Goal: Task Accomplishment & Management: Manage account settings

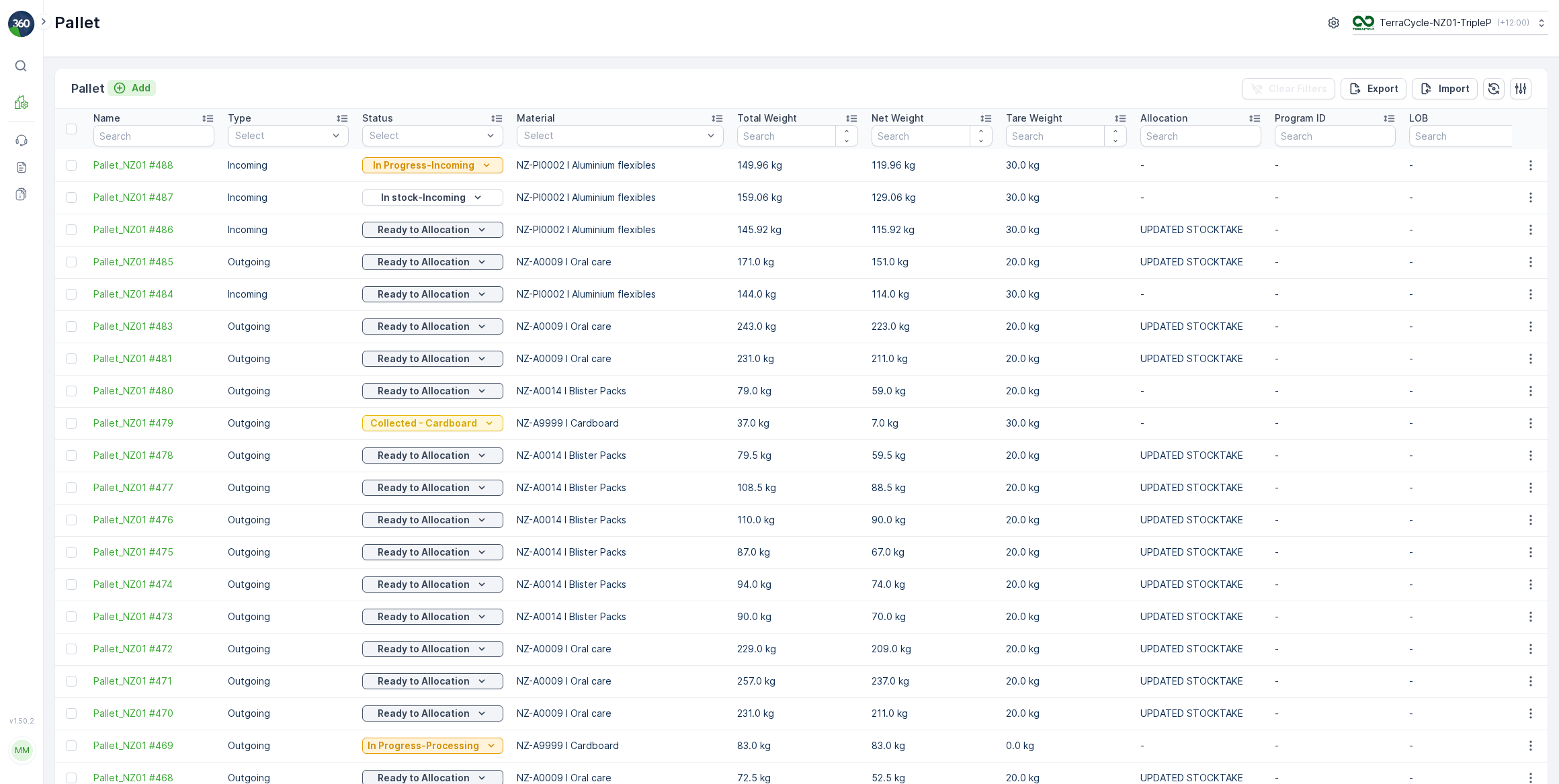
click at [144, 87] on p "Add" at bounding box center [141, 88] width 19 height 14
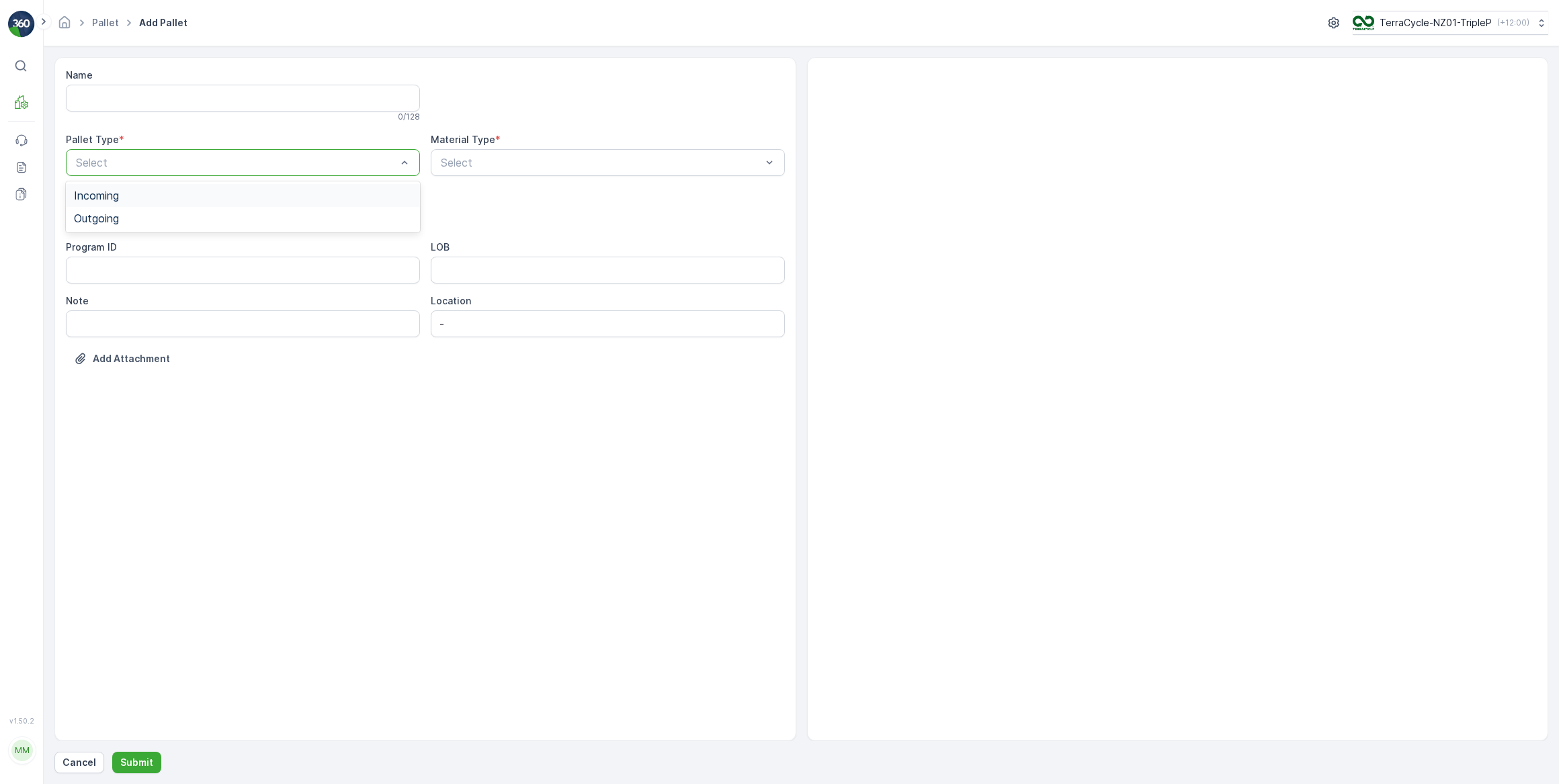
click at [129, 193] on div "Incoming" at bounding box center [242, 196] width 338 height 12
drag, startPoint x: 94, startPoint y: 318, endPoint x: 97, endPoint y: 308, distance: 10.4
click at [94, 316] on span "Pallet" at bounding box center [88, 318] width 28 height 12
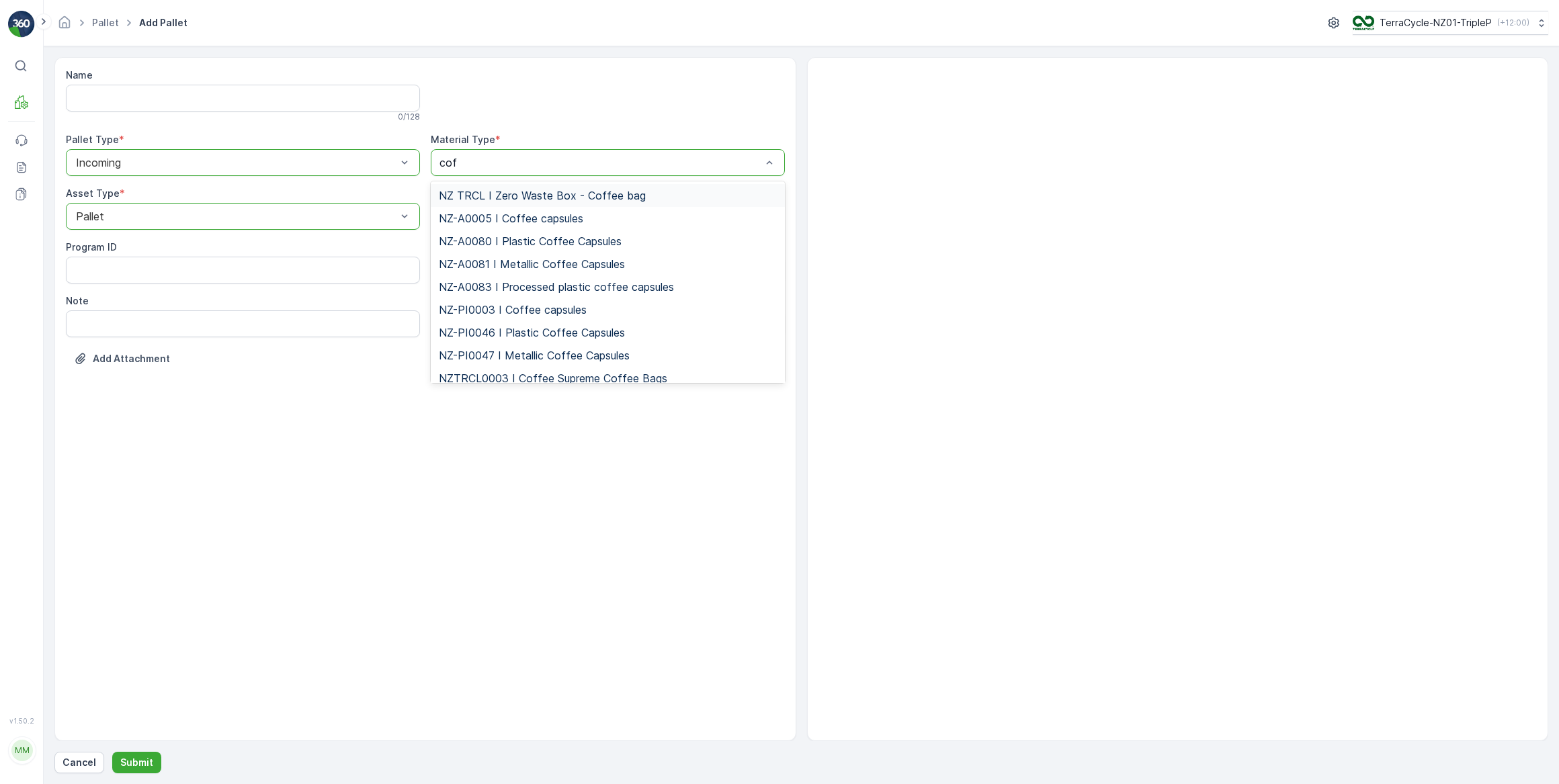
type input "coff"
click at [526, 335] on span "NZ-PI0046 I Plastic Coffee Capsules" at bounding box center [532, 332] width 186 height 12
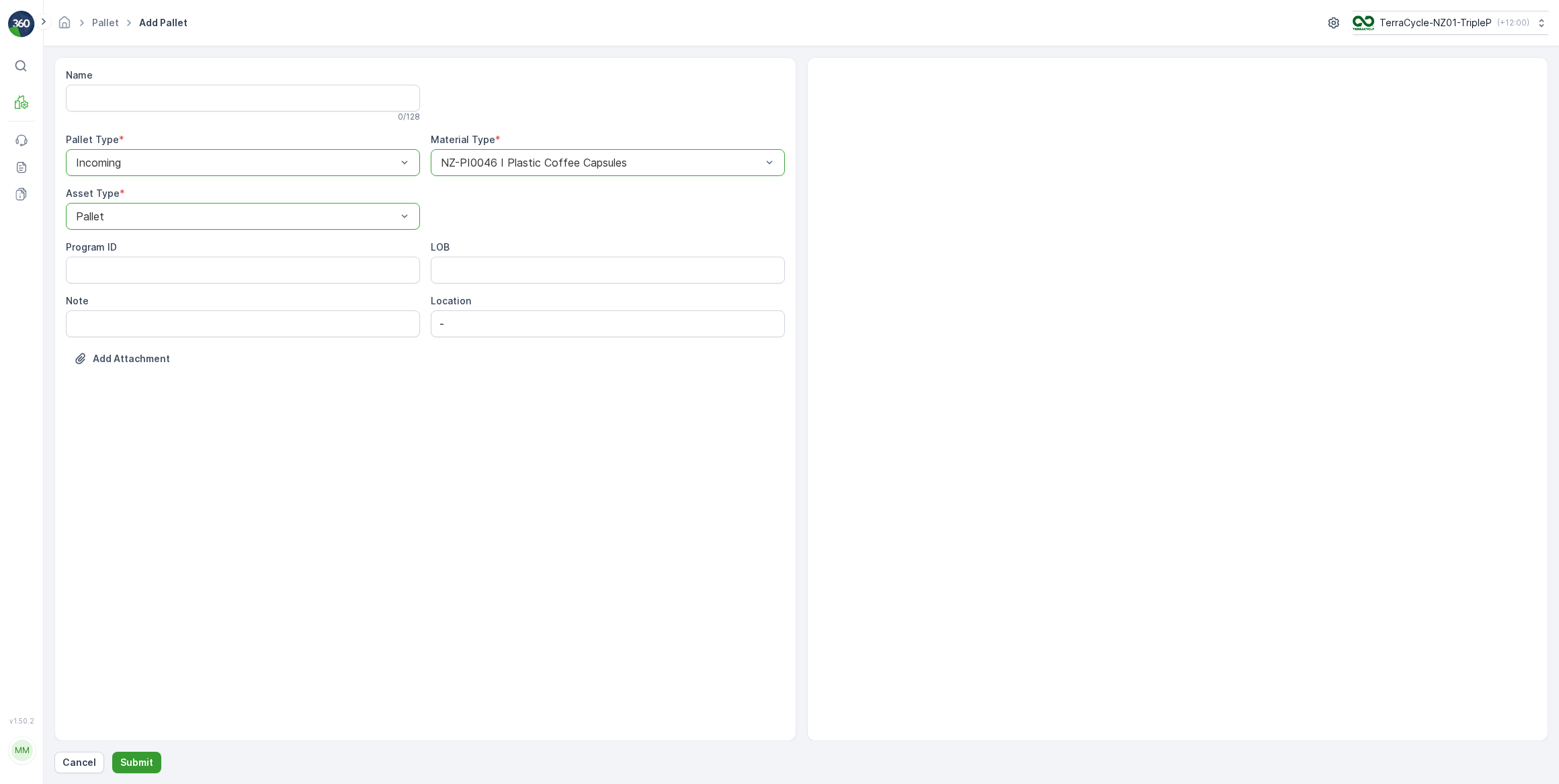
click at [135, 764] on p "Submit" at bounding box center [137, 762] width 33 height 14
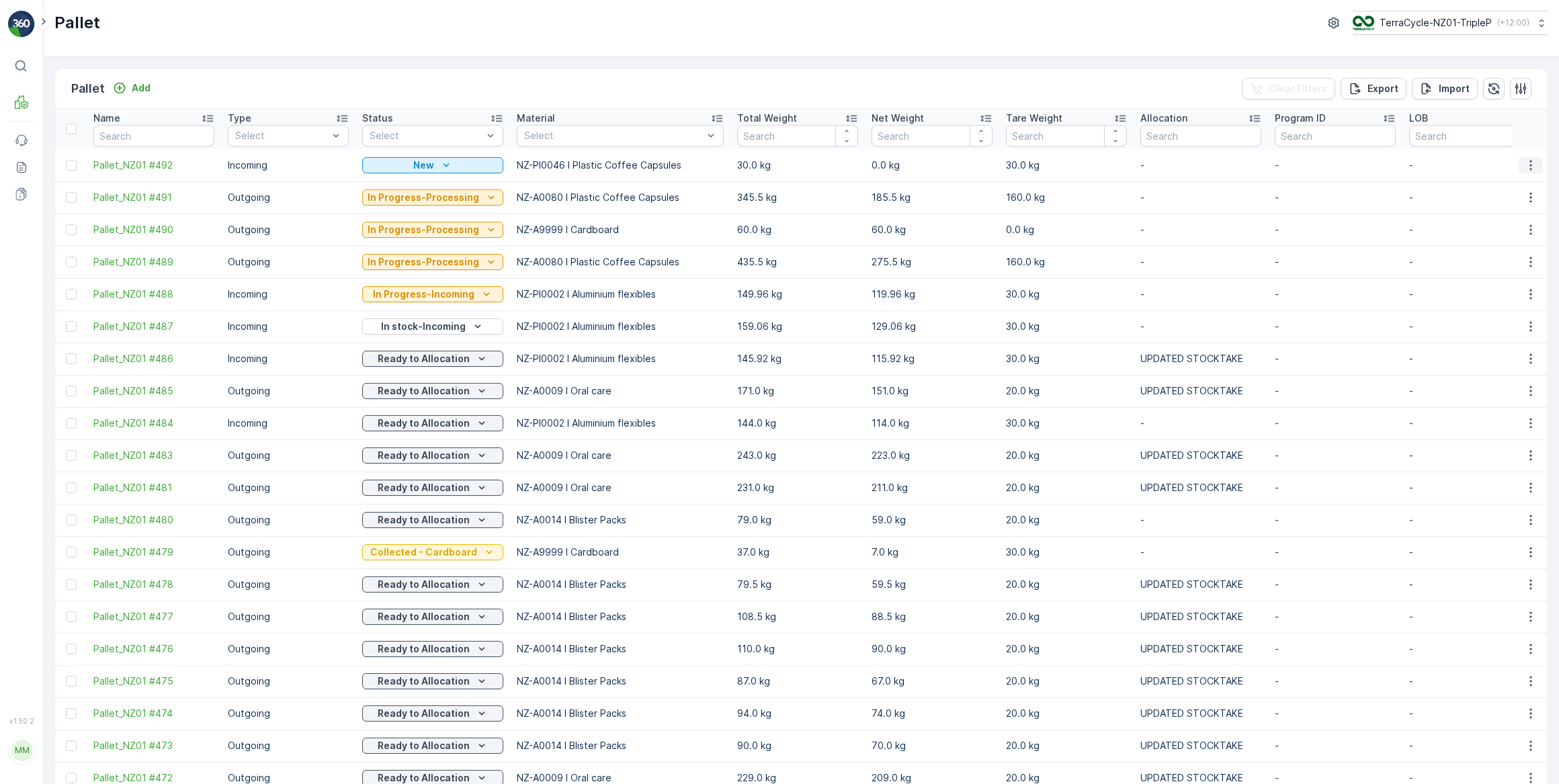
click at [1529, 166] on icon "button" at bounding box center [1531, 165] width 14 height 14
click at [1499, 259] on span "Print QR" at bounding box center [1494, 260] width 37 height 14
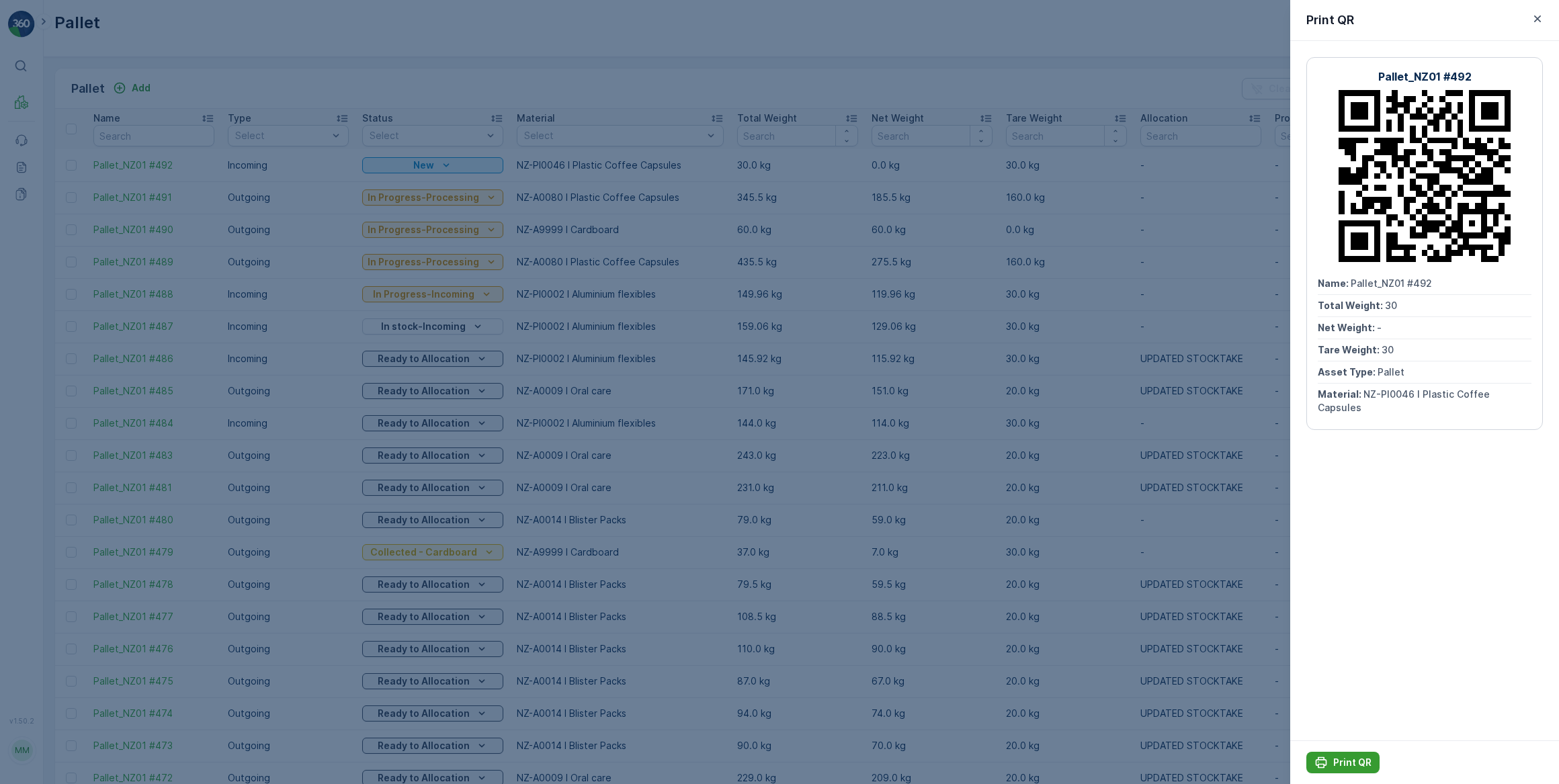
click at [1357, 761] on p "Print QR" at bounding box center [1352, 762] width 39 height 14
click at [1538, 20] on icon "button" at bounding box center [1537, 19] width 7 height 7
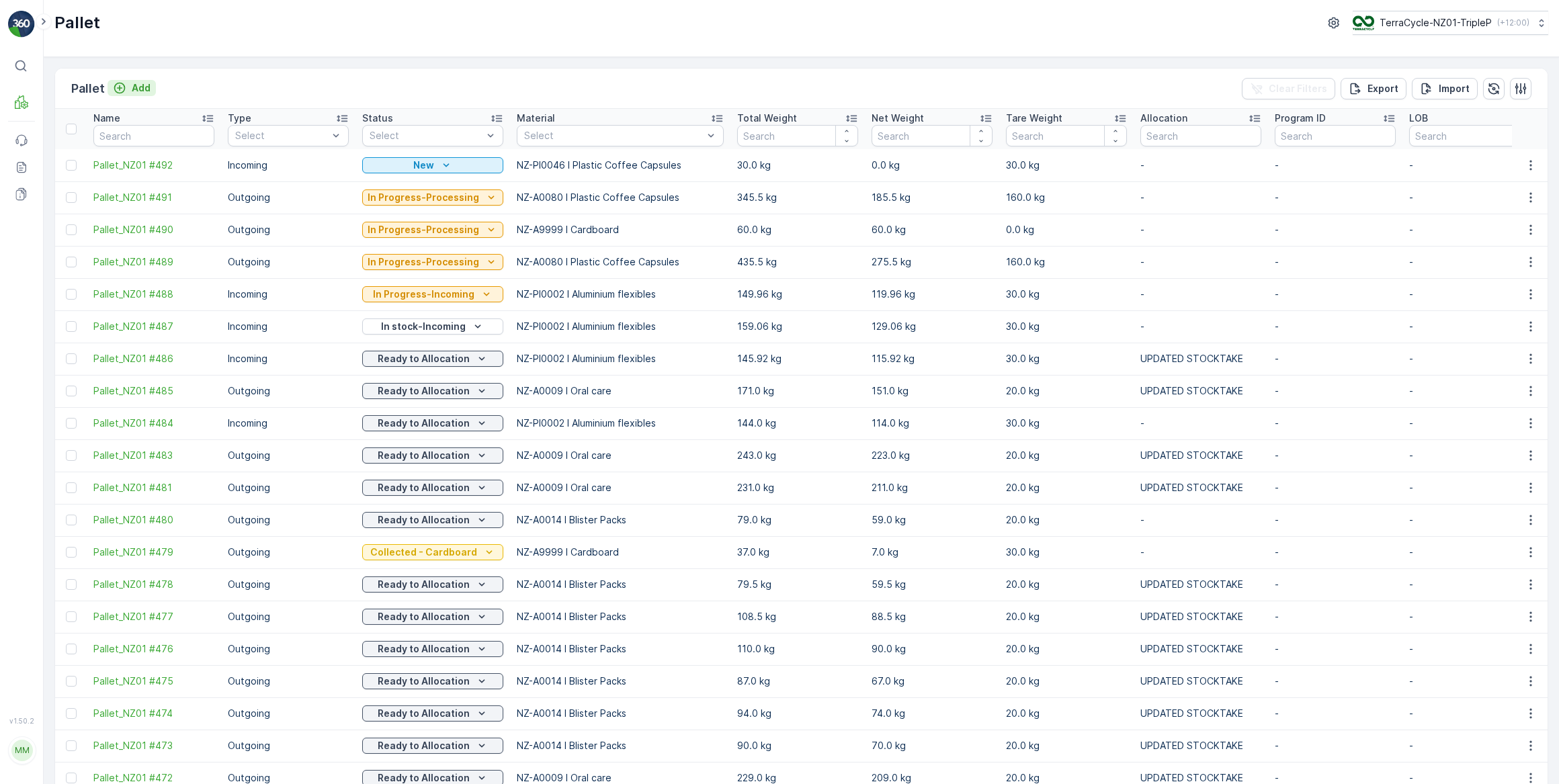
click at [140, 84] on p "Add" at bounding box center [141, 88] width 19 height 14
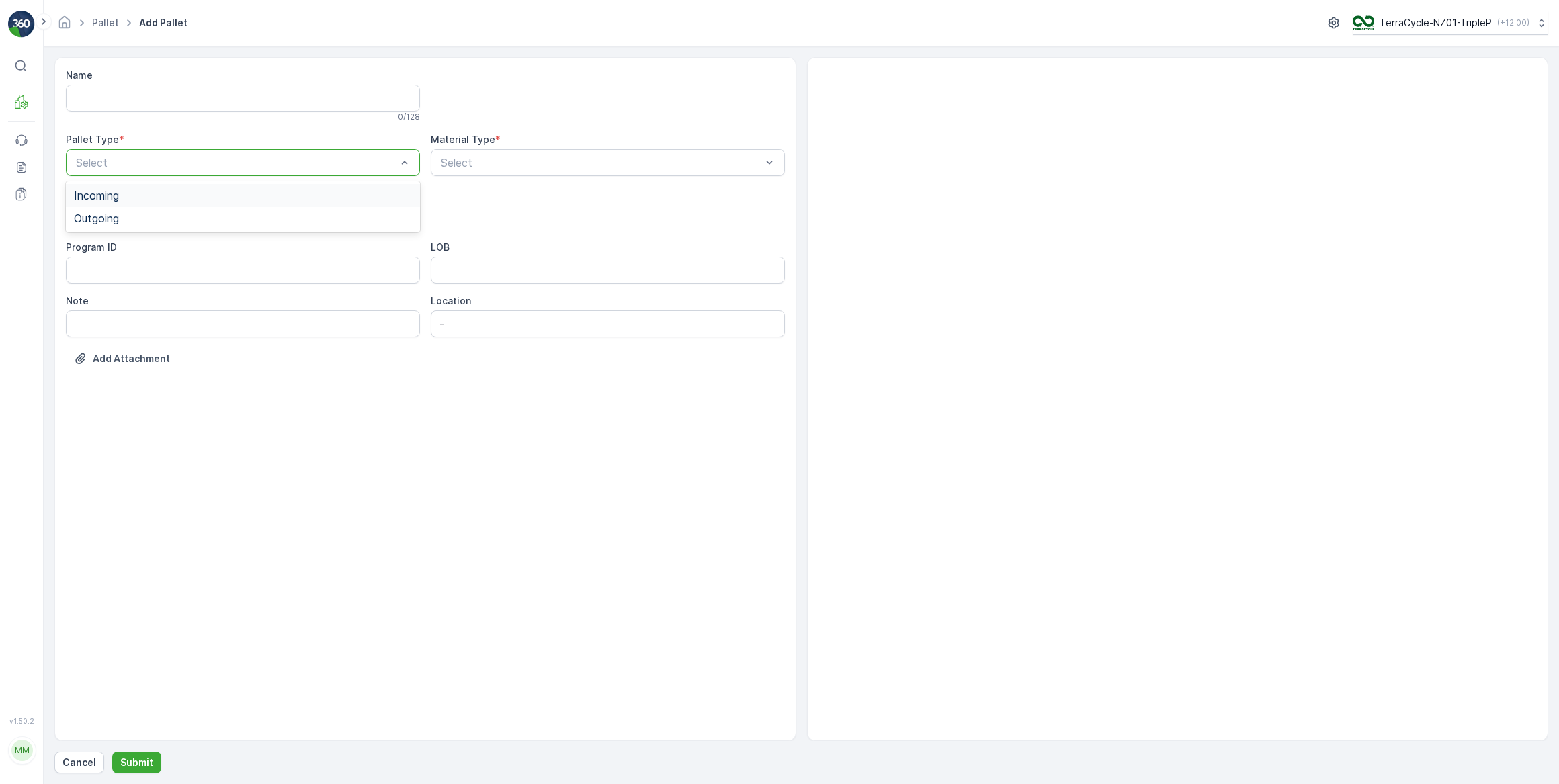
click at [103, 194] on span "Incoming" at bounding box center [96, 196] width 45 height 12
drag, startPoint x: 83, startPoint y: 320, endPoint x: 95, endPoint y: 307, distance: 17.7
click at [87, 315] on span "Pallet" at bounding box center [88, 318] width 28 height 12
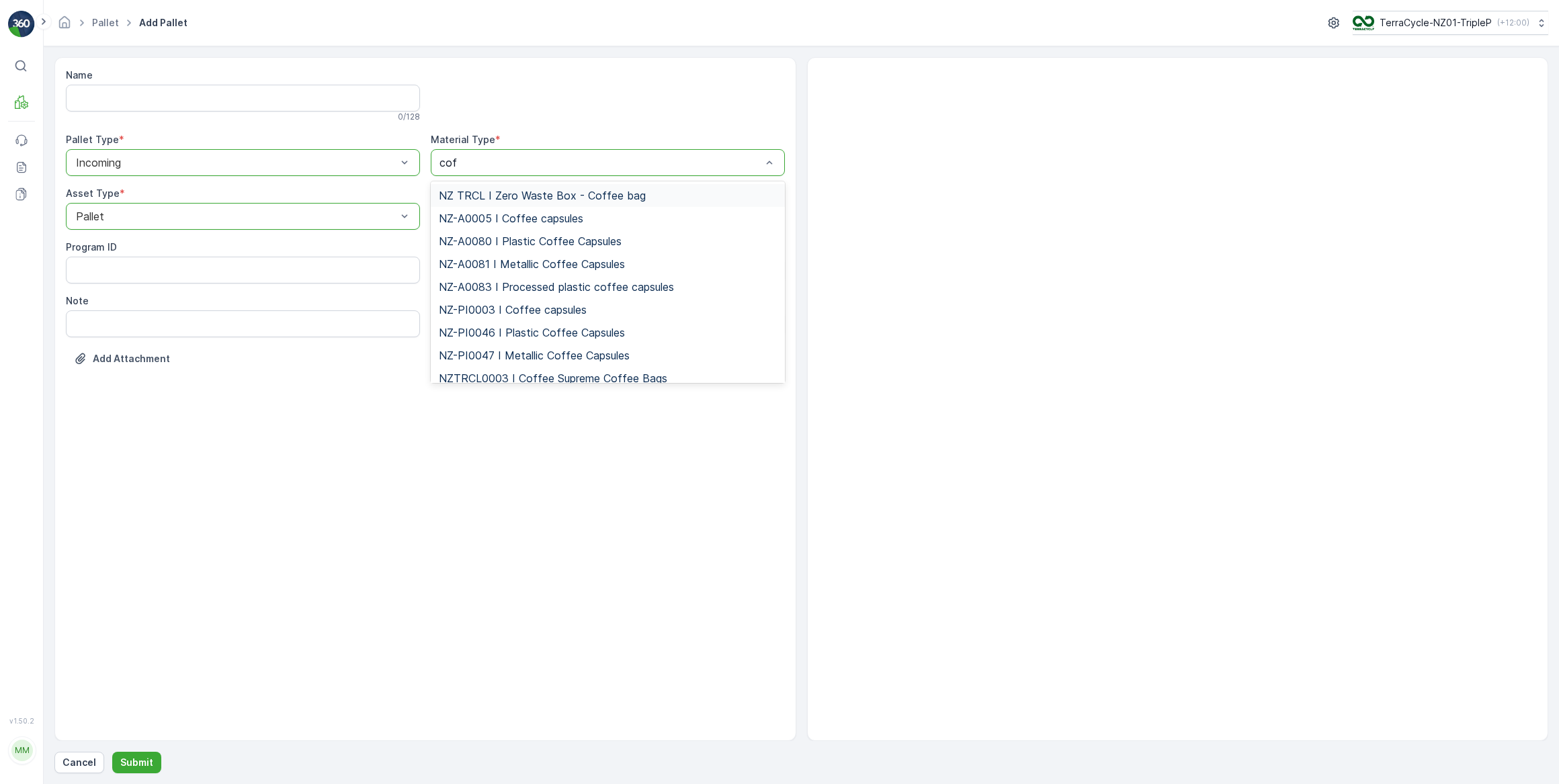
type input "coff"
click at [574, 355] on span "NZ-PI0047 I Metallic Coffee Capsules" at bounding box center [534, 355] width 191 height 12
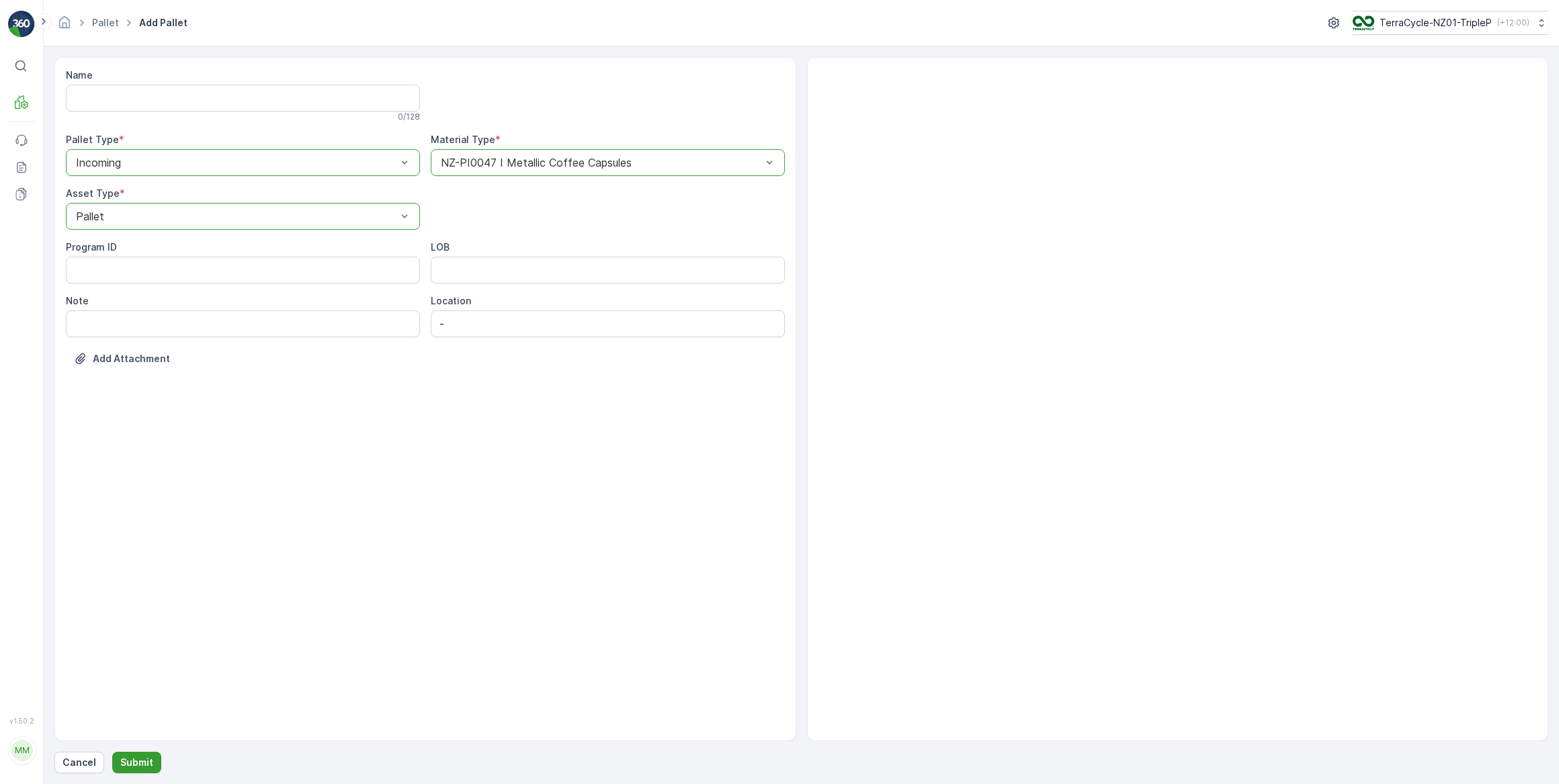
click at [144, 756] on p "Submit" at bounding box center [137, 762] width 33 height 14
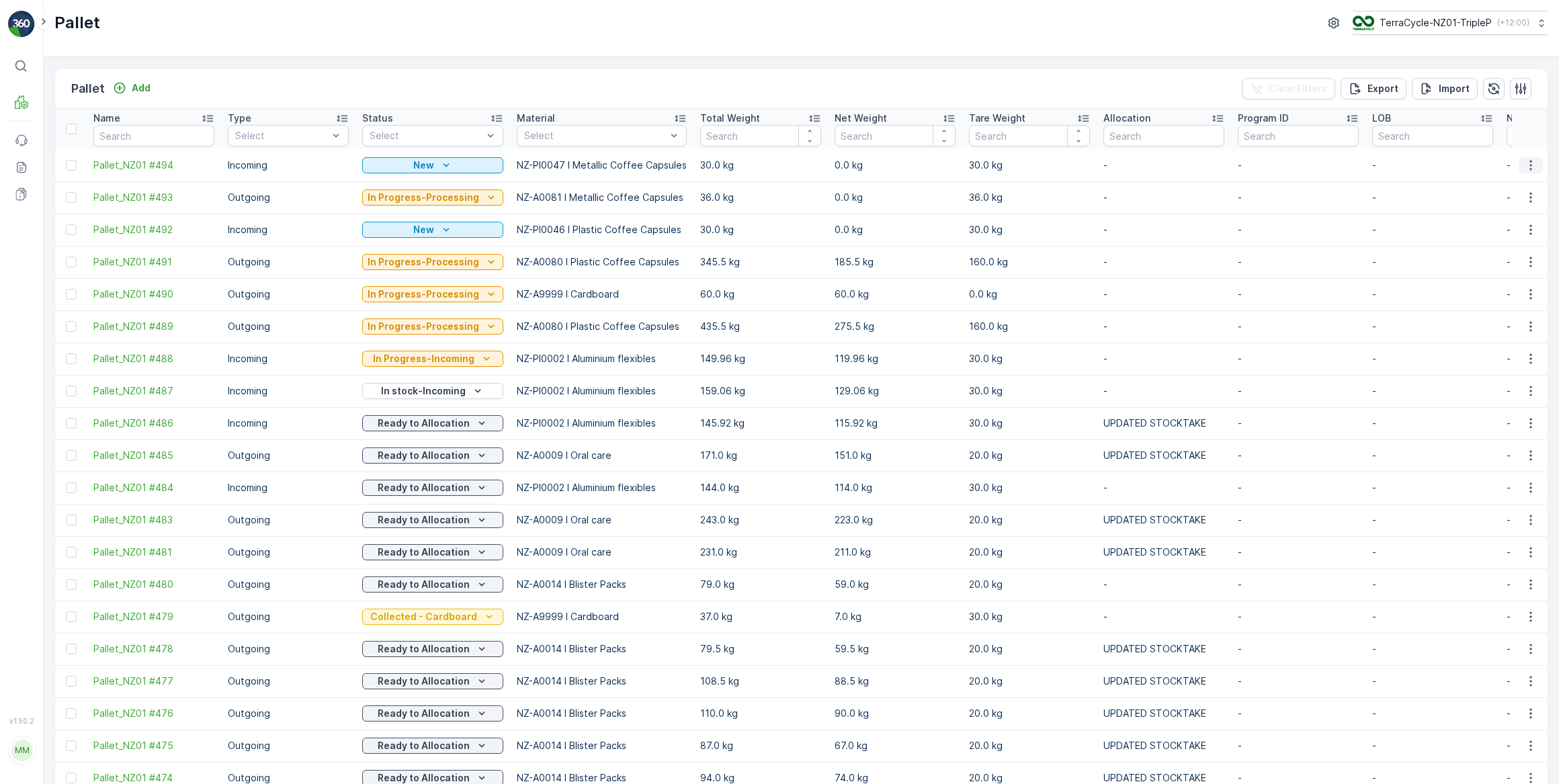
click at [1529, 163] on icon "button" at bounding box center [1531, 165] width 14 height 14
click at [1493, 260] on span "Print QR" at bounding box center [1494, 260] width 37 height 14
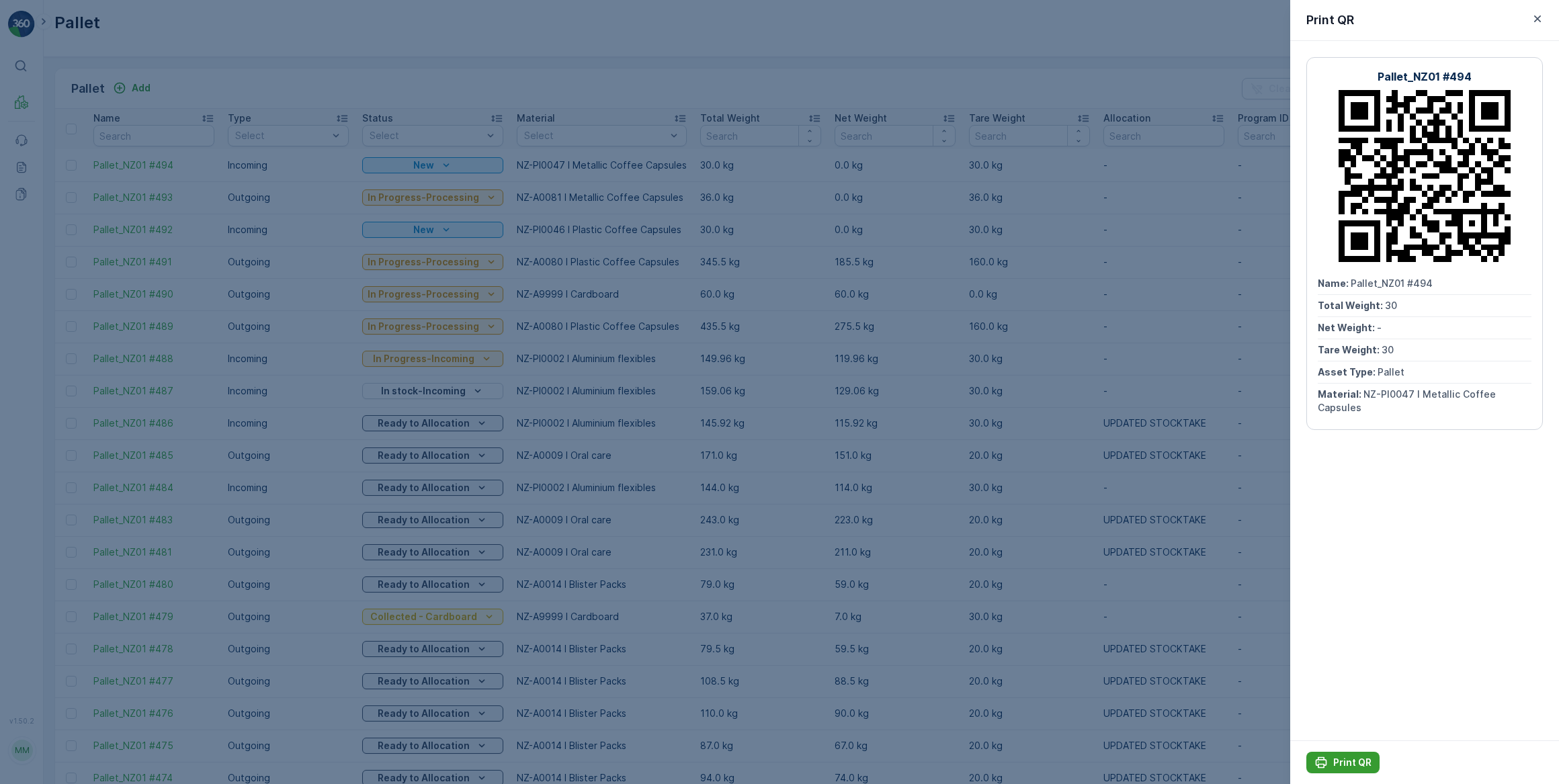
click at [1357, 761] on p "Print QR" at bounding box center [1352, 762] width 39 height 14
click at [1535, 18] on icon "button" at bounding box center [1537, 19] width 14 height 14
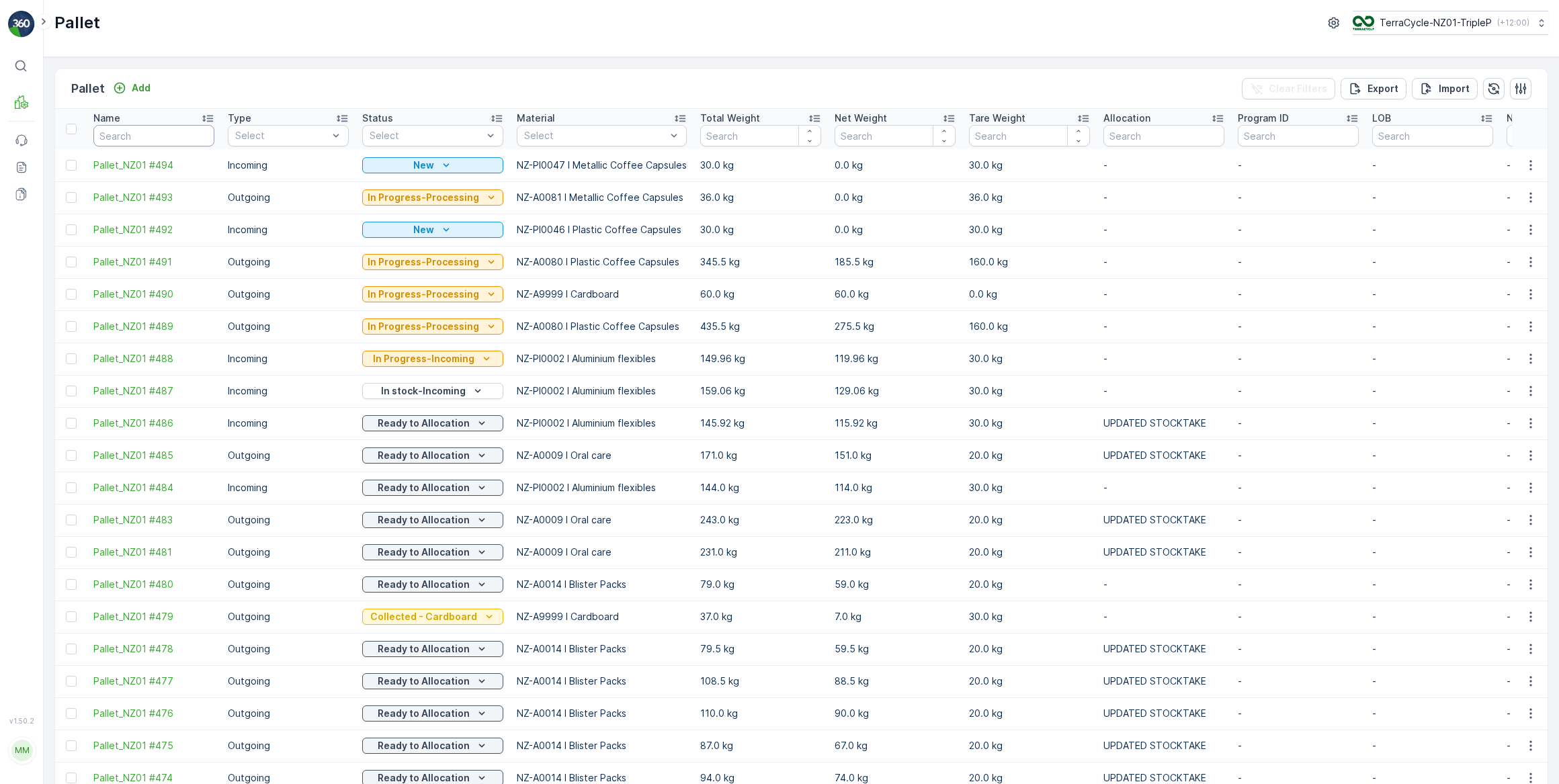
drag, startPoint x: 144, startPoint y: 134, endPoint x: 152, endPoint y: 129, distance: 9.4
click at [144, 134] on input "text" at bounding box center [154, 136] width 121 height 22
type input "410"
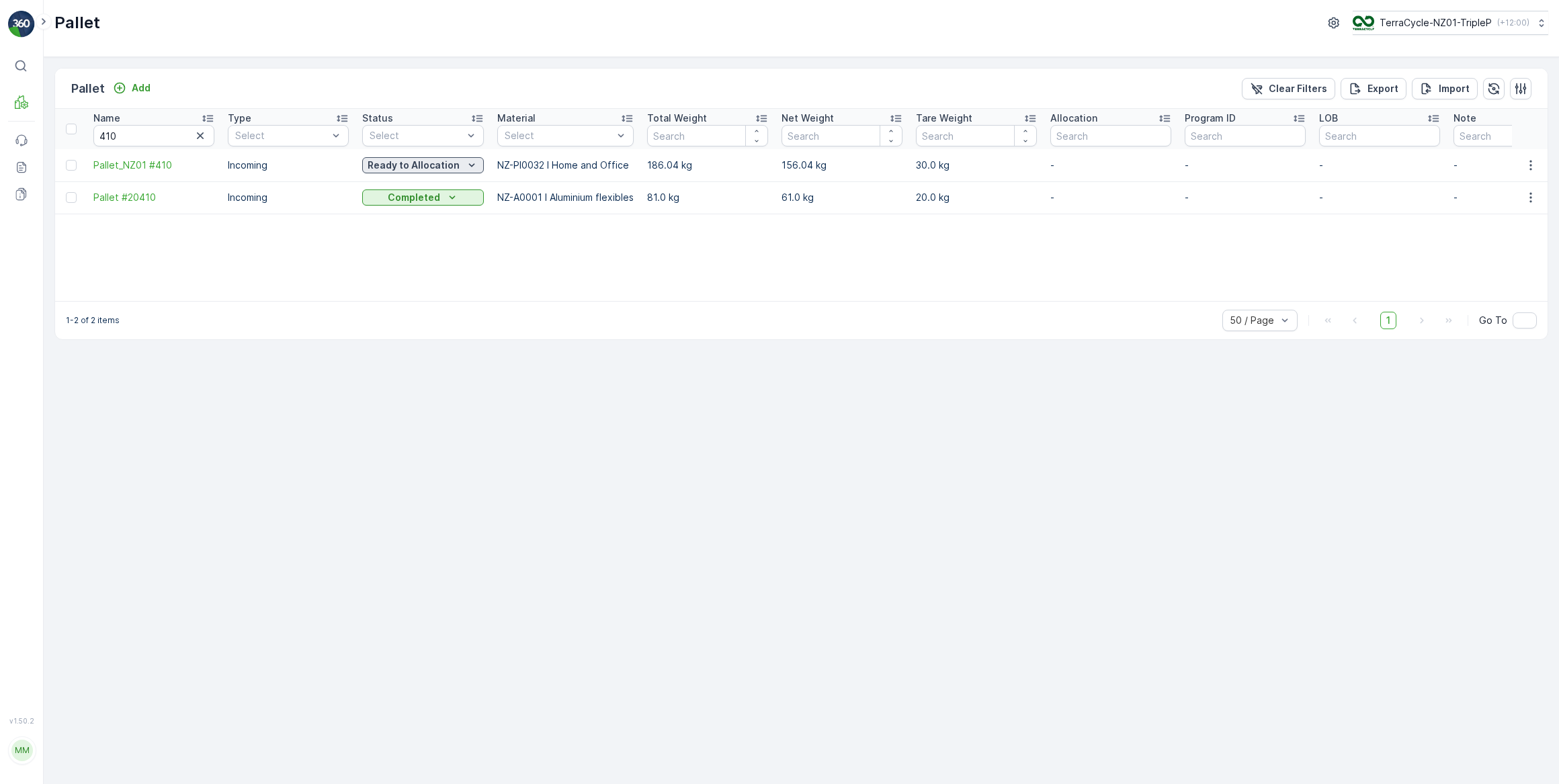
click at [440, 164] on p "Ready to Allocation" at bounding box center [414, 165] width 92 height 14
click at [429, 204] on span "In Progress-Incoming" at bounding box center [417, 204] width 94 height 14
click at [430, 164] on p "Ready to Allocation" at bounding box center [414, 165] width 92 height 14
click at [544, 389] on div "Pallet Add Clear Filters Export Import Name 410 Type Select Status Select Mater…" at bounding box center [801, 420] width 1516 height 727
click at [200, 136] on icon "button" at bounding box center [200, 136] width 14 height 14
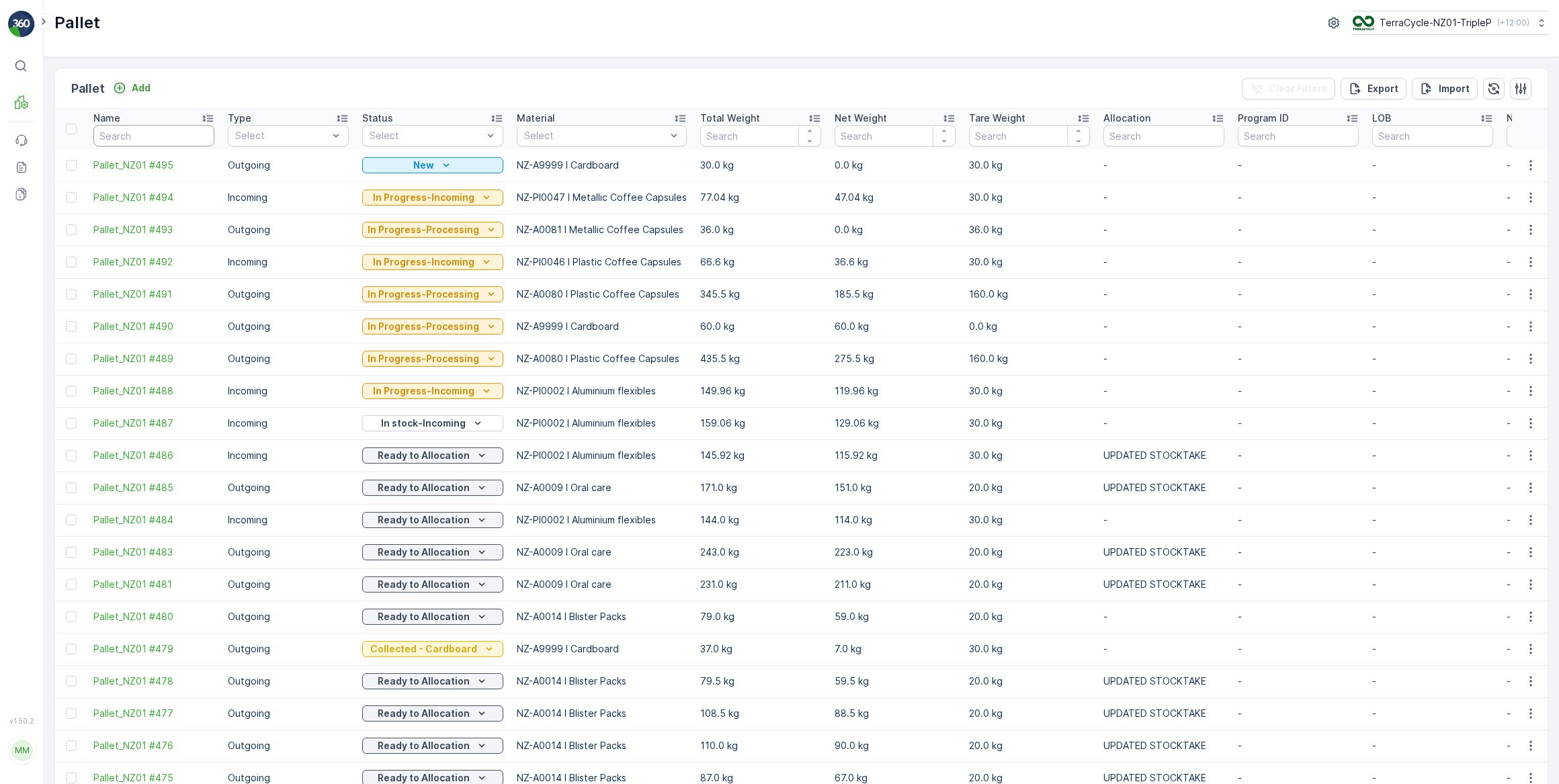
click at [153, 126] on input "text" at bounding box center [154, 136] width 121 height 22
type input "410"
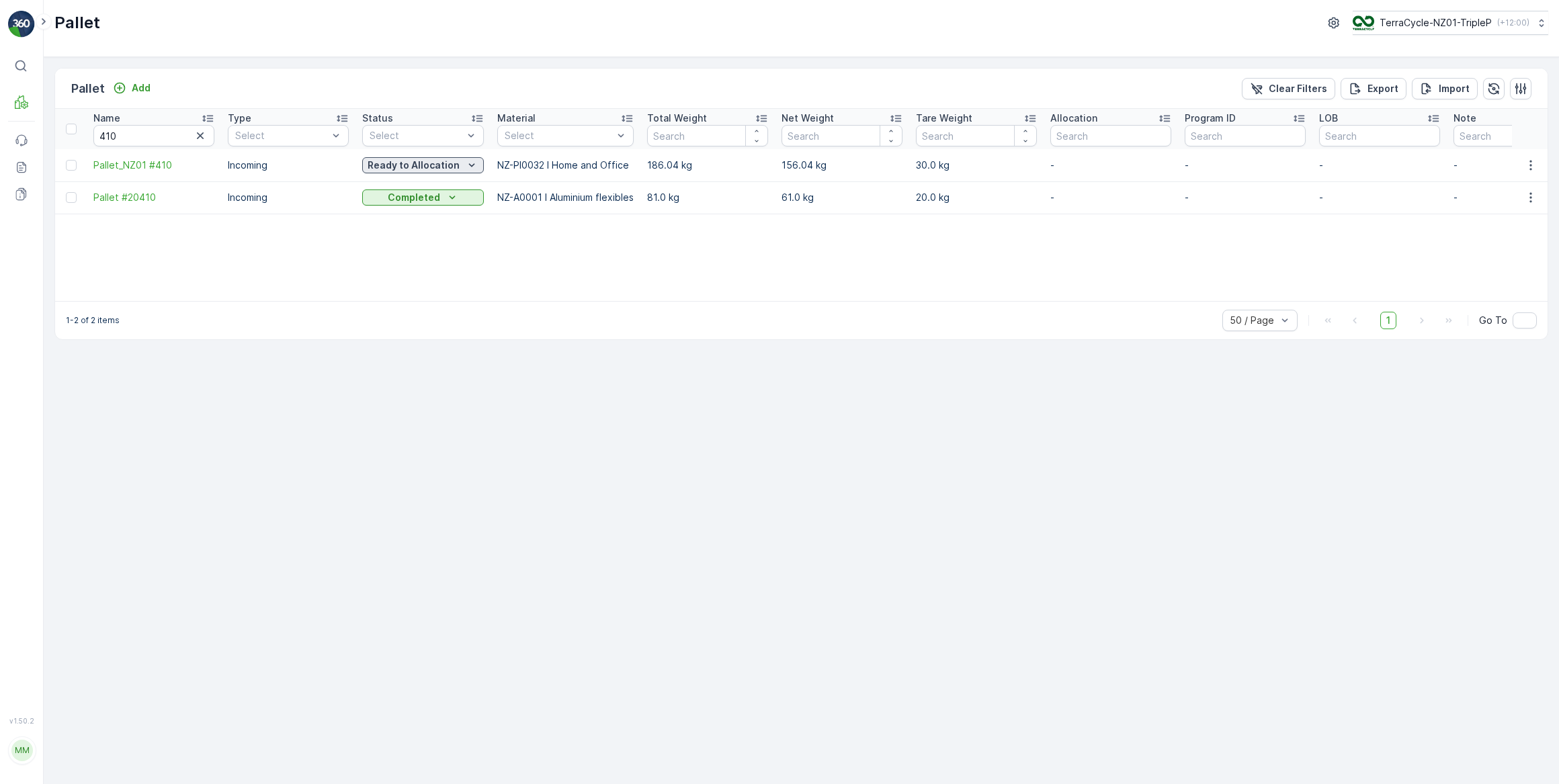
click at [444, 167] on p "Ready to Allocation" at bounding box center [414, 165] width 92 height 14
click at [404, 278] on span "Quarantine" at bounding box center [395, 279] width 49 height 14
click at [435, 167] on p "Quarantine" at bounding box center [414, 165] width 54 height 14
click at [427, 204] on span "In Progress-Incoming" at bounding box center [417, 204] width 94 height 14
click at [115, 135] on input "410" at bounding box center [154, 136] width 121 height 22
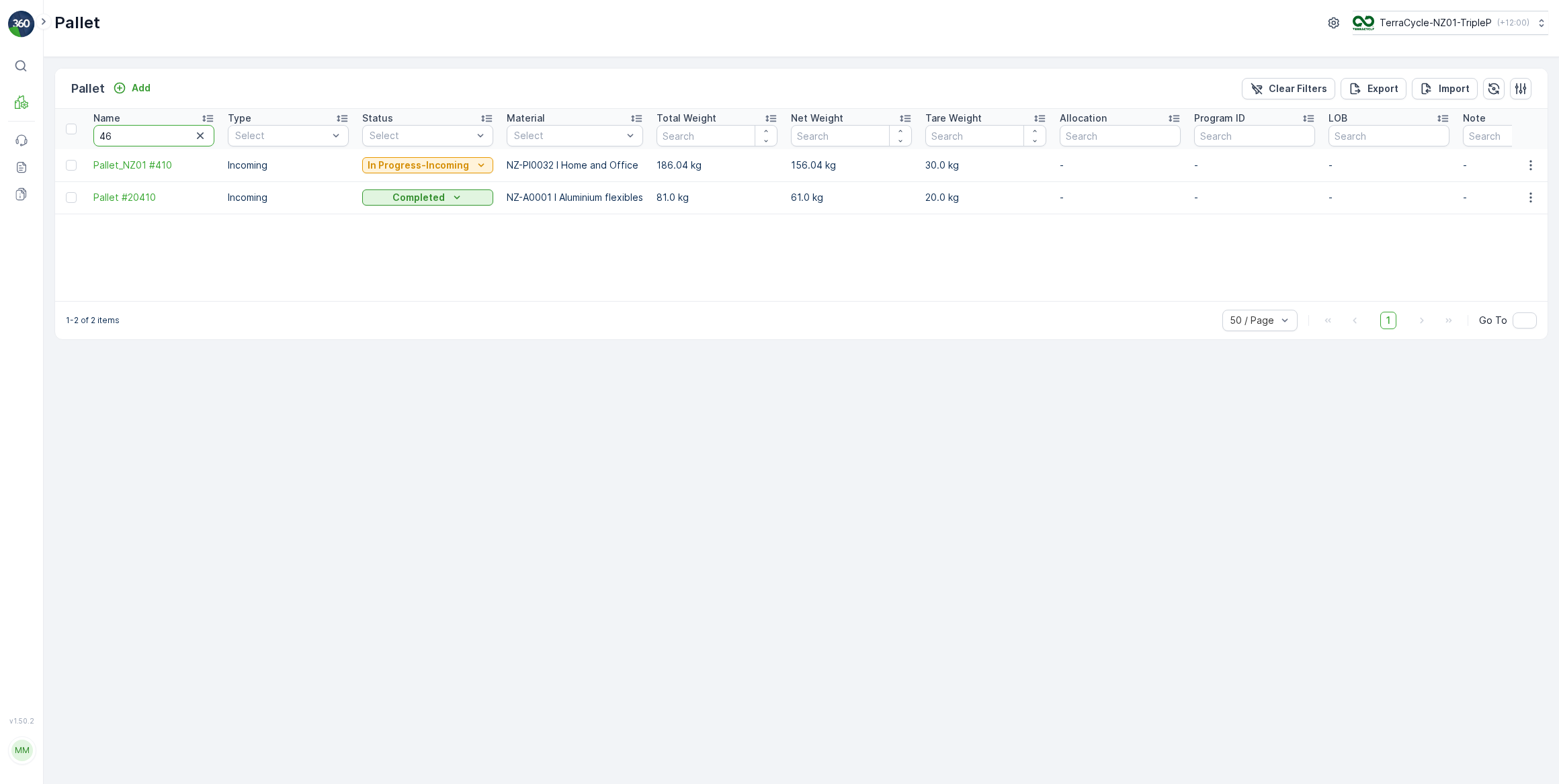
type input "460"
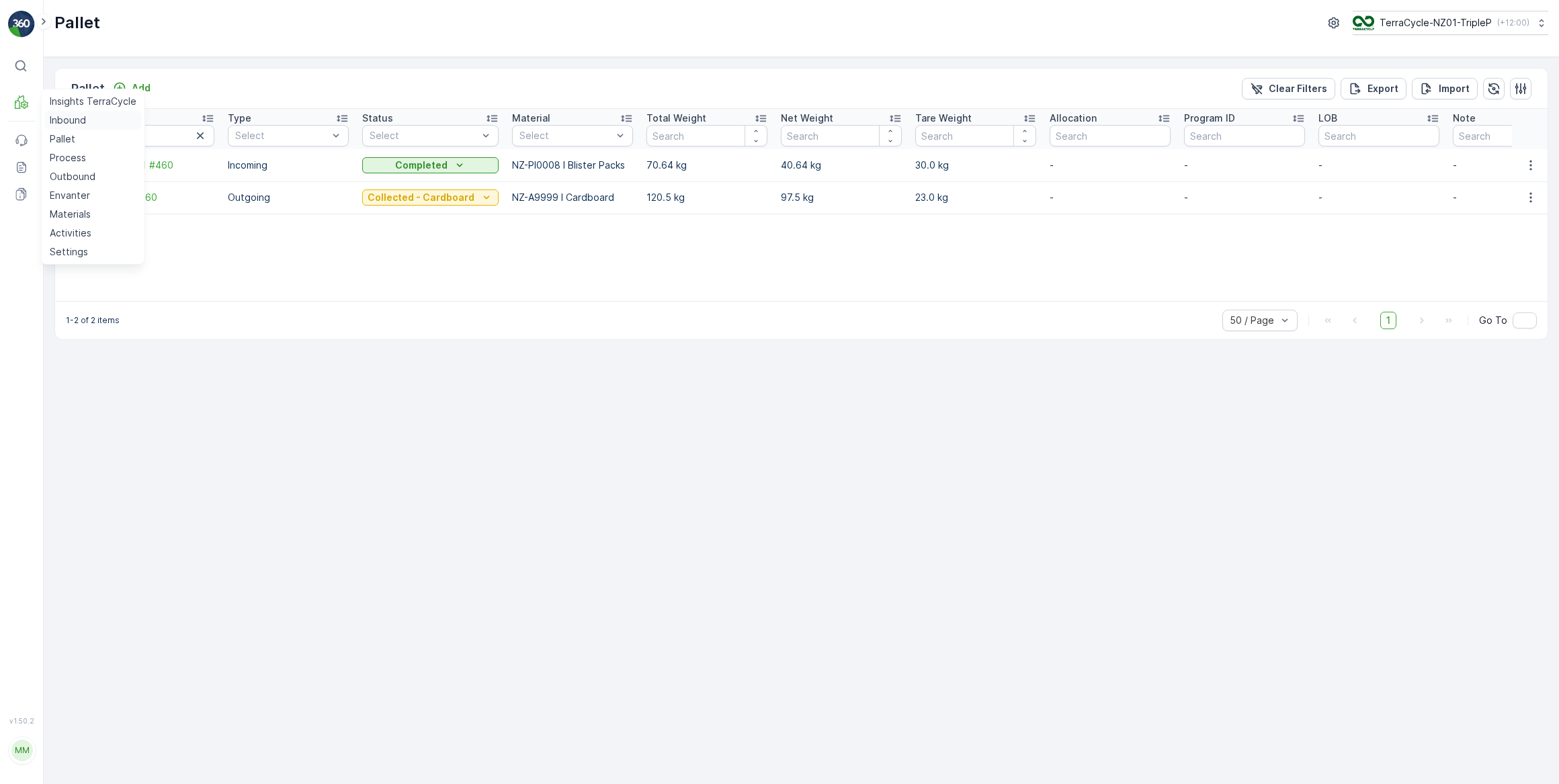
click at [61, 119] on p "Inbound" at bounding box center [68, 121] width 37 height 14
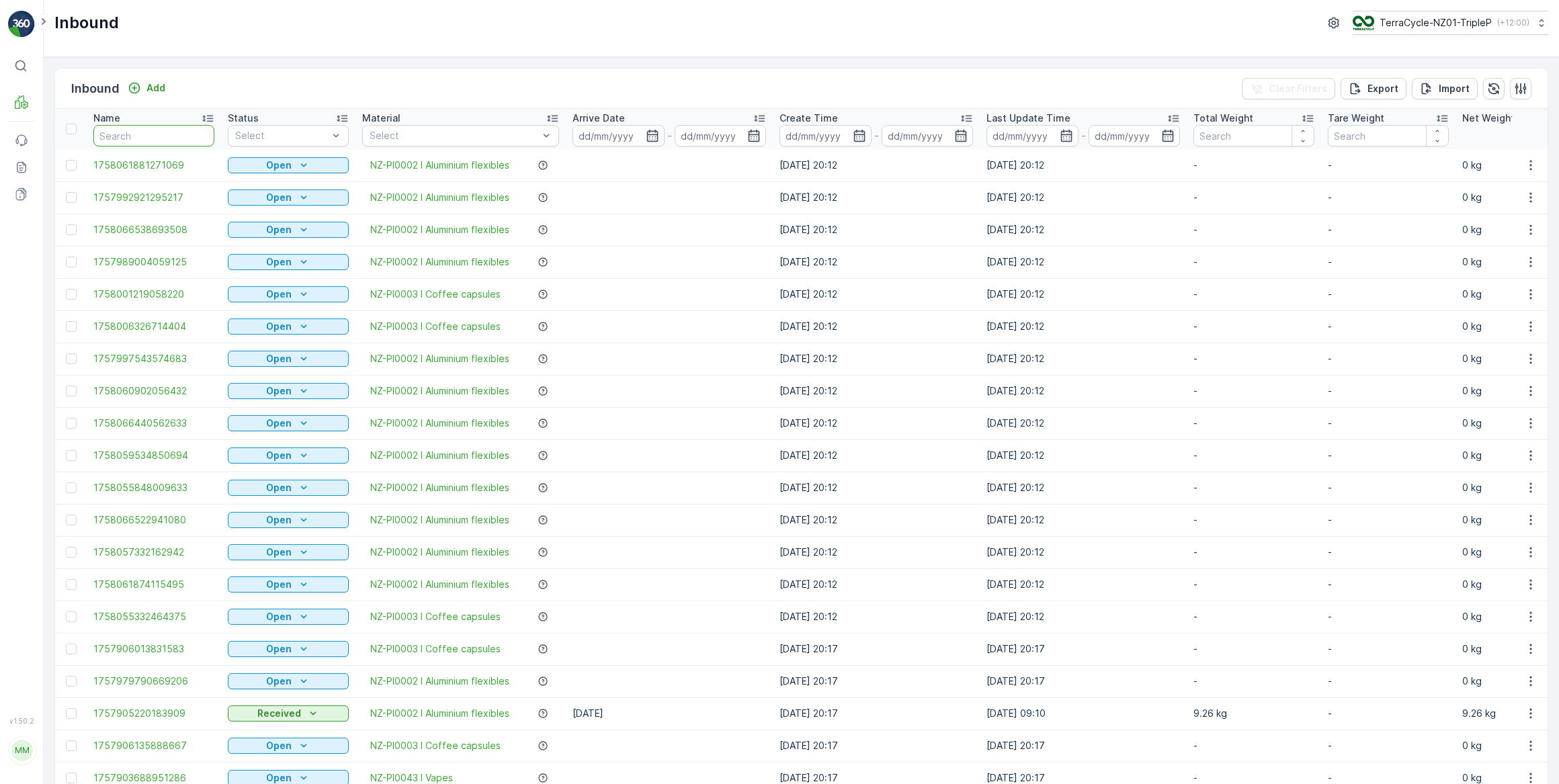
click at [154, 134] on input "text" at bounding box center [154, 136] width 121 height 22
type input "29876"
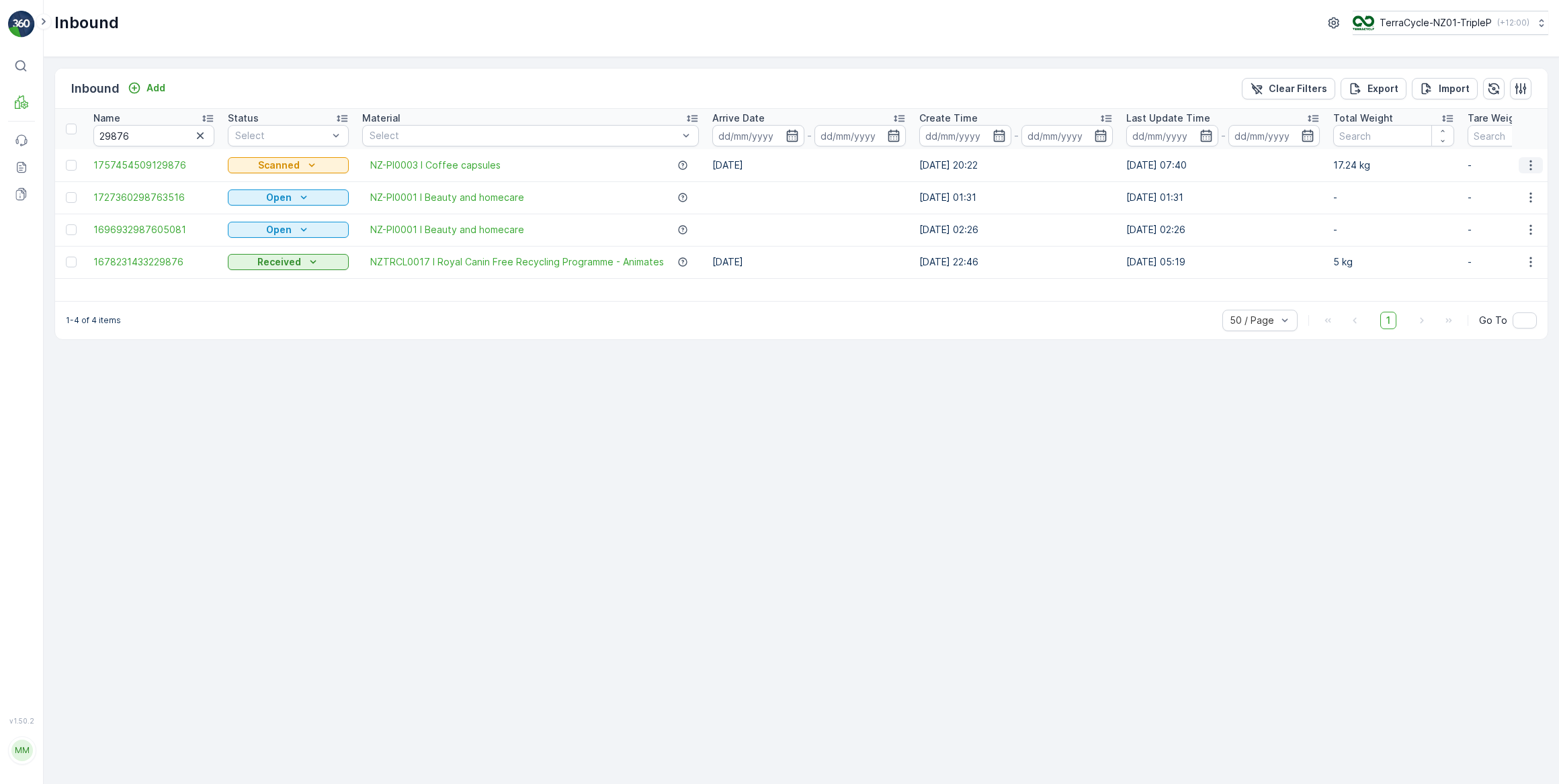
click at [1531, 165] on icon "button" at bounding box center [1530, 165] width 2 height 10
click at [1498, 206] on span "Edit Inbound" at bounding box center [1486, 204] width 56 height 14
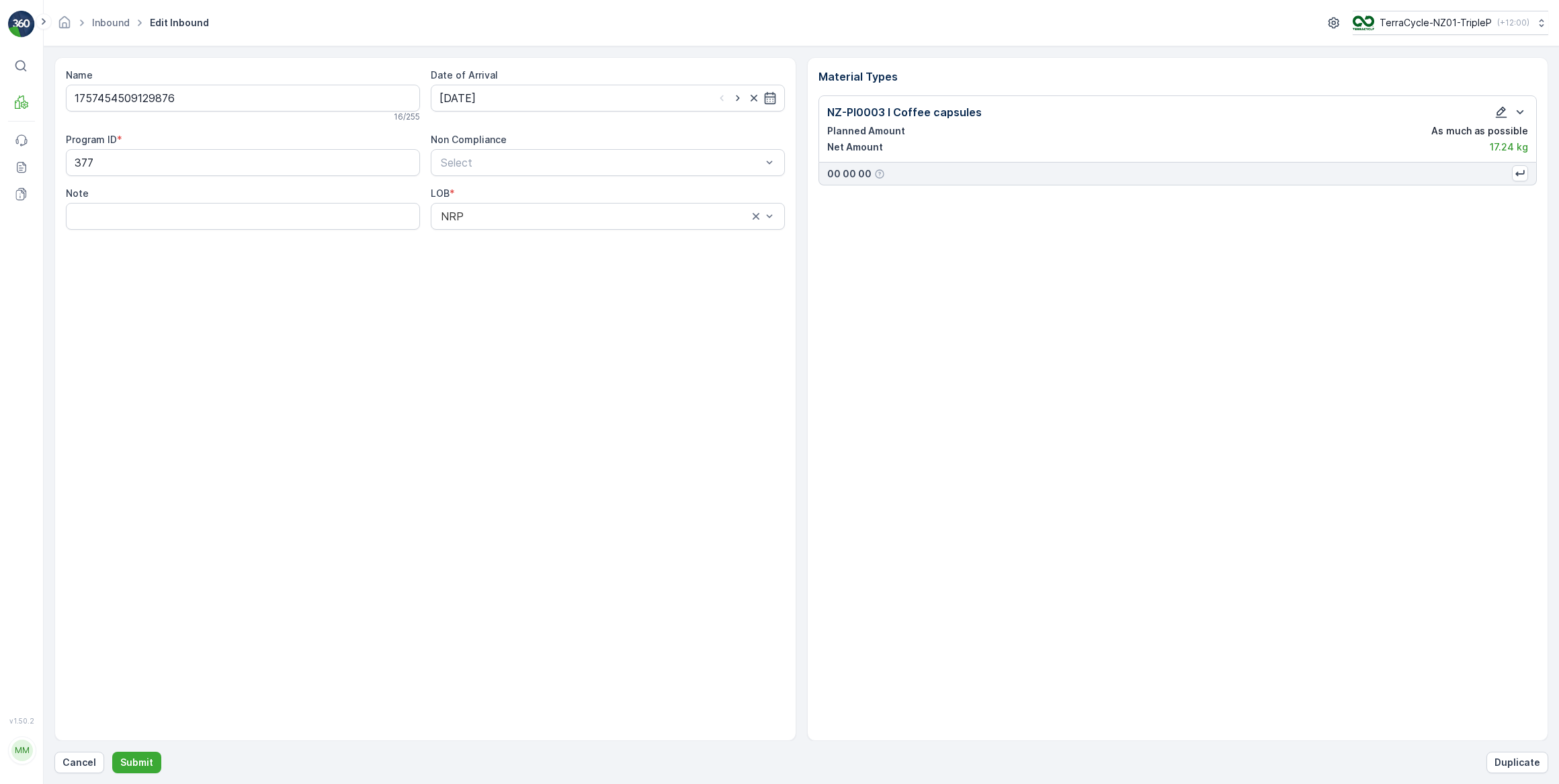
click at [1501, 114] on icon "button" at bounding box center [1501, 112] width 14 height 14
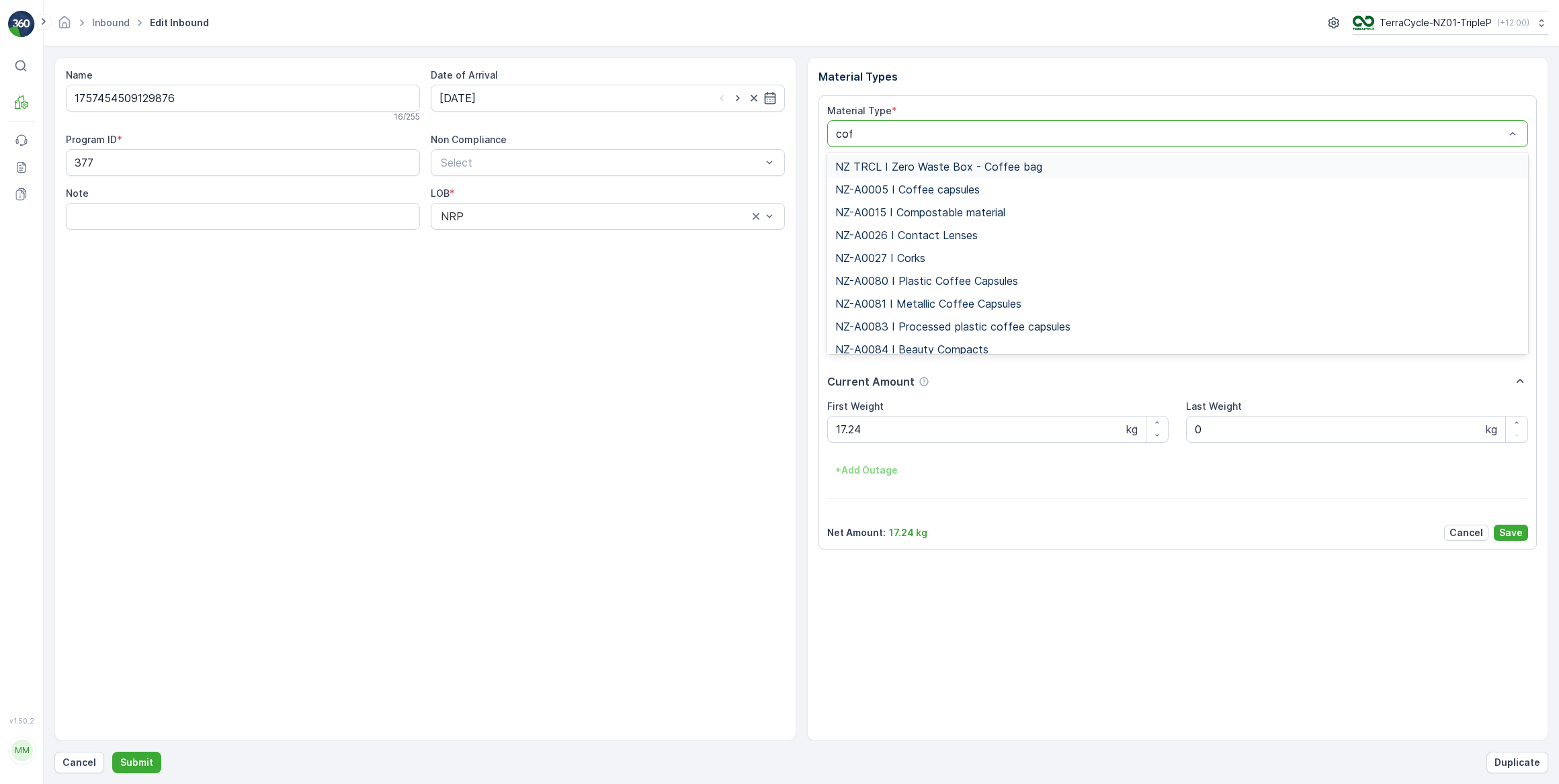
type input "coff"
click at [934, 326] on span "NZ-PI0047 I Metallic Coffee Capsules" at bounding box center [931, 326] width 191 height 12
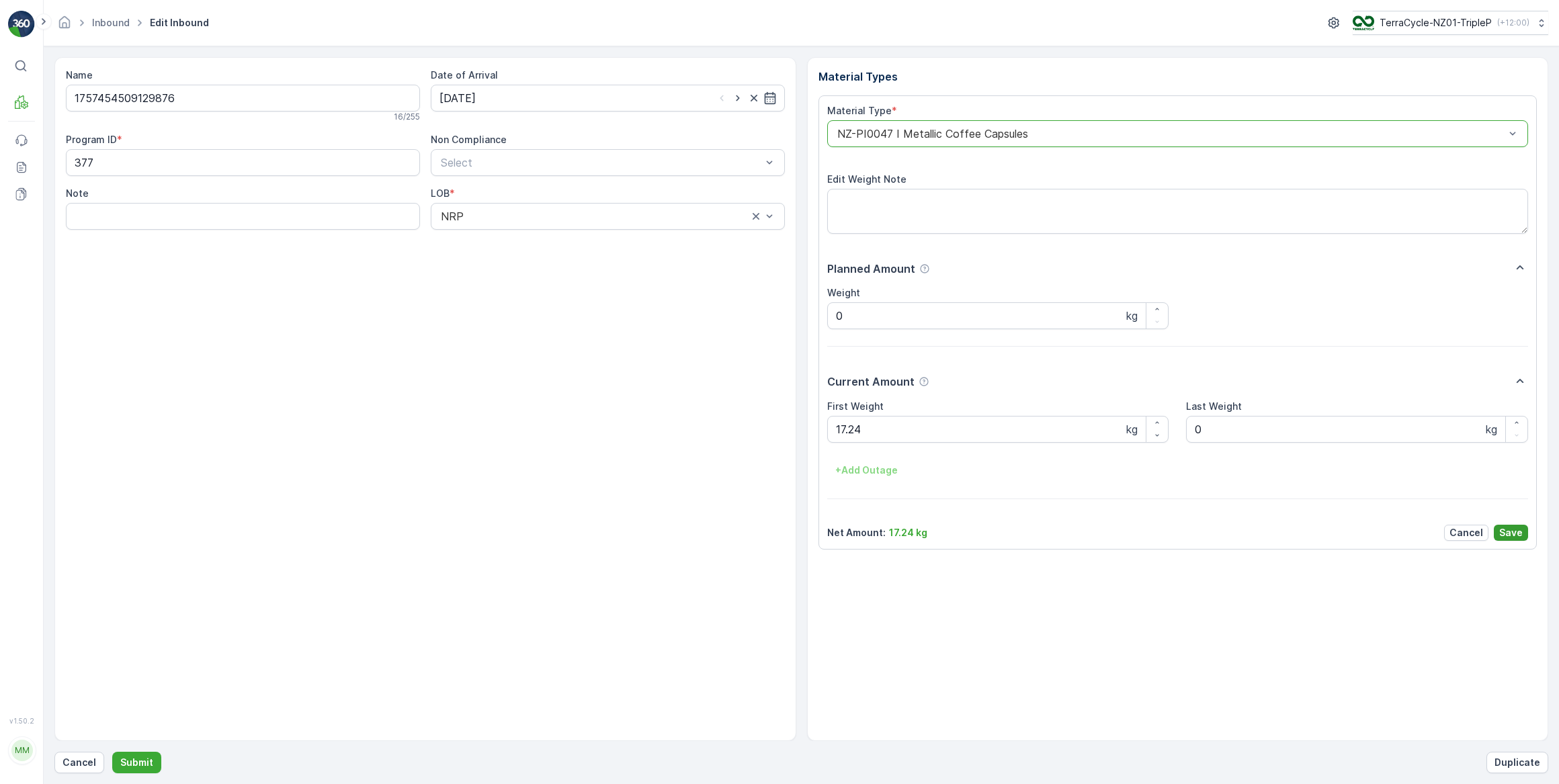
click at [1504, 531] on p "Save" at bounding box center [1511, 533] width 24 height 14
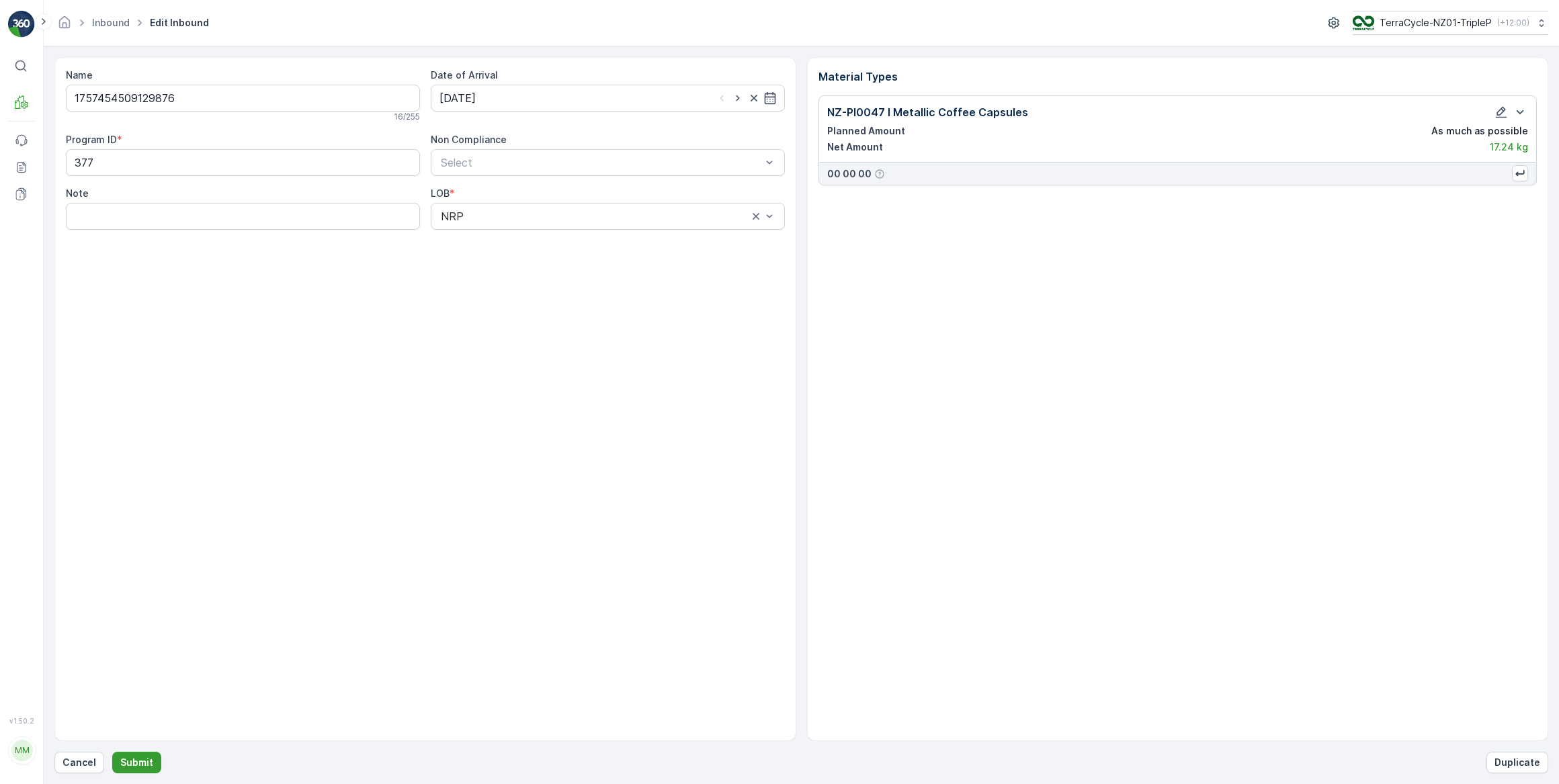
click at [139, 760] on p "Submit" at bounding box center [137, 762] width 33 height 14
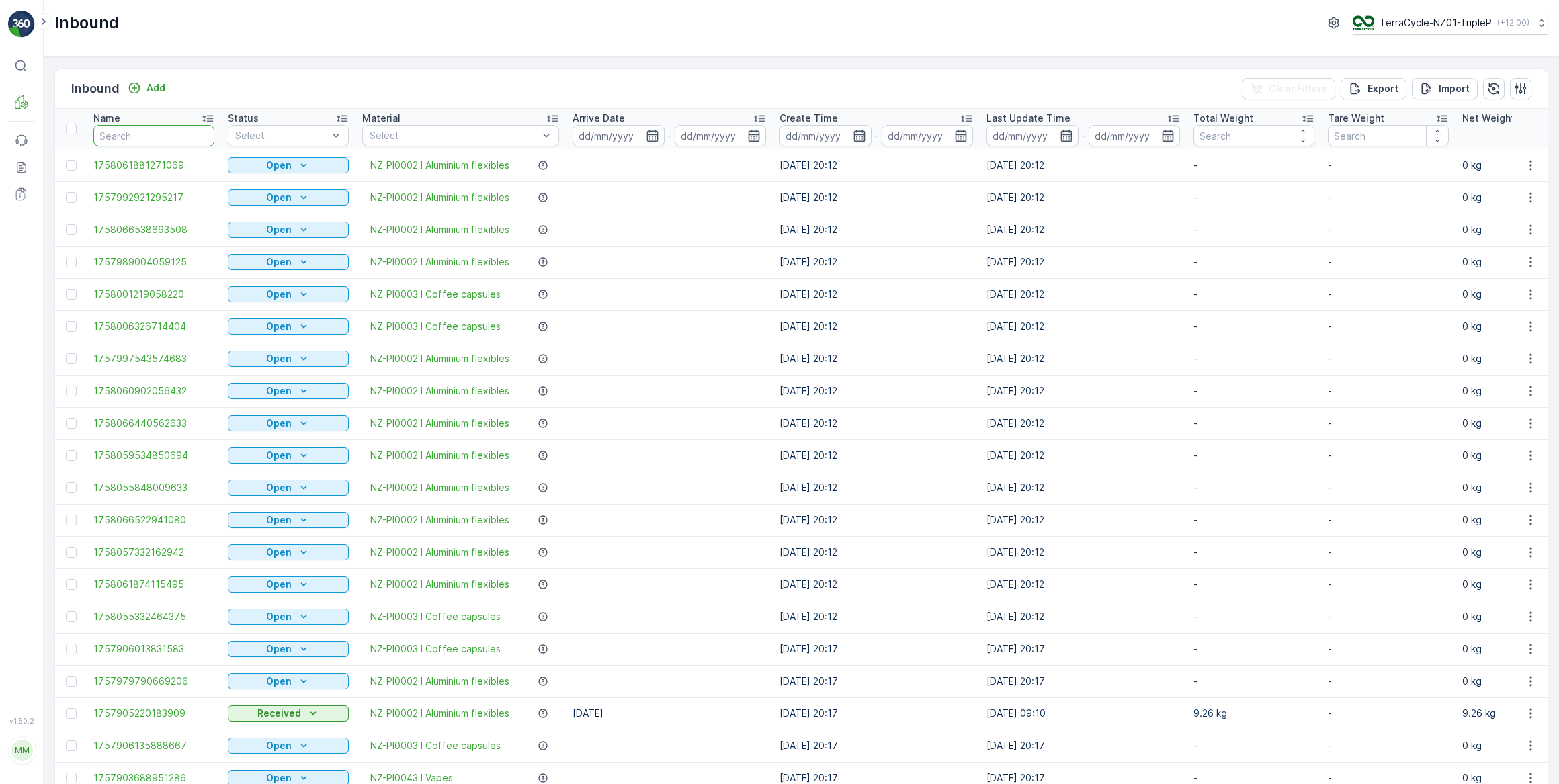
click at [125, 133] on input "text" at bounding box center [154, 136] width 121 height 22
type input "73941"
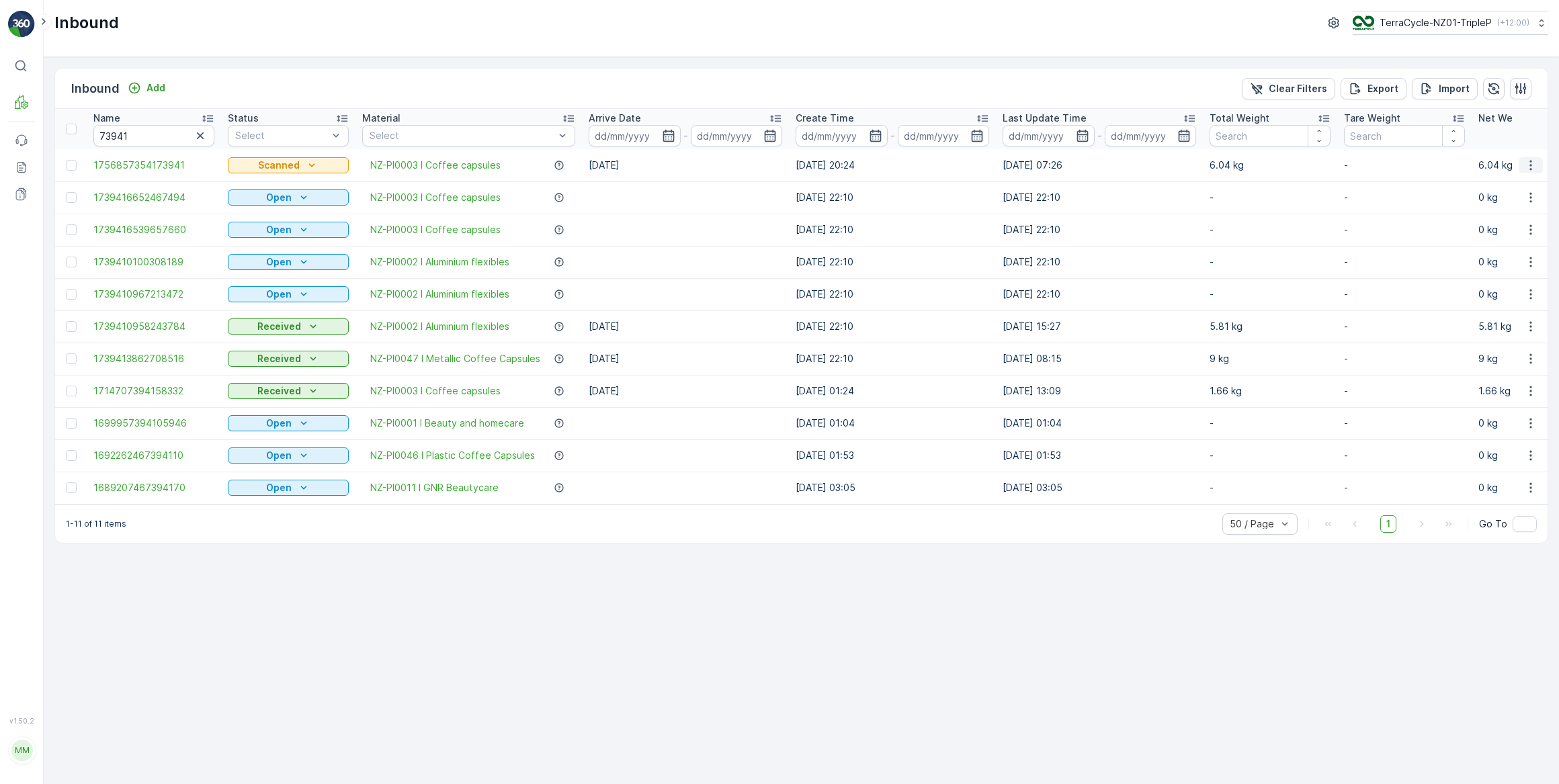
click at [1529, 165] on icon "button" at bounding box center [1531, 165] width 14 height 14
click at [1491, 204] on span "Edit Inbound" at bounding box center [1486, 204] width 56 height 14
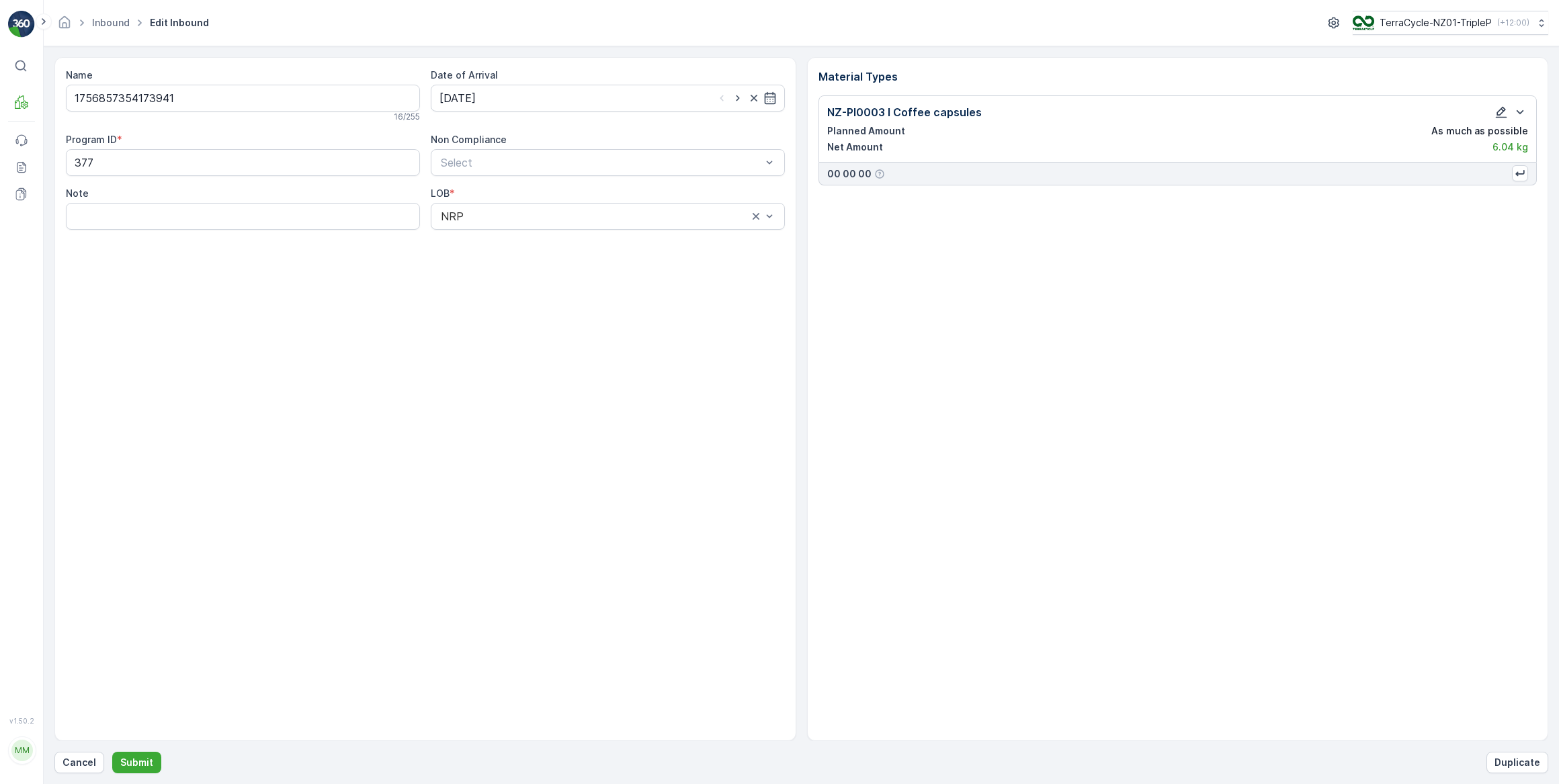
click at [1501, 112] on icon "button" at bounding box center [1501, 112] width 14 height 14
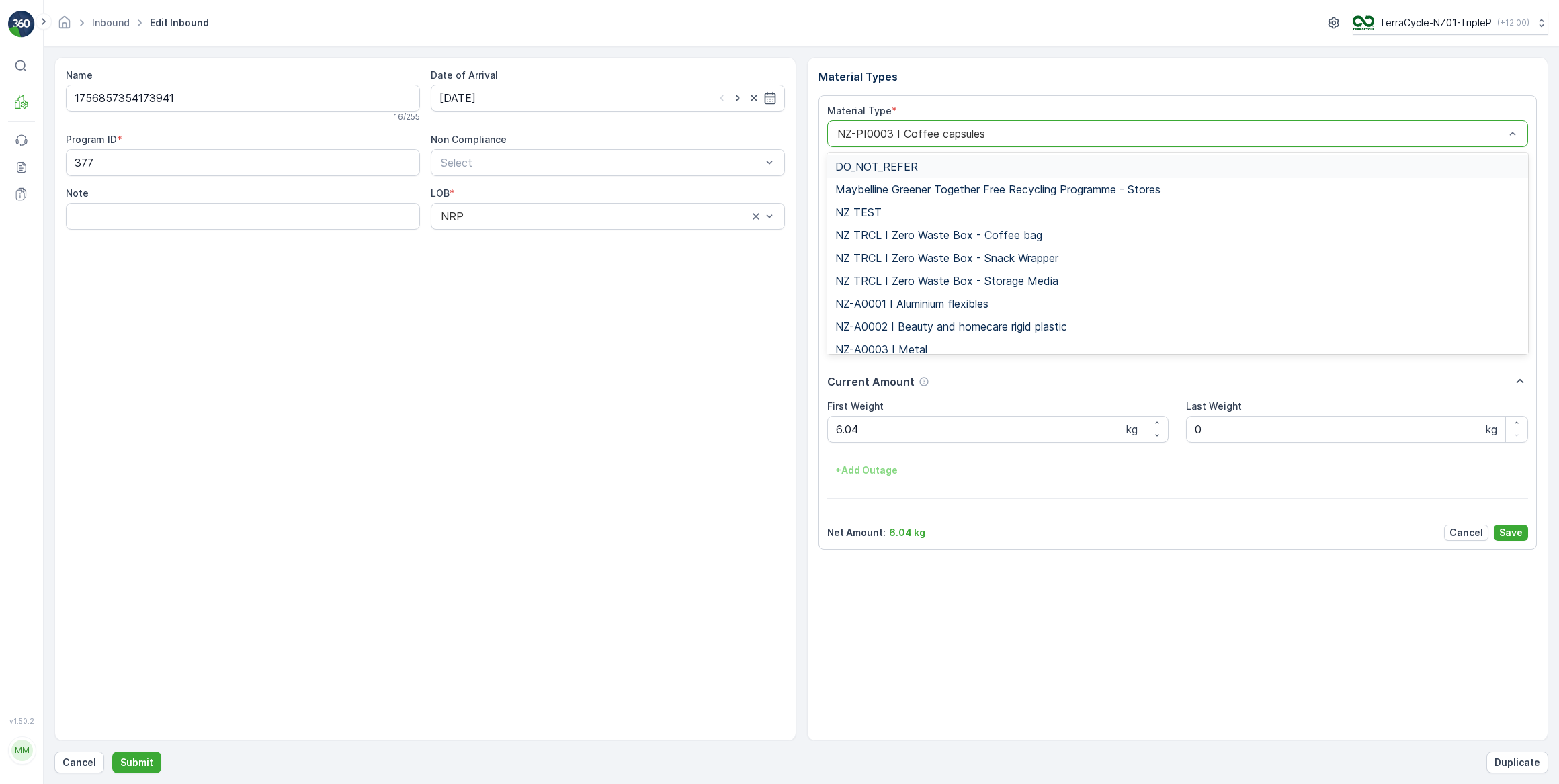
drag, startPoint x: 887, startPoint y: 135, endPoint x: 915, endPoint y: 113, distance: 35.6
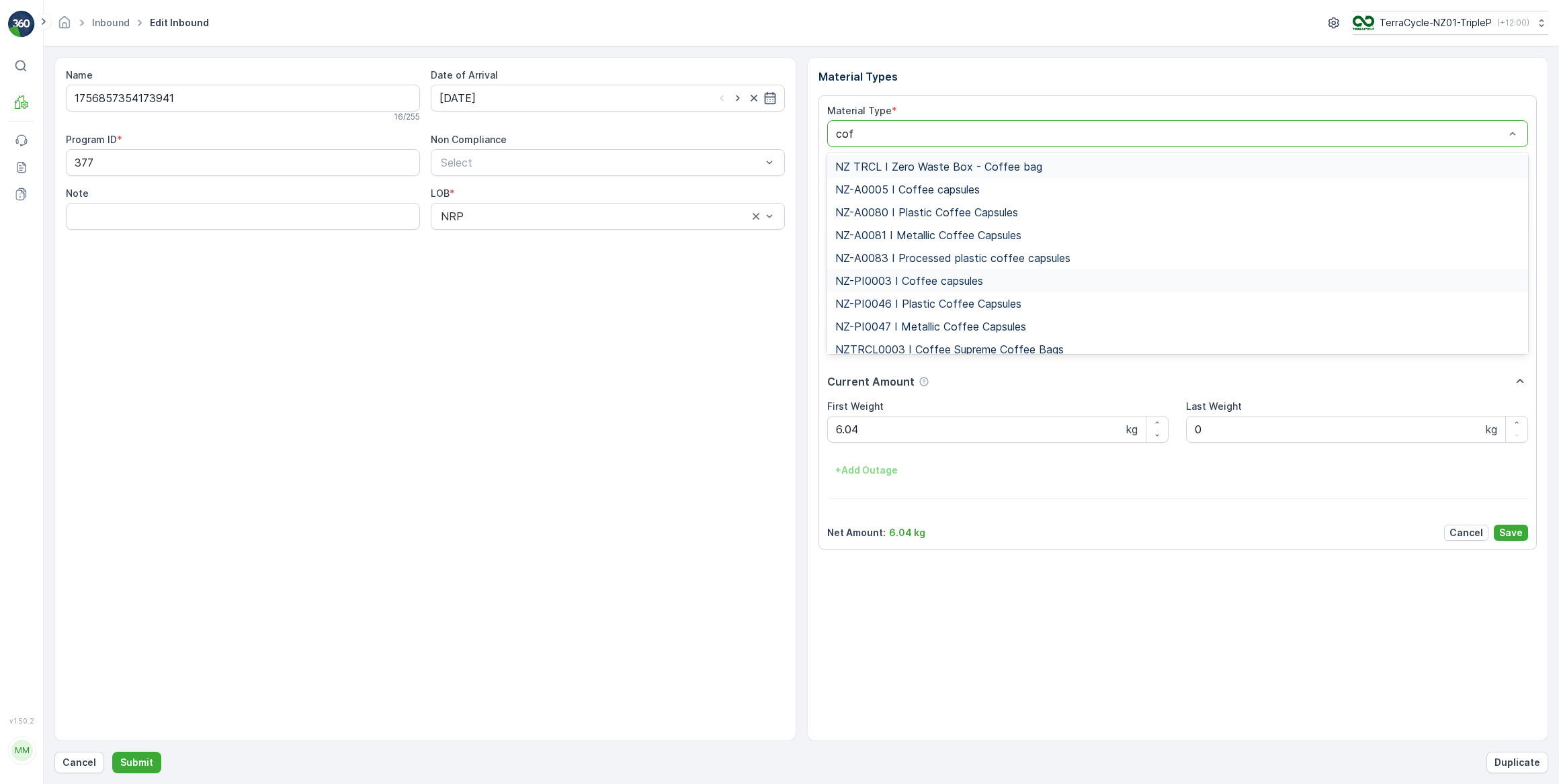
type input "coff"
click at [964, 325] on span "NZ-PI0047 I Metallic Coffee Capsules" at bounding box center [931, 326] width 191 height 12
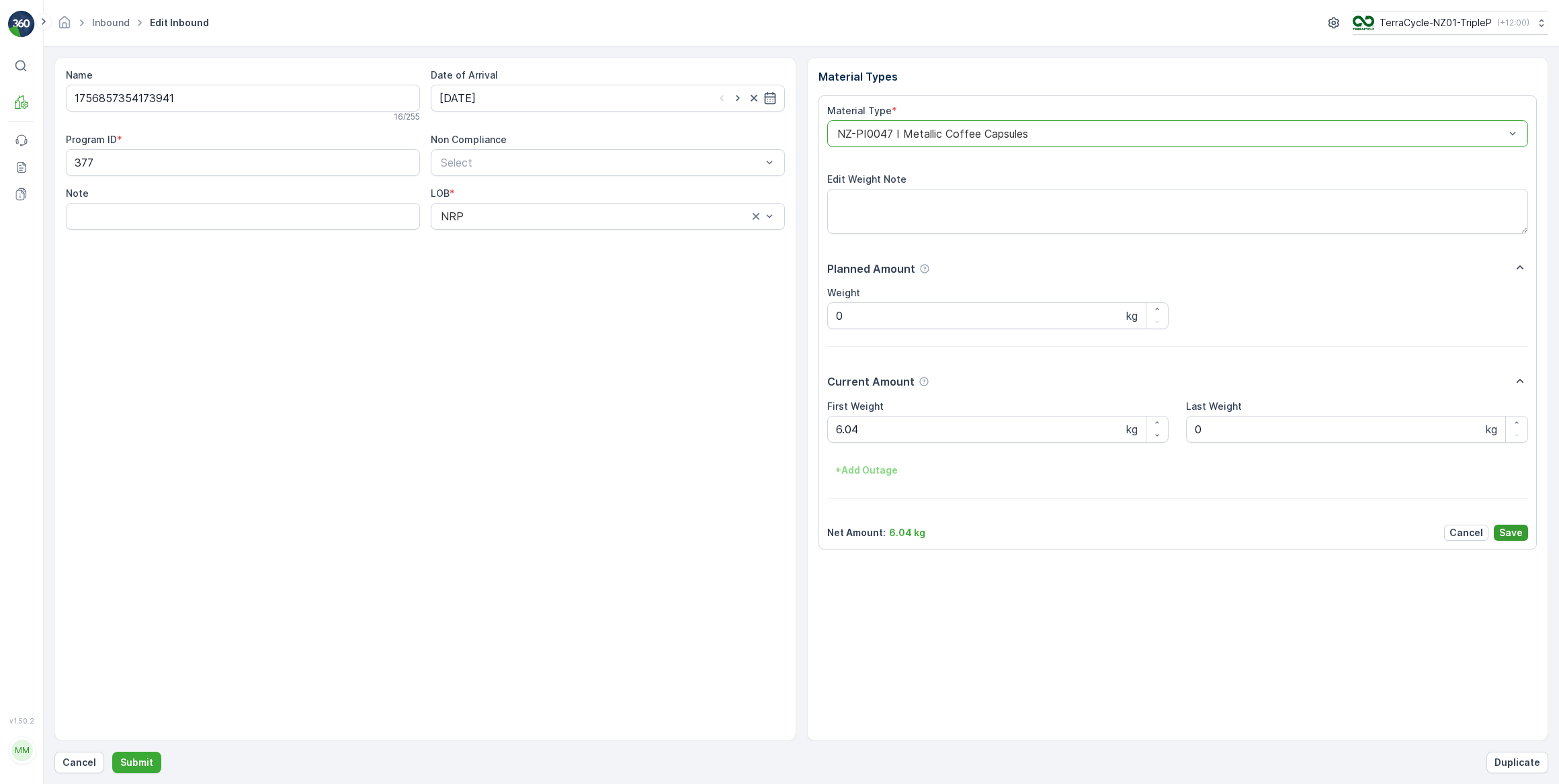
click at [1513, 532] on p "Save" at bounding box center [1511, 533] width 24 height 14
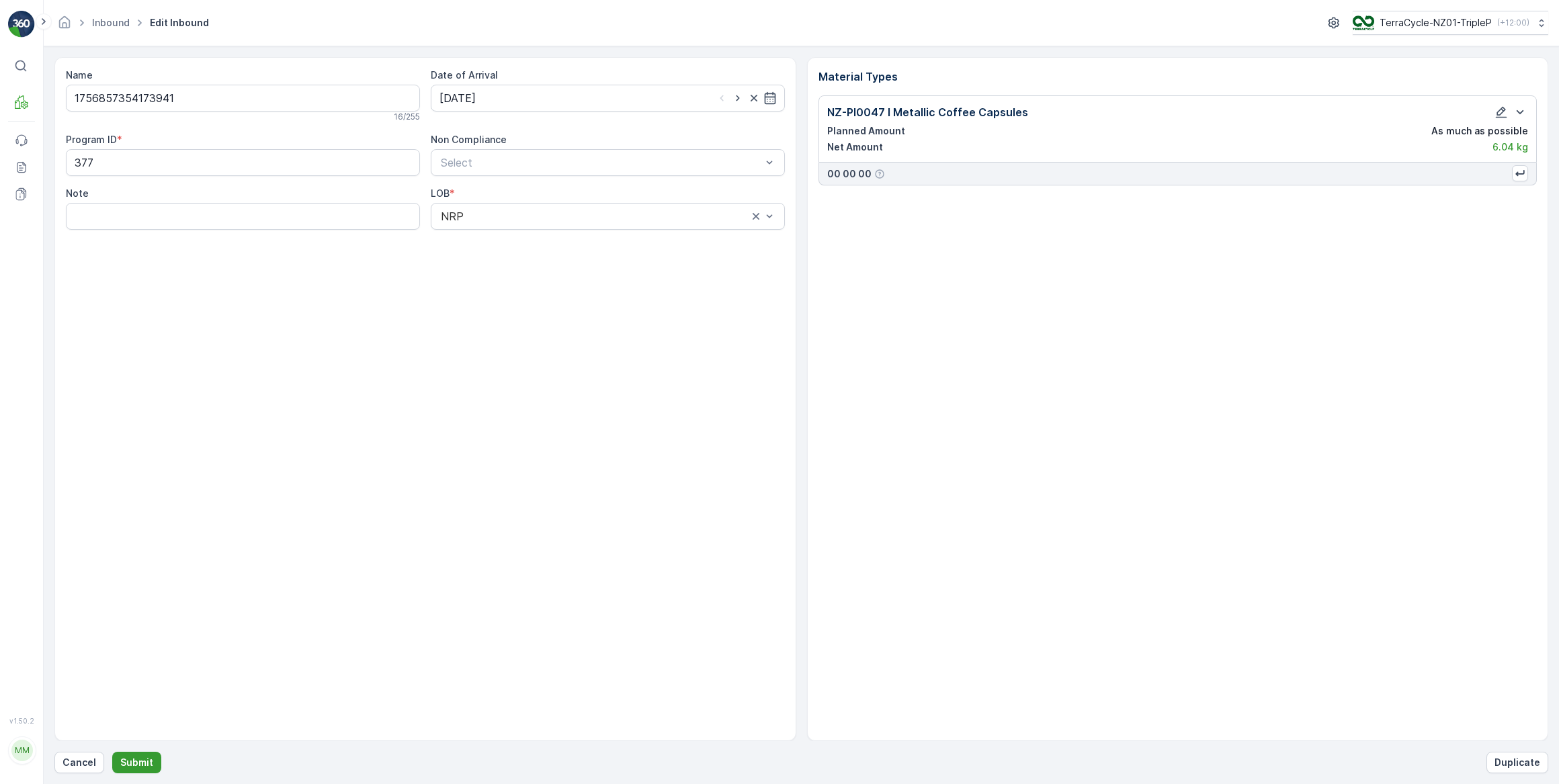
click at [131, 764] on p "Submit" at bounding box center [137, 762] width 33 height 14
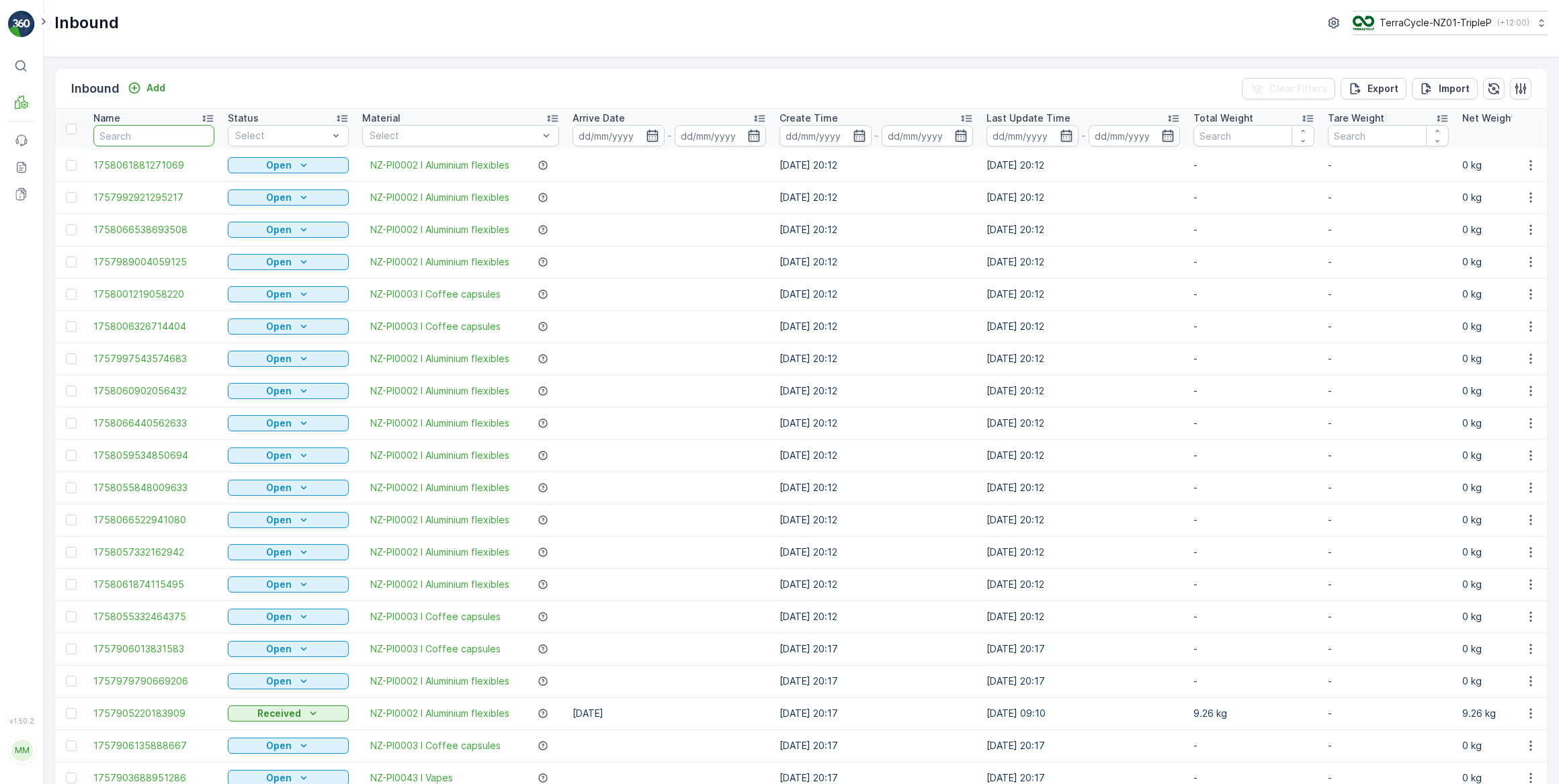
click at [102, 131] on input "text" at bounding box center [154, 136] width 121 height 22
type input "60742"
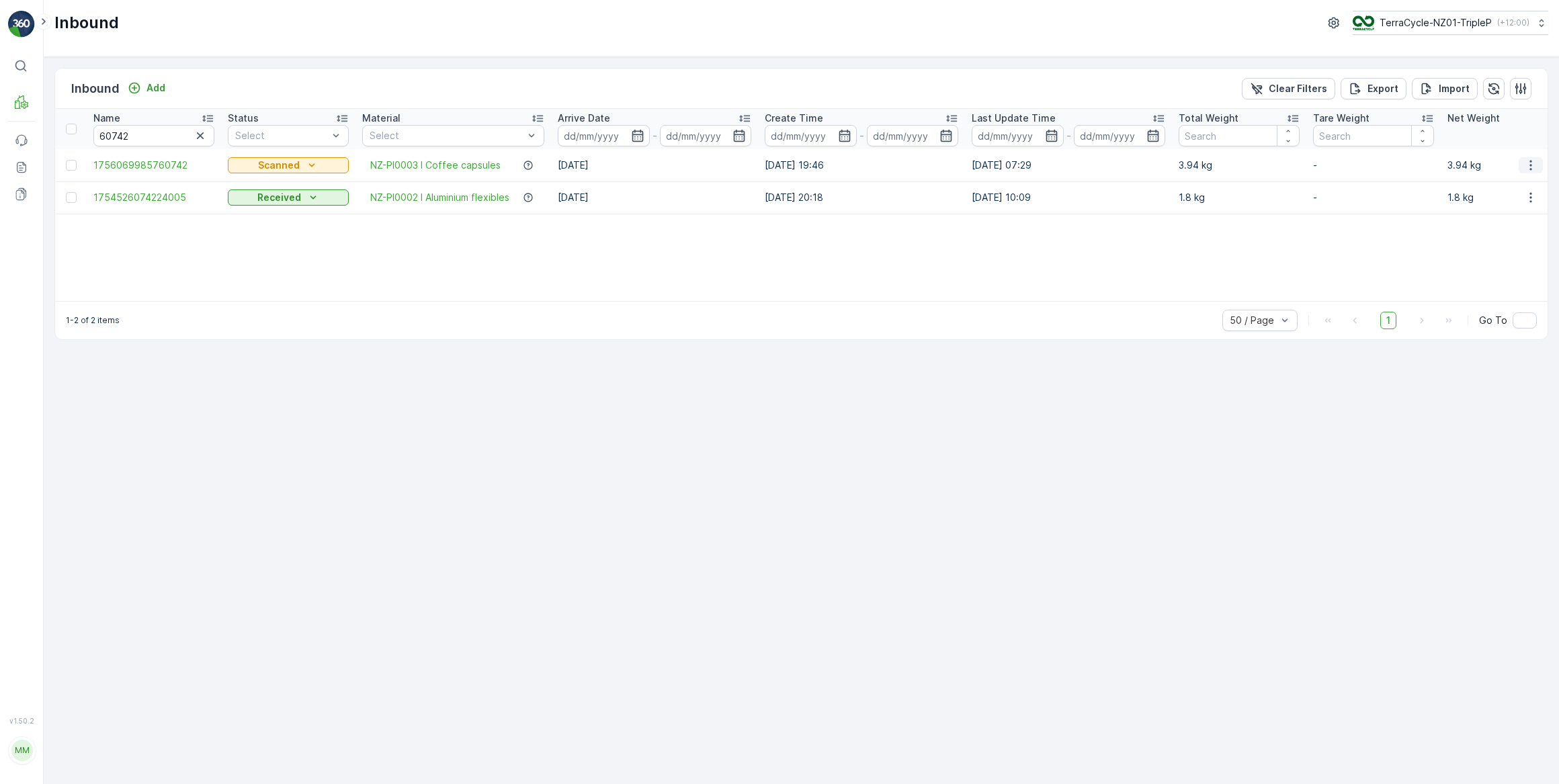
click at [1531, 165] on icon "button" at bounding box center [1530, 165] width 2 height 10
click at [1497, 205] on span "Edit Inbound" at bounding box center [1486, 204] width 56 height 14
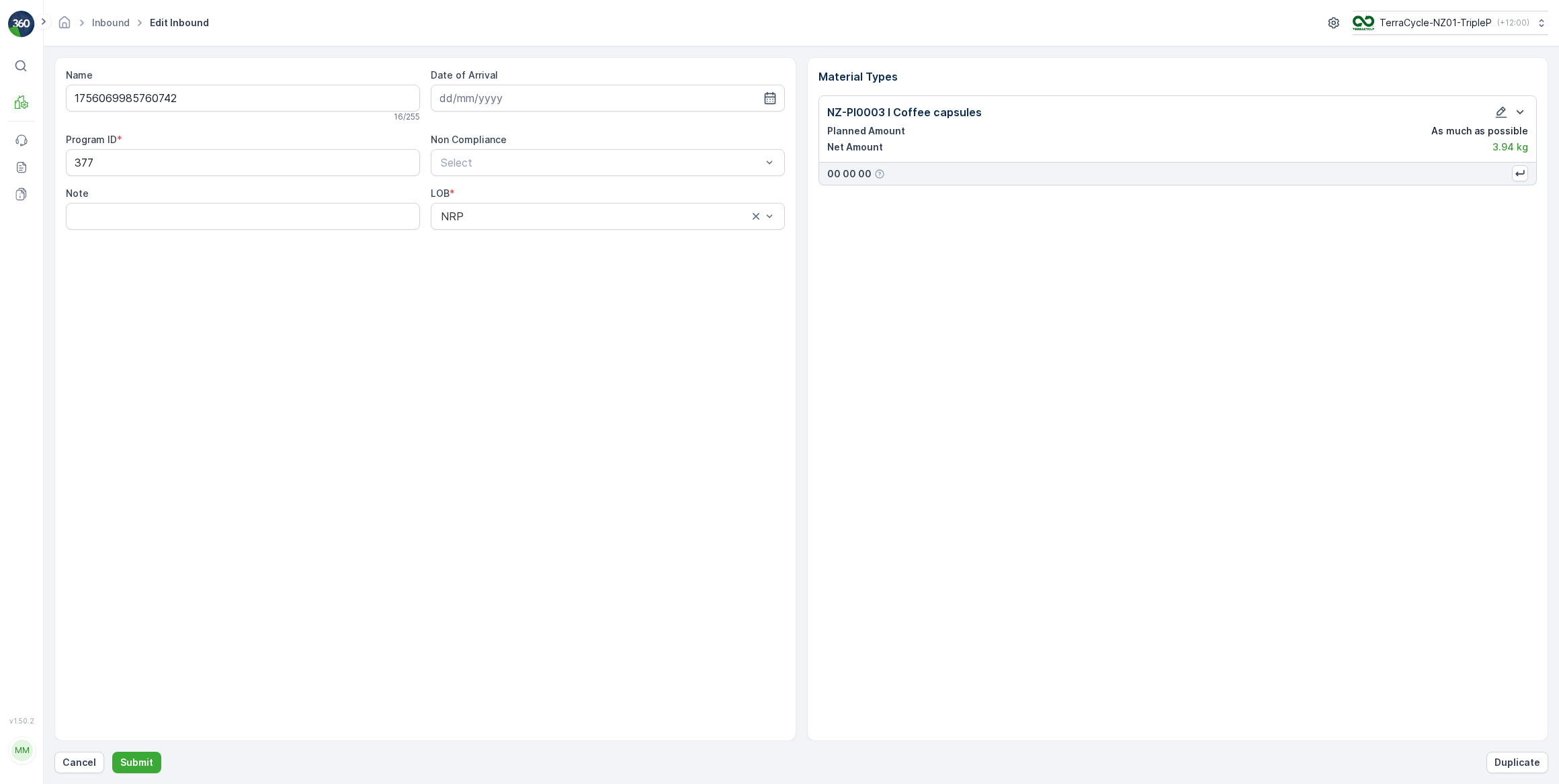
type input "[DATE]"
click at [1501, 114] on icon "button" at bounding box center [1501, 112] width 14 height 14
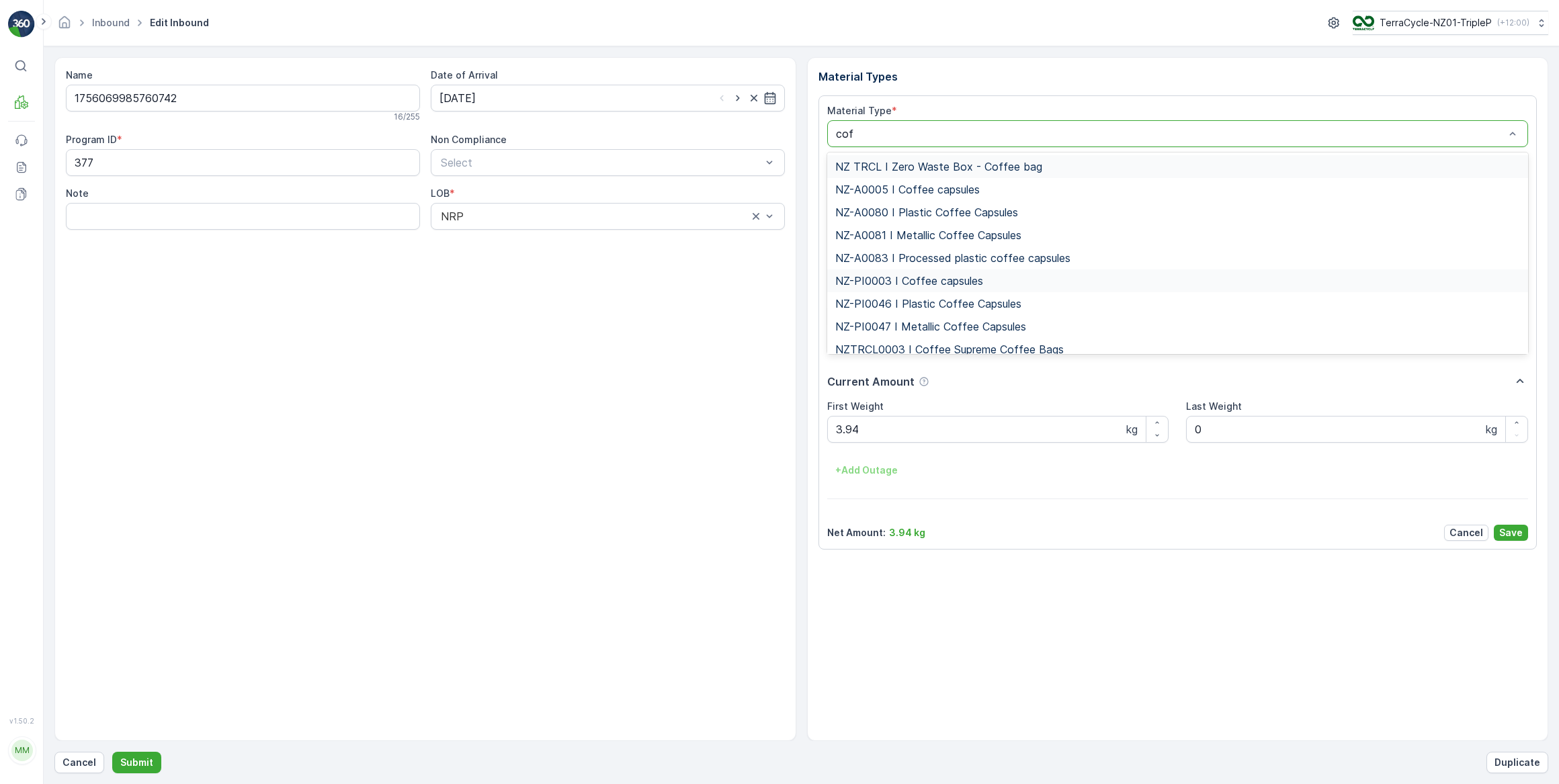
type input "coff"
click at [973, 326] on span "NZ-PI0047 I Metallic Coffee Capsules" at bounding box center [931, 326] width 191 height 12
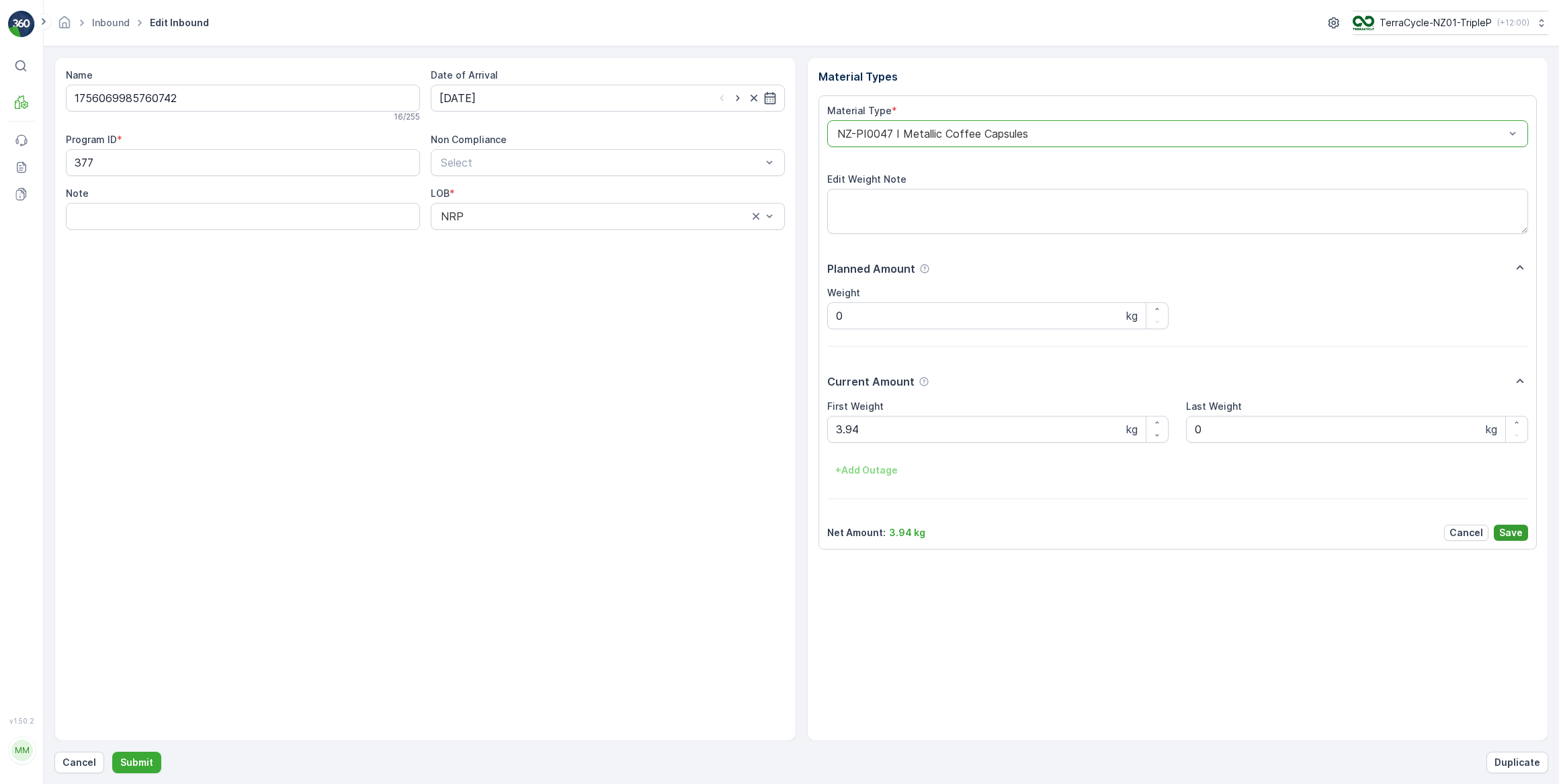
click at [1513, 535] on p "Save" at bounding box center [1511, 533] width 24 height 14
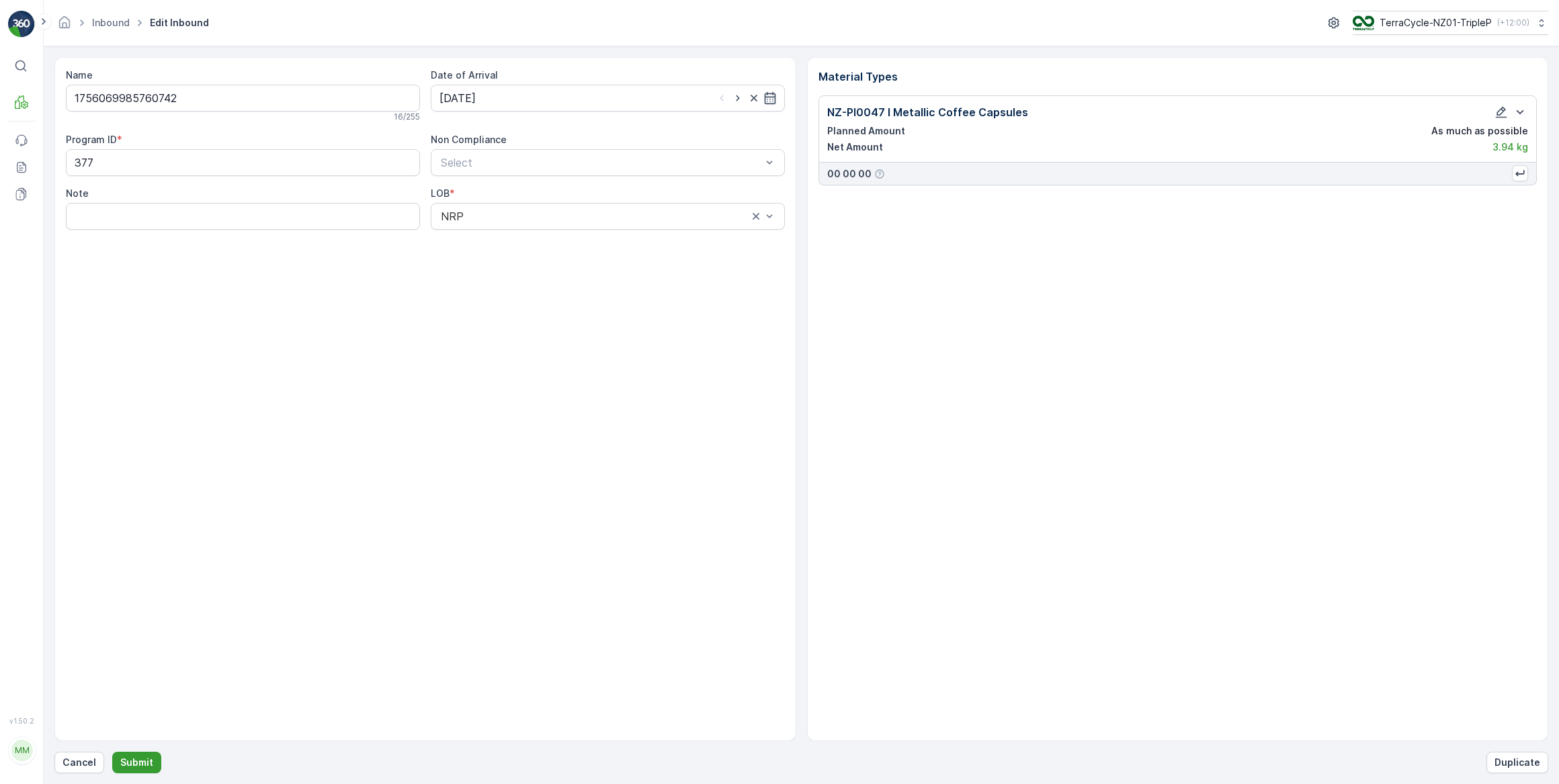
click at [133, 762] on p "Submit" at bounding box center [137, 762] width 33 height 14
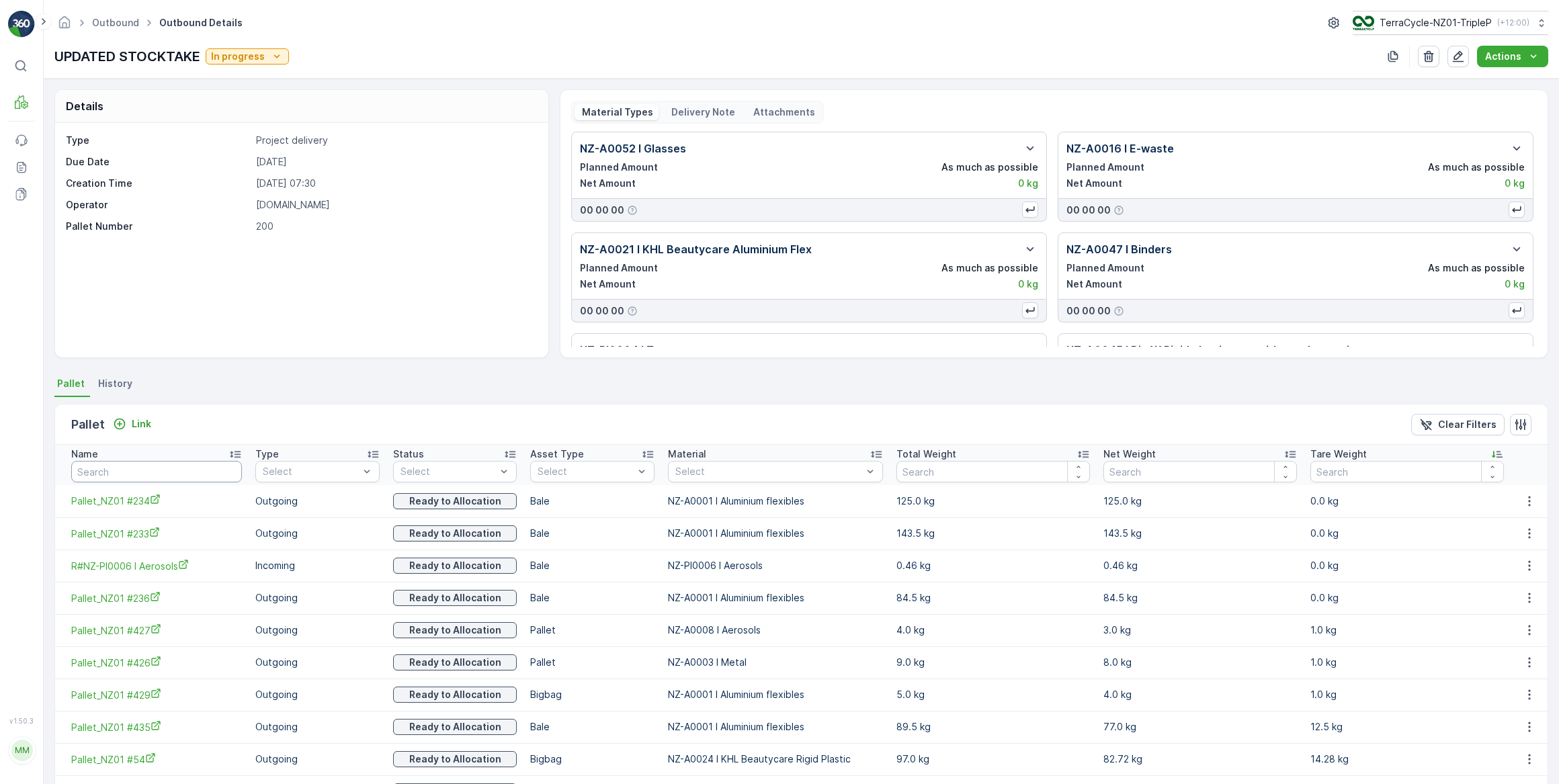
click at [119, 473] on input "text" at bounding box center [156, 472] width 171 height 22
type input "410"
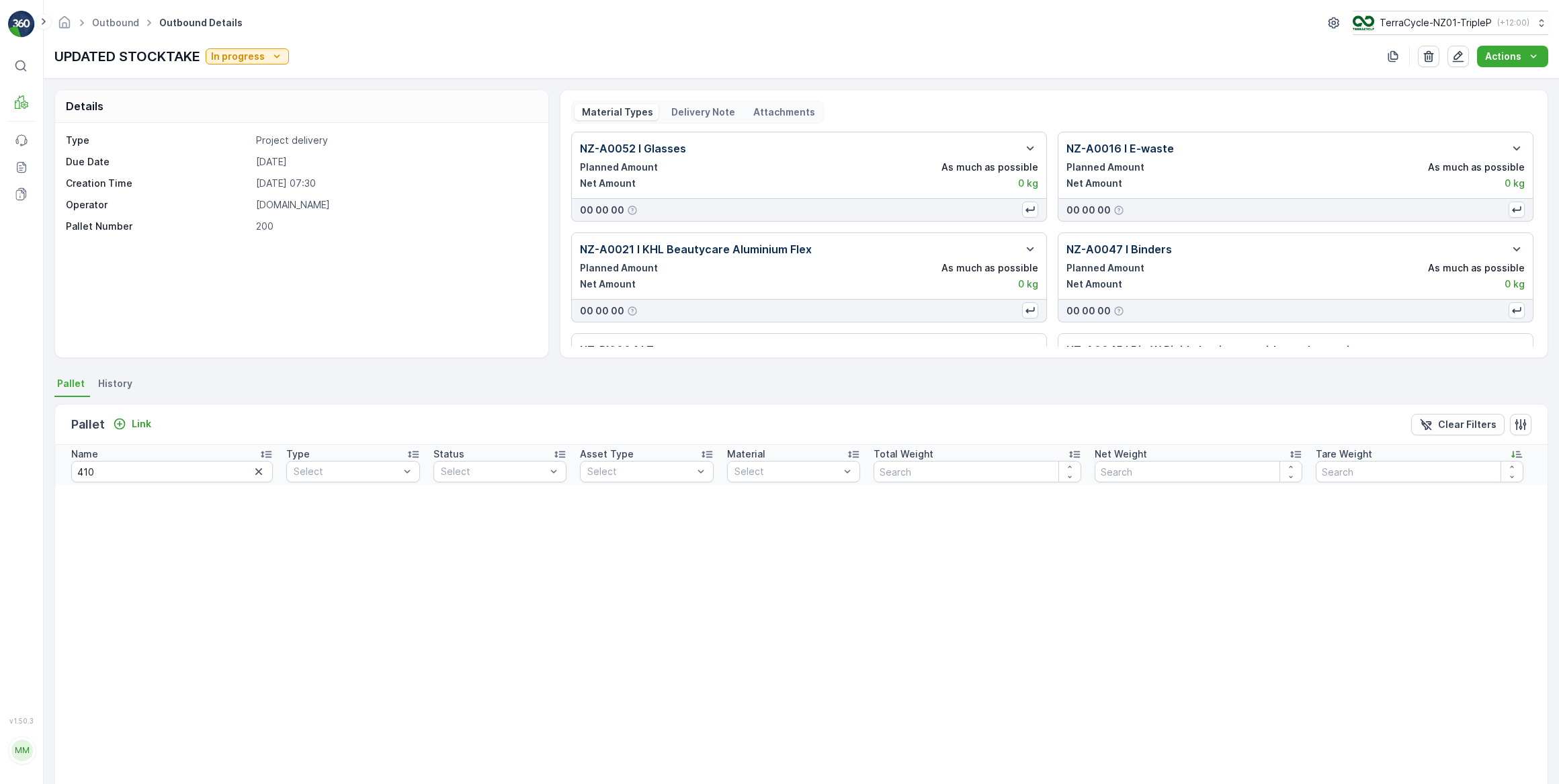
drag, startPoint x: 248, startPoint y: 470, endPoint x: 234, endPoint y: 458, distance: 18.4
click at [252, 465] on icon "button" at bounding box center [259, 472] width 14 height 14
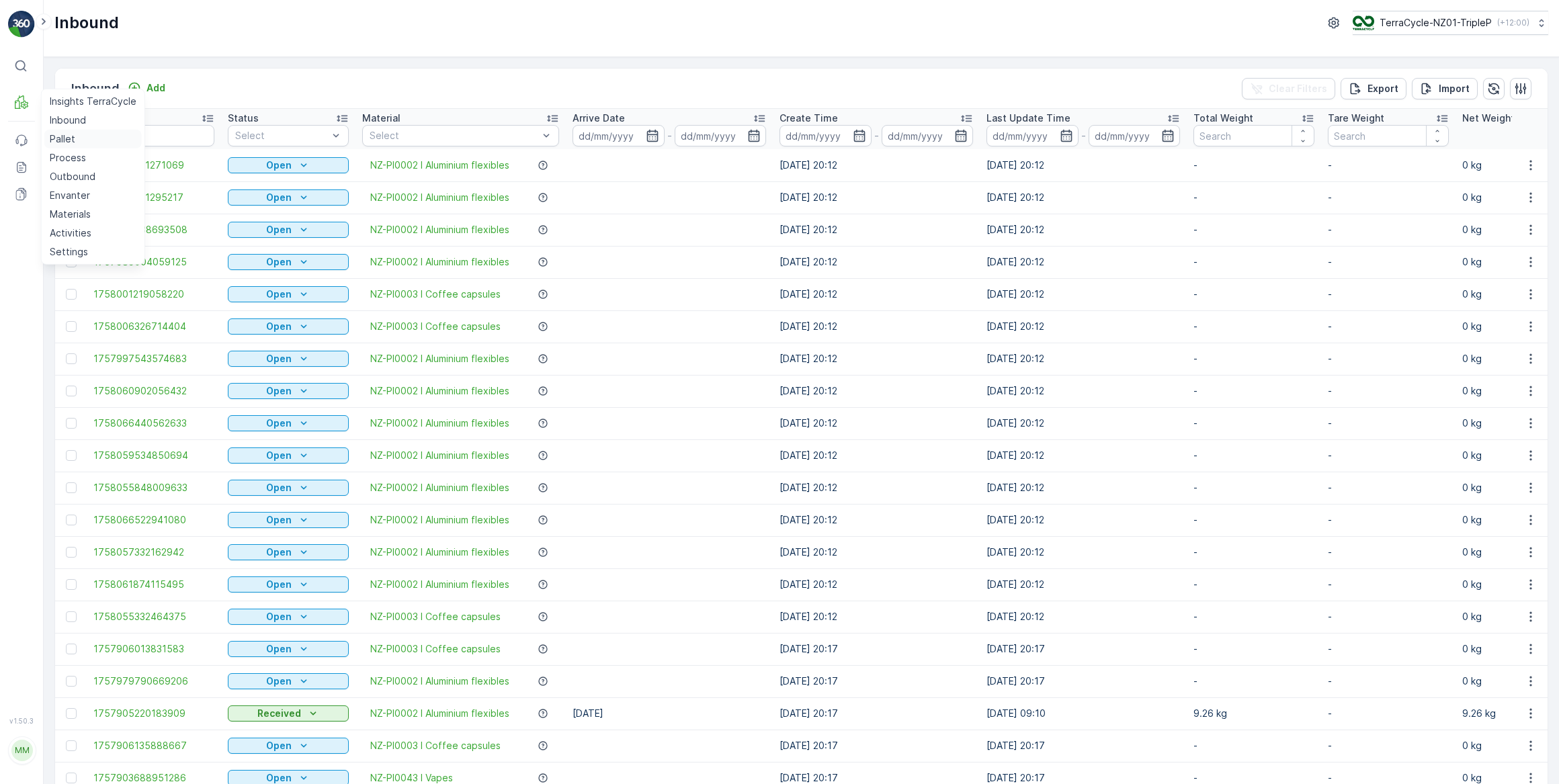
click at [67, 139] on p "Pallet" at bounding box center [62, 139] width 26 height 14
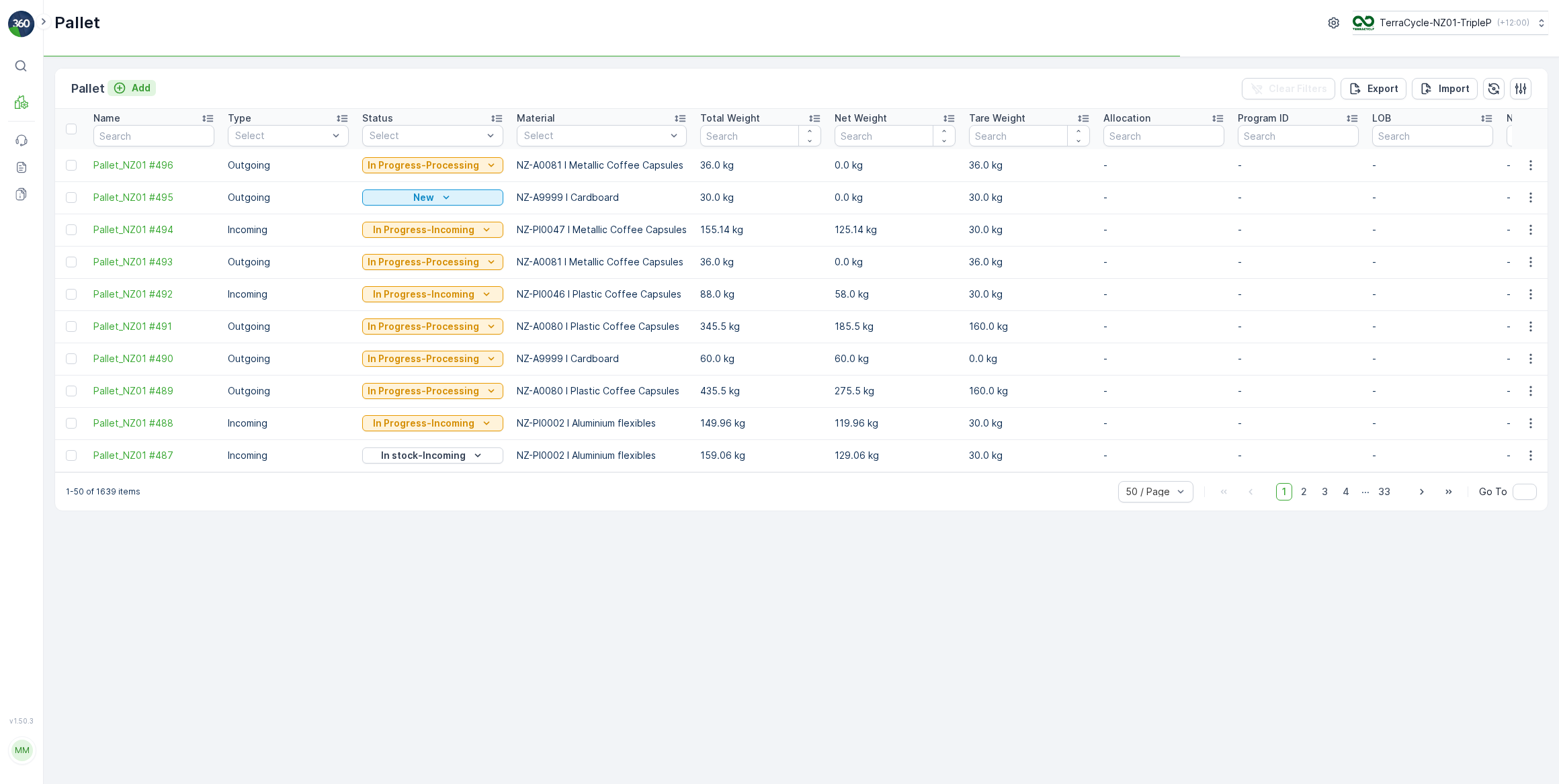
click at [144, 87] on p "Add" at bounding box center [141, 88] width 19 height 14
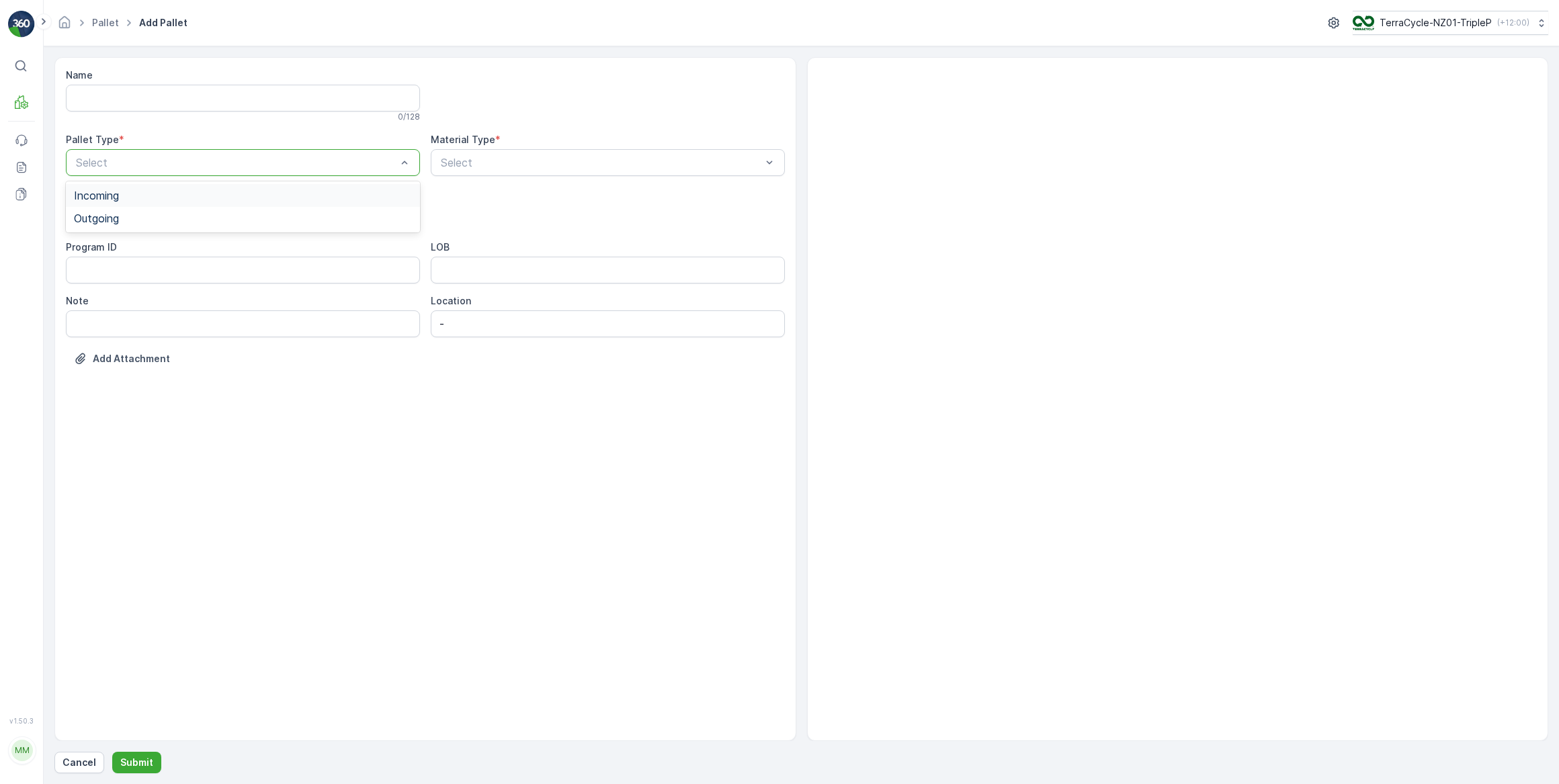
click at [113, 198] on span "Incoming" at bounding box center [96, 196] width 45 height 12
click at [95, 316] on span "Pallet" at bounding box center [88, 318] width 28 height 12
type input "blis"
click at [515, 217] on span "NZ-PI0008 I Blister Packs" at bounding box center [504, 219] width 131 height 12
click at [140, 759] on p "Submit" at bounding box center [137, 762] width 33 height 14
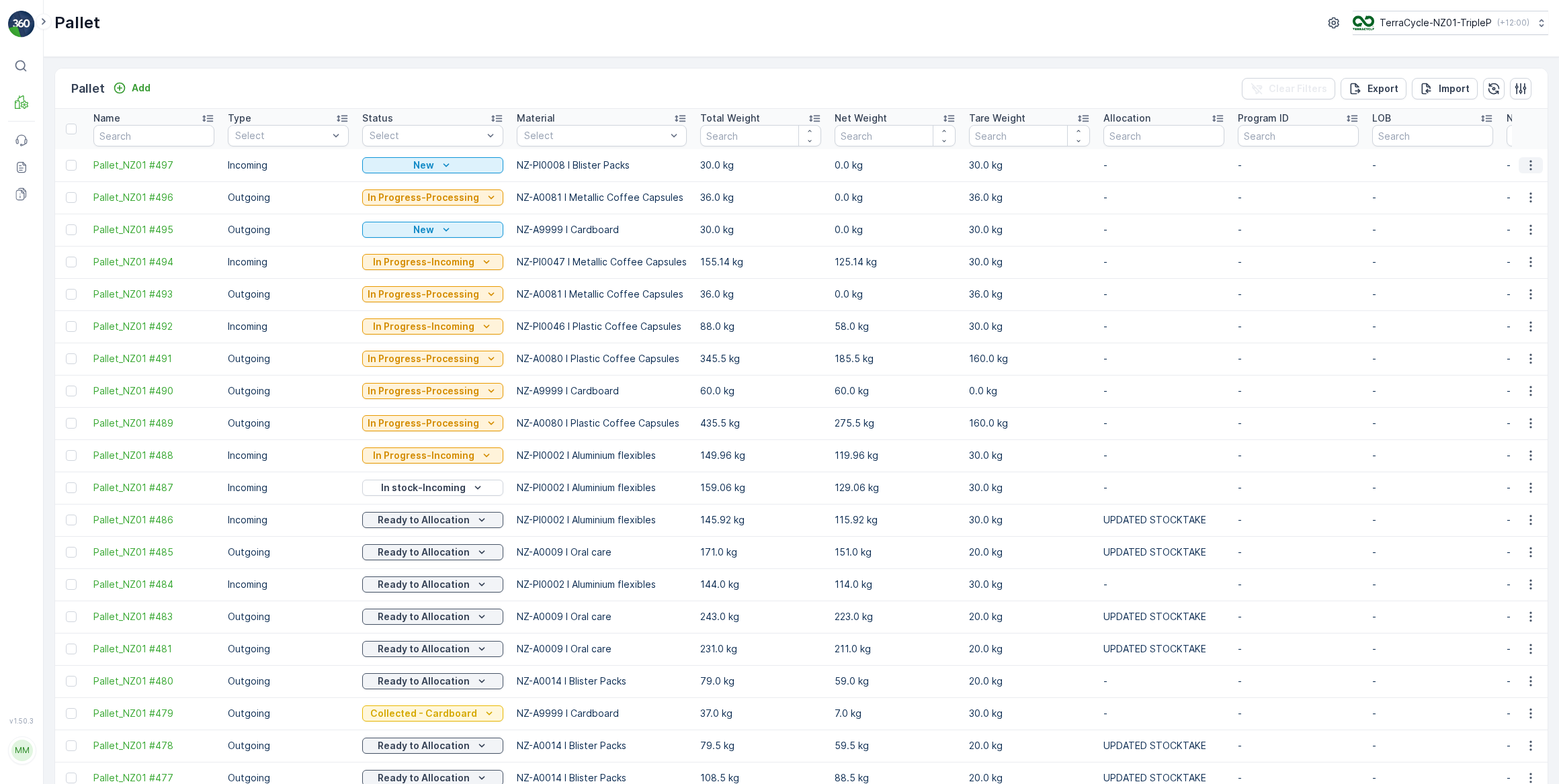
click at [1529, 164] on icon "button" at bounding box center [1530, 165] width 2 height 10
click at [1491, 259] on span "Print QR" at bounding box center [1494, 260] width 37 height 14
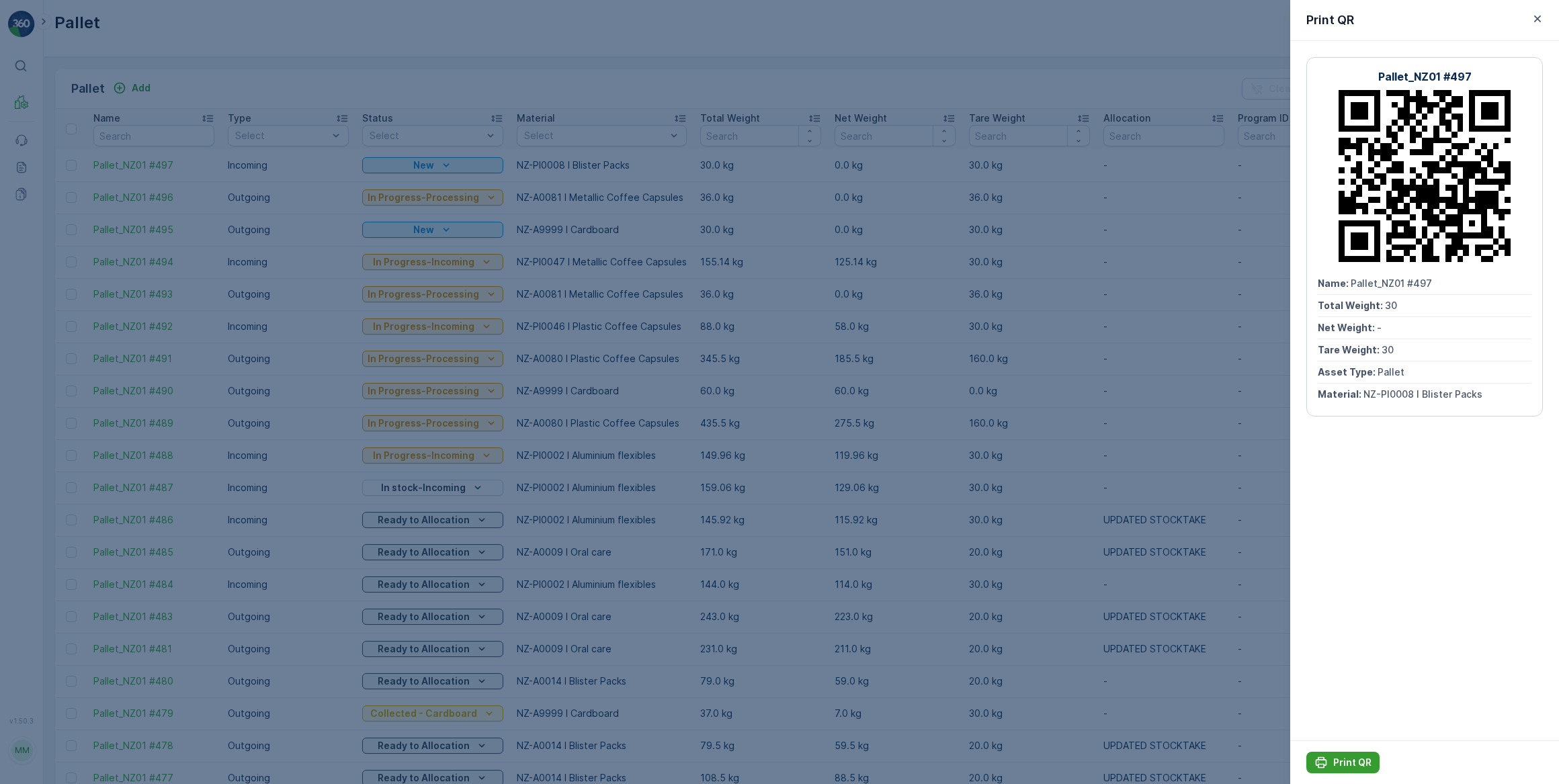
click at [1350, 760] on p "Print QR" at bounding box center [1352, 762] width 39 height 14
click at [1537, 19] on icon "button" at bounding box center [1537, 19] width 7 height 7
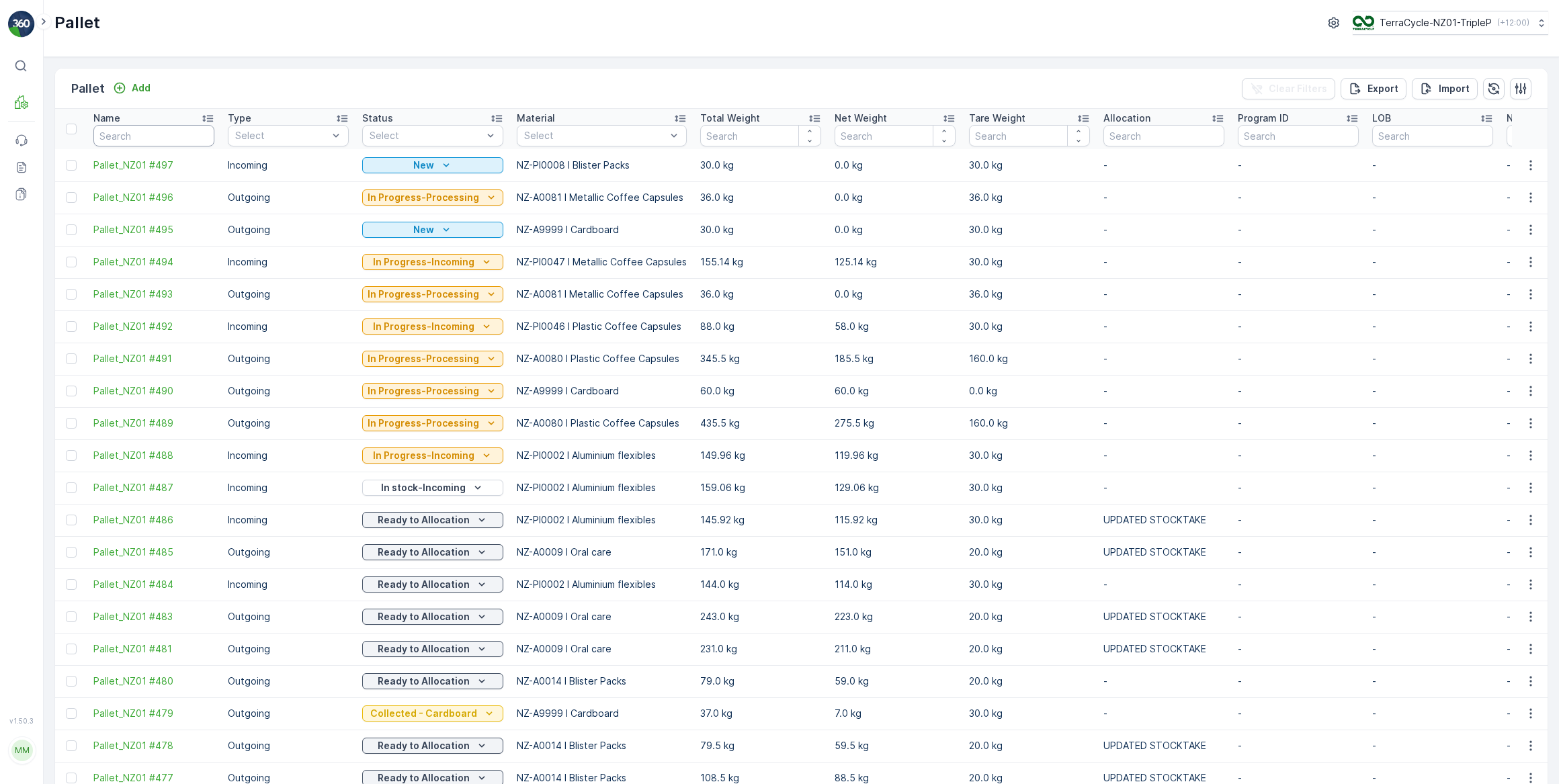
drag, startPoint x: 134, startPoint y: 132, endPoint x: 147, endPoint y: 125, distance: 14.8
click at [142, 128] on input "text" at bounding box center [154, 136] width 121 height 22
type input "463"
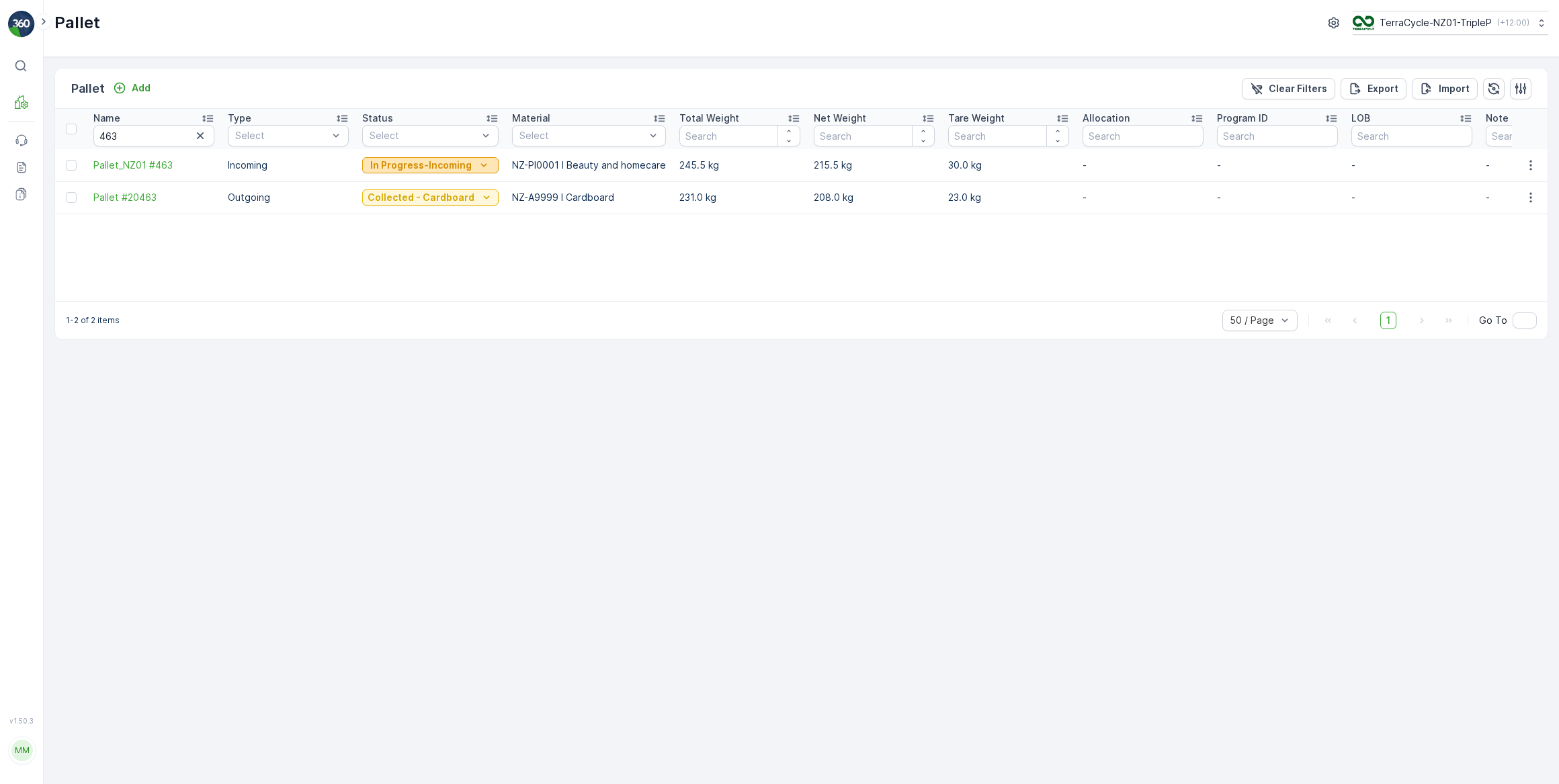
click at [442, 166] on p "In Progress-Incoming" at bounding box center [421, 165] width 102 height 14
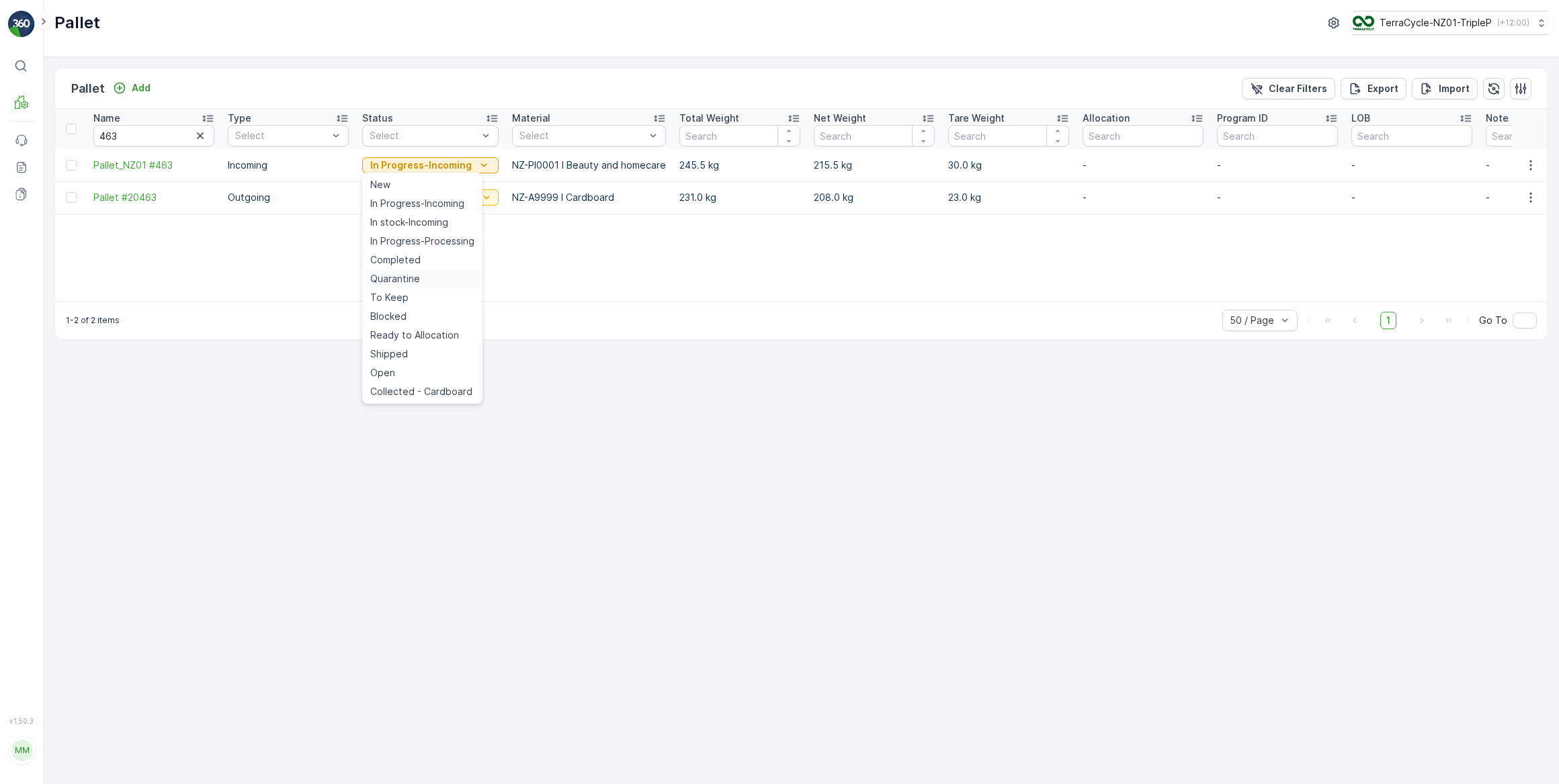
click at [411, 279] on span "Quarantine" at bounding box center [395, 279] width 49 height 14
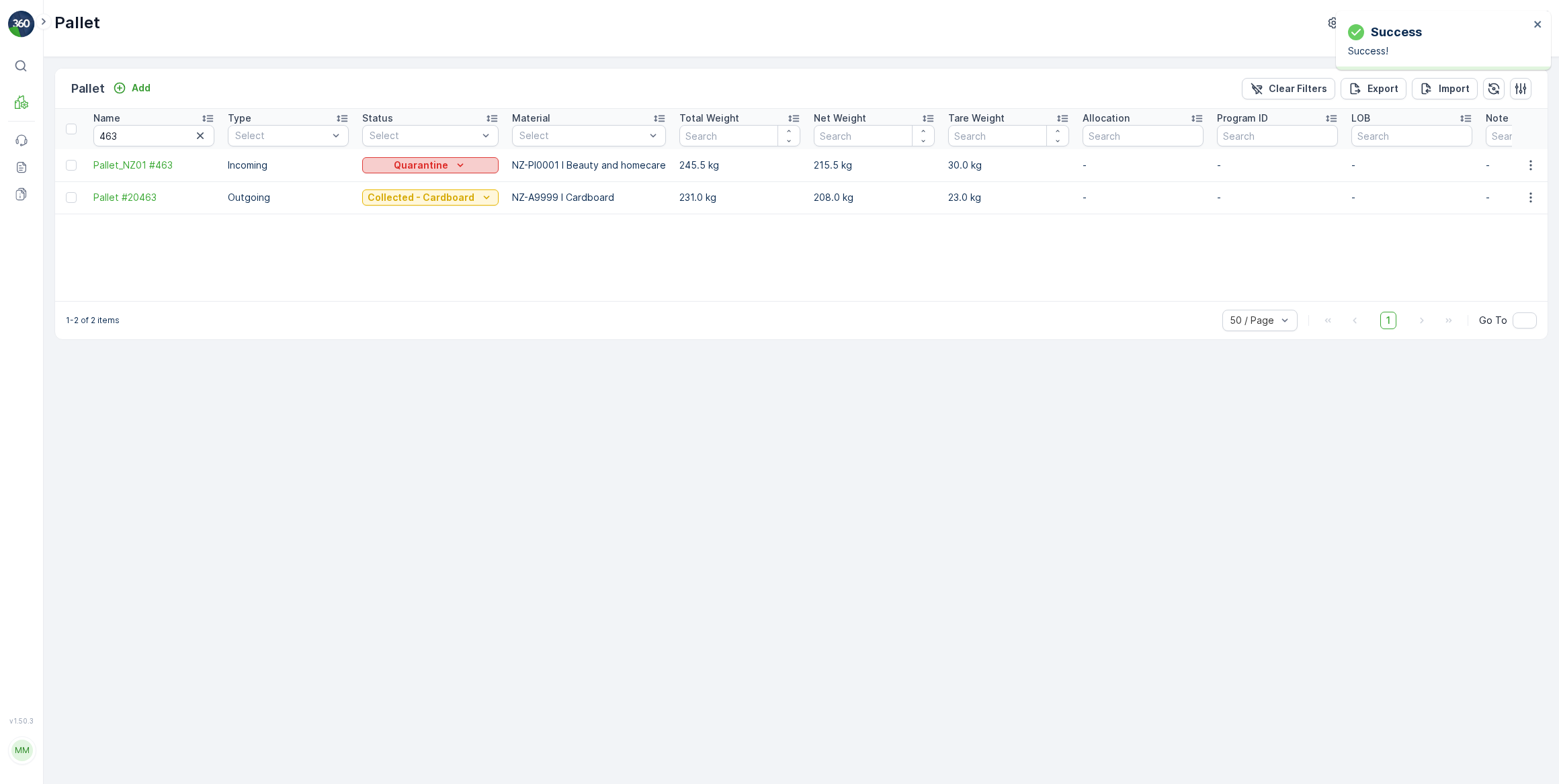
click at [413, 169] on p "Quarantine" at bounding box center [421, 165] width 54 height 14
click at [417, 336] on span "Ready to Allocation" at bounding box center [414, 335] width 89 height 14
click at [201, 134] on icon "button" at bounding box center [200, 135] width 7 height 7
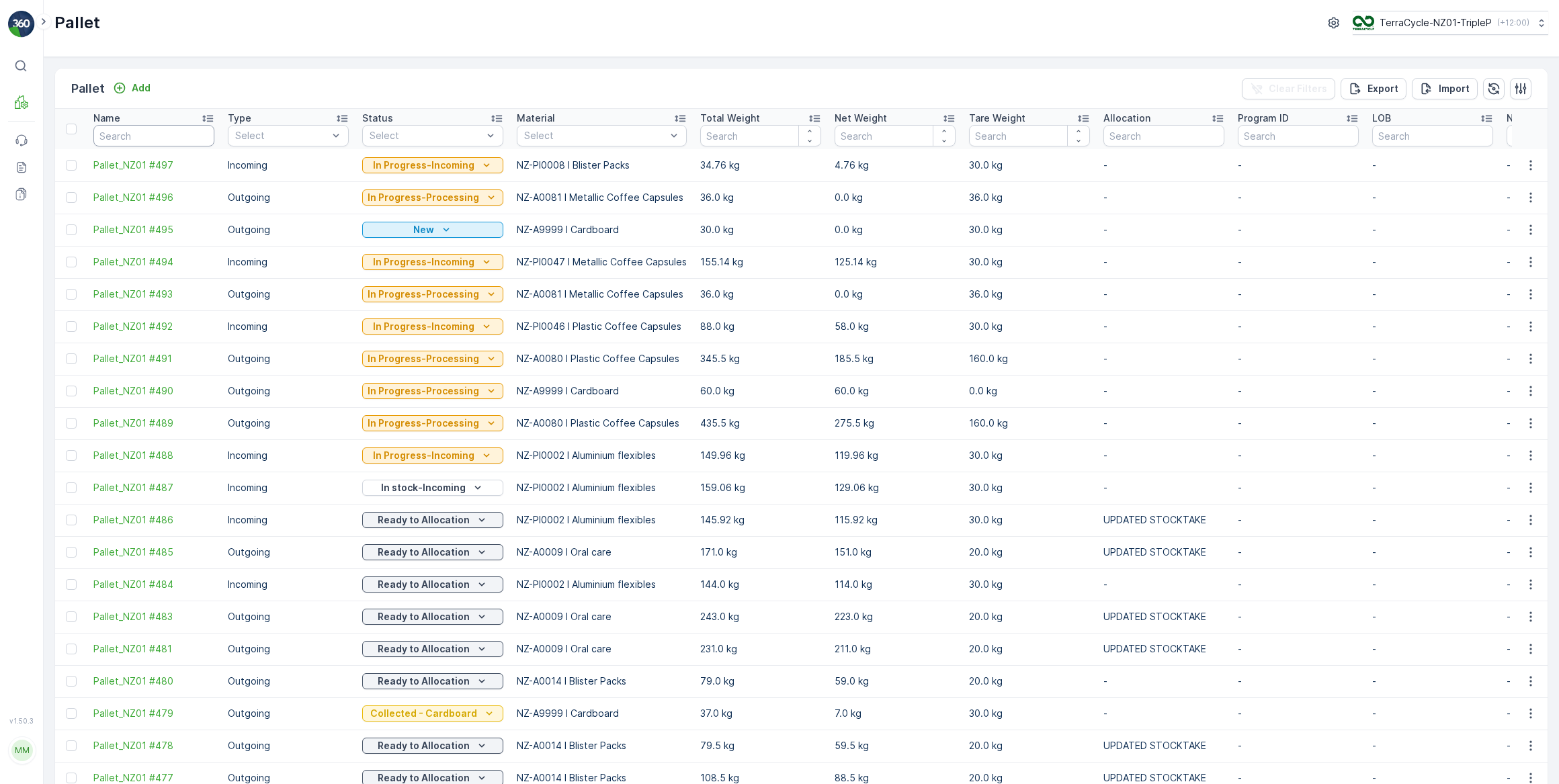
click at [114, 135] on input "text" at bounding box center [154, 136] width 121 height 22
type input "410"
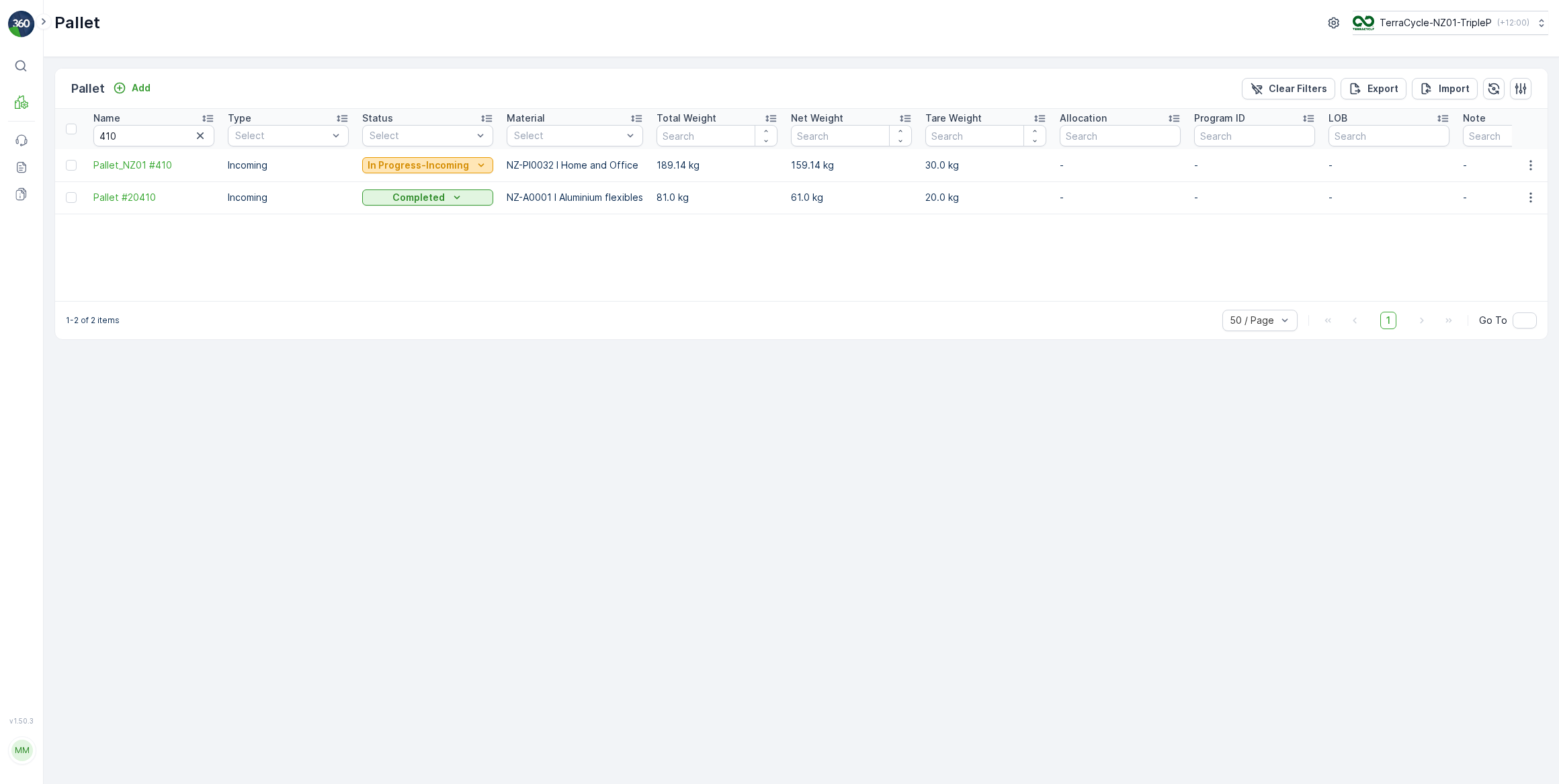
click at [429, 167] on p "In Progress-Incoming" at bounding box center [419, 165] width 102 height 14
click at [410, 279] on span "Quarantine" at bounding box center [395, 279] width 49 height 14
click at [441, 163] on div "Quarantine" at bounding box center [423, 165] width 110 height 14
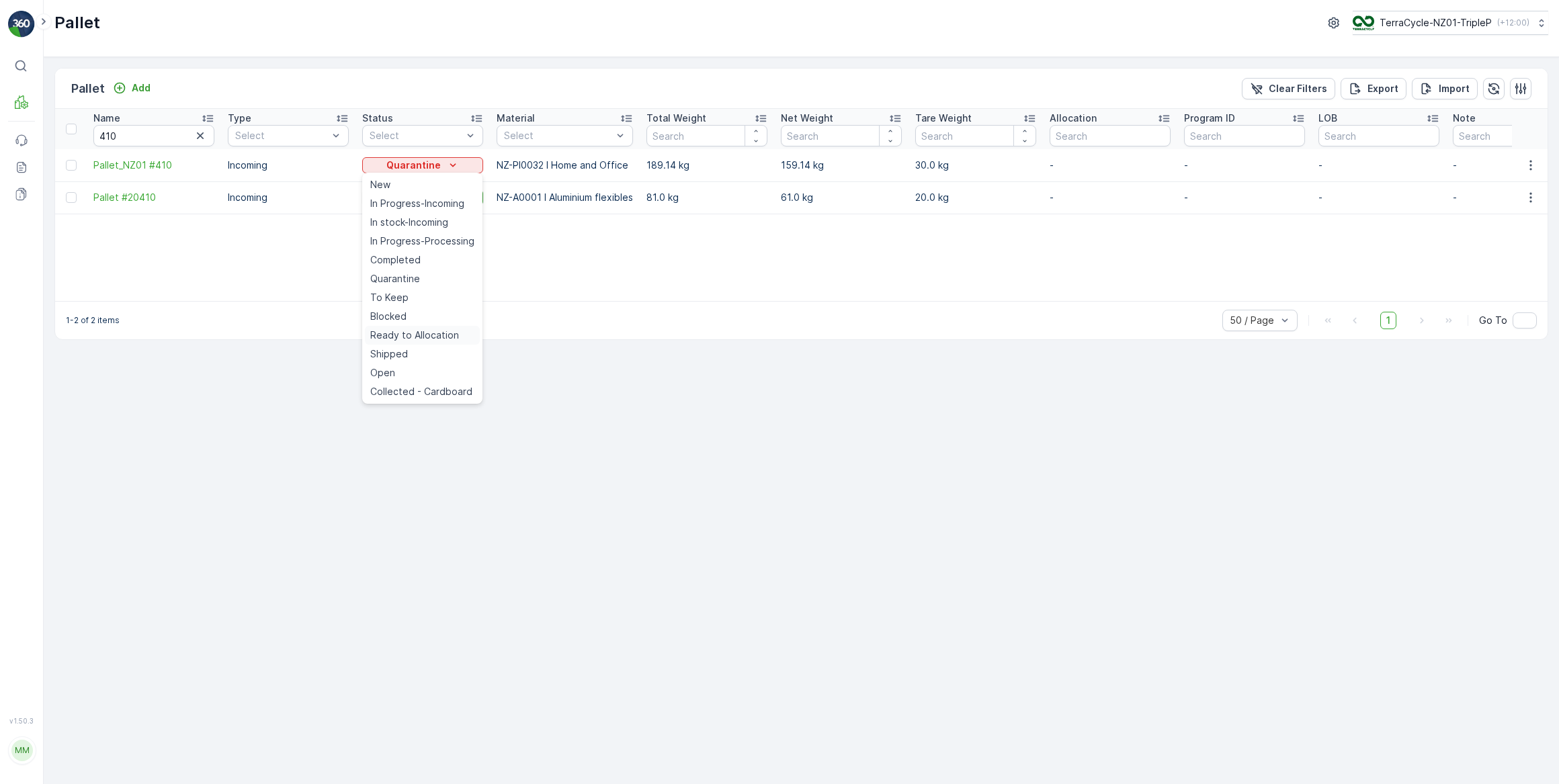
click at [417, 335] on span "Ready to Allocation" at bounding box center [414, 335] width 89 height 14
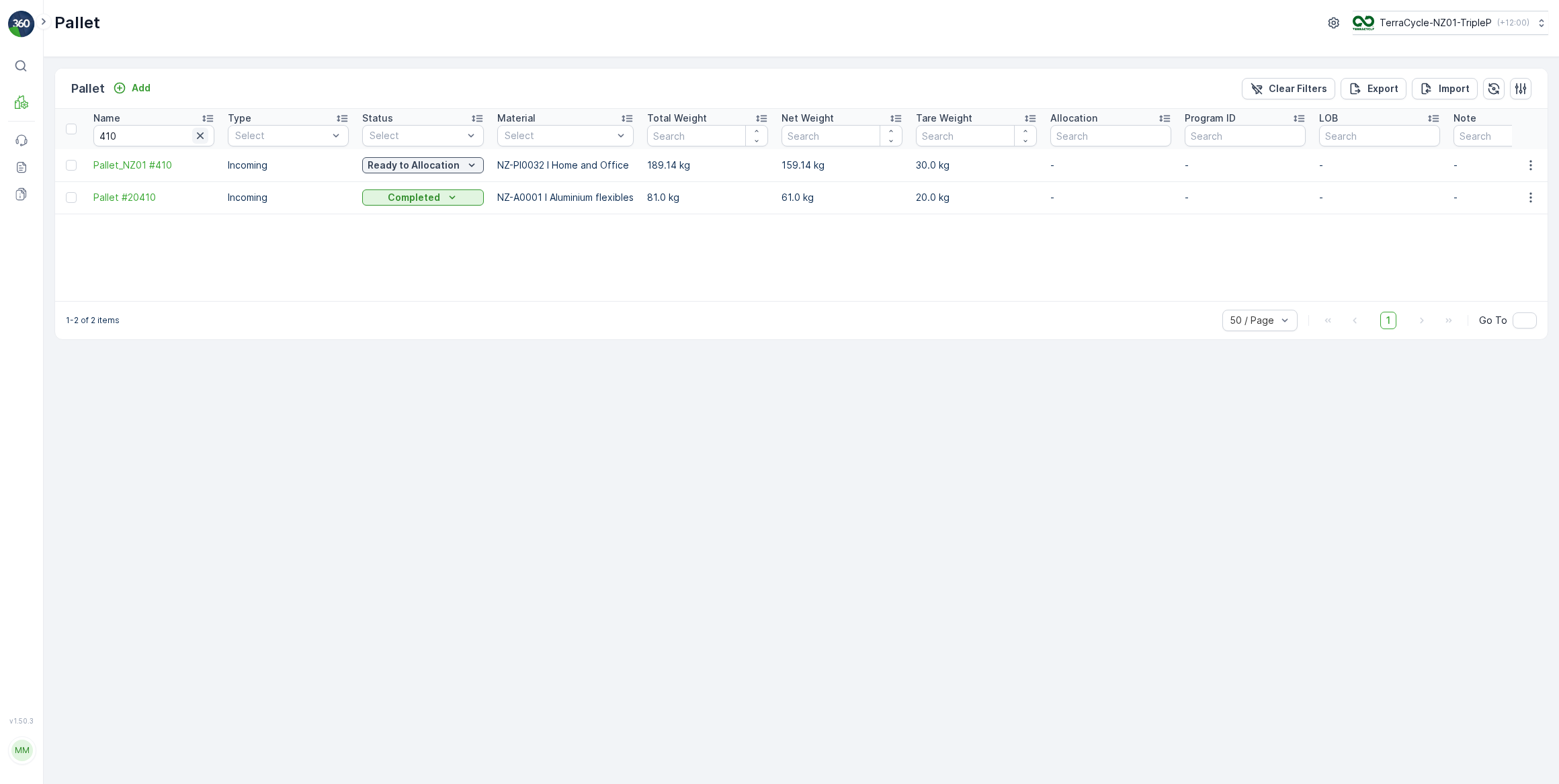
click at [199, 135] on icon "button" at bounding box center [200, 136] width 14 height 14
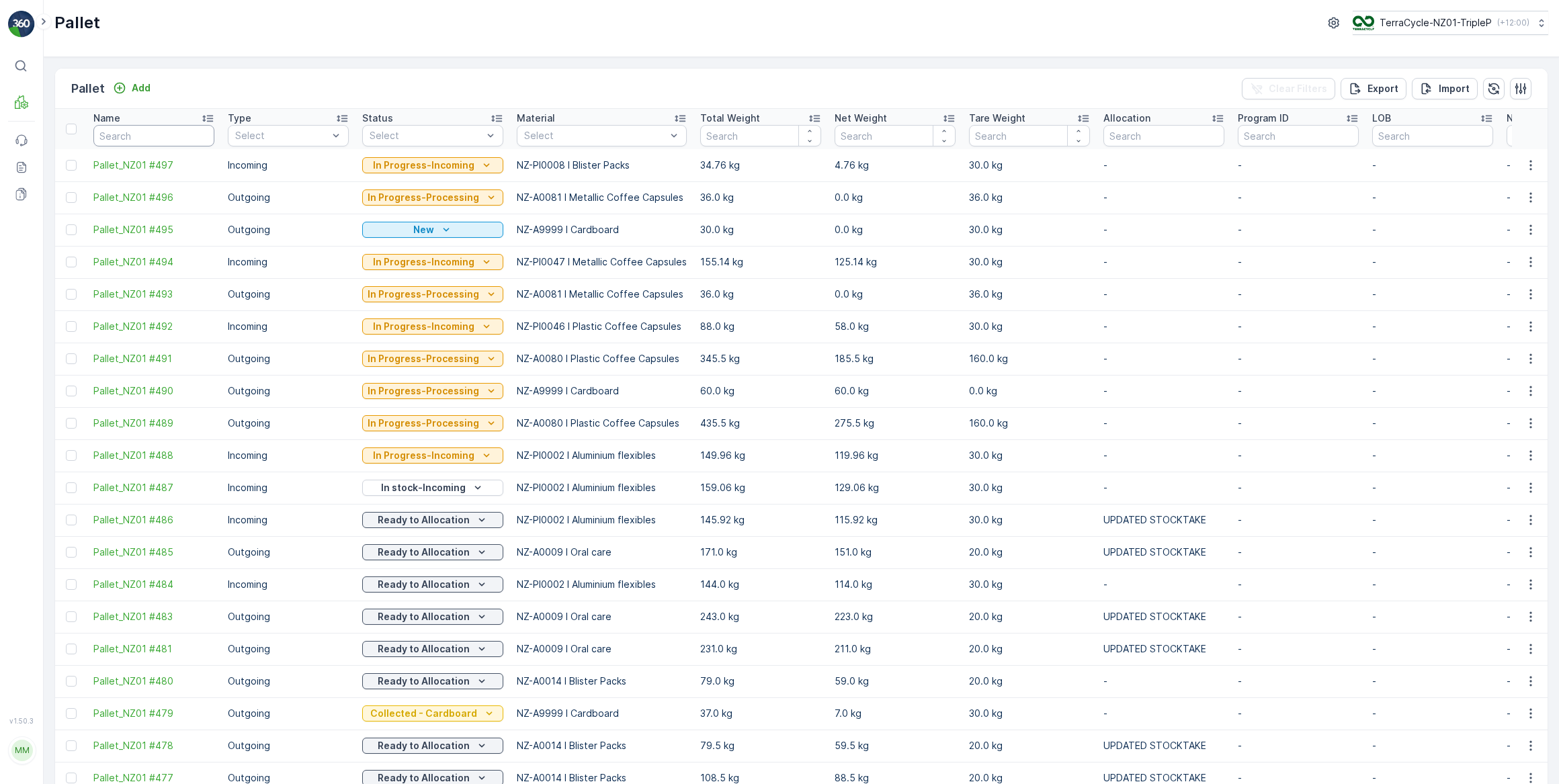
drag, startPoint x: 141, startPoint y: 133, endPoint x: 162, endPoint y: 98, distance: 40.8
click at [150, 126] on input "text" at bounding box center [154, 136] width 121 height 22
type input "467"
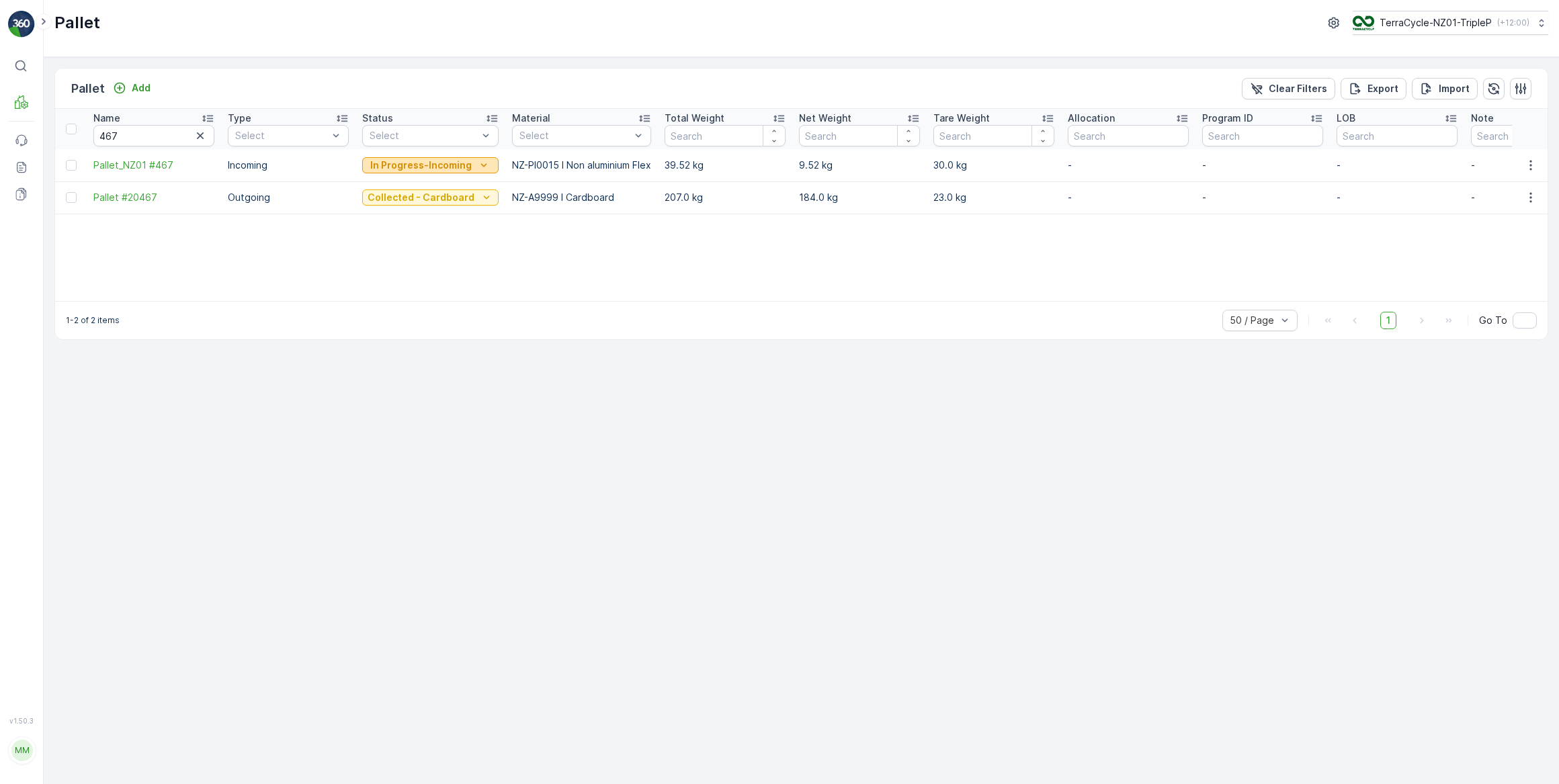
click at [424, 162] on p "In Progress-Incoming" at bounding box center [421, 165] width 102 height 14
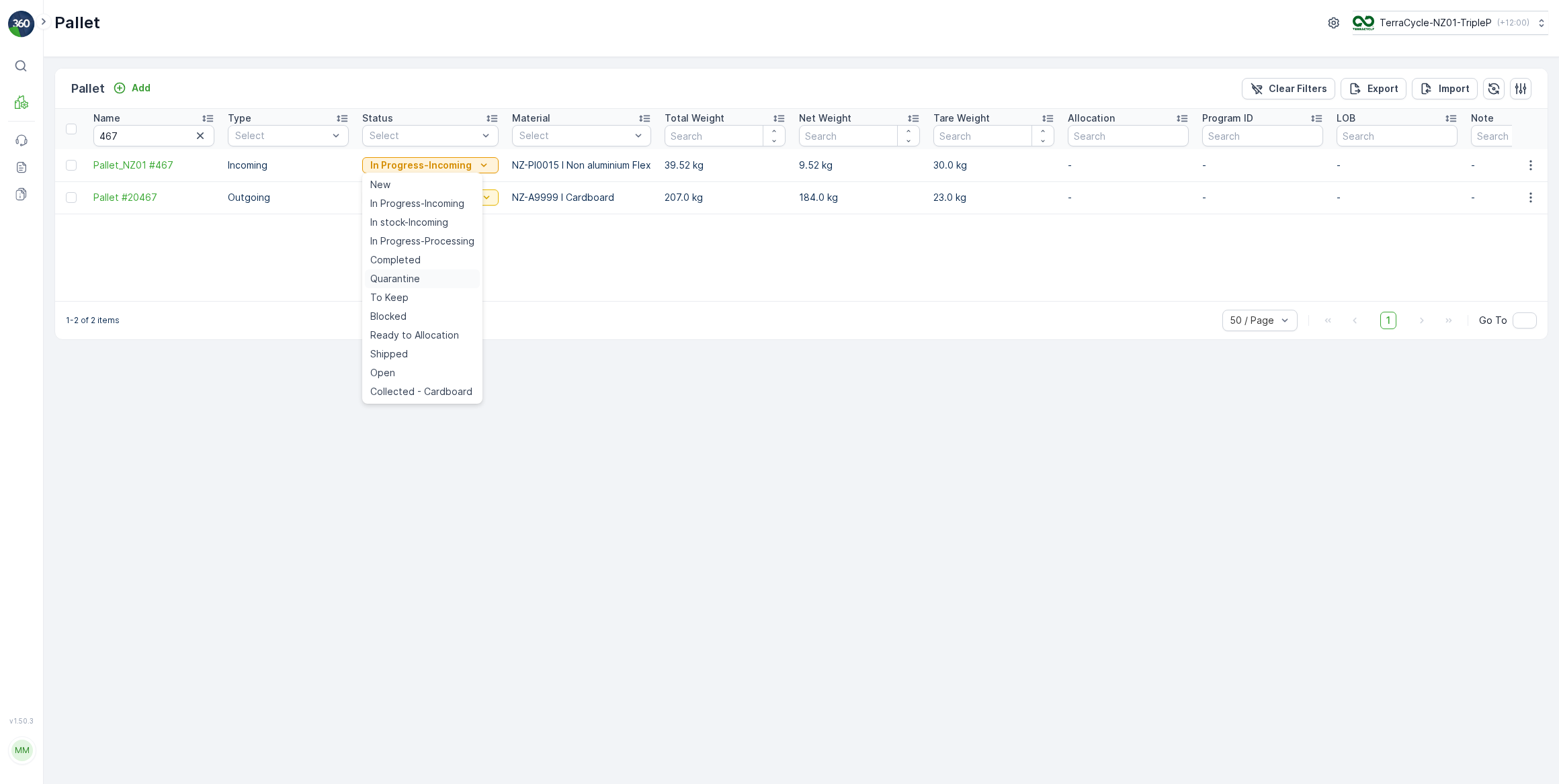
click at [401, 278] on span "Quarantine" at bounding box center [395, 279] width 49 height 14
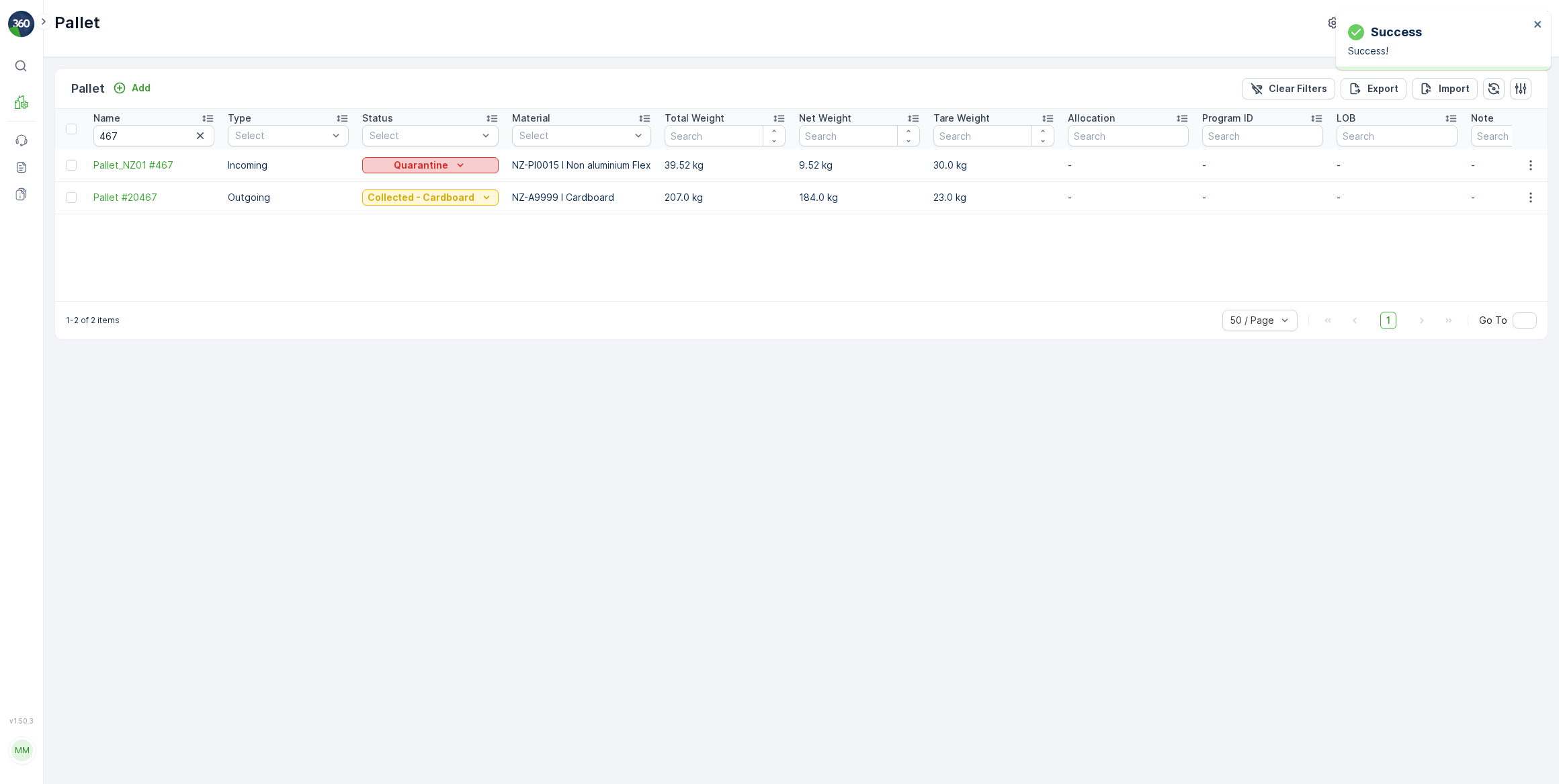
click at [444, 165] on div "Quarantine" at bounding box center [431, 165] width 126 height 14
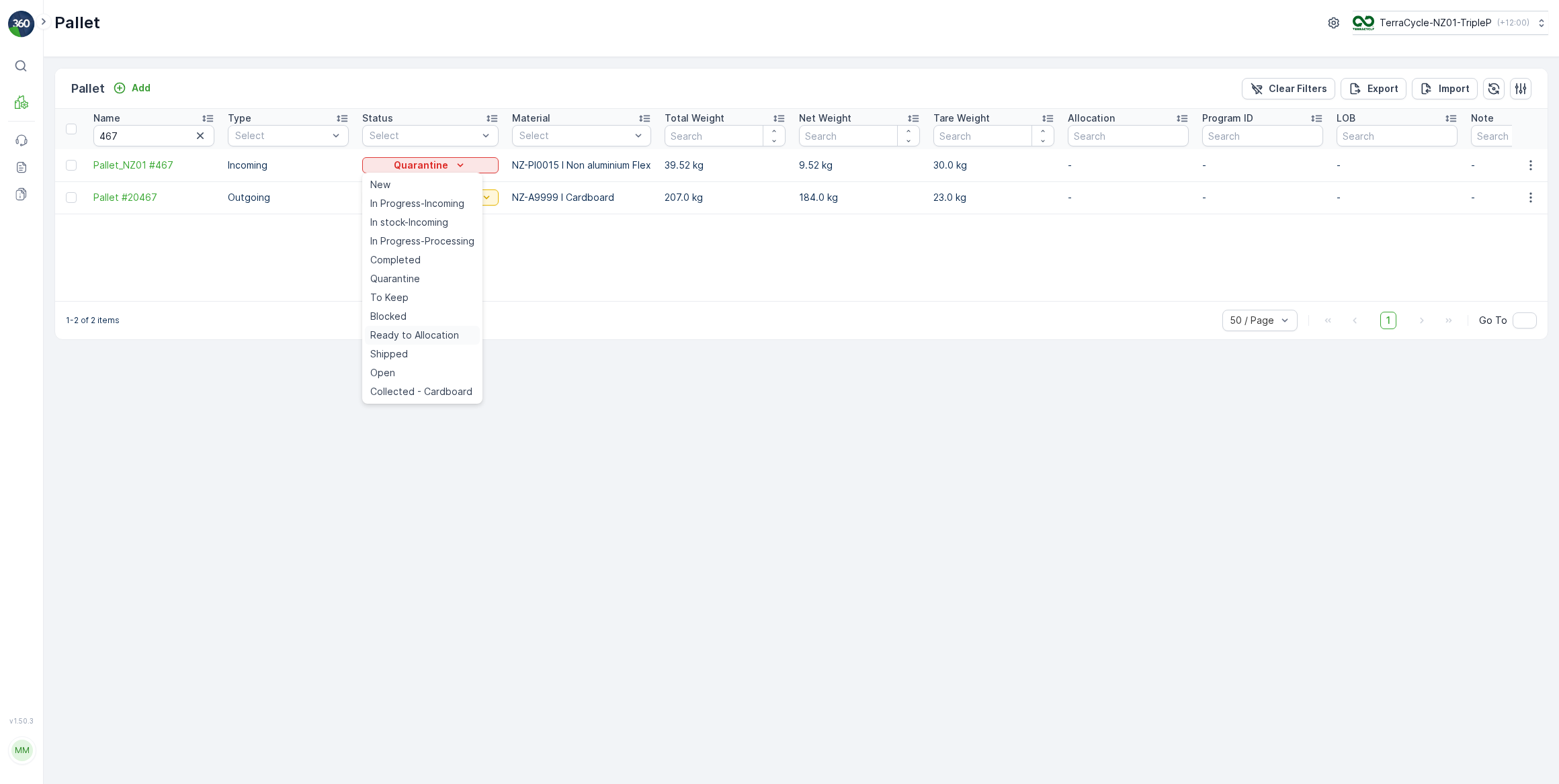
click at [406, 334] on span "Ready to Allocation" at bounding box center [414, 335] width 89 height 14
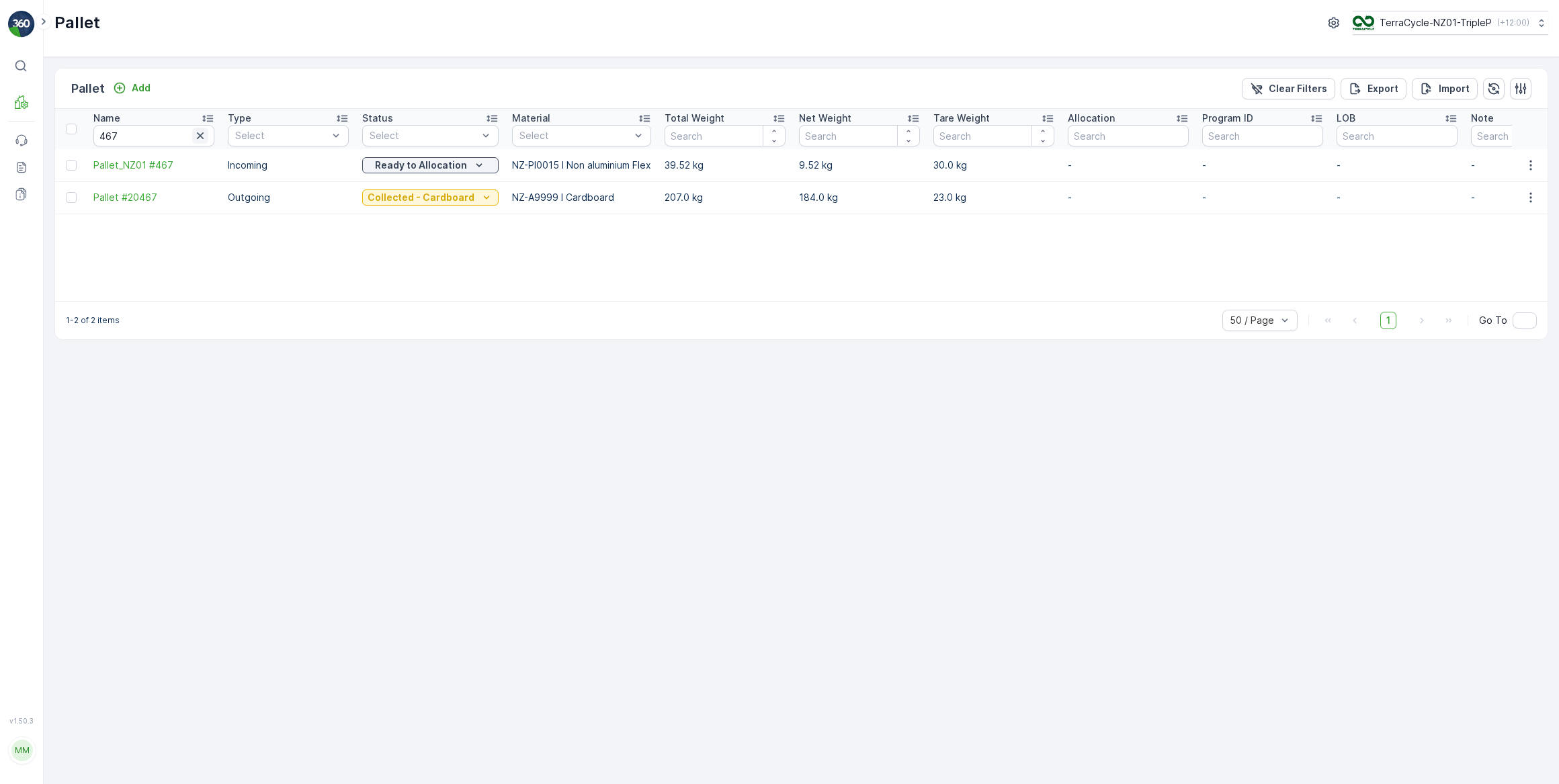
click at [200, 134] on icon "button" at bounding box center [200, 135] width 7 height 7
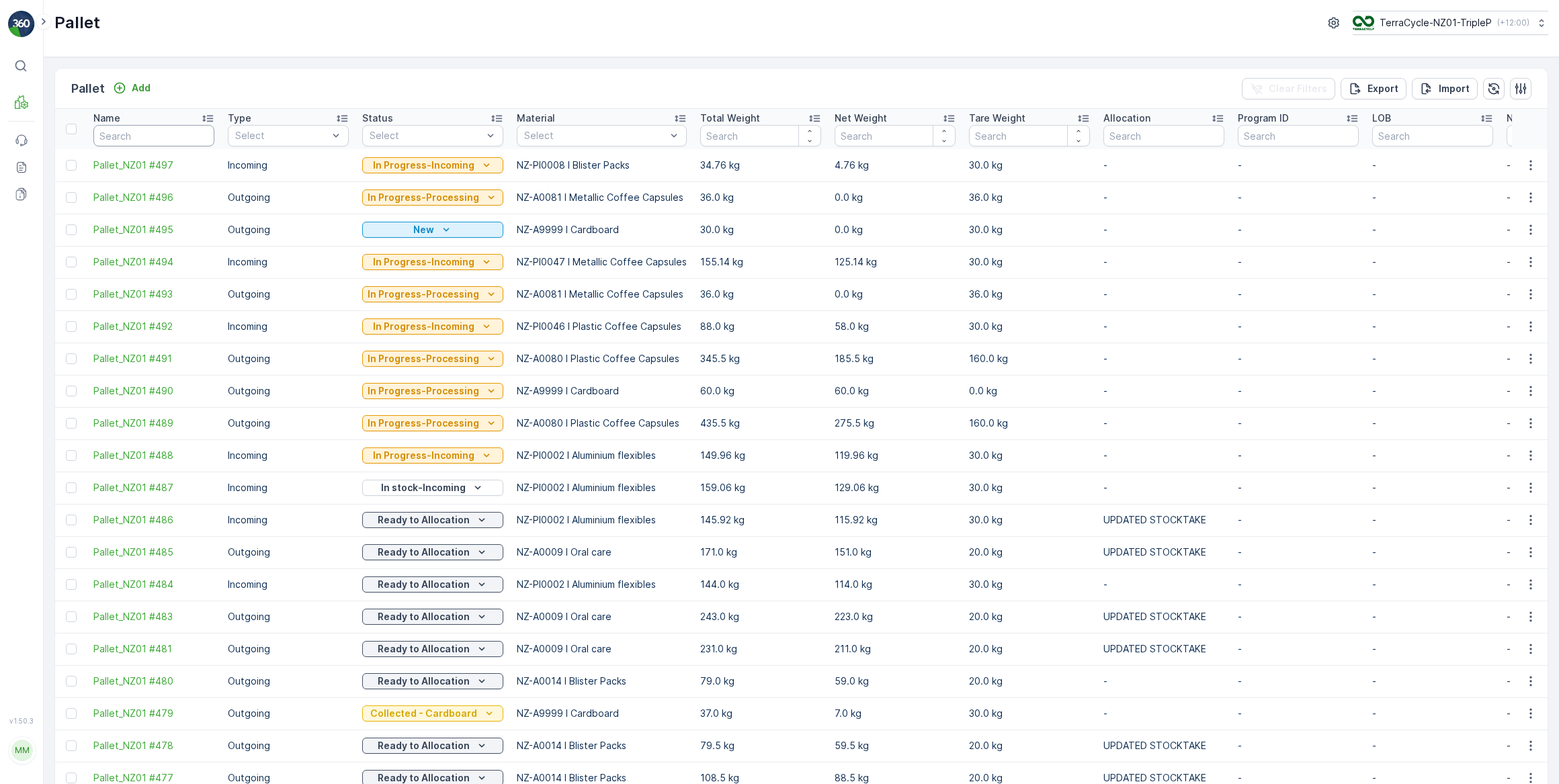
drag, startPoint x: 128, startPoint y: 133, endPoint x: 145, endPoint y: 103, distance: 34.5
click at [130, 130] on input "text" at bounding box center [154, 136] width 121 height 22
type input "20728"
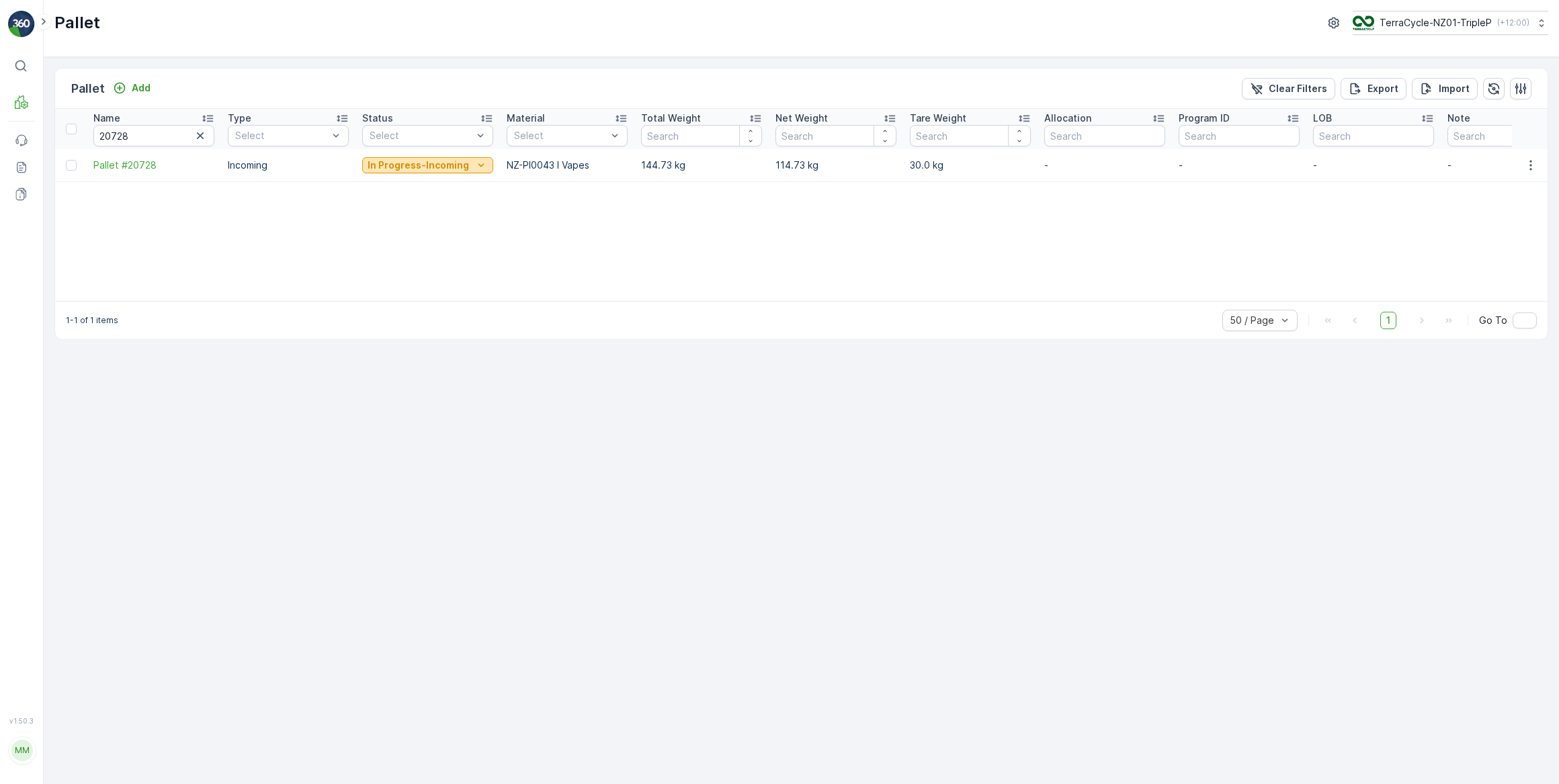
click at [435, 164] on p "In Progress-Incoming" at bounding box center [419, 165] width 102 height 14
click at [396, 278] on span "Quarantine" at bounding box center [395, 279] width 49 height 14
click at [417, 165] on p "Quarantine" at bounding box center [414, 165] width 54 height 14
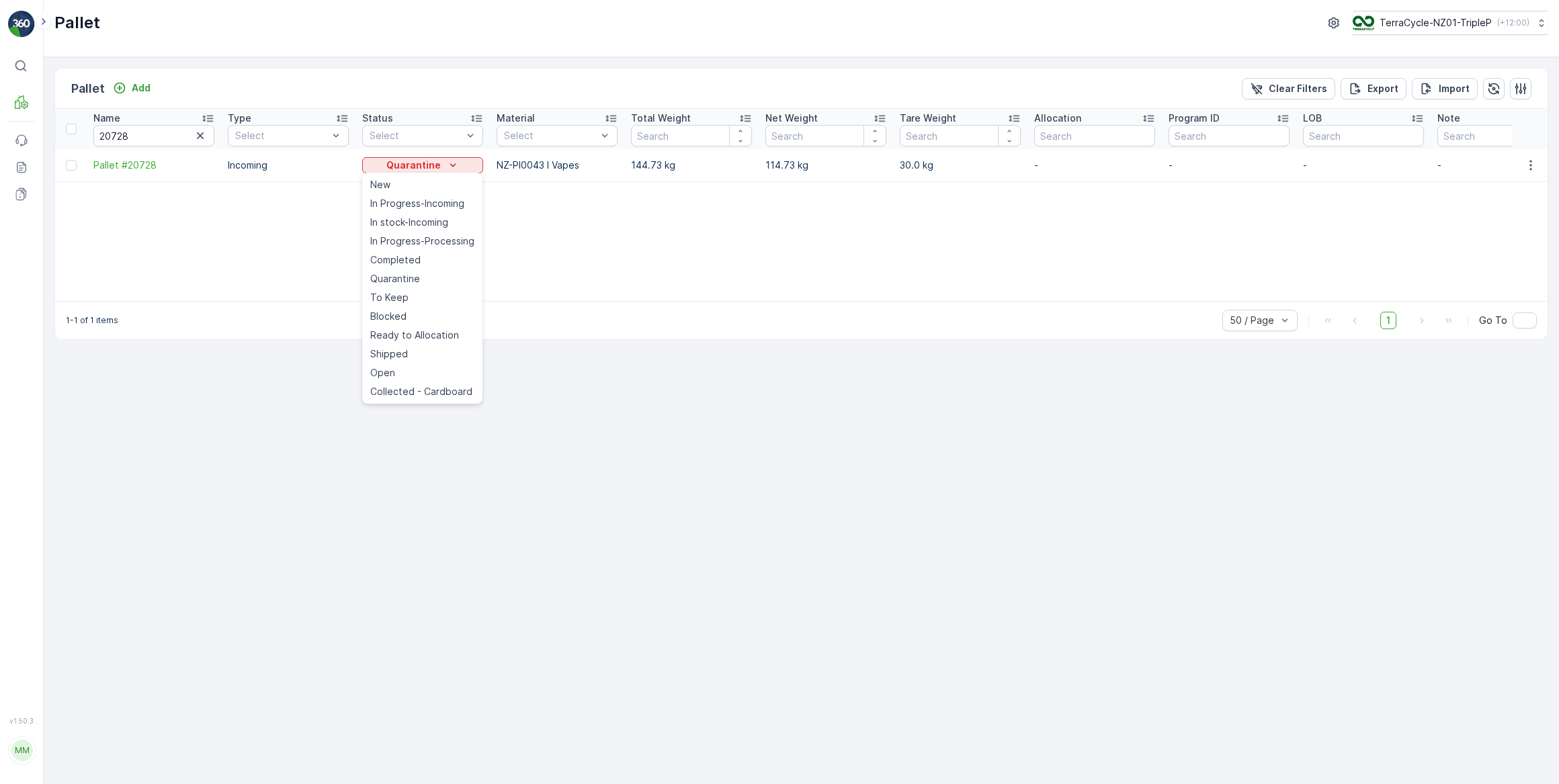
click at [386, 336] on span "Ready to Allocation" at bounding box center [414, 335] width 89 height 14
click at [200, 134] on icon "button" at bounding box center [200, 136] width 14 height 14
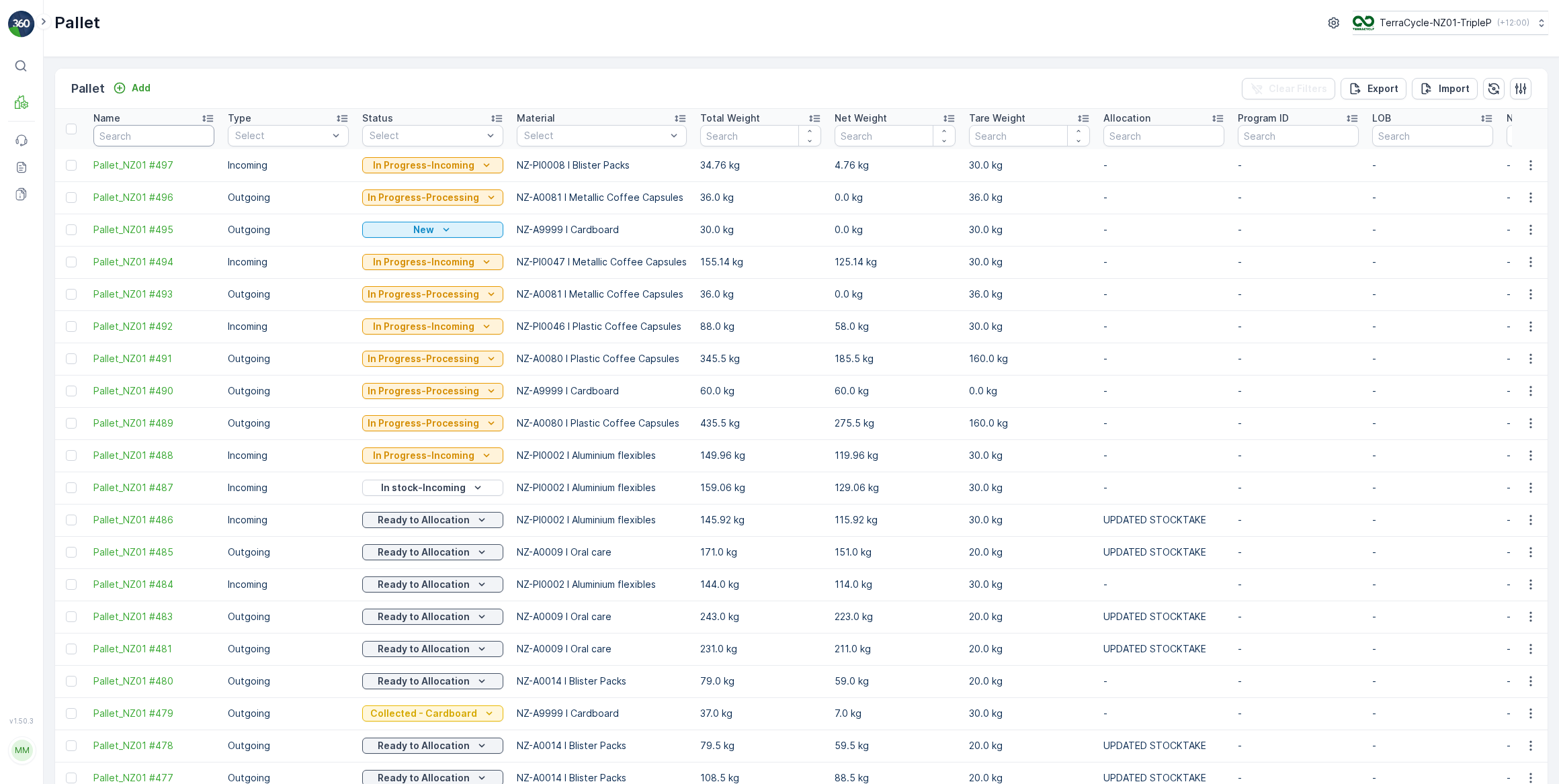
click at [201, 133] on input "text" at bounding box center [154, 136] width 121 height 22
type input "437"
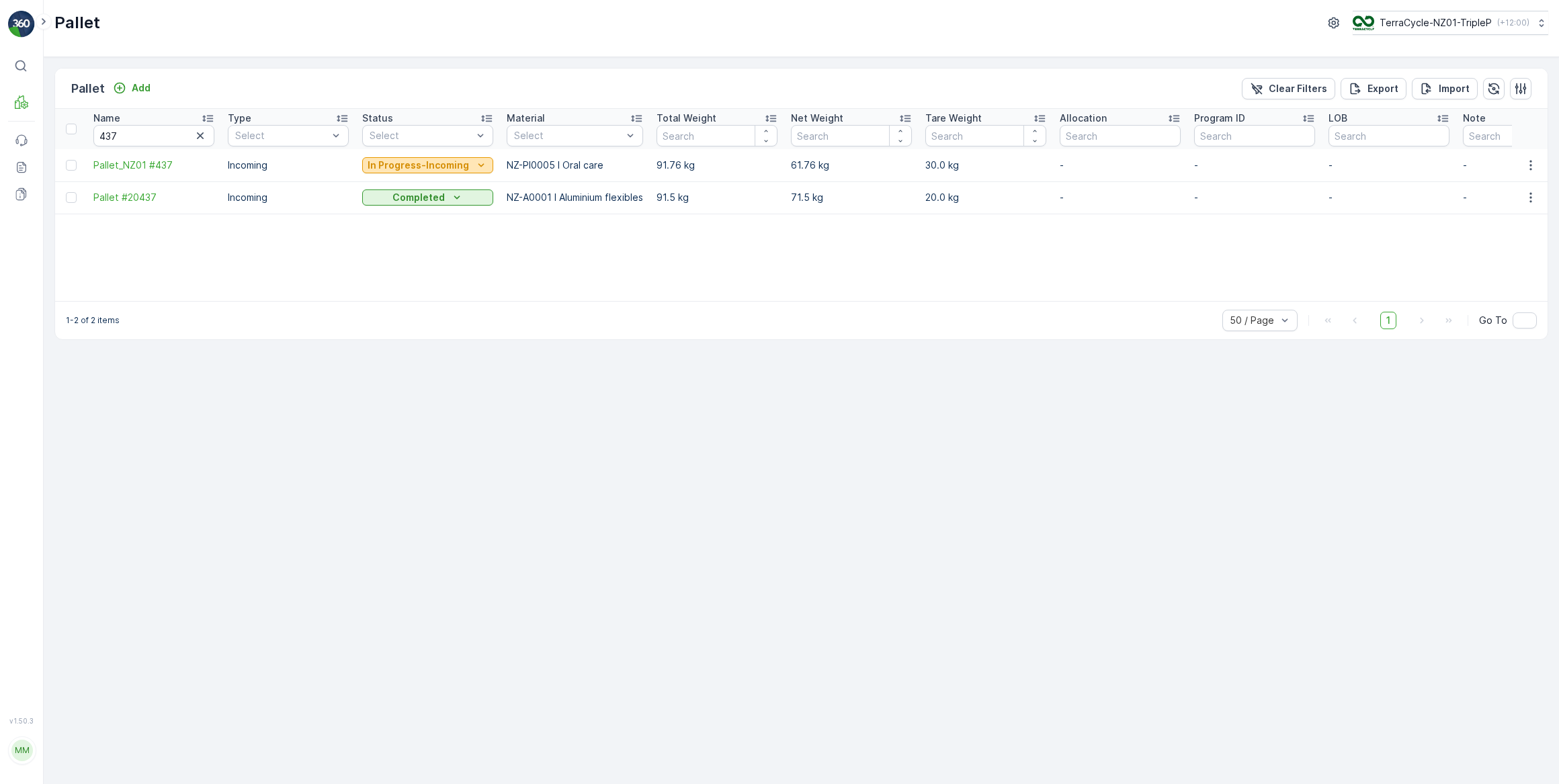
click at [435, 165] on p "In Progress-Incoming" at bounding box center [419, 165] width 102 height 14
click at [400, 278] on span "Quarantine" at bounding box center [395, 279] width 49 height 14
click at [417, 164] on p "Quarantine" at bounding box center [414, 165] width 54 height 14
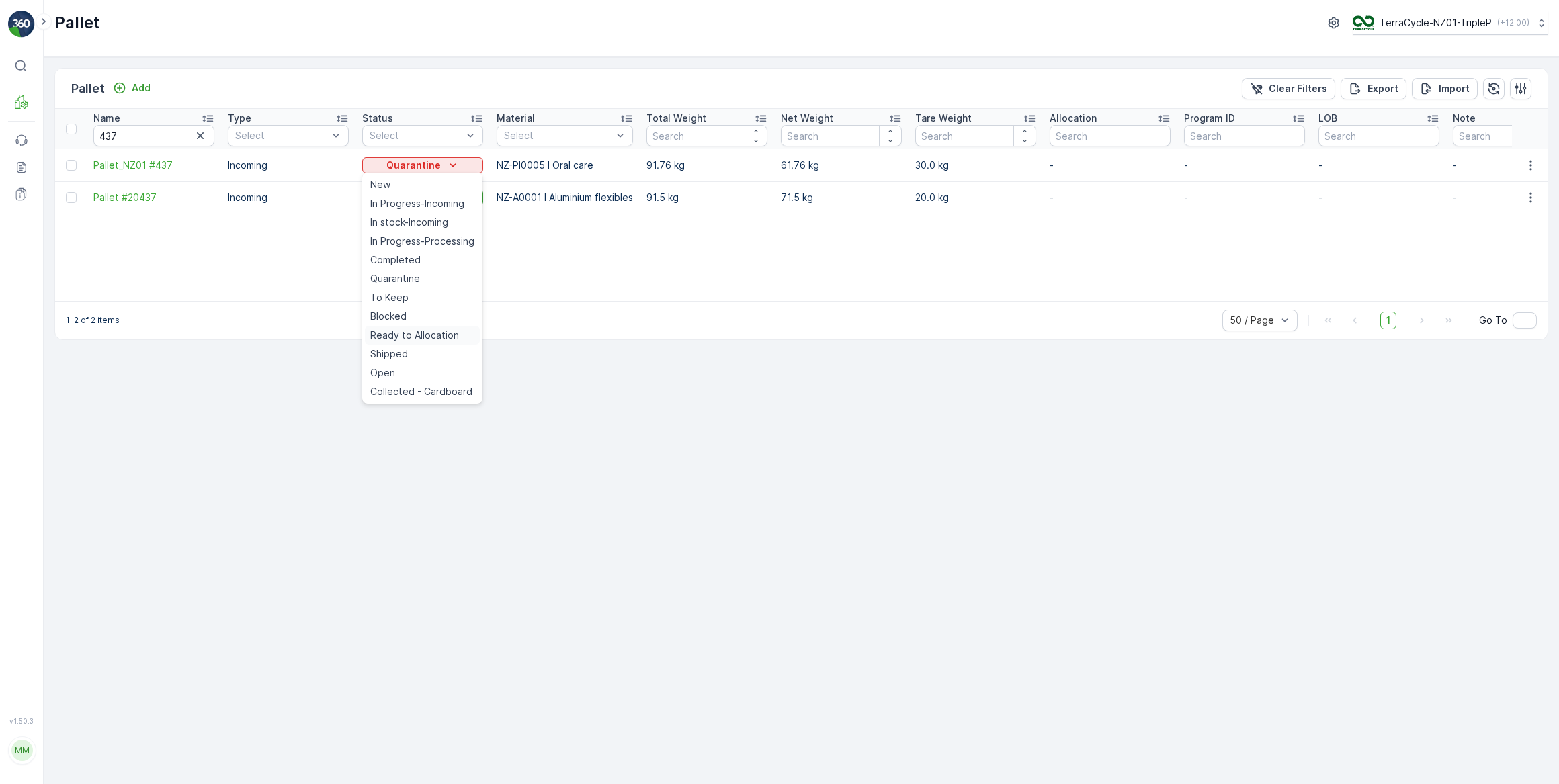
click at [414, 335] on span "Ready to Allocation" at bounding box center [414, 335] width 89 height 14
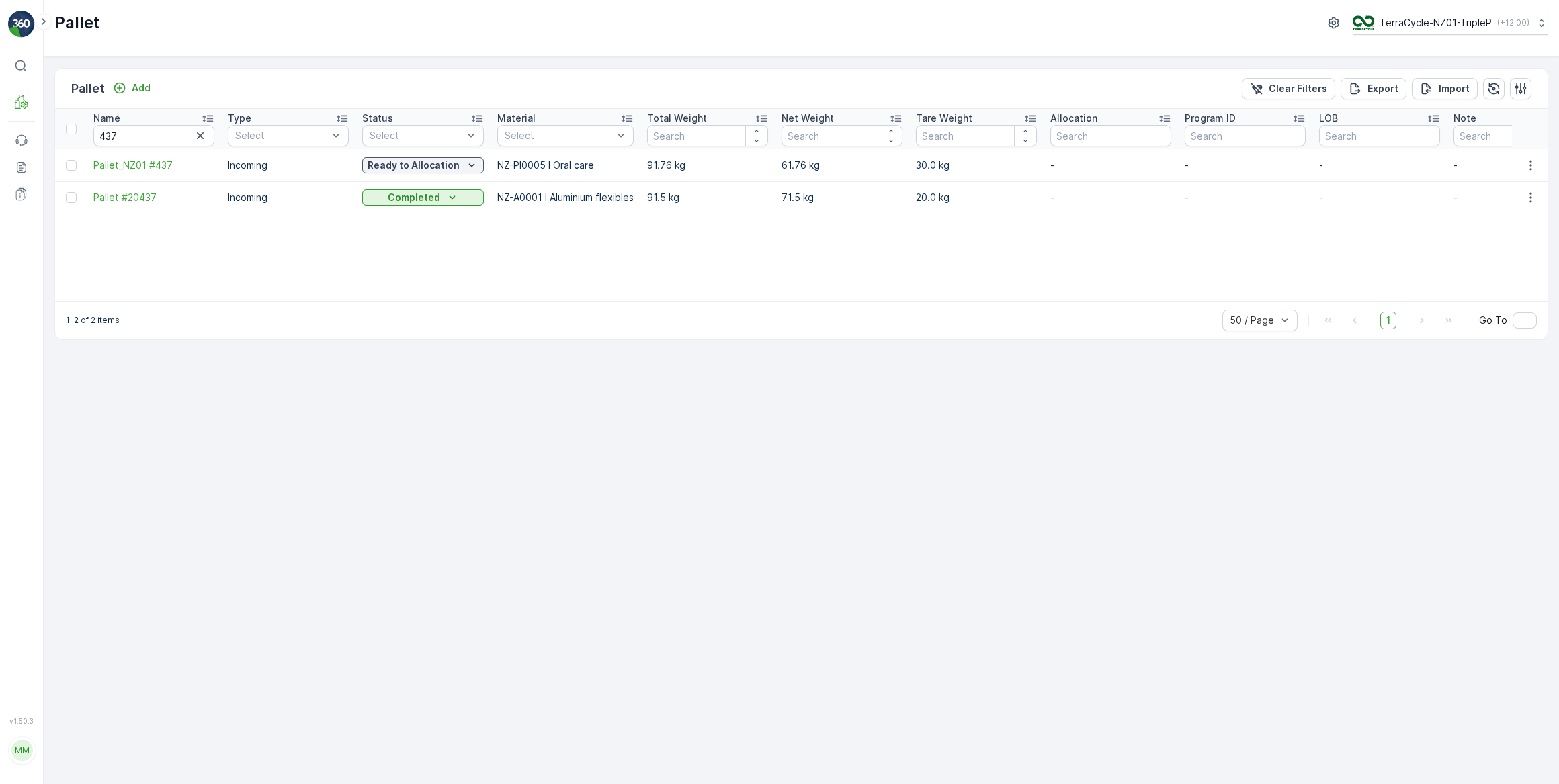
click at [200, 134] on icon "button" at bounding box center [200, 136] width 14 height 14
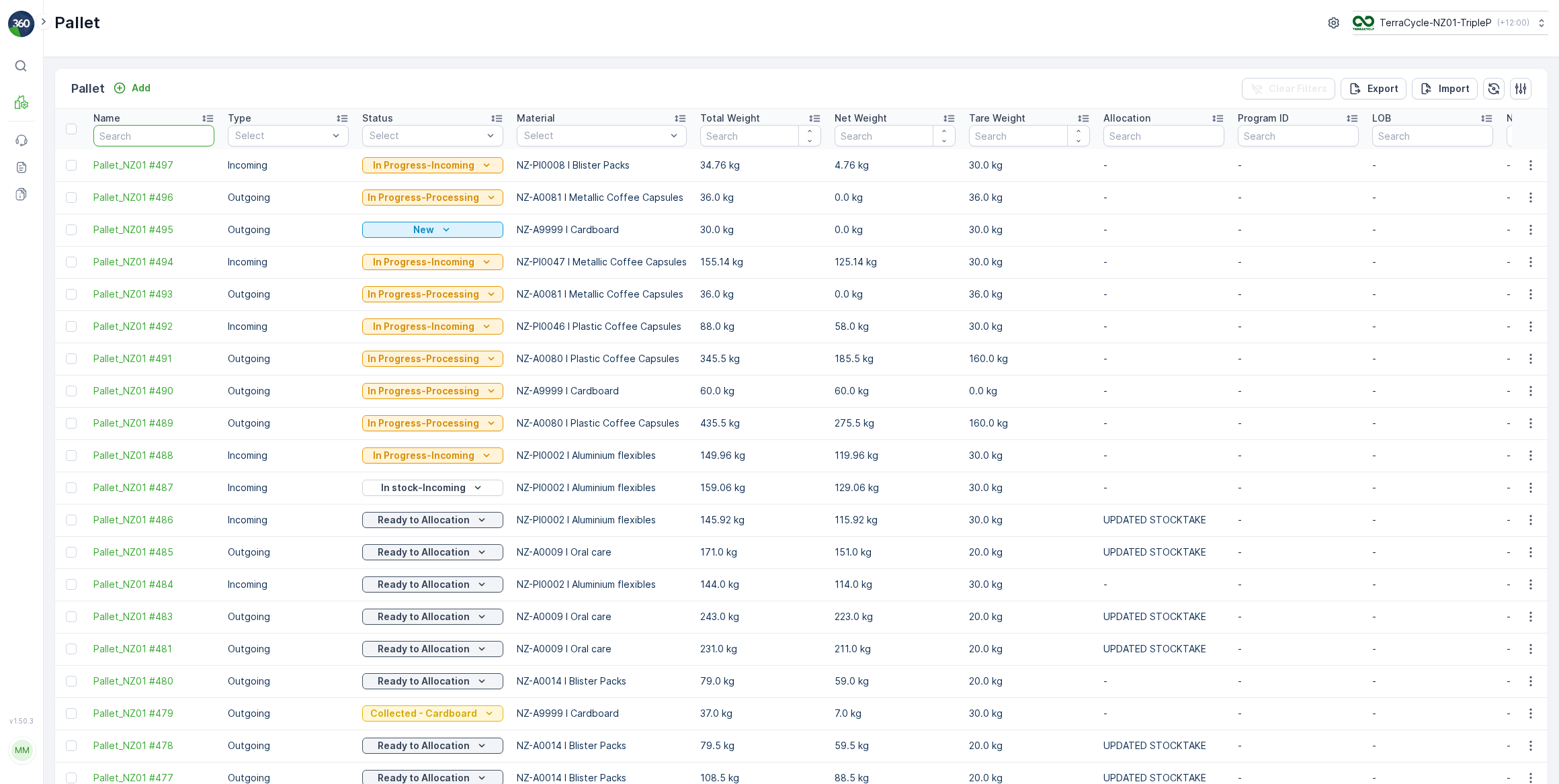
drag, startPoint x: 156, startPoint y: 134, endPoint x: 194, endPoint y: 88, distance: 59.7
click at [158, 133] on input "text" at bounding box center [154, 136] width 121 height 22
type input "419"
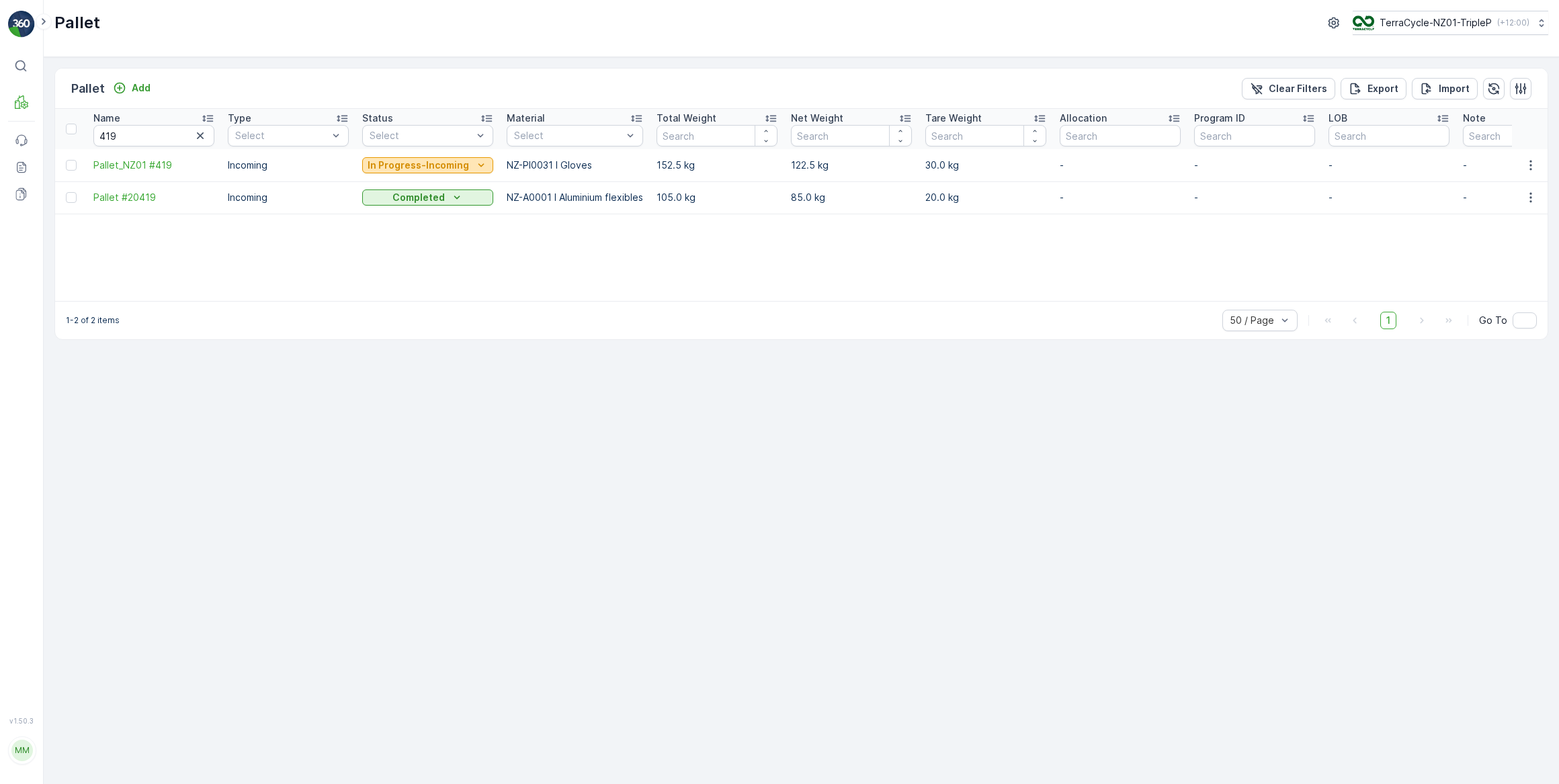
click at [390, 165] on p "In Progress-Incoming" at bounding box center [419, 165] width 102 height 14
click at [400, 279] on span "Quarantine" at bounding box center [395, 279] width 49 height 14
click at [414, 165] on p "Quarantine" at bounding box center [414, 165] width 54 height 14
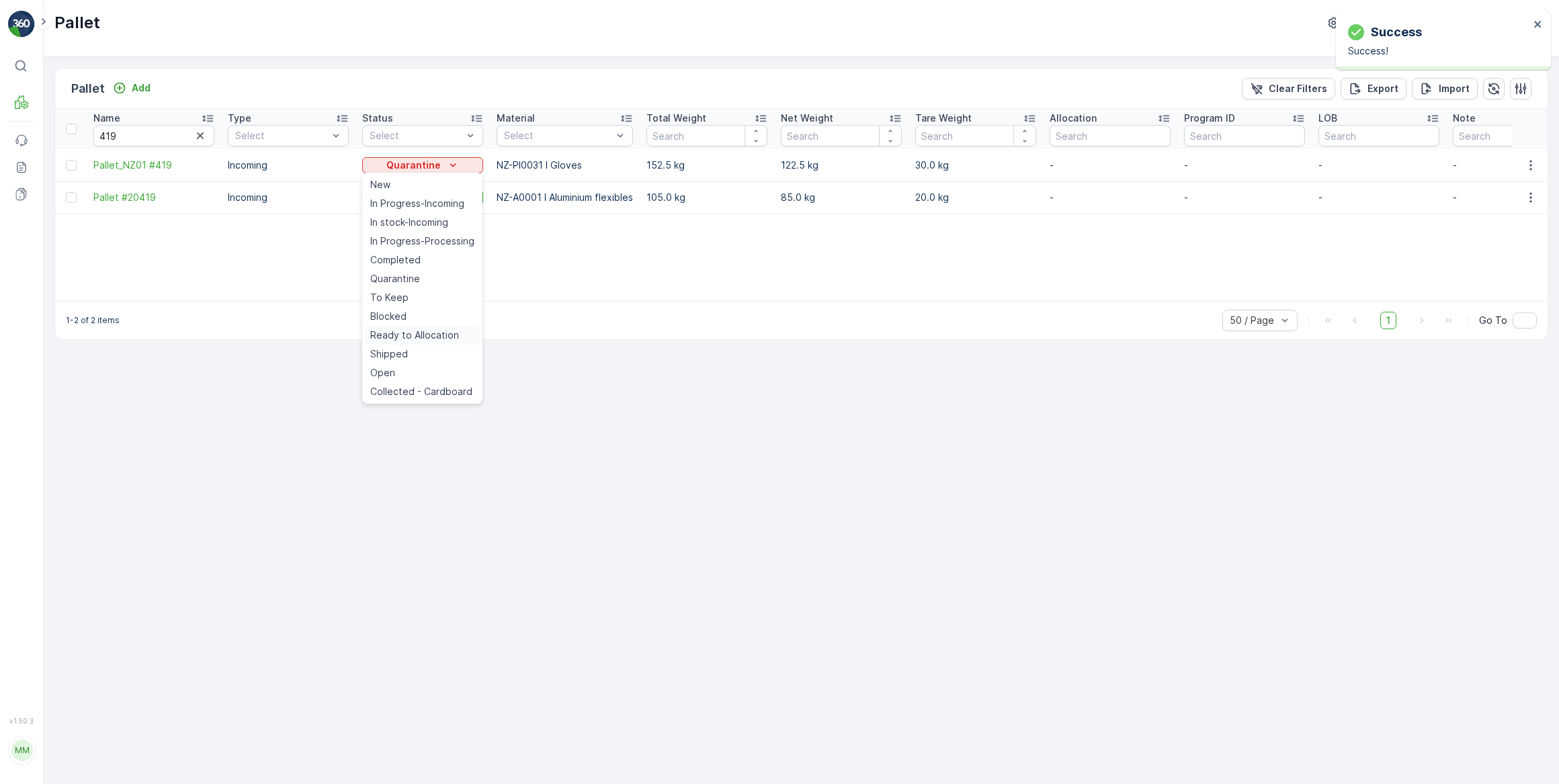
click at [414, 335] on span "Ready to Allocation" at bounding box center [414, 335] width 89 height 14
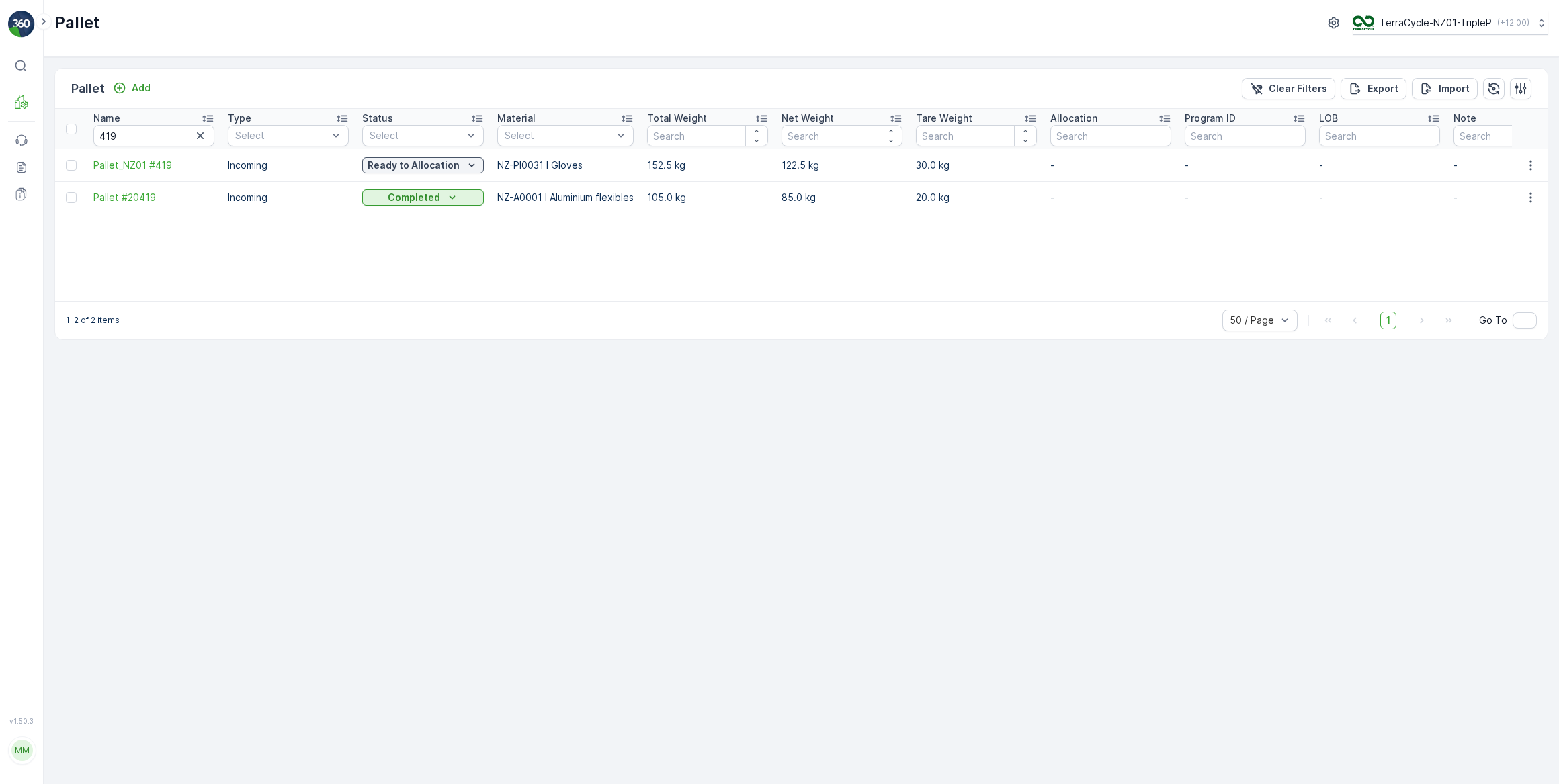
click at [199, 133] on icon "button" at bounding box center [200, 136] width 14 height 14
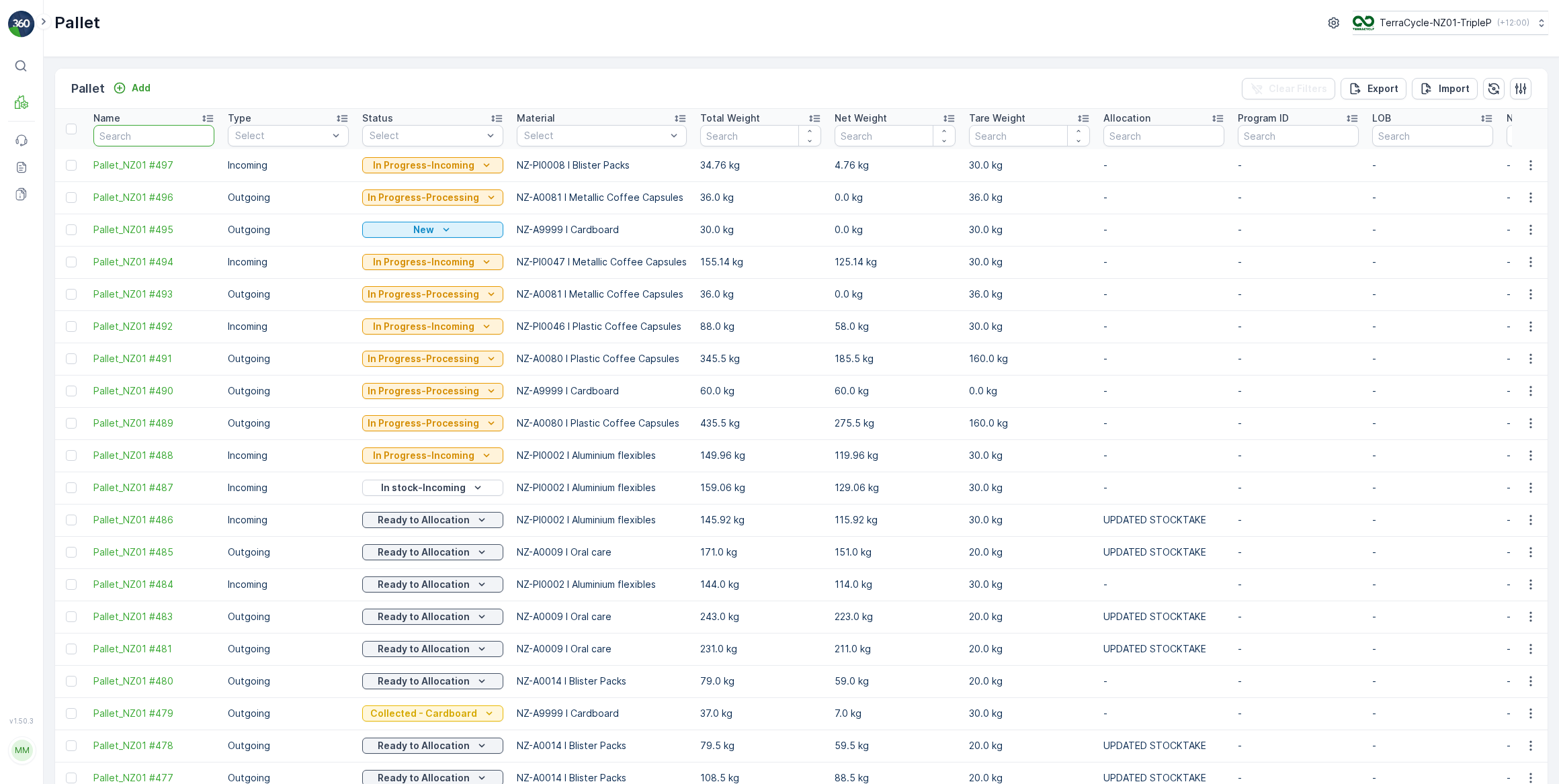
drag, startPoint x: 147, startPoint y: 130, endPoint x: 154, endPoint y: 123, distance: 9.9
click at [150, 129] on input "text" at bounding box center [154, 136] width 121 height 22
type input "355"
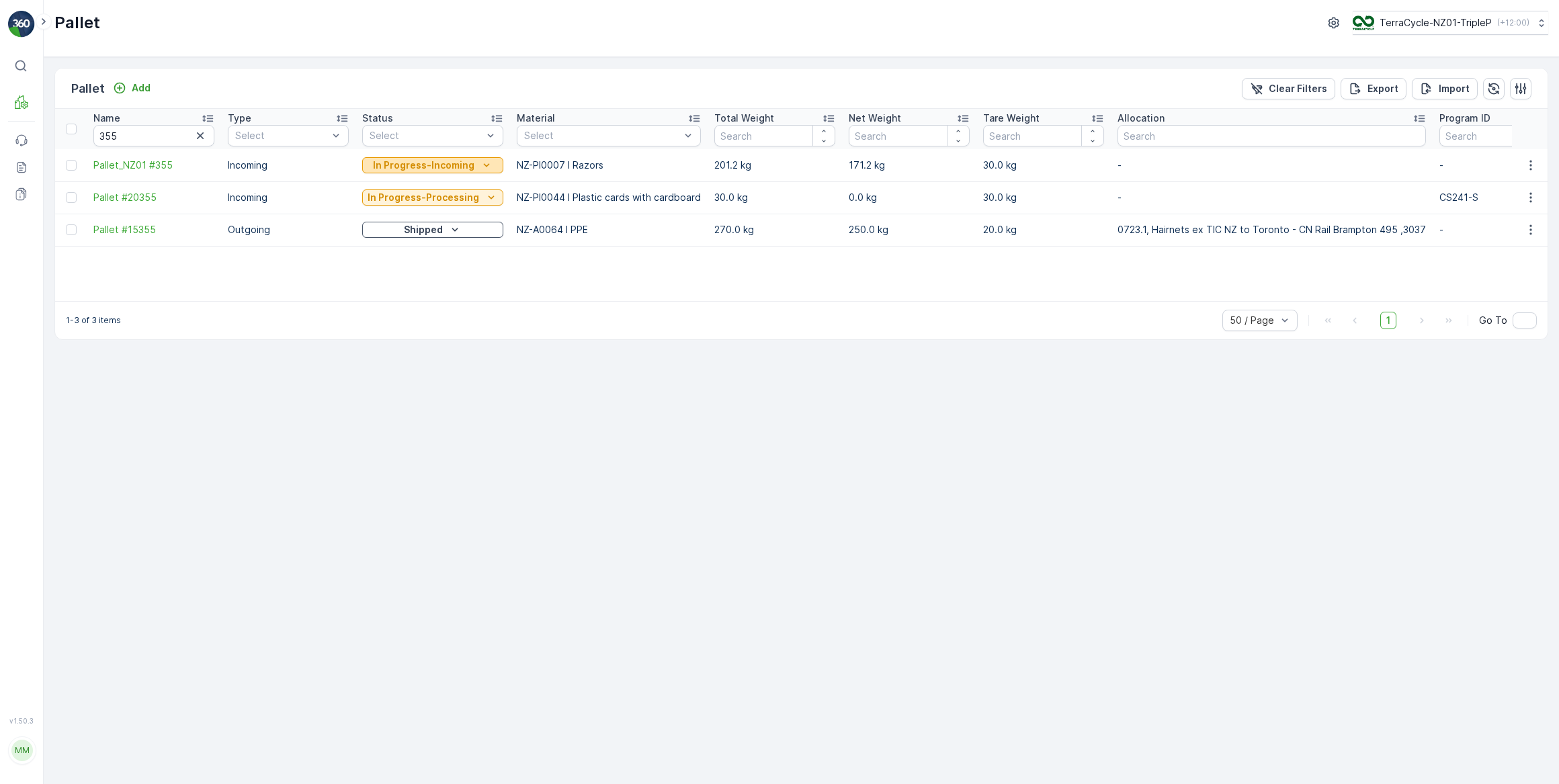
click at [410, 165] on p "In Progress-Incoming" at bounding box center [424, 165] width 102 height 14
click at [400, 279] on span "Quarantine" at bounding box center [395, 279] width 49 height 14
click at [436, 162] on p "Quarantine" at bounding box center [423, 165] width 54 height 14
click at [417, 334] on span "Ready to Allocation" at bounding box center [414, 335] width 89 height 14
click at [200, 135] on icon "button" at bounding box center [200, 135] width 7 height 7
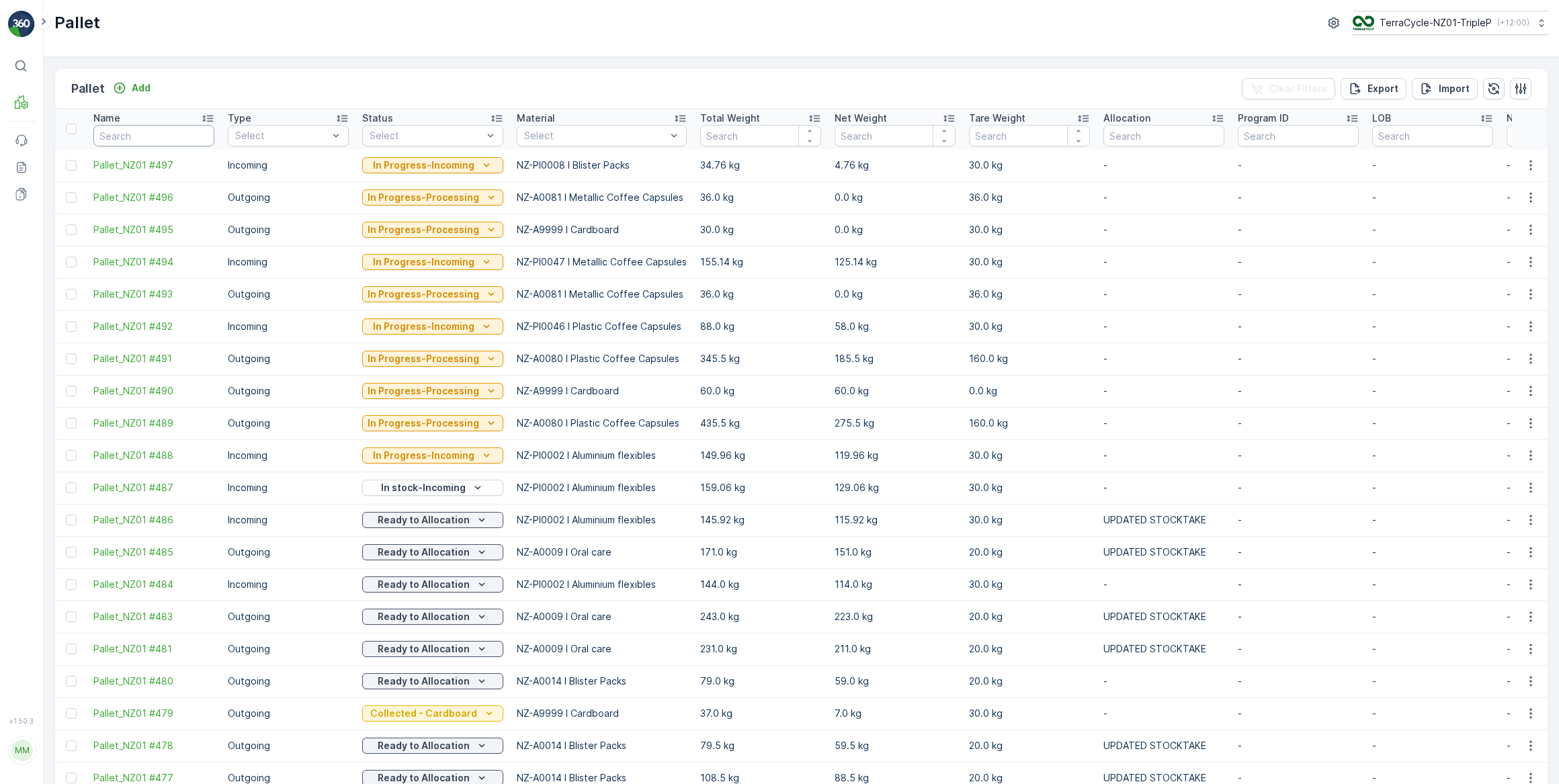
click at [116, 135] on input "text" at bounding box center [154, 136] width 121 height 22
type input "488"
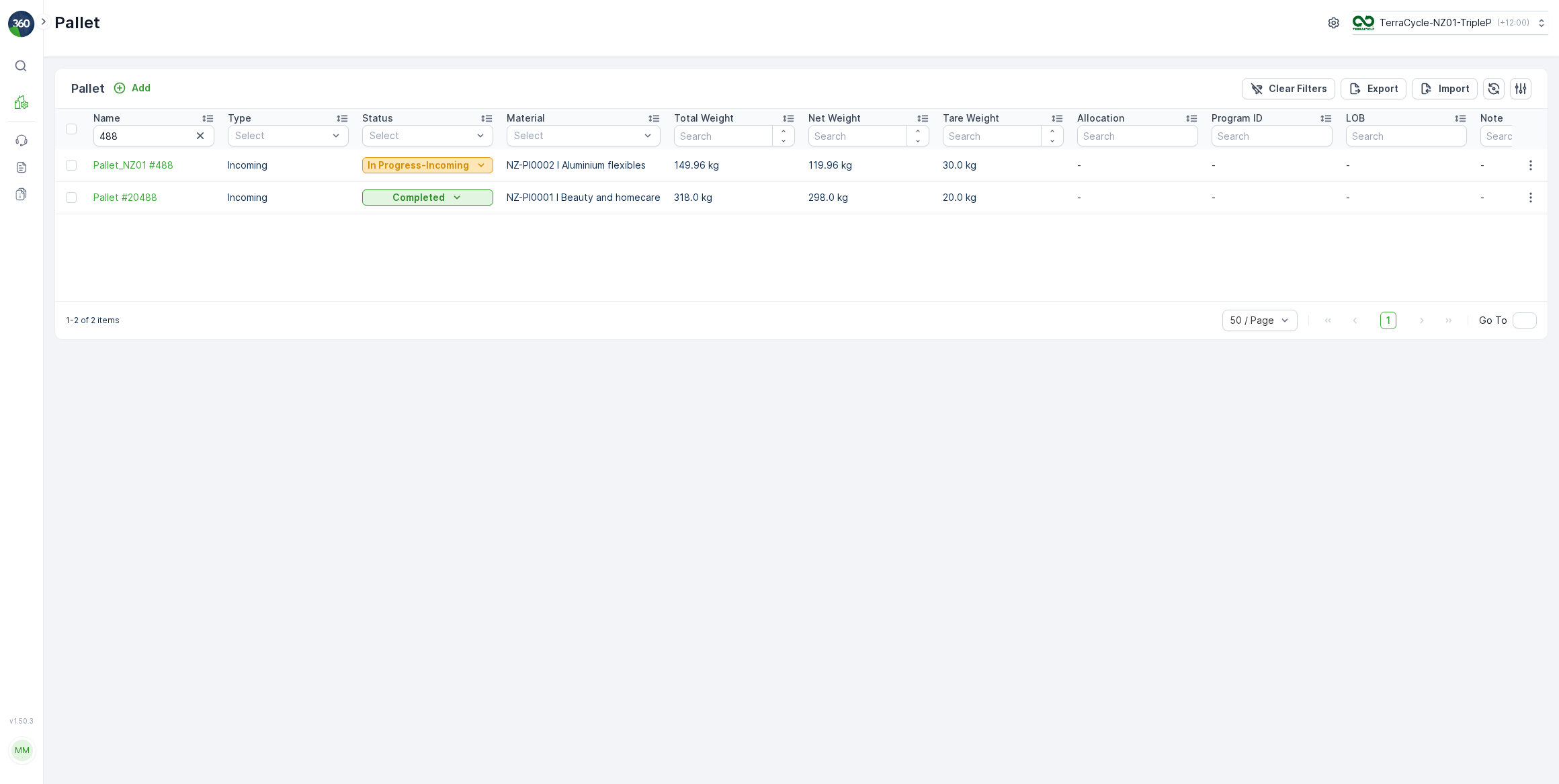
click at [396, 164] on p "In Progress-Incoming" at bounding box center [419, 165] width 102 height 14
click at [396, 222] on span "In stock-Incoming" at bounding box center [409, 223] width 78 height 14
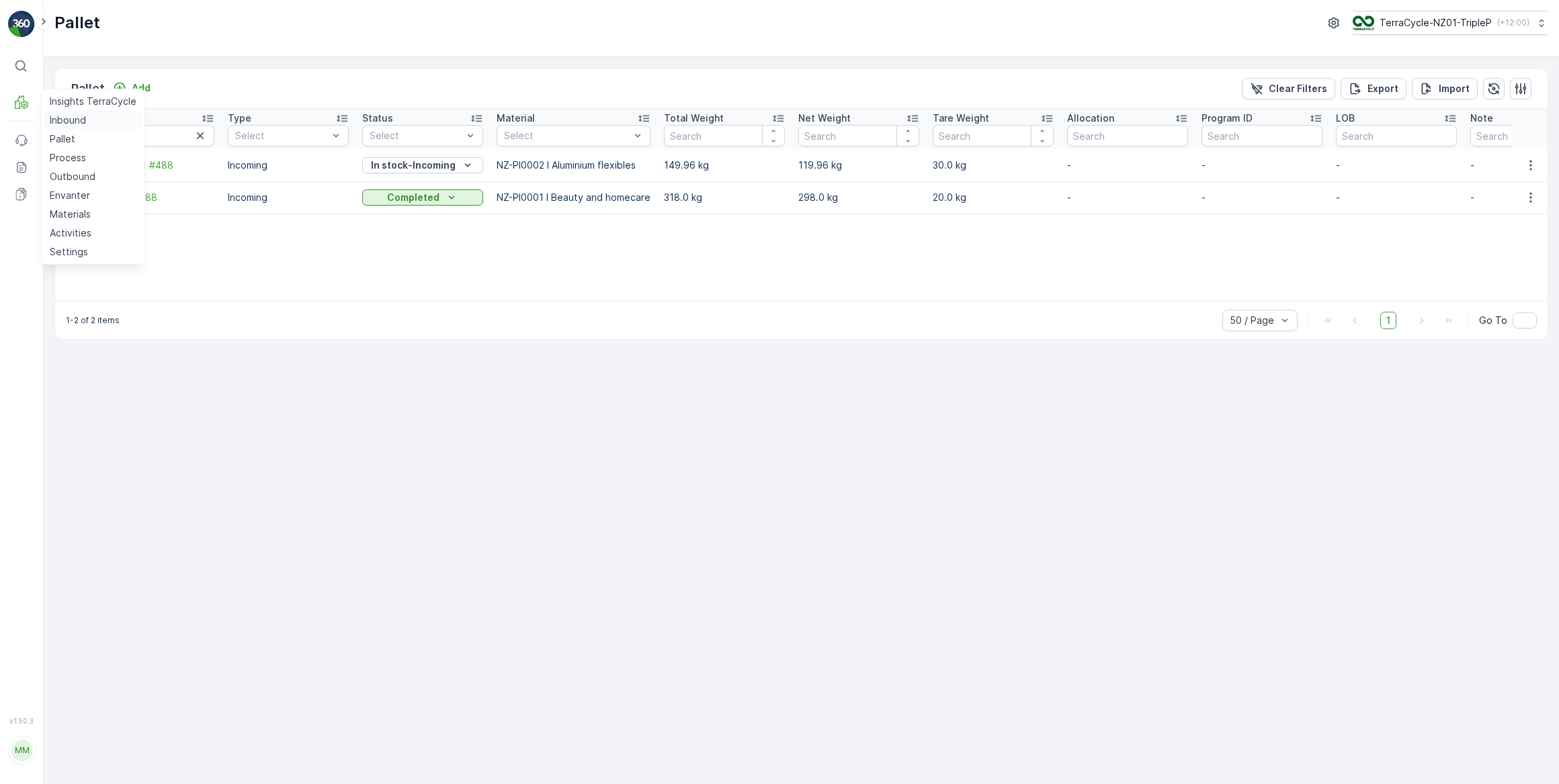
click at [59, 121] on p "Inbound" at bounding box center [68, 121] width 37 height 14
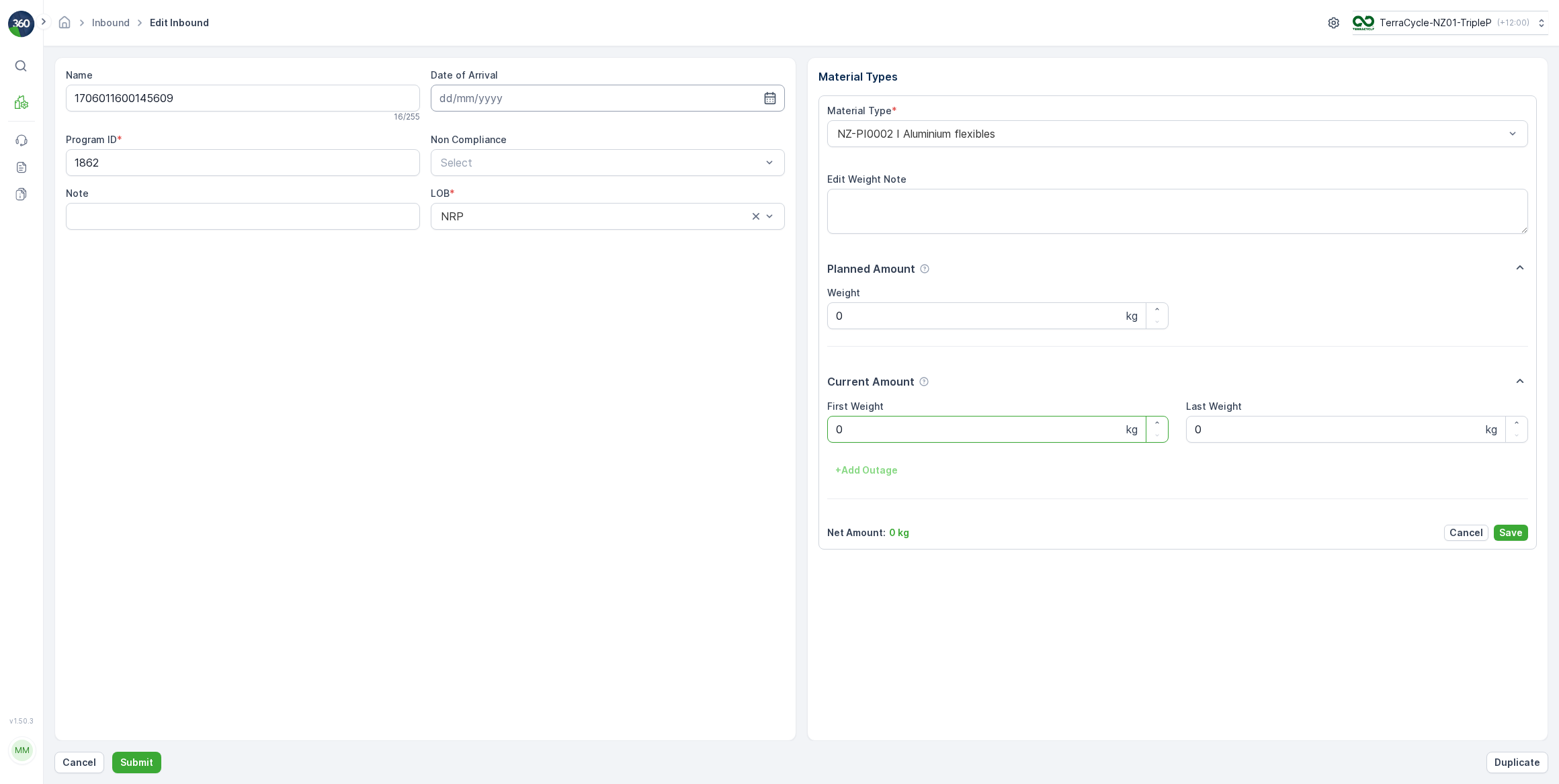
click at [460, 100] on input at bounding box center [607, 98] width 354 height 27
click at [553, 238] on div "18" at bounding box center [551, 236] width 22 height 22
type input "18.09.2025"
click at [892, 430] on Weight "0" at bounding box center [998, 429] width 342 height 27
click at [112, 752] on button "Submit" at bounding box center [137, 762] width 49 height 22
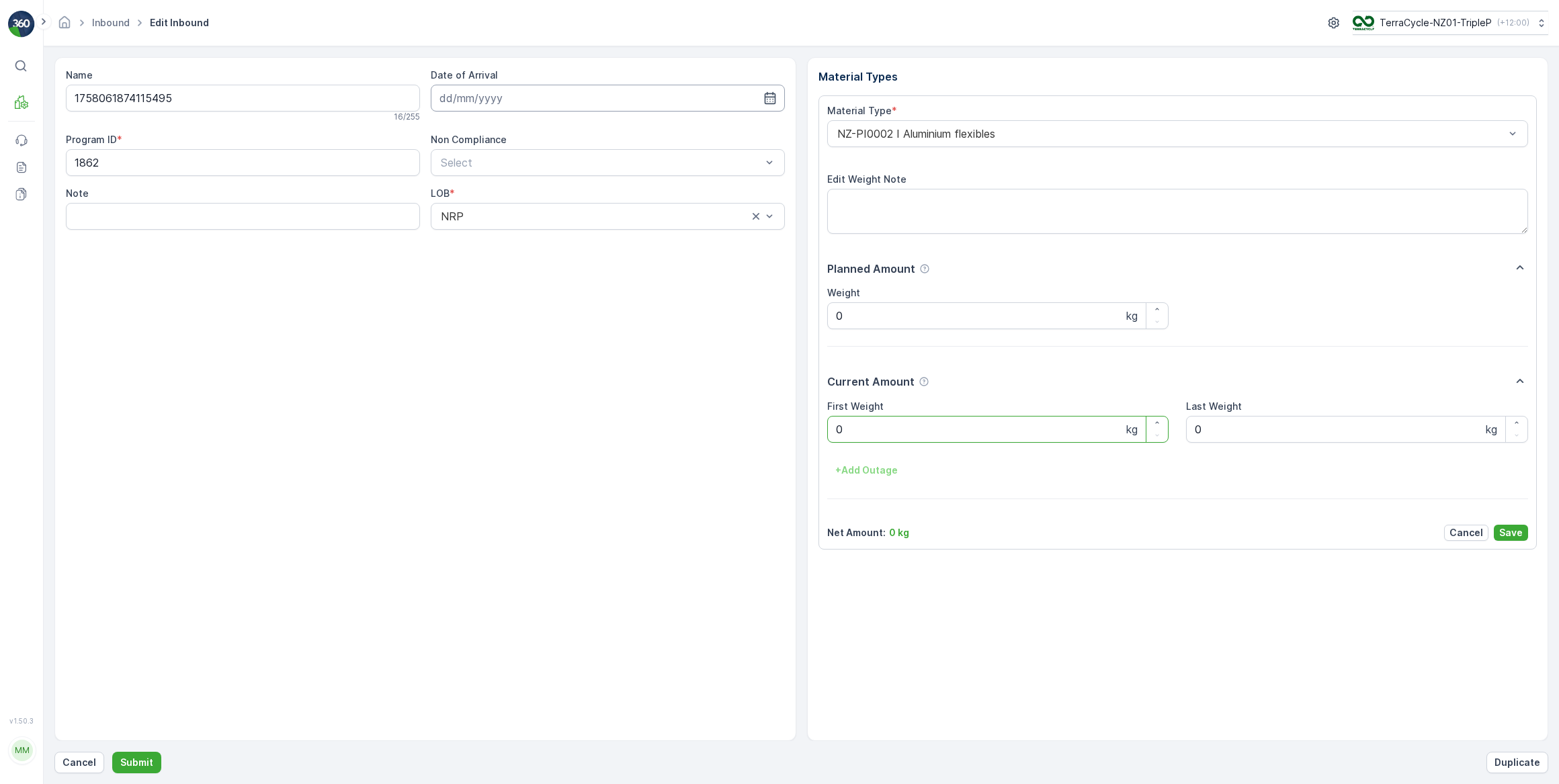
click at [477, 96] on input at bounding box center [607, 98] width 354 height 27
click at [553, 235] on div "18" at bounding box center [551, 236] width 22 height 22
type input "18.09.2025"
click at [850, 437] on Weight "0" at bounding box center [998, 429] width 342 height 27
click at [112, 752] on button "Submit" at bounding box center [137, 762] width 49 height 22
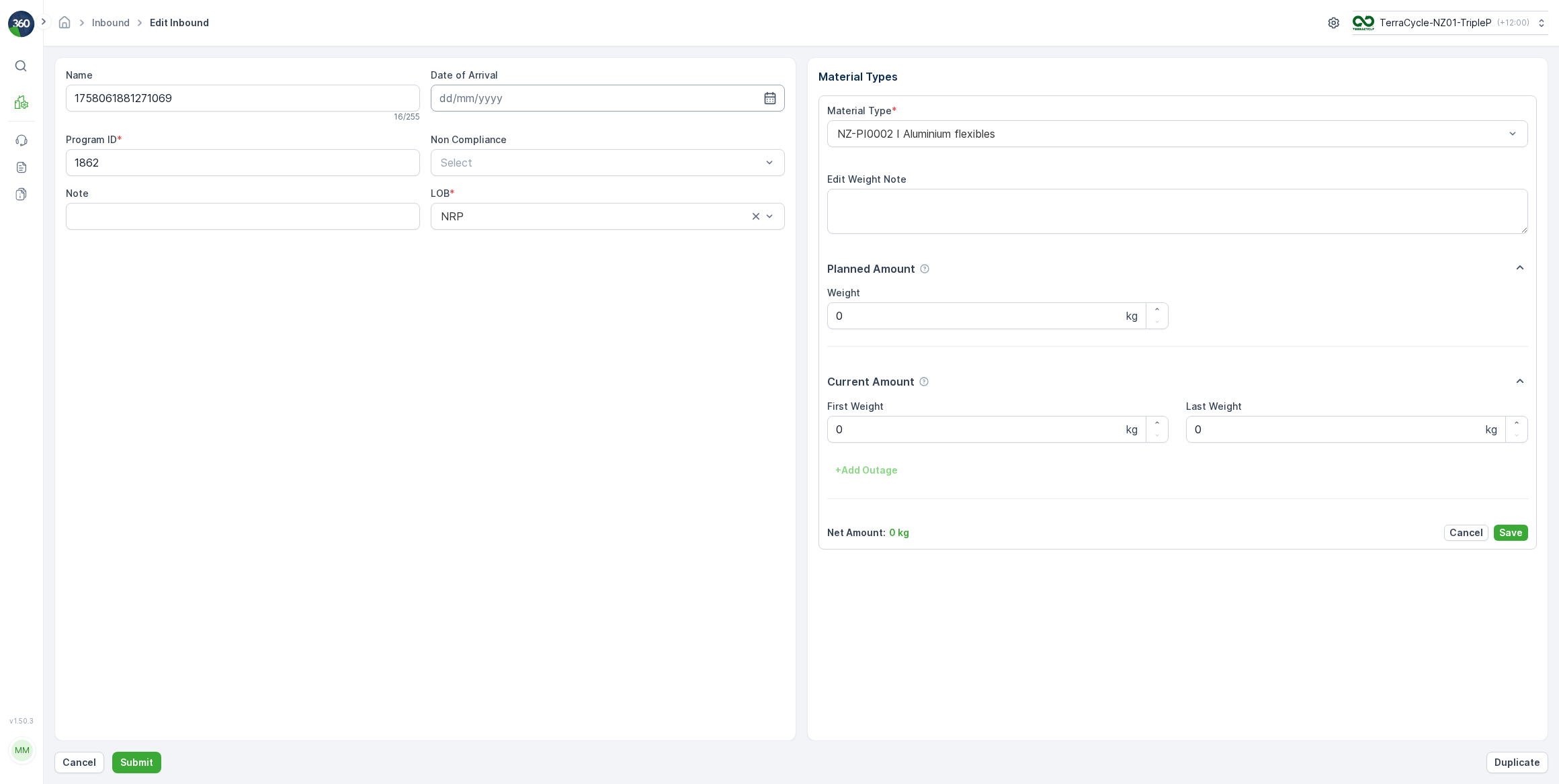
click at [494, 99] on input at bounding box center [607, 98] width 354 height 27
click at [549, 240] on div "18" at bounding box center [551, 236] width 22 height 22
type input "18.09.2025"
click at [857, 430] on Weight "0" at bounding box center [998, 429] width 342 height 27
click at [112, 752] on button "Submit" at bounding box center [137, 762] width 49 height 22
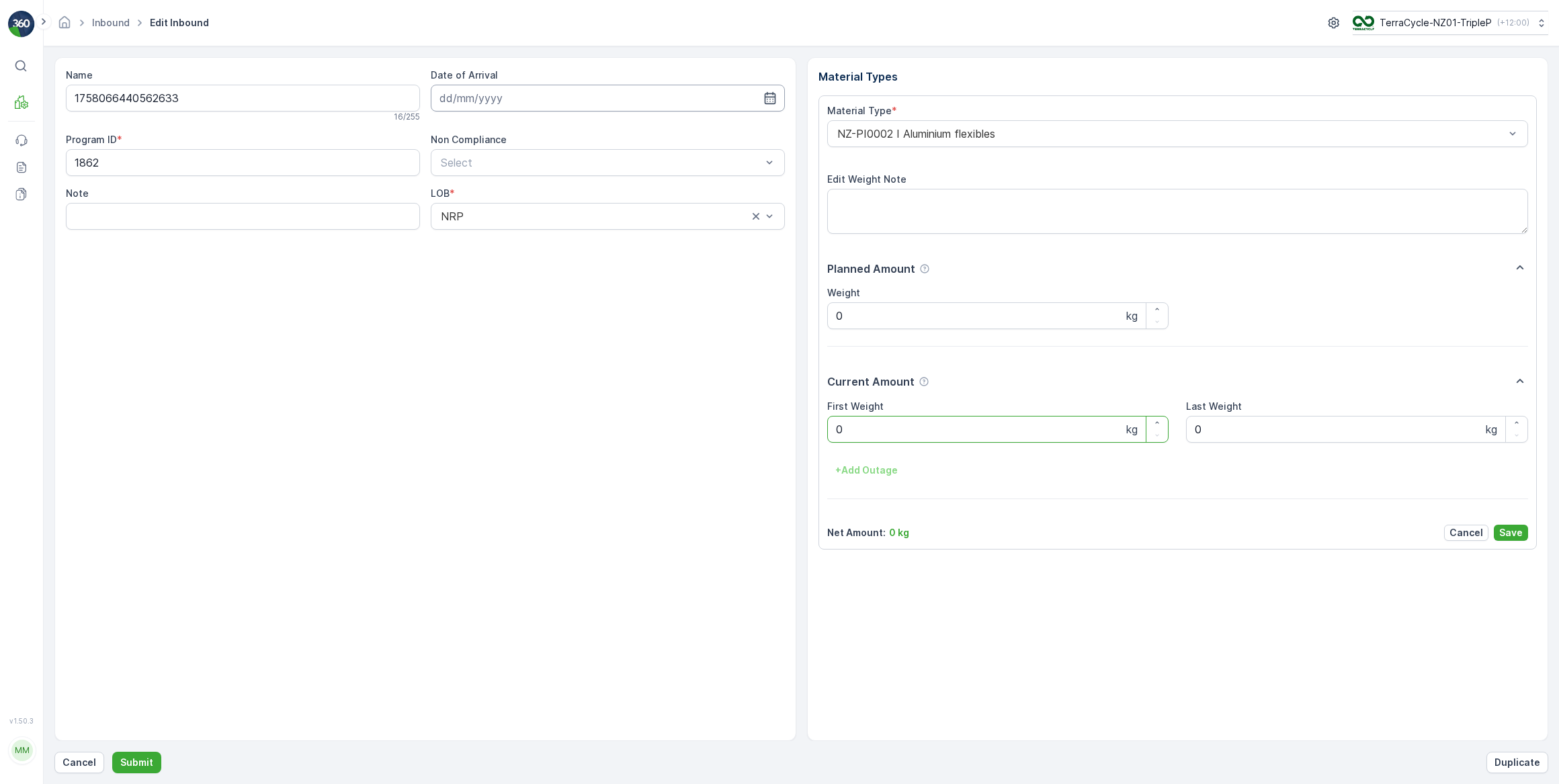
click at [496, 98] on input at bounding box center [607, 98] width 354 height 27
click at [549, 236] on div "18" at bounding box center [551, 236] width 22 height 22
type input "18.09.2025"
click at [870, 432] on Weight "0" at bounding box center [998, 429] width 342 height 27
click at [112, 752] on button "Submit" at bounding box center [137, 762] width 49 height 22
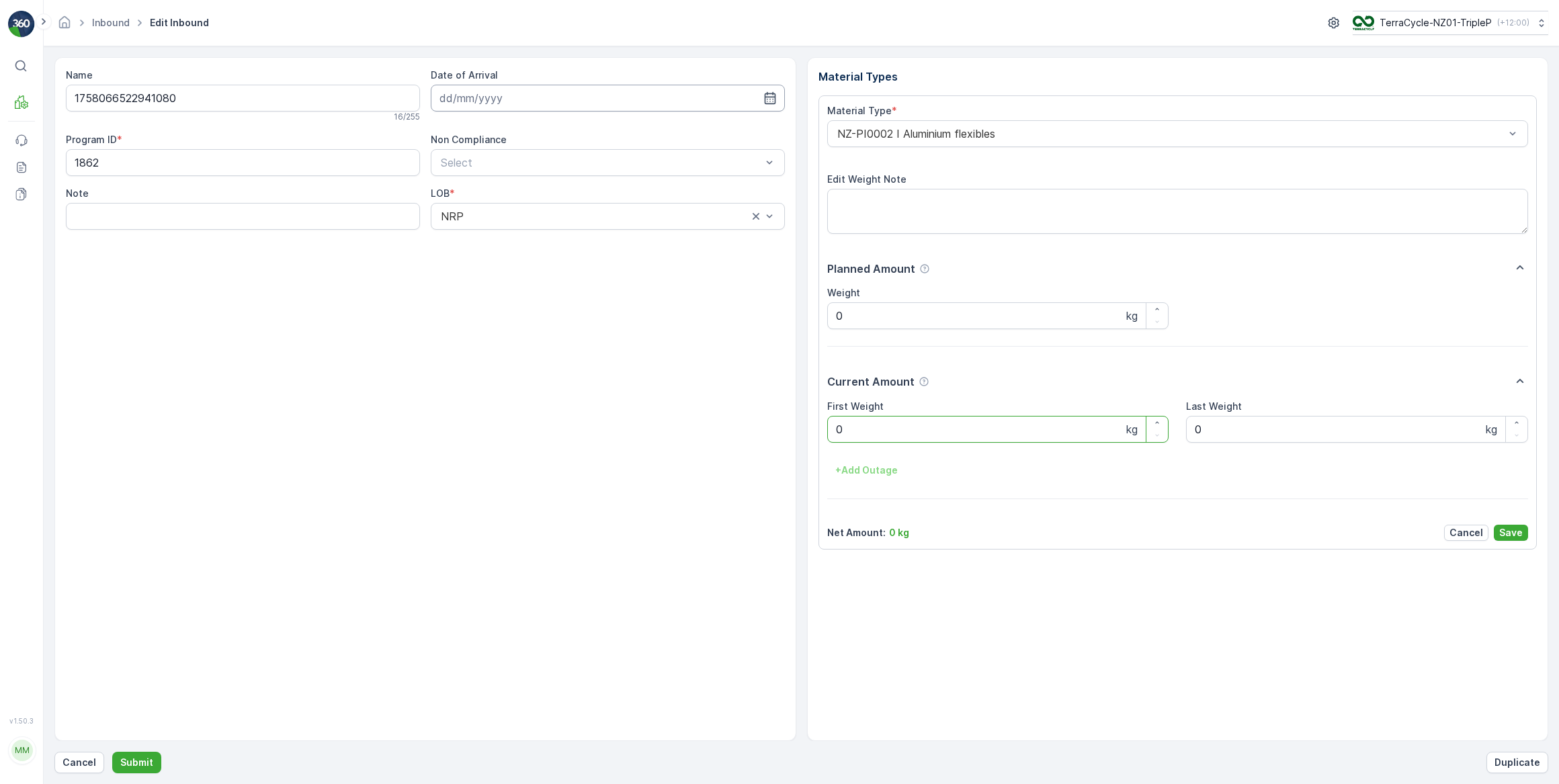
click at [507, 102] on input at bounding box center [607, 98] width 354 height 27
click at [552, 240] on div "18" at bounding box center [551, 236] width 22 height 22
type input "18.09.2025"
click at [855, 429] on Weight "0" at bounding box center [998, 429] width 342 height 27
click at [112, 752] on button "Submit" at bounding box center [137, 762] width 49 height 22
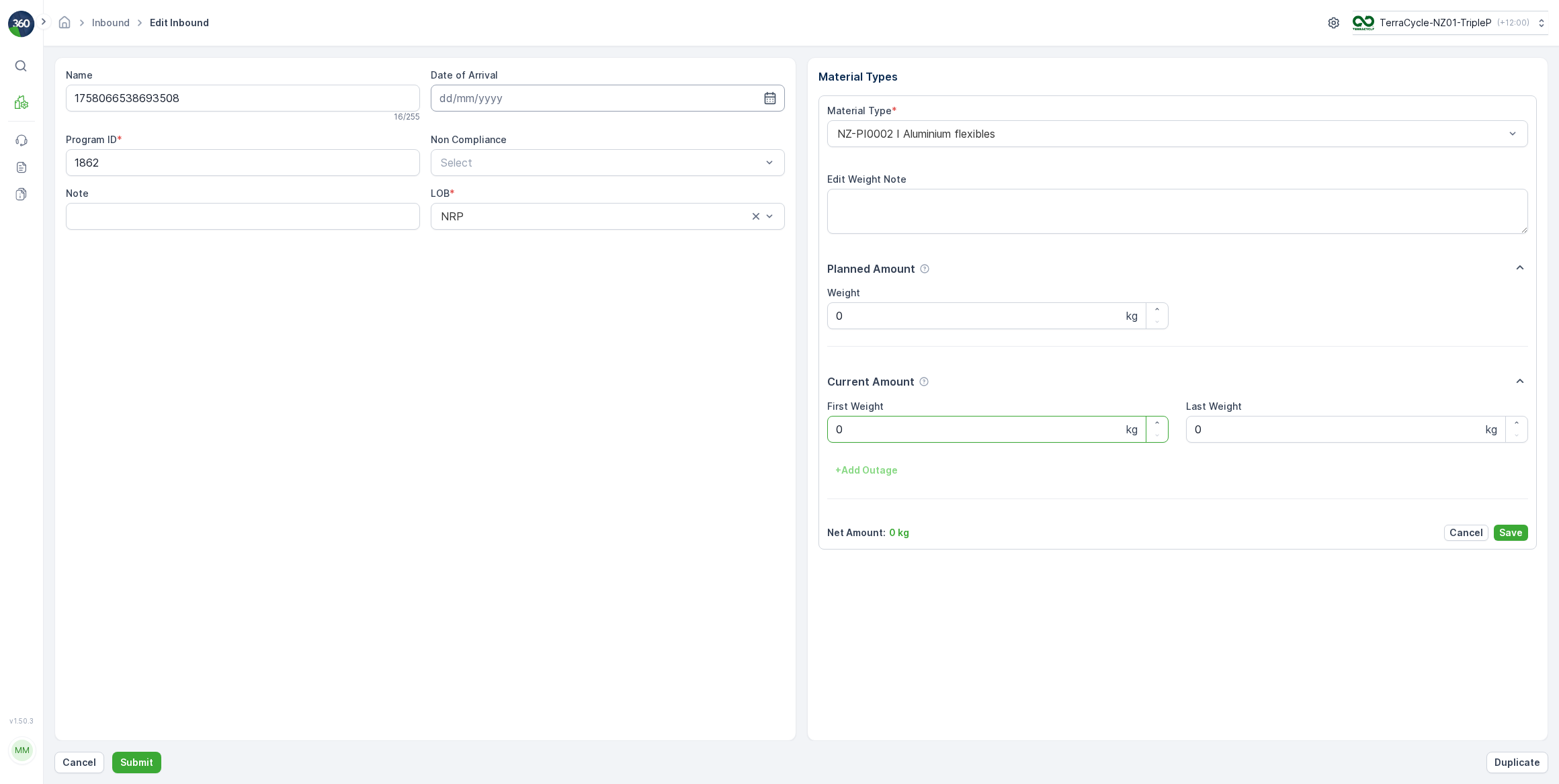
click at [484, 94] on input at bounding box center [607, 98] width 354 height 27
click at [549, 236] on div "18" at bounding box center [551, 236] width 22 height 22
type input "18.09.2025"
click at [866, 422] on Weight "0" at bounding box center [998, 429] width 342 height 27
click at [112, 752] on button "Submit" at bounding box center [137, 762] width 49 height 22
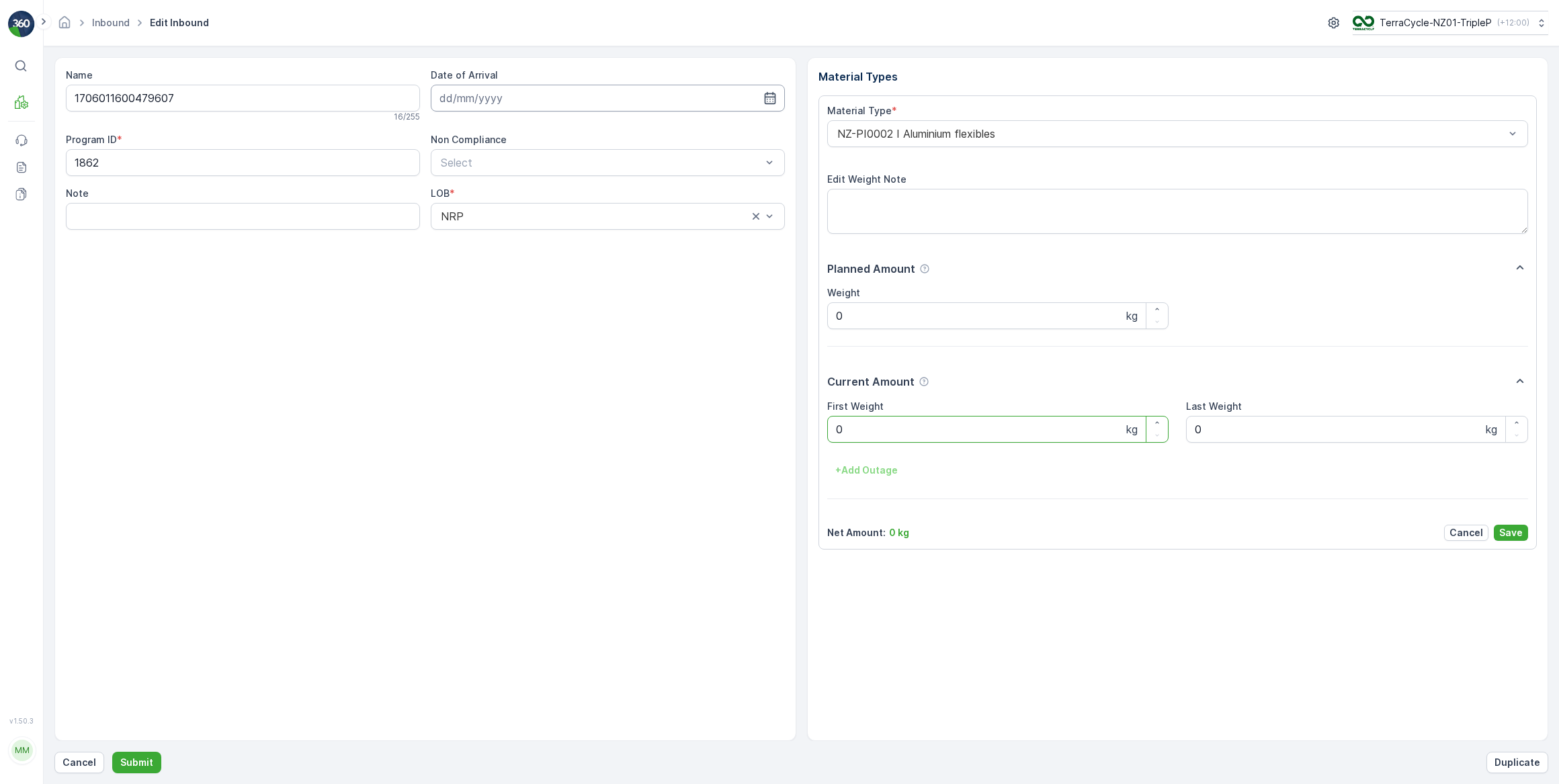
click at [530, 98] on input at bounding box center [607, 98] width 354 height 27
click at [551, 235] on div "18" at bounding box center [551, 236] width 22 height 22
type input "18.09.2025"
click at [871, 425] on Weight "0" at bounding box center [998, 429] width 342 height 27
click at [112, 752] on button "Submit" at bounding box center [137, 762] width 49 height 22
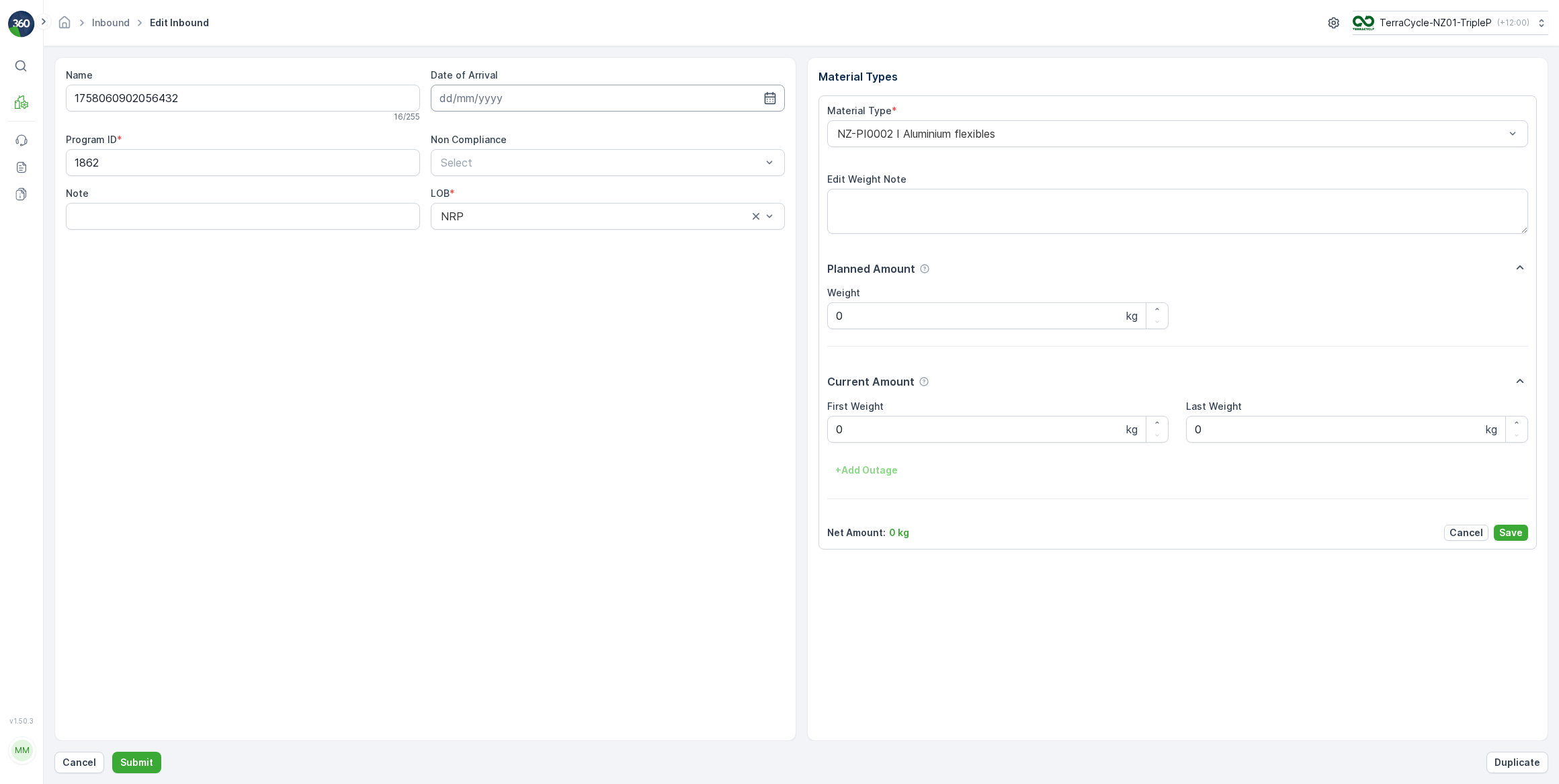
drag, startPoint x: 528, startPoint y: 95, endPoint x: 522, endPoint y: 110, distance: 16.2
click at [530, 100] on input at bounding box center [607, 98] width 354 height 27
click at [551, 241] on div "18" at bounding box center [551, 236] width 22 height 22
type input "18.09.2025"
drag, startPoint x: 859, startPoint y: 429, endPoint x: 719, endPoint y: 438, distance: 140.3
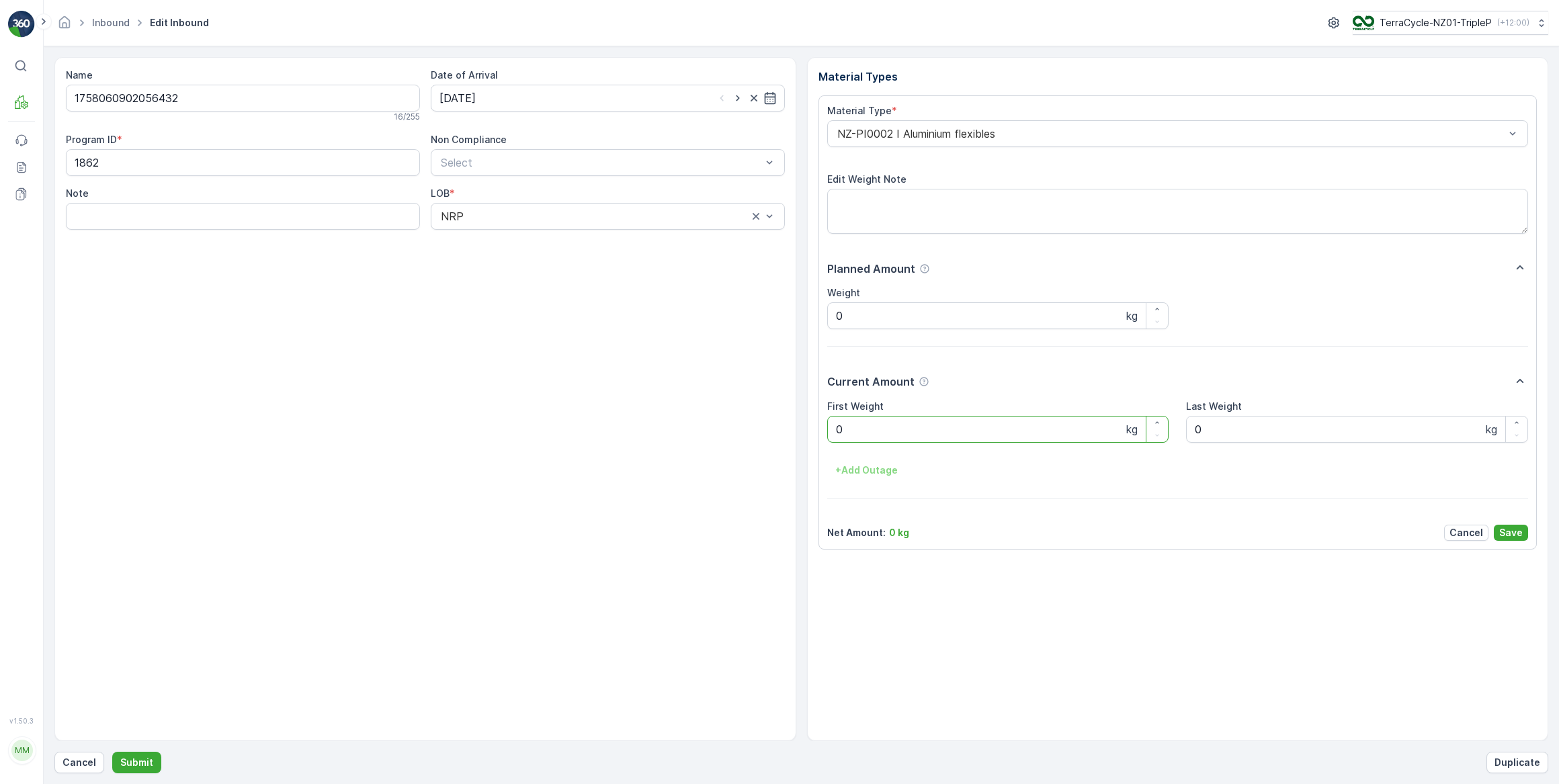
click at [851, 430] on Weight "0" at bounding box center [998, 429] width 342 height 27
click at [112, 752] on button "Submit" at bounding box center [137, 762] width 49 height 22
click at [501, 96] on input at bounding box center [607, 98] width 354 height 27
click at [550, 237] on div "18" at bounding box center [551, 236] width 22 height 22
type input "18.09.2025"
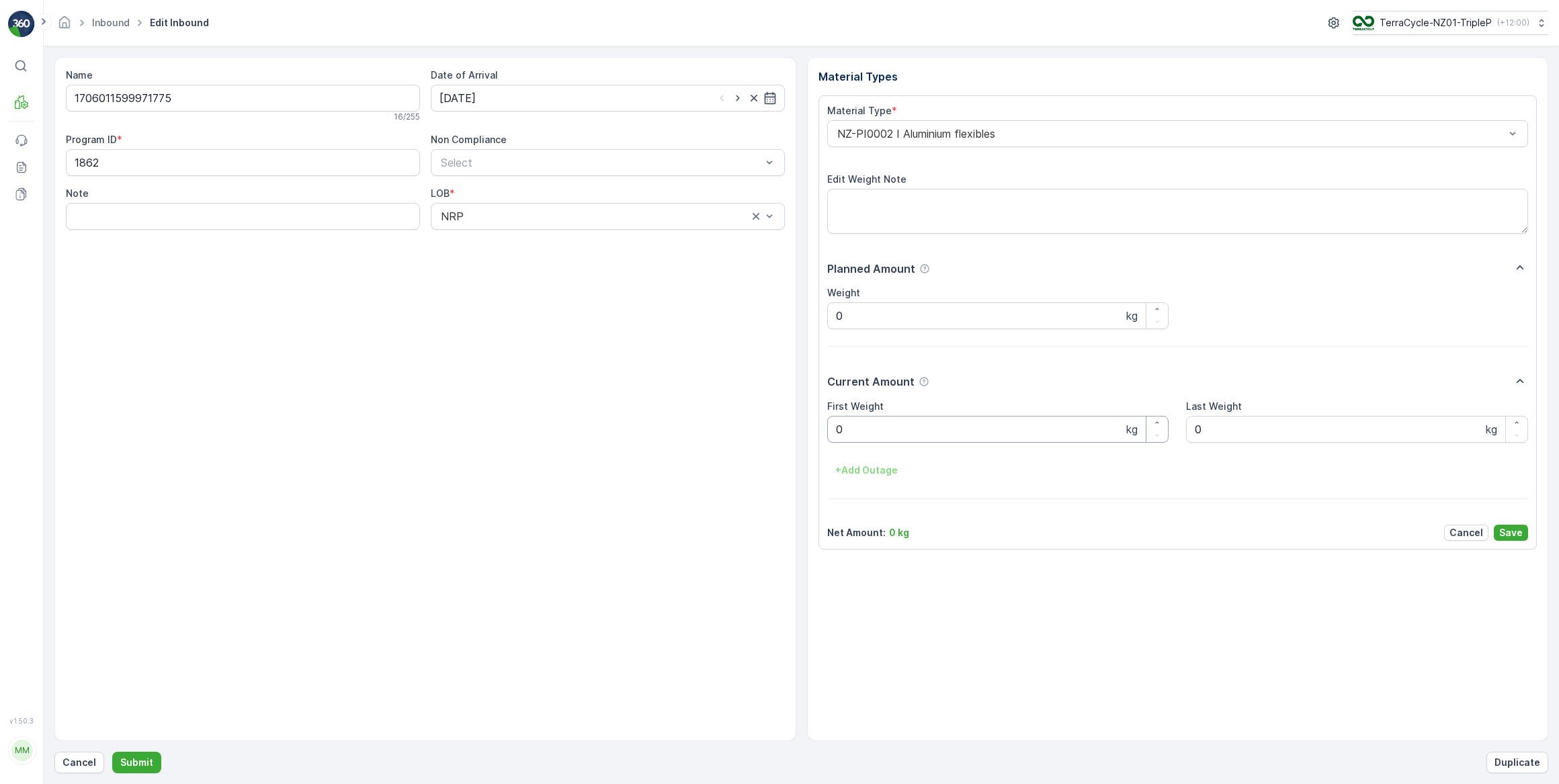
click at [851, 429] on Weight "0" at bounding box center [998, 429] width 342 height 27
click at [112, 752] on button "Submit" at bounding box center [137, 762] width 49 height 22
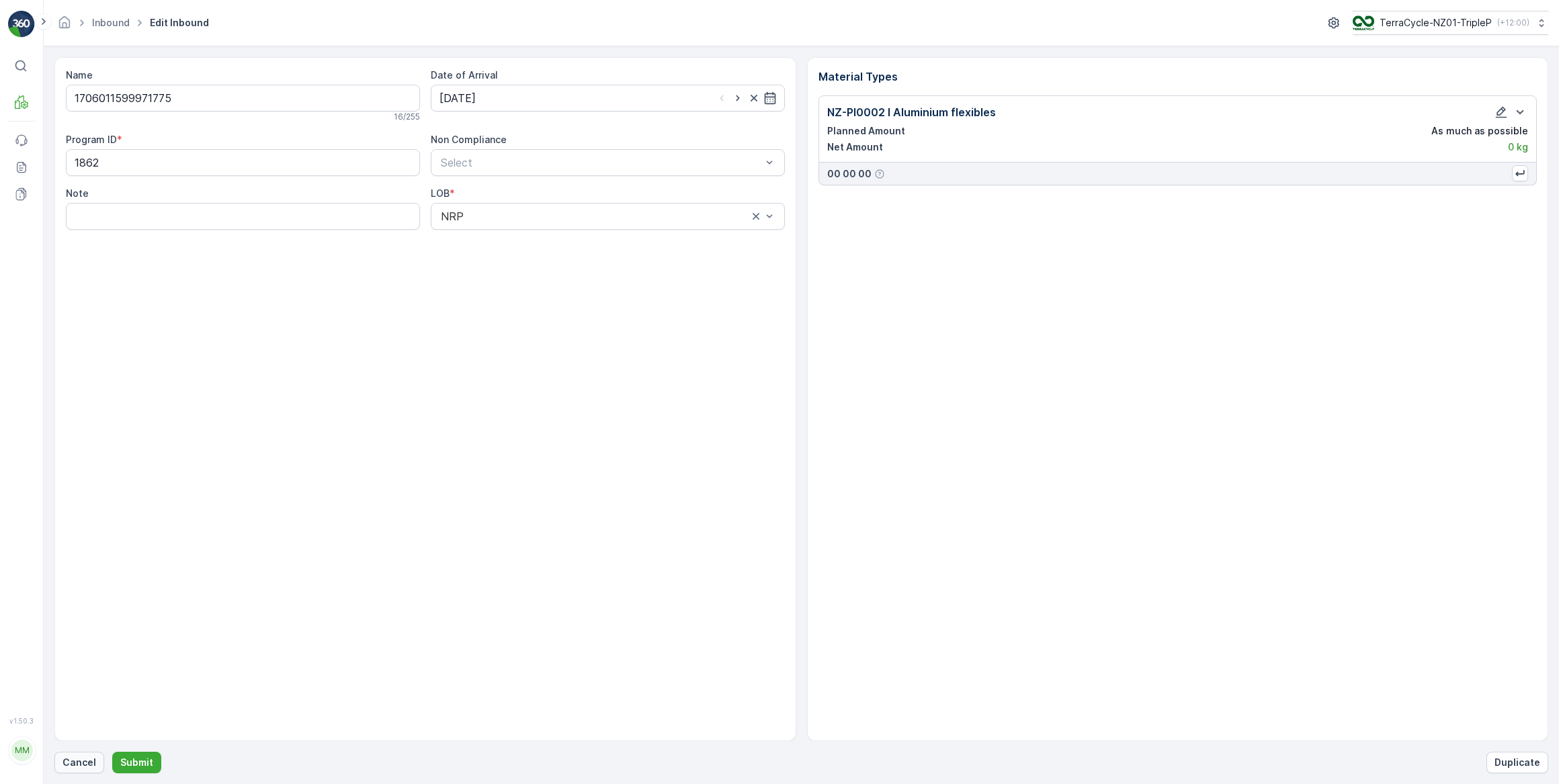
click at [88, 767] on p "Cancel" at bounding box center [79, 762] width 34 height 14
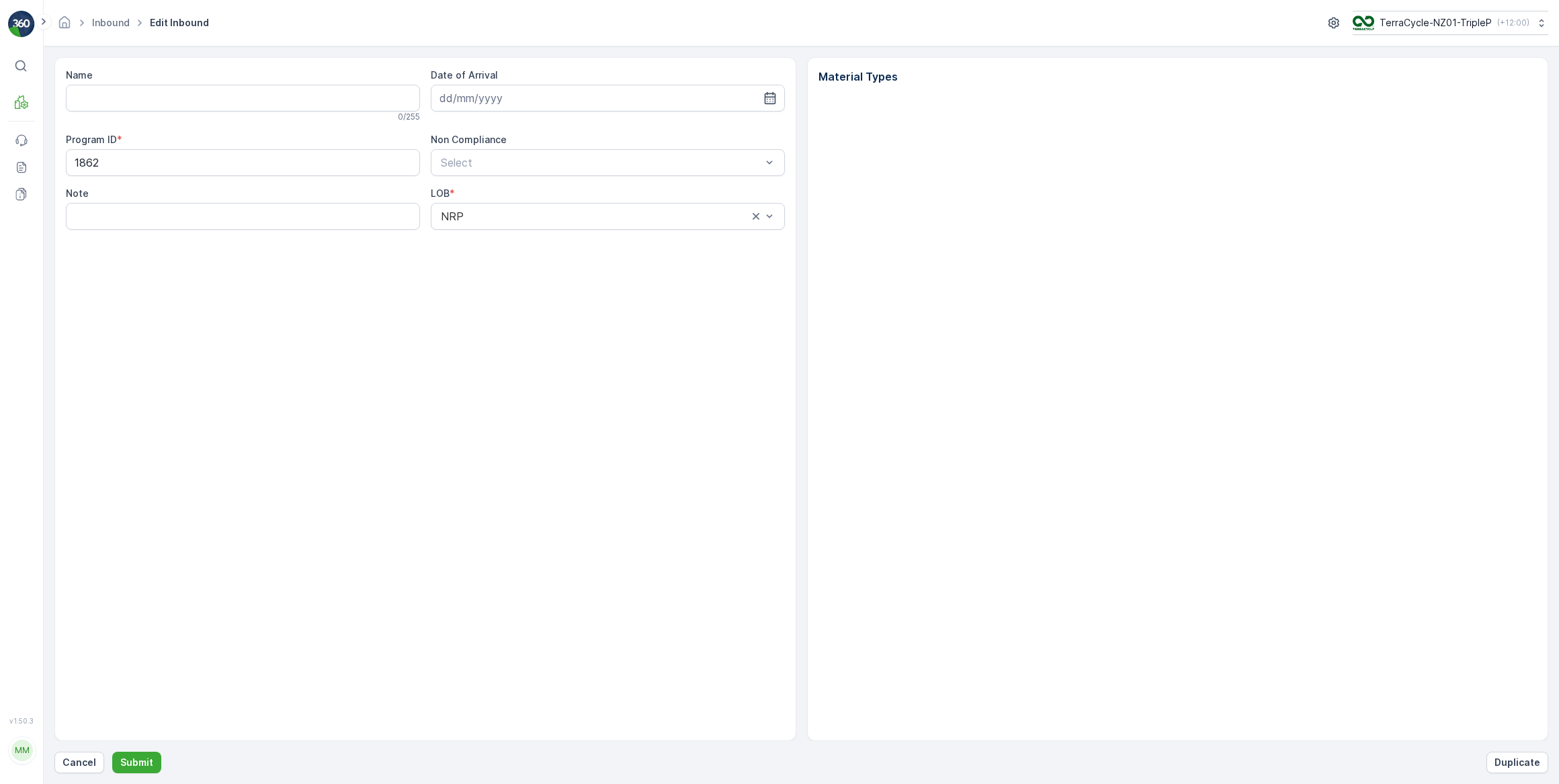
type input "1706011599971775"
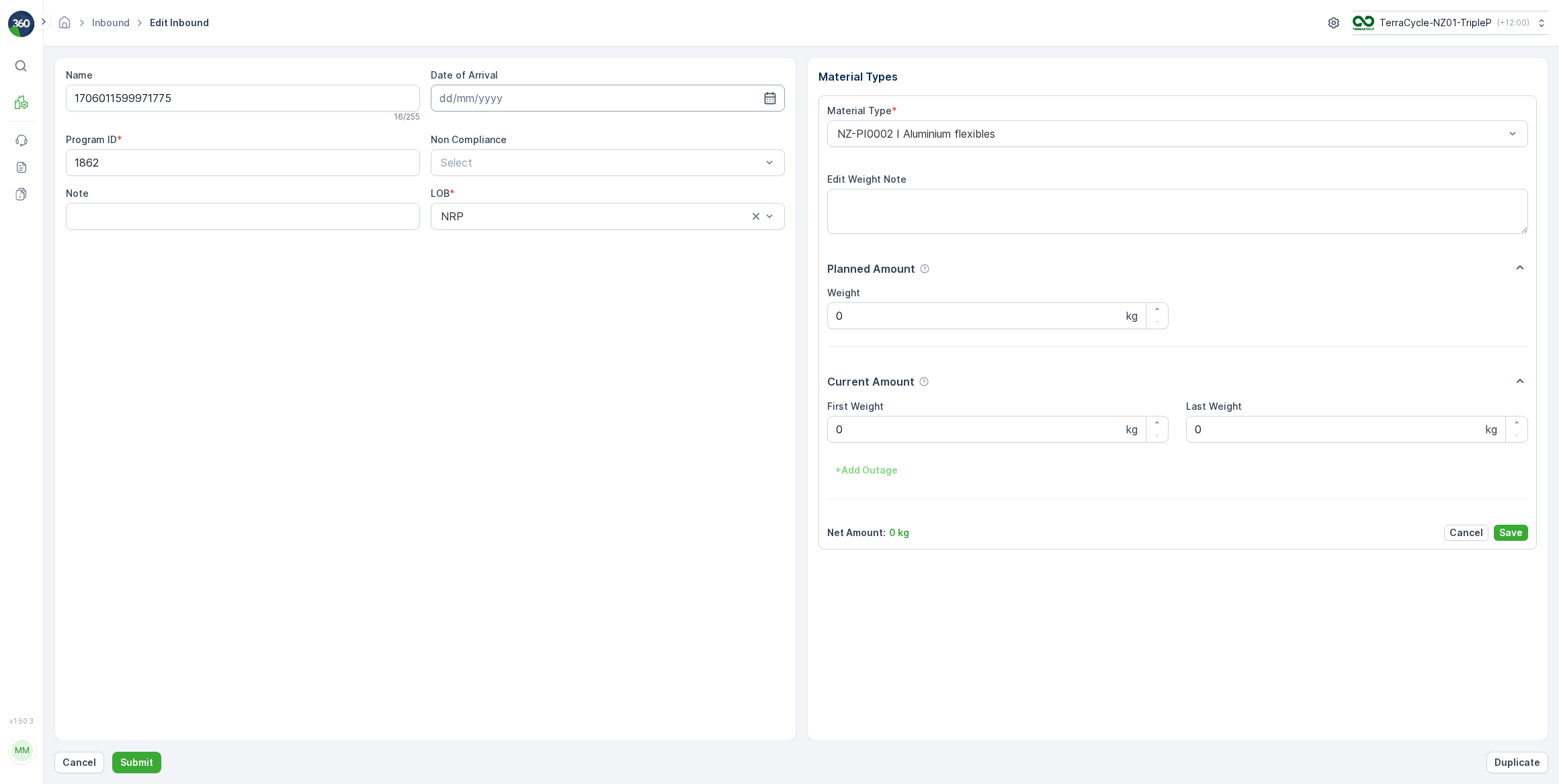
click at [481, 101] on input at bounding box center [607, 98] width 354 height 27
drag, startPoint x: 552, startPoint y: 236, endPoint x: 561, endPoint y: 241, distance: 10.3
click at [553, 235] on div "18" at bounding box center [551, 236] width 22 height 22
type input "18.09.2025"
drag, startPoint x: 853, startPoint y: 425, endPoint x: 773, endPoint y: 413, distance: 80.9
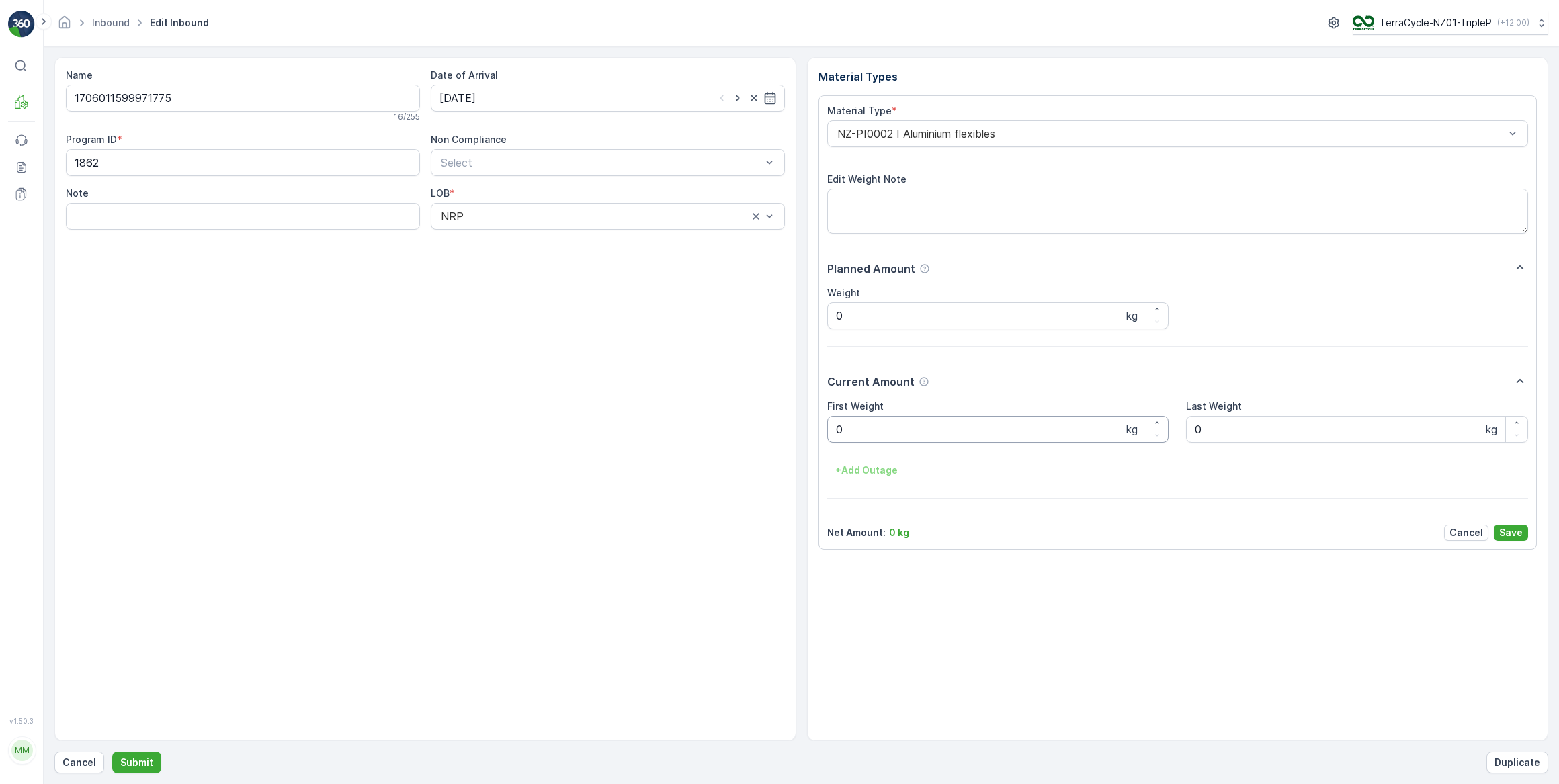
click at [845, 423] on Weight "0" at bounding box center [998, 429] width 342 height 27
click at [112, 752] on button "Submit" at bounding box center [137, 762] width 49 height 22
click at [540, 97] on input at bounding box center [607, 98] width 354 height 27
click at [553, 234] on div "18" at bounding box center [551, 236] width 22 height 22
type input "18.09.2025"
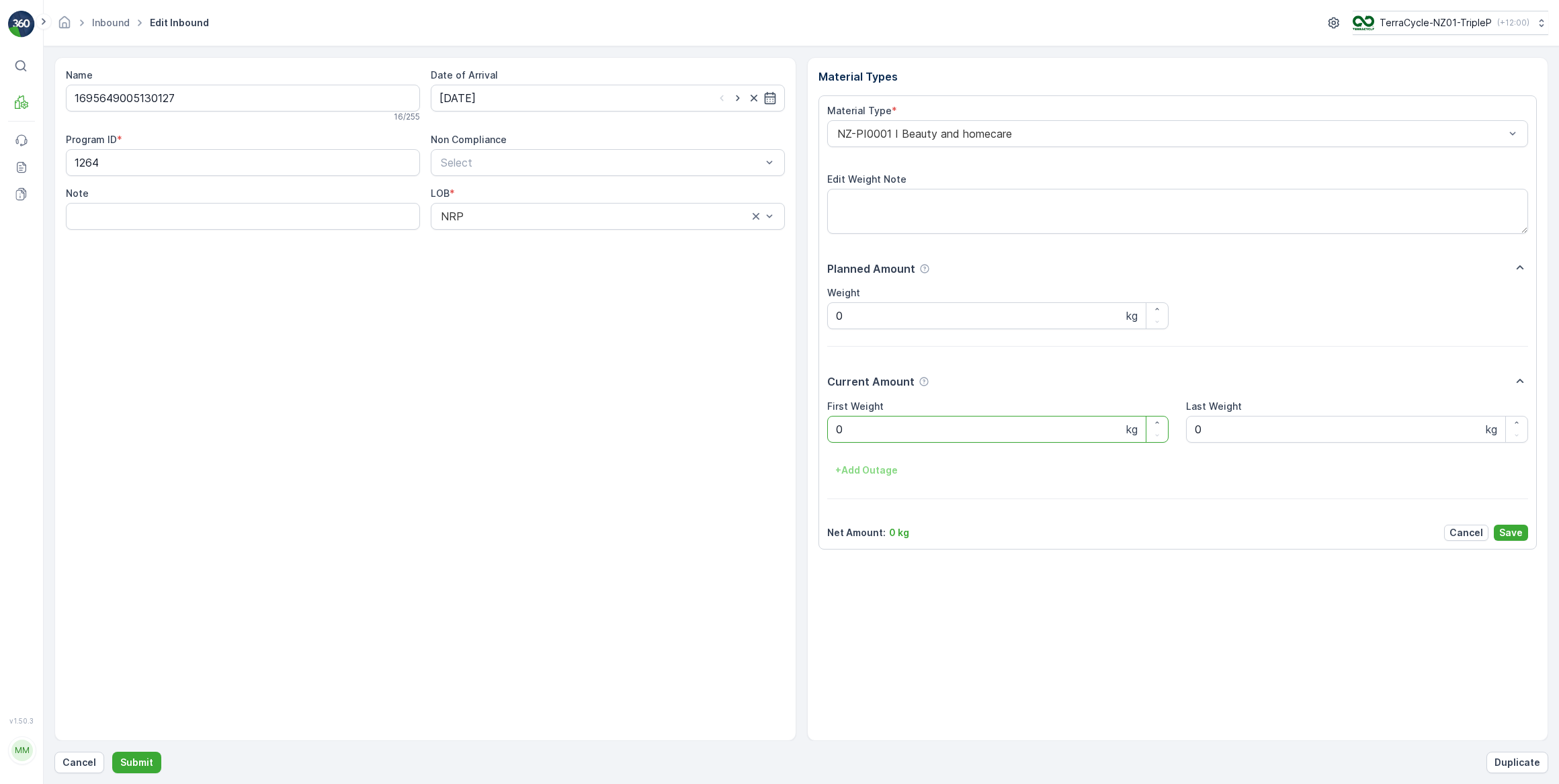
click at [860, 431] on Weight "0" at bounding box center [998, 429] width 342 height 27
click at [112, 752] on button "Submit" at bounding box center [137, 762] width 49 height 22
click at [526, 97] on input at bounding box center [607, 98] width 354 height 27
click at [547, 235] on div "18" at bounding box center [551, 236] width 22 height 22
type input "18.09.2025"
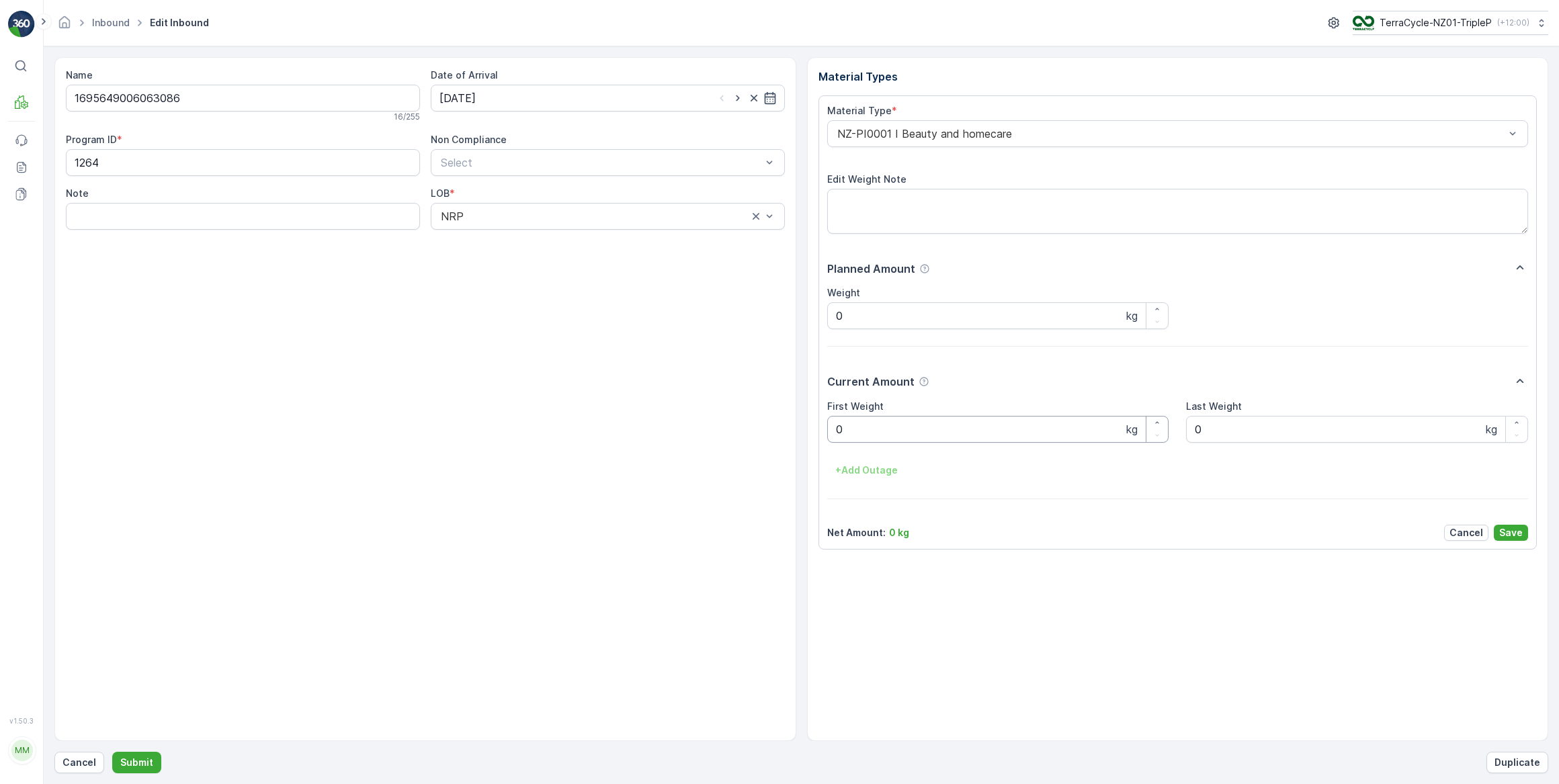
click at [868, 427] on Weight "0" at bounding box center [998, 429] width 342 height 27
click at [112, 752] on button "Submit" at bounding box center [137, 762] width 49 height 22
click at [517, 100] on input at bounding box center [607, 98] width 354 height 27
click at [553, 235] on div "18" at bounding box center [551, 236] width 22 height 22
type input "18.09.2025"
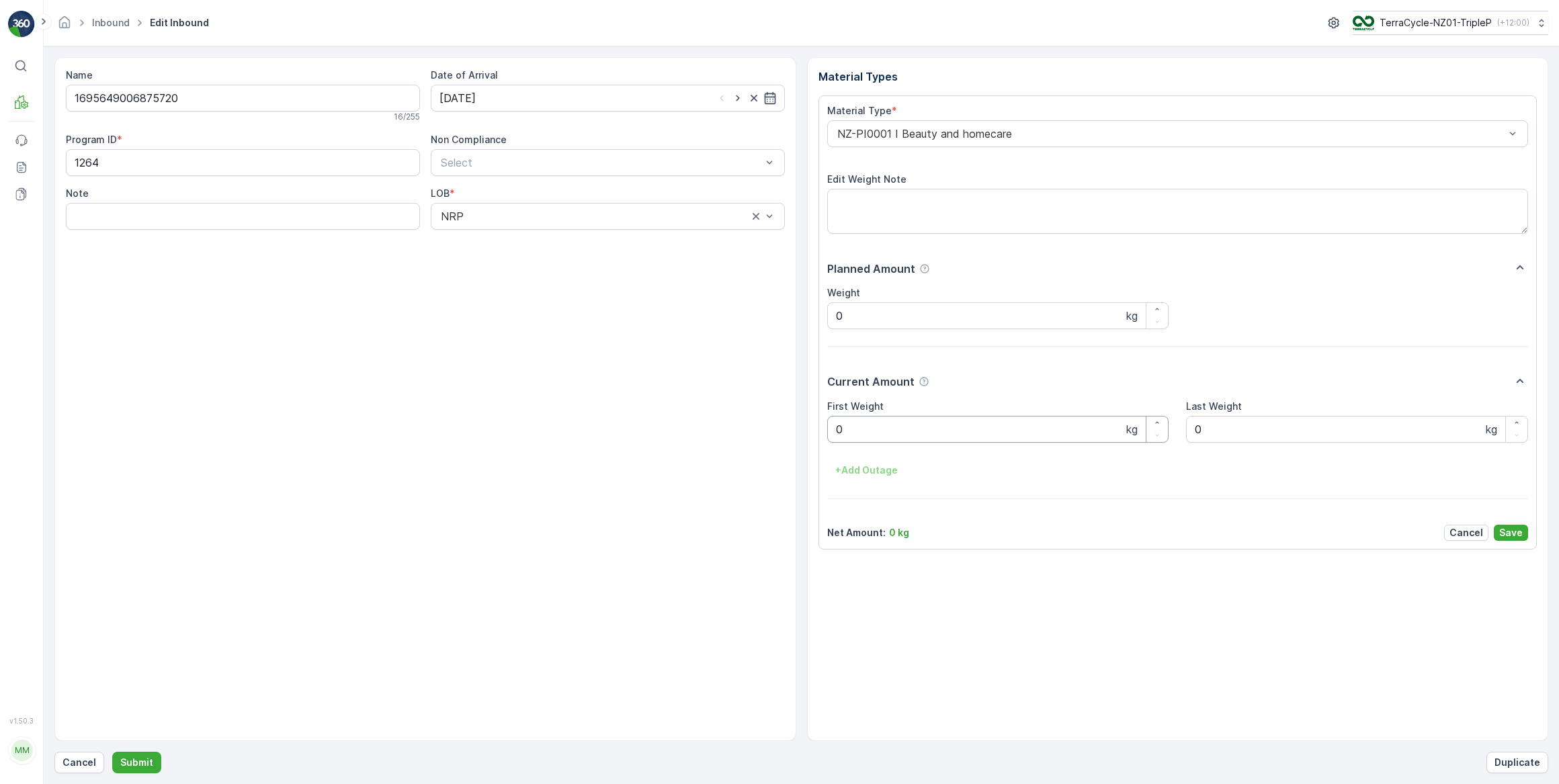
click at [862, 431] on Weight "0" at bounding box center [998, 429] width 342 height 27
click at [112, 752] on button "Submit" at bounding box center [137, 762] width 49 height 22
click at [522, 100] on input at bounding box center [607, 98] width 354 height 27
click at [549, 236] on div "18" at bounding box center [551, 236] width 22 height 22
type input "18.09.2025"
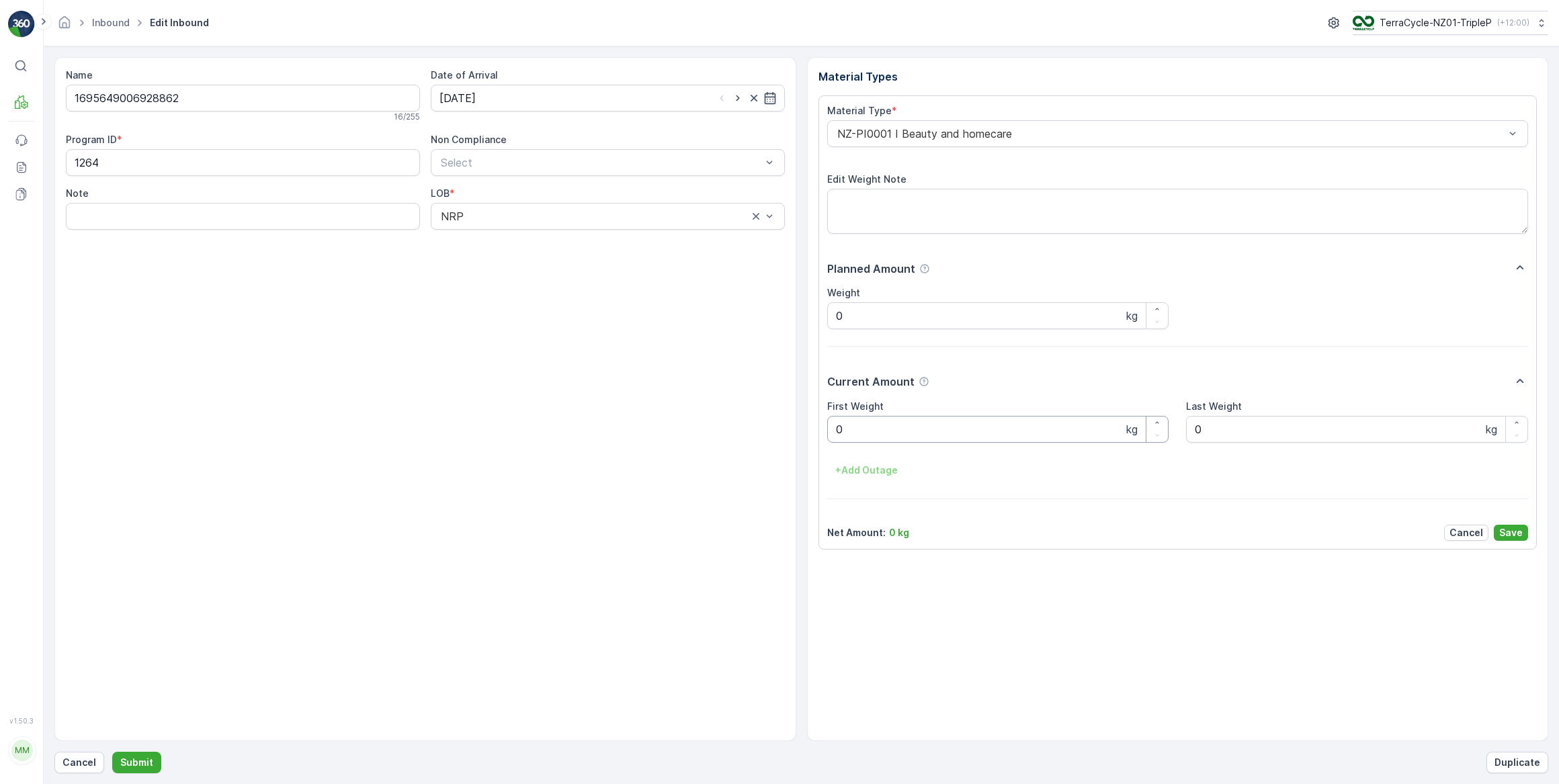
drag, startPoint x: 872, startPoint y: 419, endPoint x: 836, endPoint y: 420, distance: 36.0
click at [851, 420] on Weight "0" at bounding box center [998, 429] width 342 height 27
click at [112, 752] on button "Submit" at bounding box center [137, 762] width 49 height 22
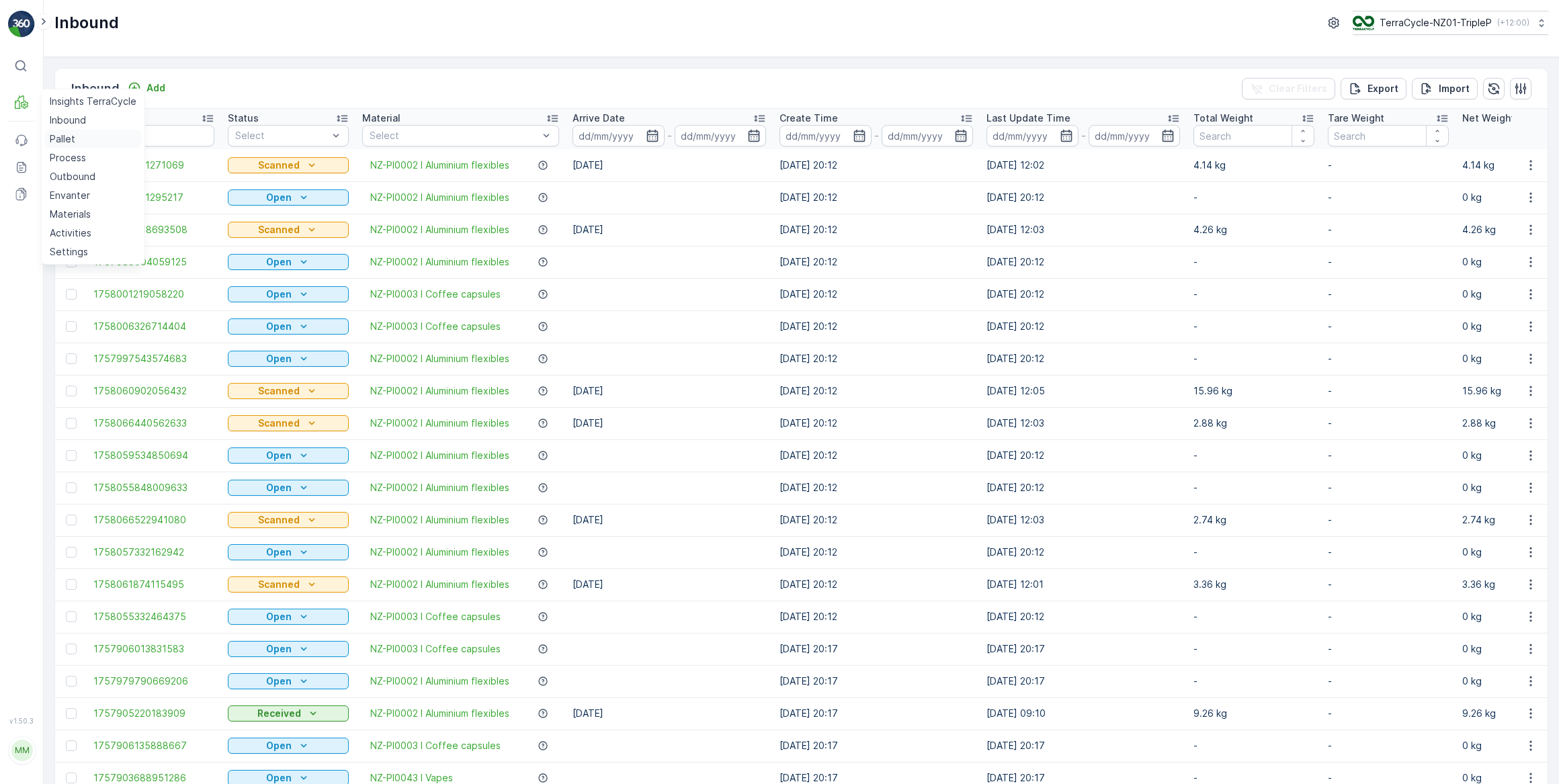
click at [60, 137] on p "Pallet" at bounding box center [62, 139] width 26 height 14
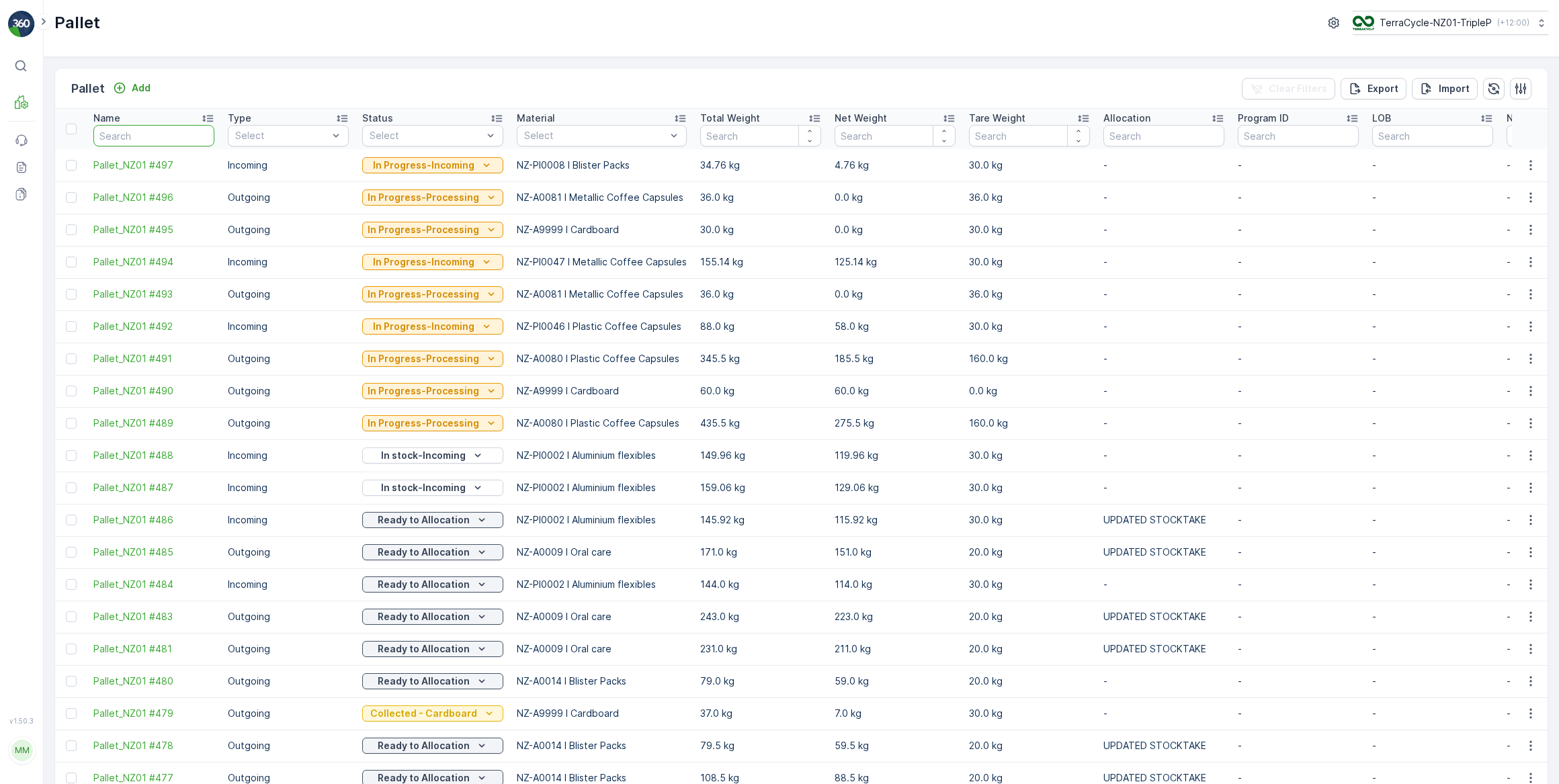
drag, startPoint x: 146, startPoint y: 133, endPoint x: 226, endPoint y: 58, distance: 109.7
click at [147, 131] on input "text" at bounding box center [154, 136] width 121 height 22
type input "463"
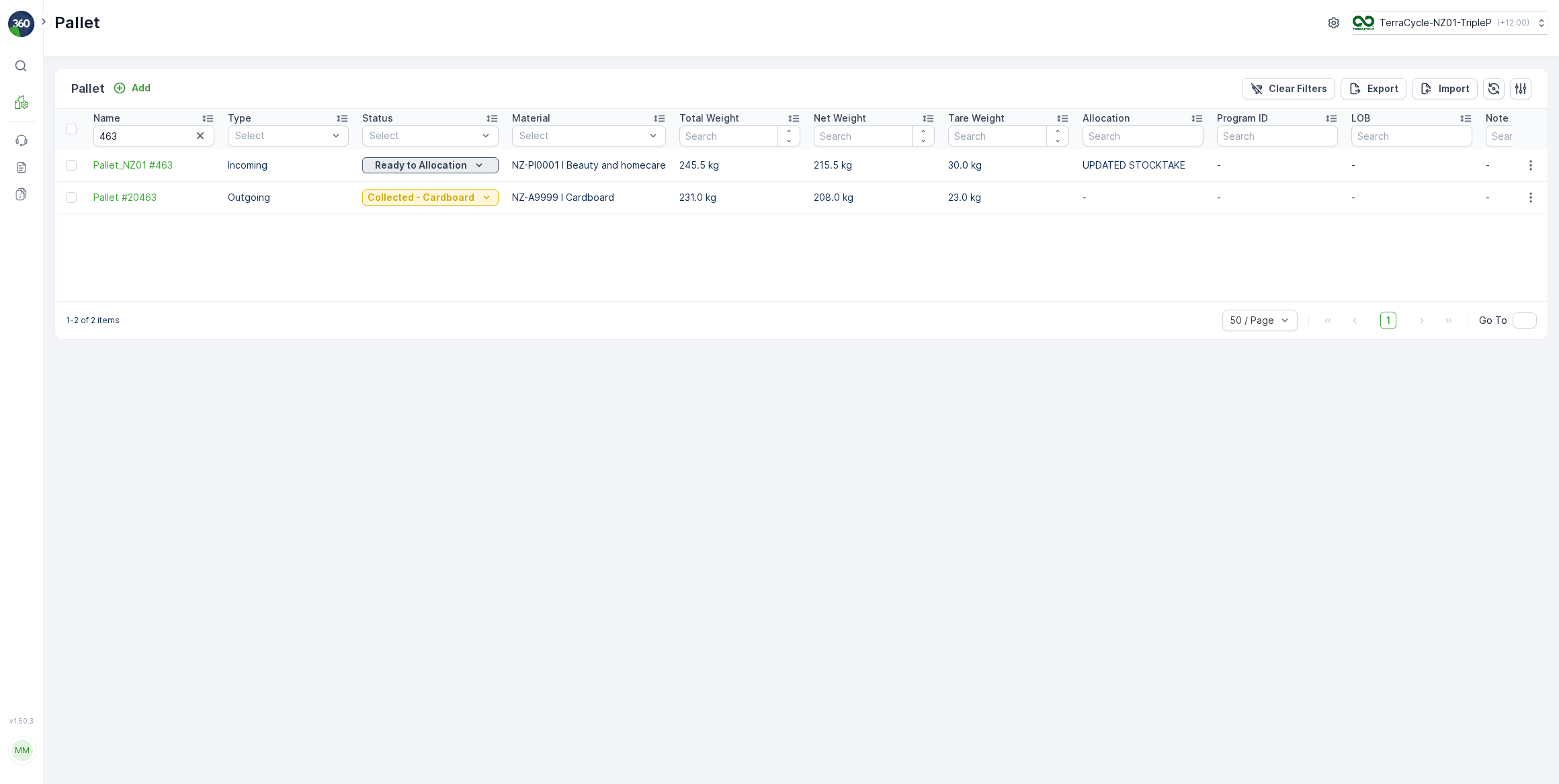
click at [411, 167] on p "Ready to Allocation" at bounding box center [421, 165] width 92 height 14
click at [402, 278] on span "Quarantine" at bounding box center [395, 279] width 49 height 14
click at [449, 164] on icon "Blocked" at bounding box center [452, 165] width 6 height 3
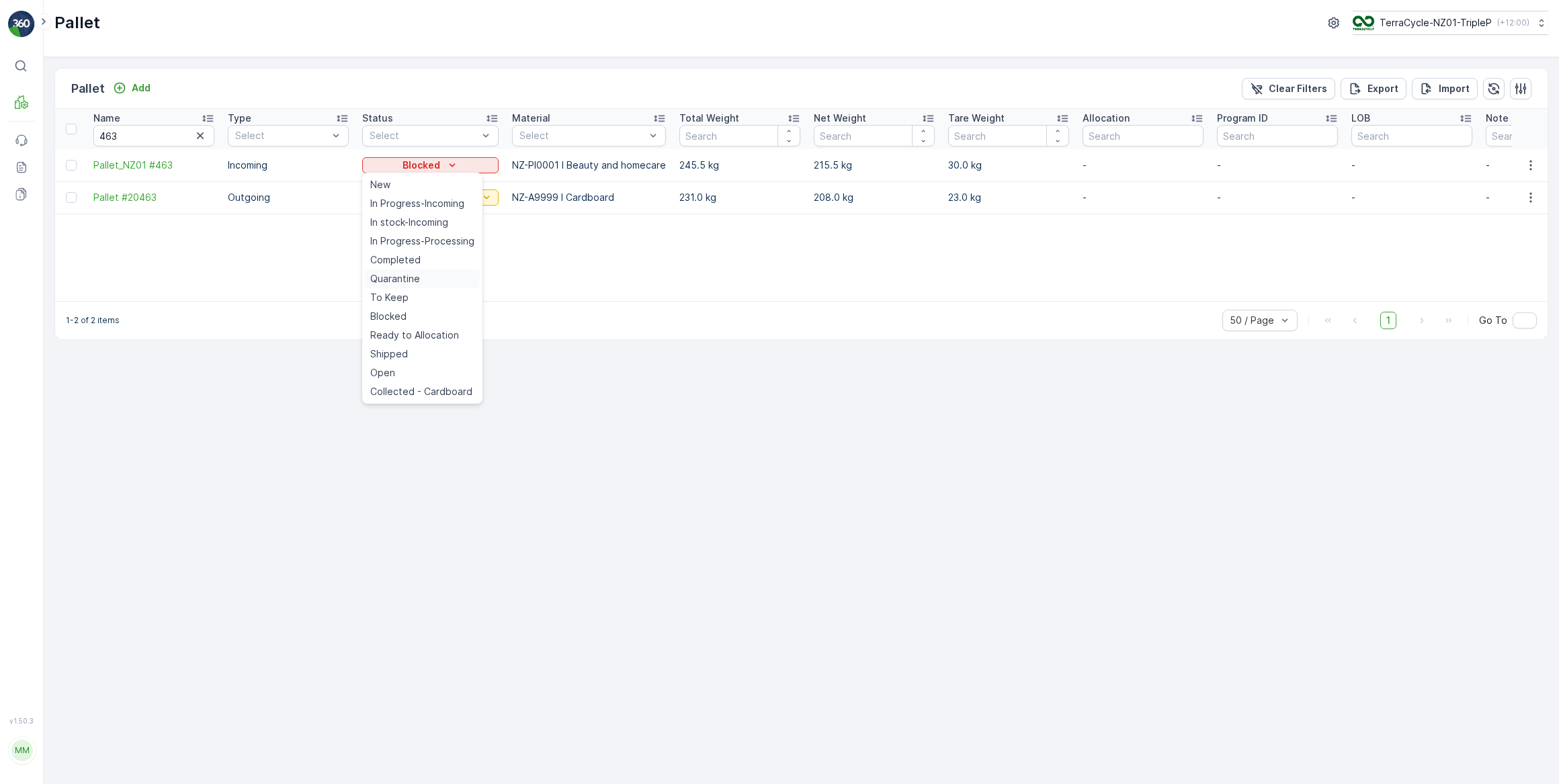
click at [400, 277] on span "Quarantine" at bounding box center [395, 279] width 49 height 14
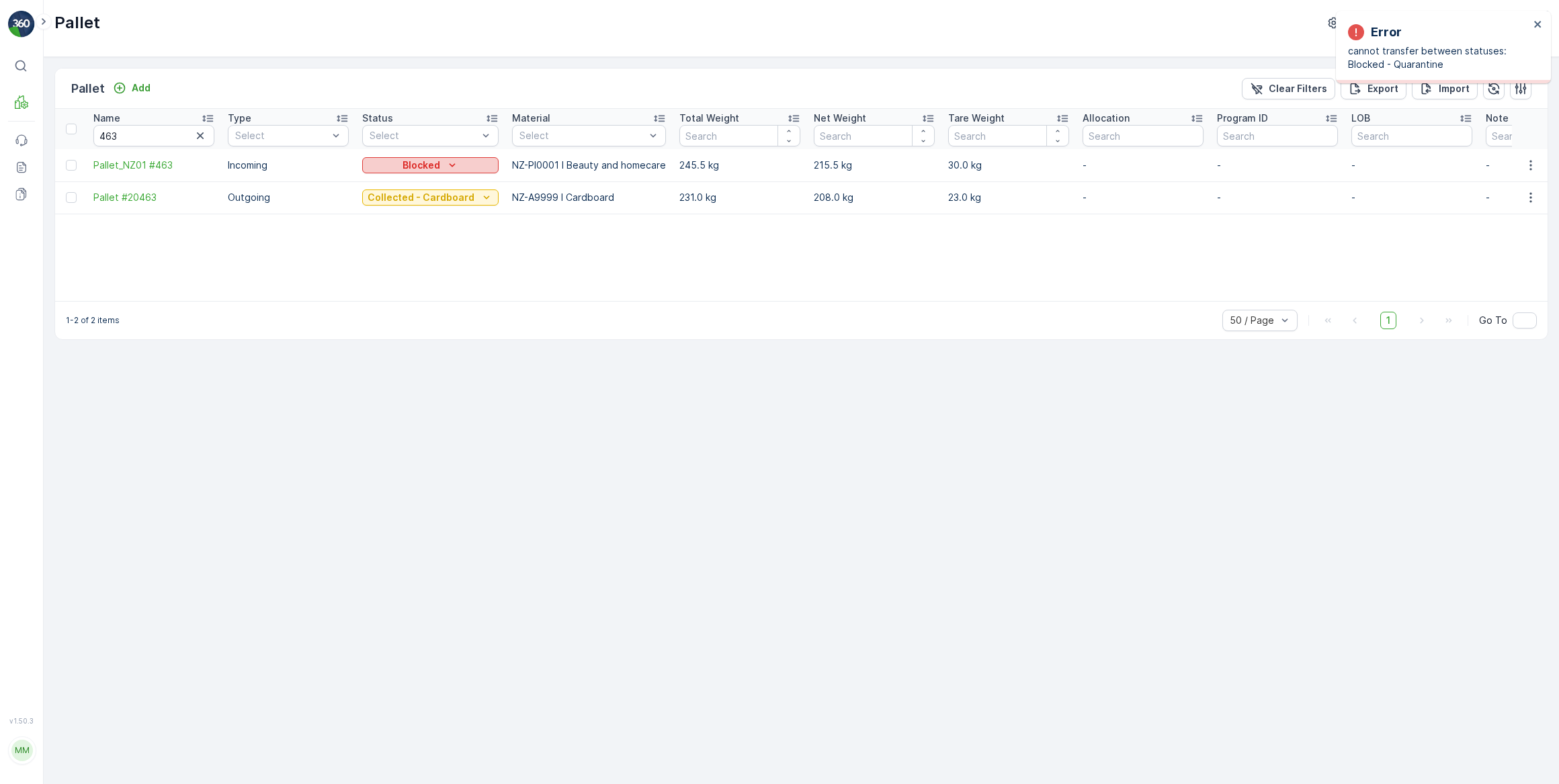
click at [446, 162] on icon "Blocked" at bounding box center [452, 165] width 14 height 14
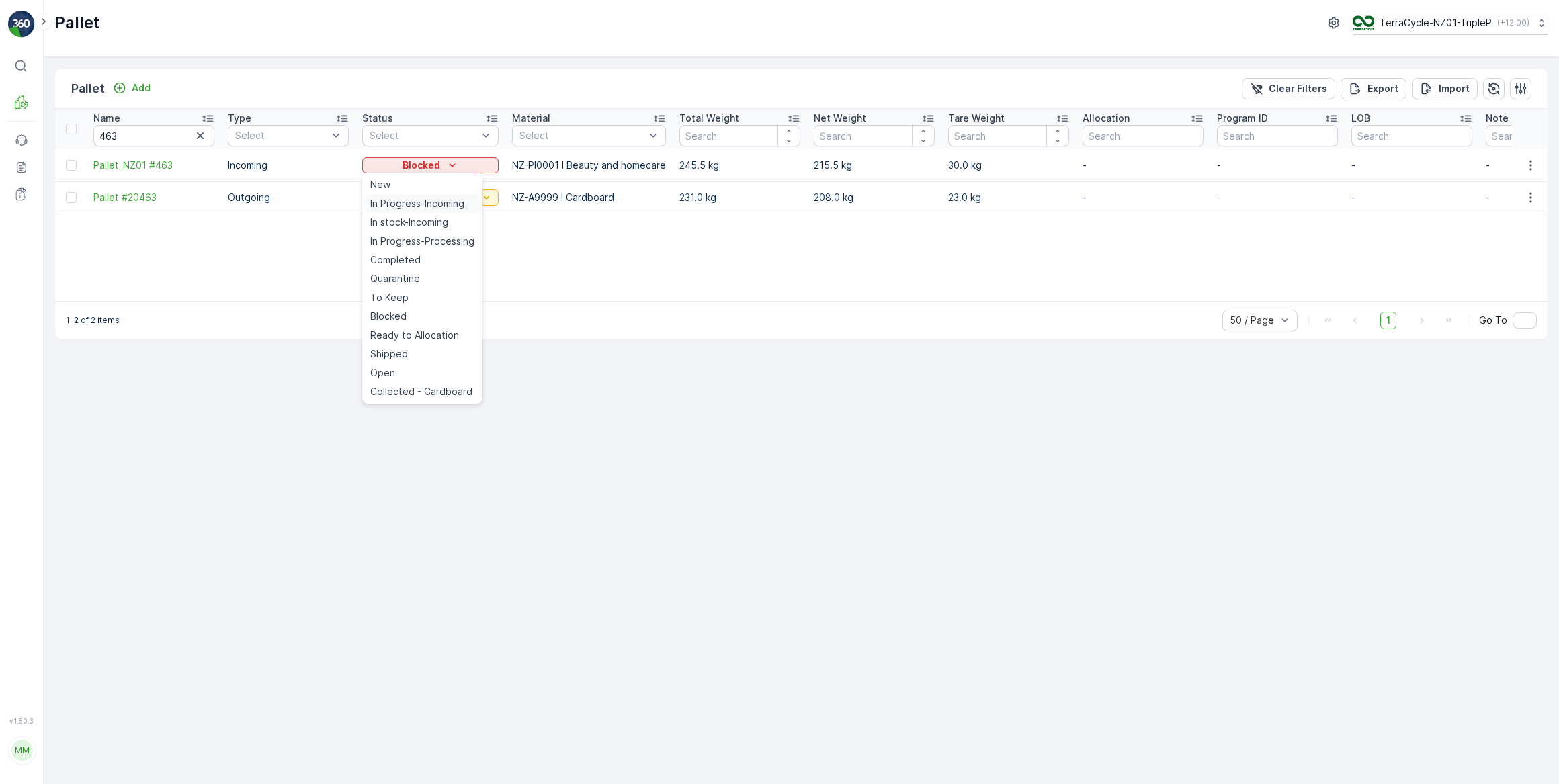
click at [430, 205] on span "In Progress-Incoming" at bounding box center [417, 204] width 94 height 14
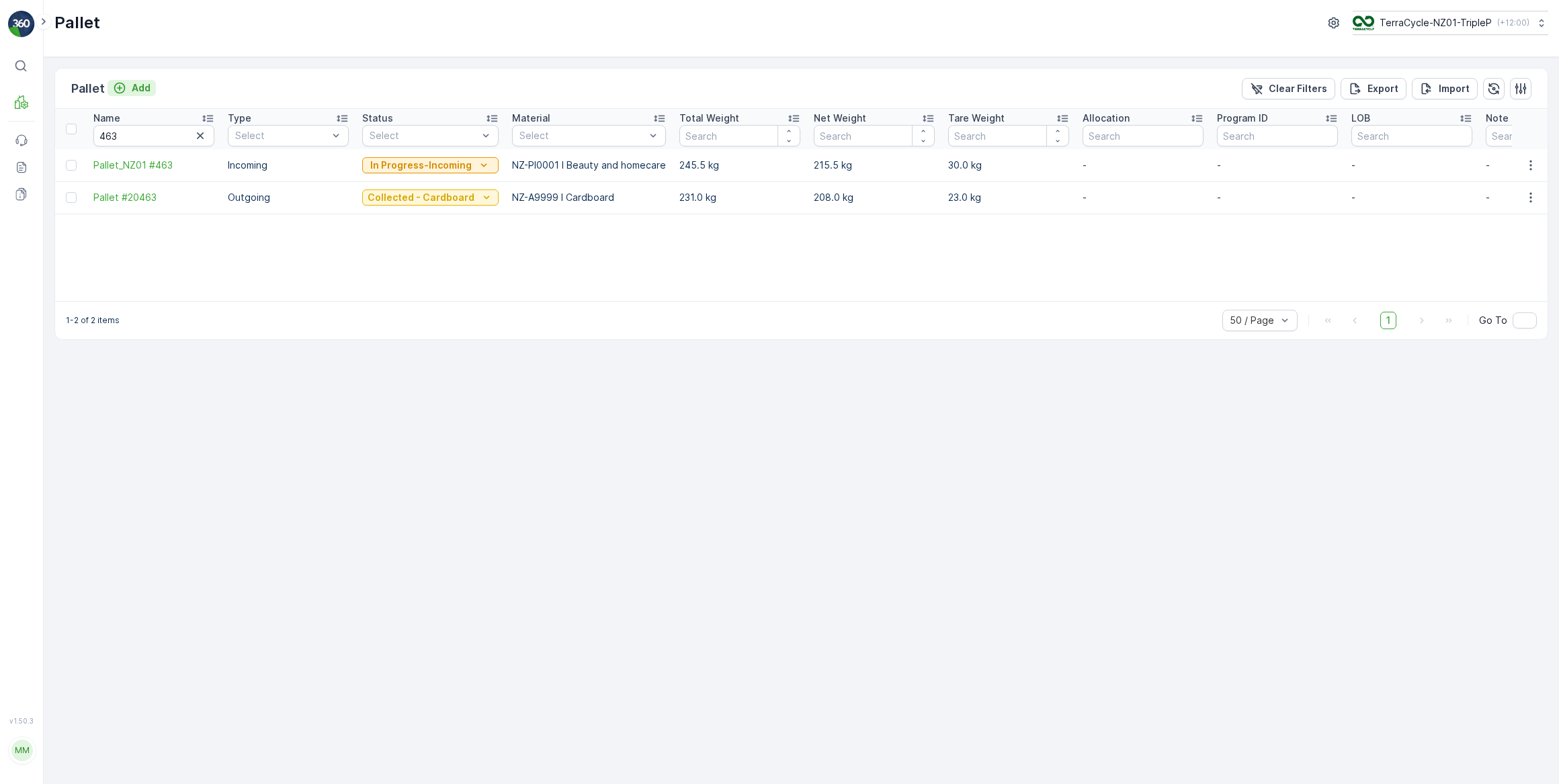
click at [148, 91] on p "Add" at bounding box center [141, 88] width 19 height 14
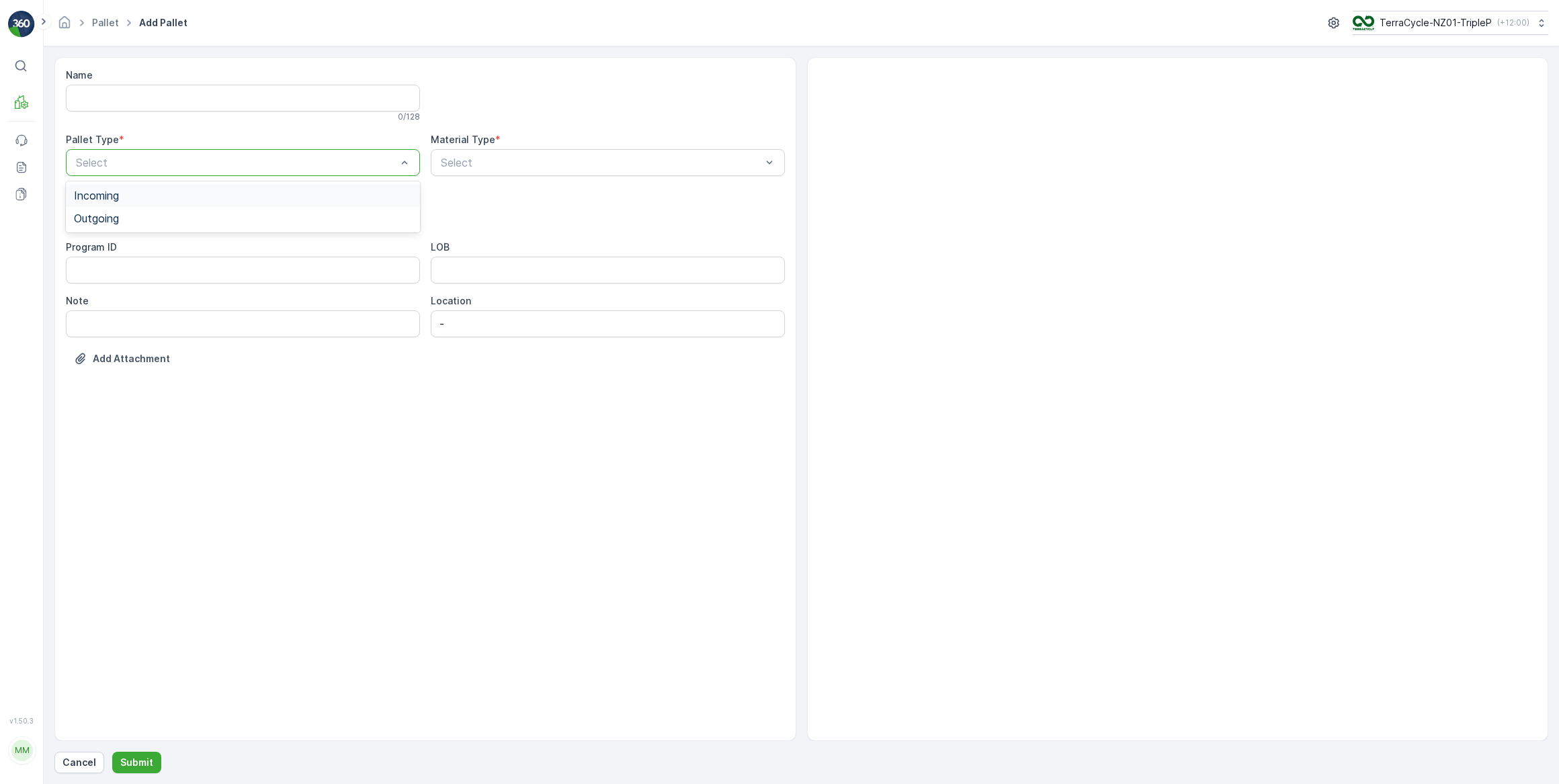
click at [102, 196] on span "Incoming" at bounding box center [96, 196] width 45 height 12
click at [91, 313] on span "Pallet" at bounding box center [88, 318] width 28 height 12
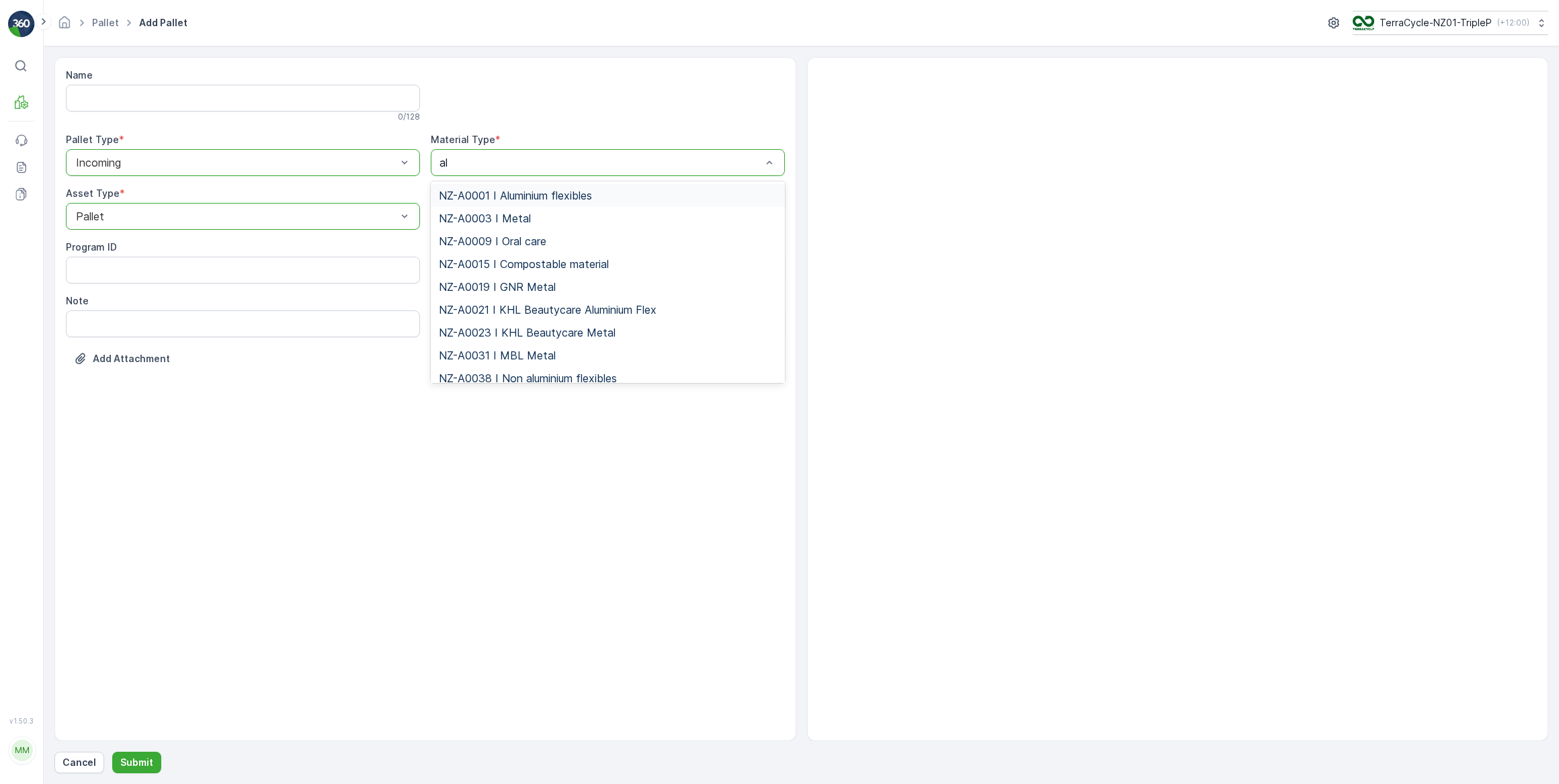
type input "alu"
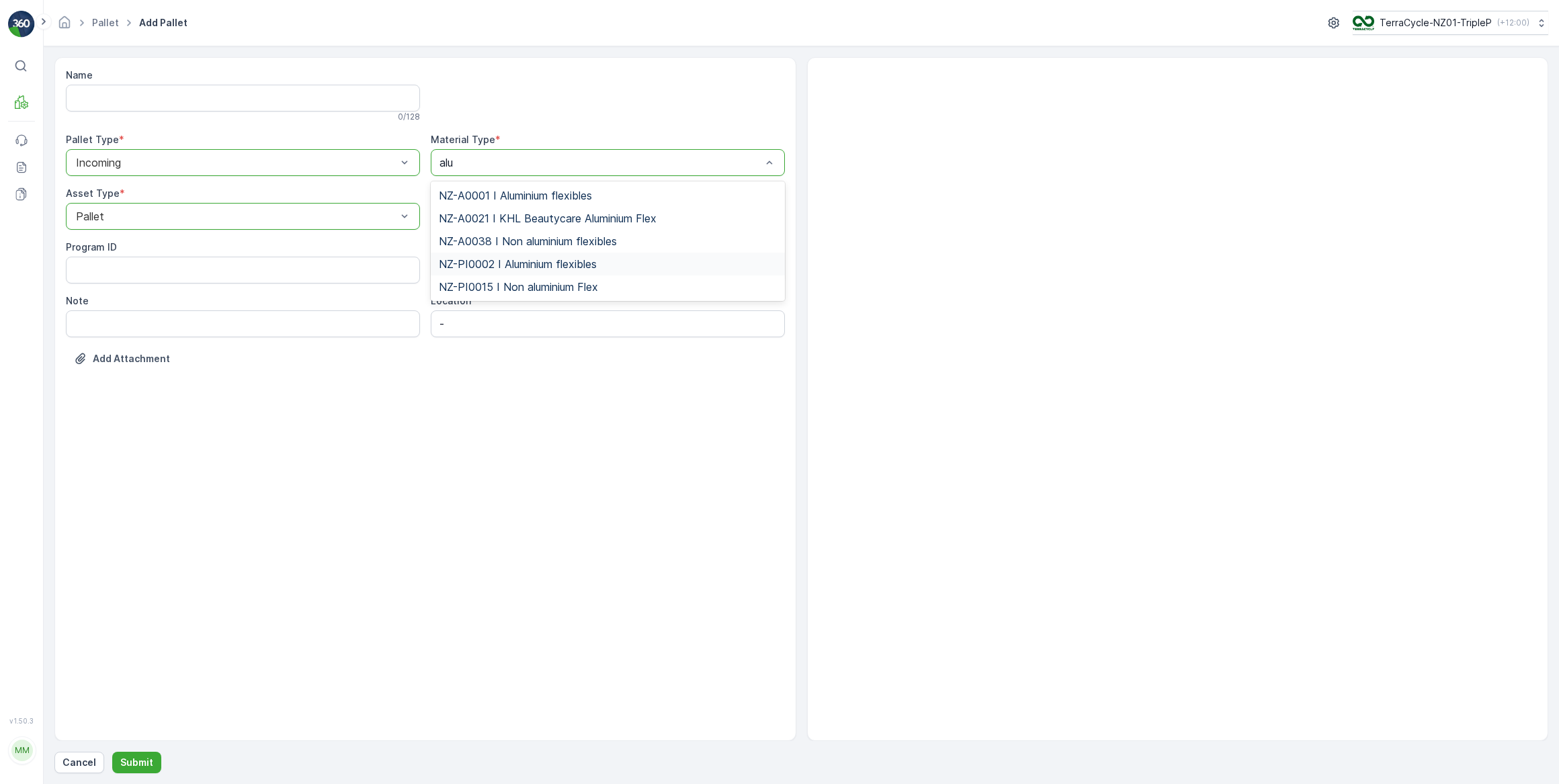
click at [552, 264] on span "NZ-PI0002 I Aluminium flexibles" at bounding box center [517, 264] width 158 height 12
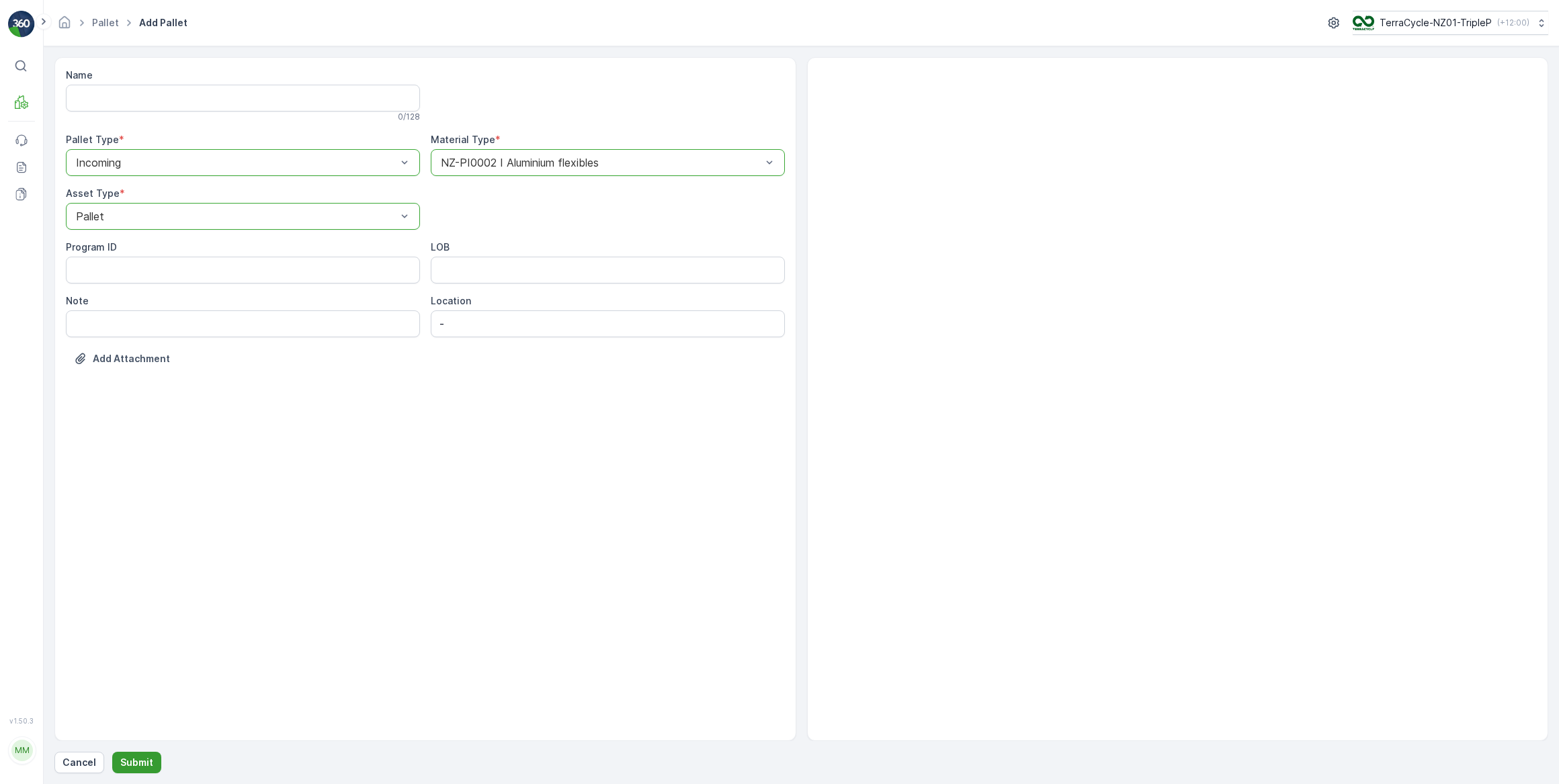
click at [137, 762] on p "Submit" at bounding box center [137, 762] width 33 height 14
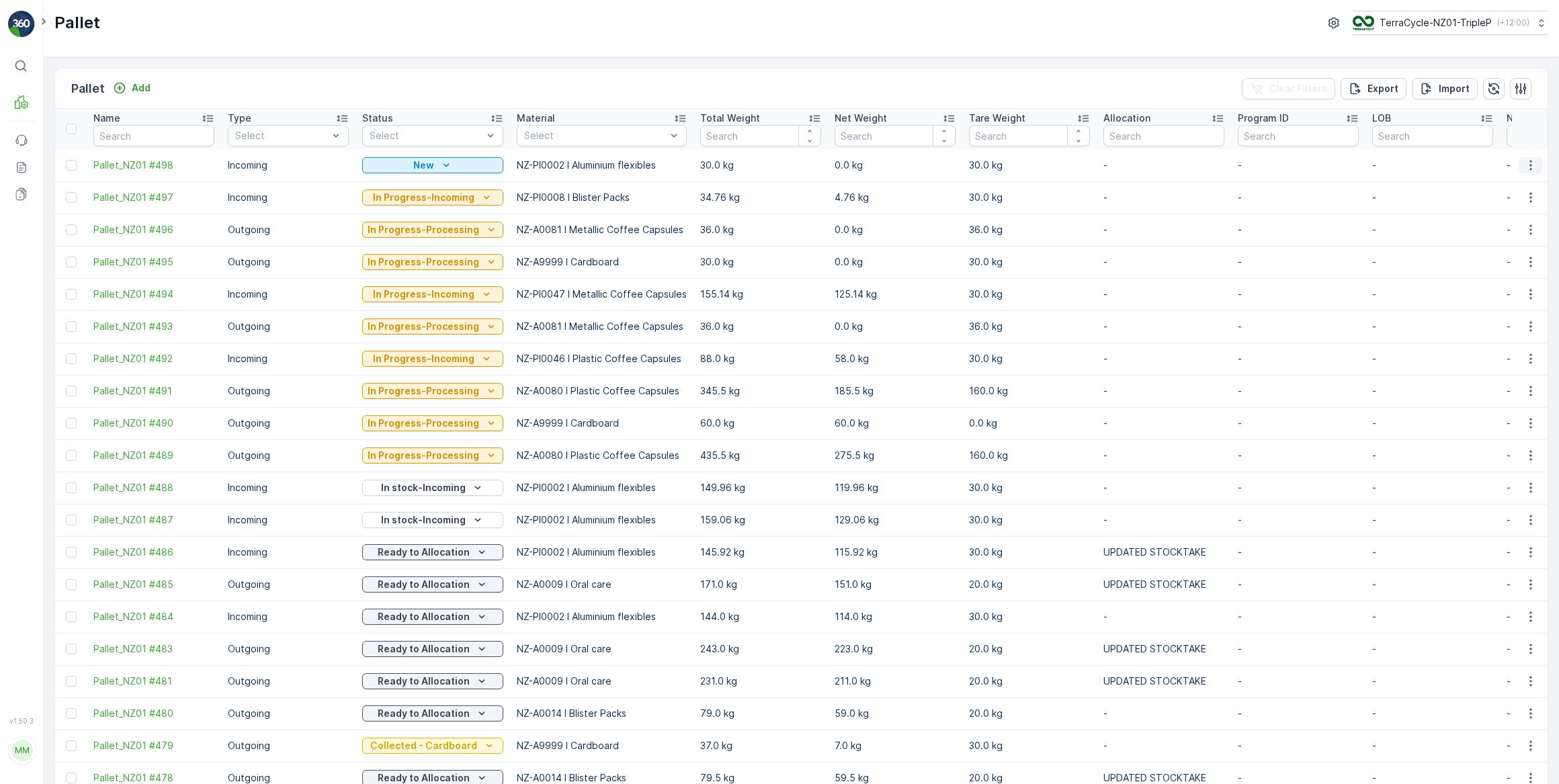
click at [1527, 166] on icon "button" at bounding box center [1531, 165] width 14 height 14
click at [1495, 261] on span "Print QR" at bounding box center [1494, 260] width 37 height 14
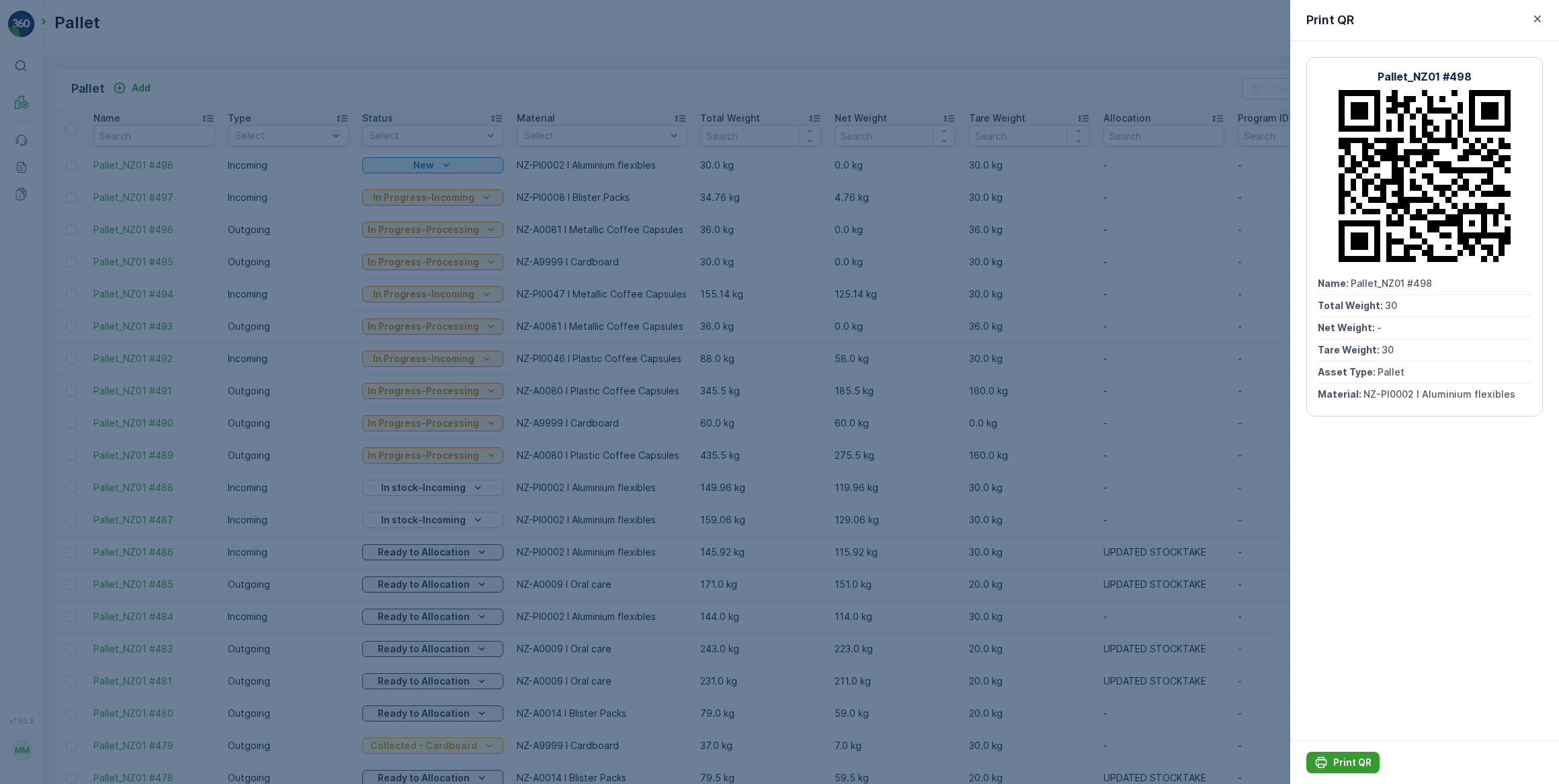
click at [1350, 759] on p "Print QR" at bounding box center [1352, 762] width 39 height 14
click at [1537, 20] on icon "button" at bounding box center [1537, 19] width 7 height 7
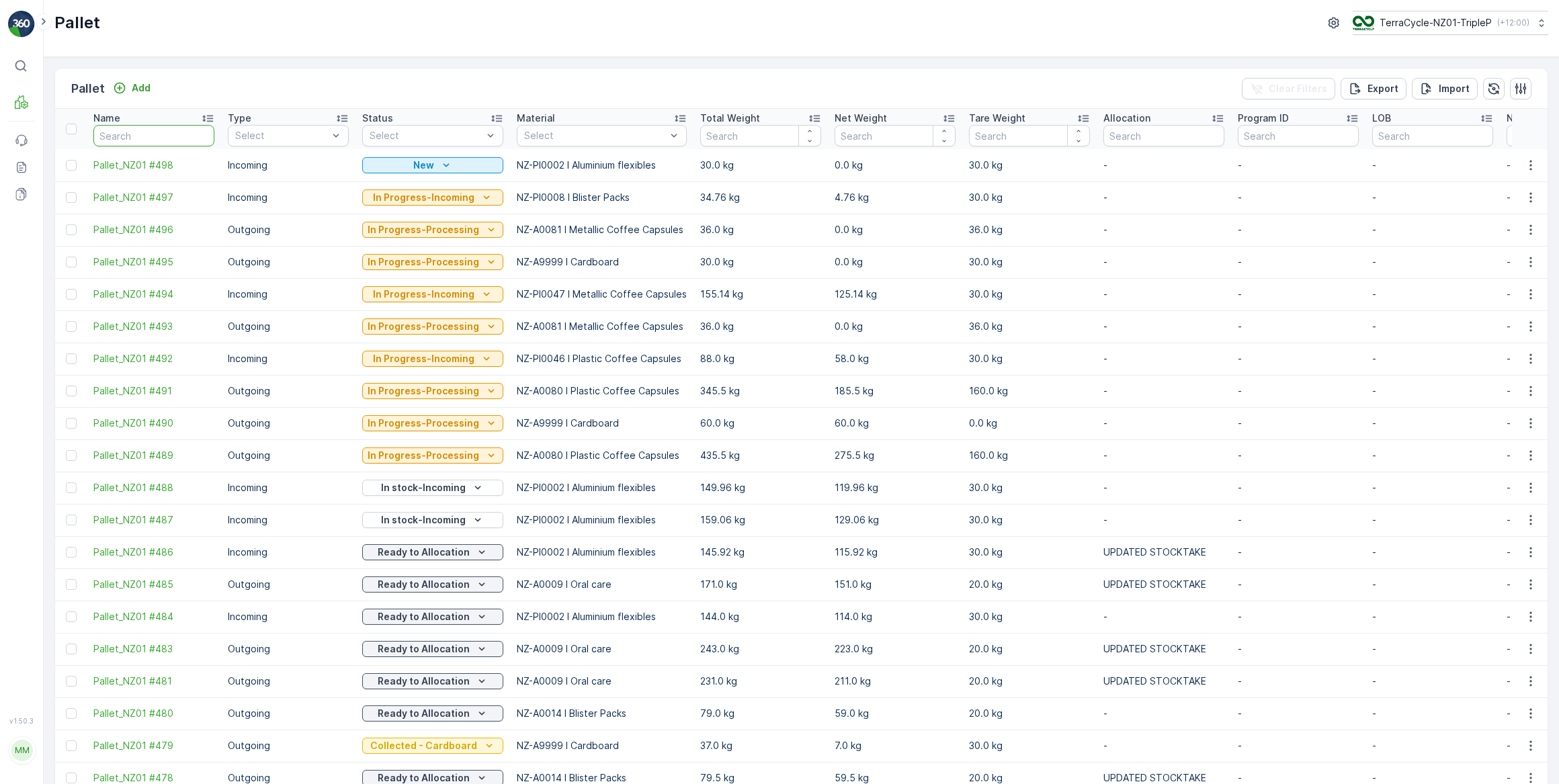
click at [120, 138] on input "text" at bounding box center [154, 136] width 121 height 22
type input "463"
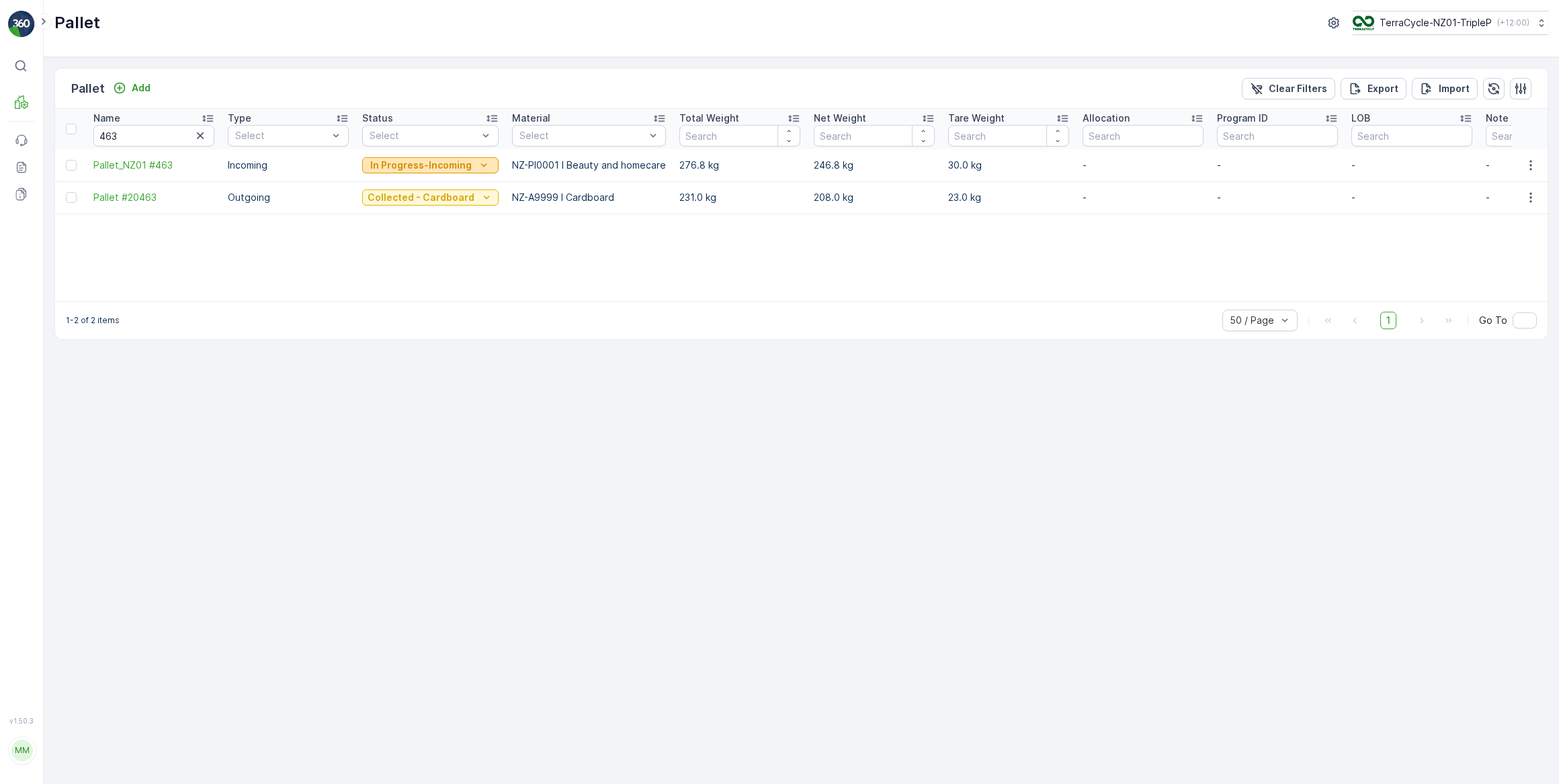
click at [430, 165] on p "In Progress-Incoming" at bounding box center [421, 165] width 102 height 14
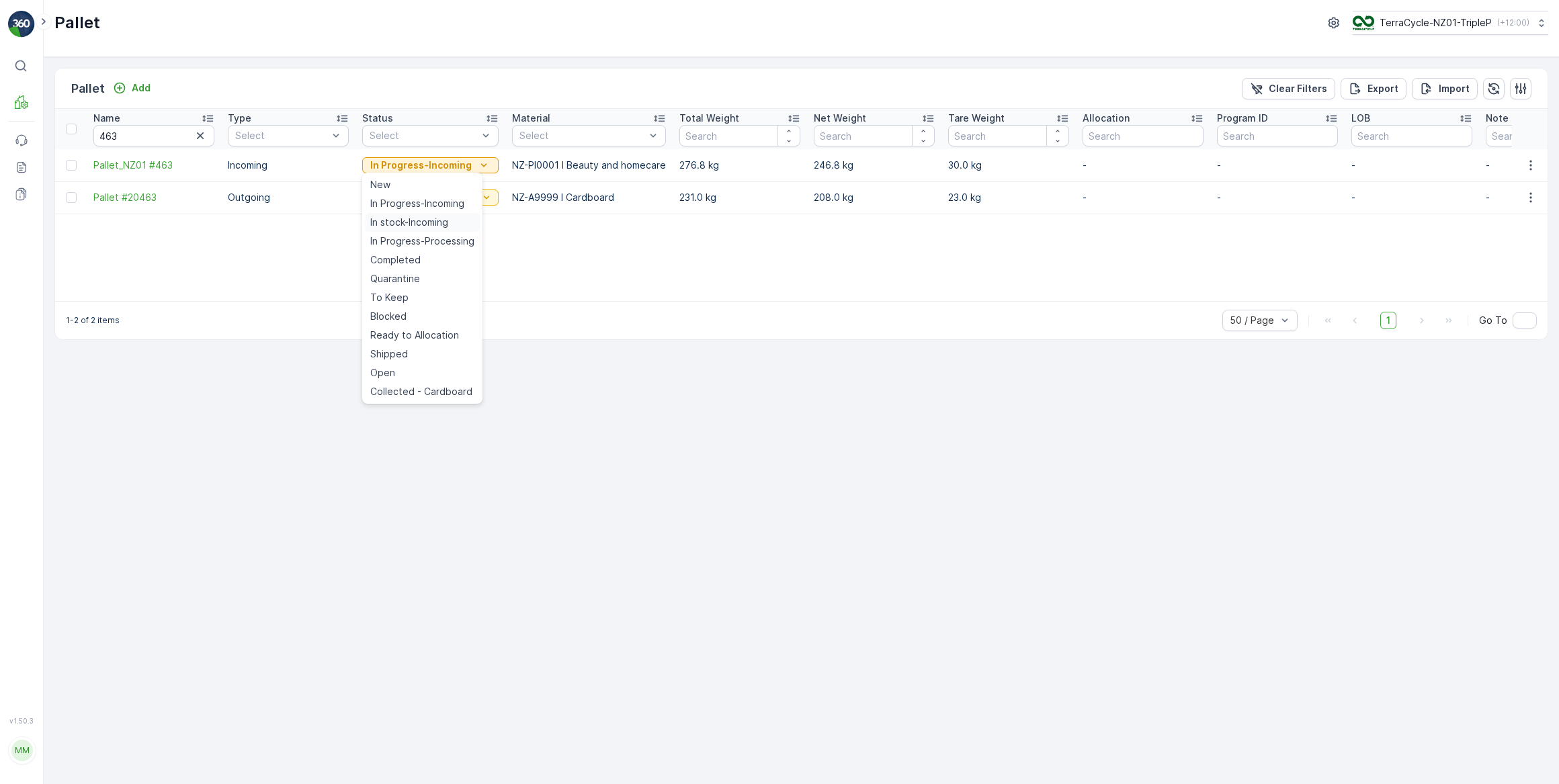
click at [421, 223] on span "In stock-Incoming" at bounding box center [409, 223] width 78 height 14
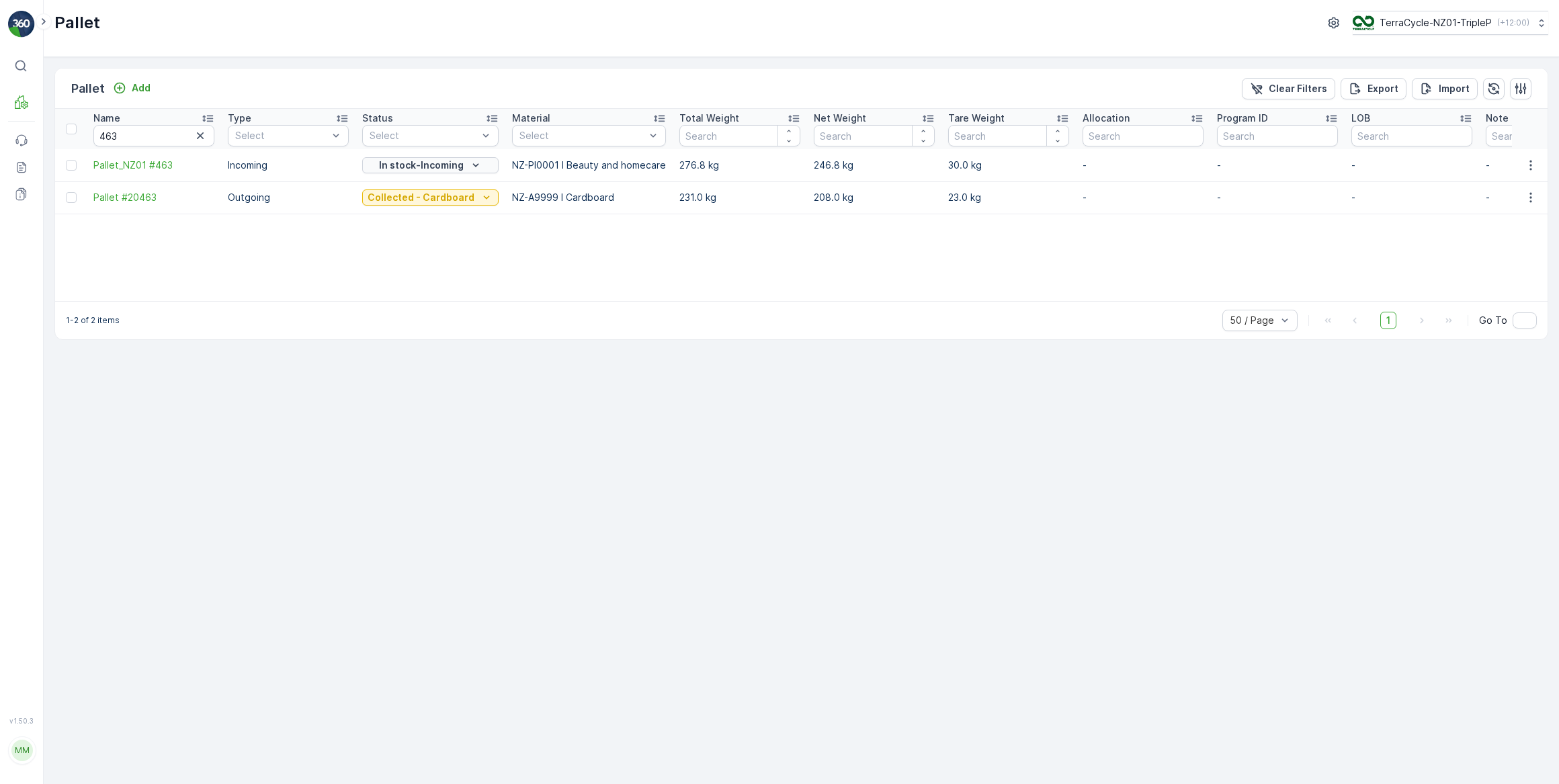
click at [431, 162] on p "In stock-Incoming" at bounding box center [421, 165] width 85 height 14
click at [408, 279] on span "Quarantine" at bounding box center [395, 279] width 49 height 14
click at [447, 161] on div "Quarantine" at bounding box center [431, 165] width 126 height 14
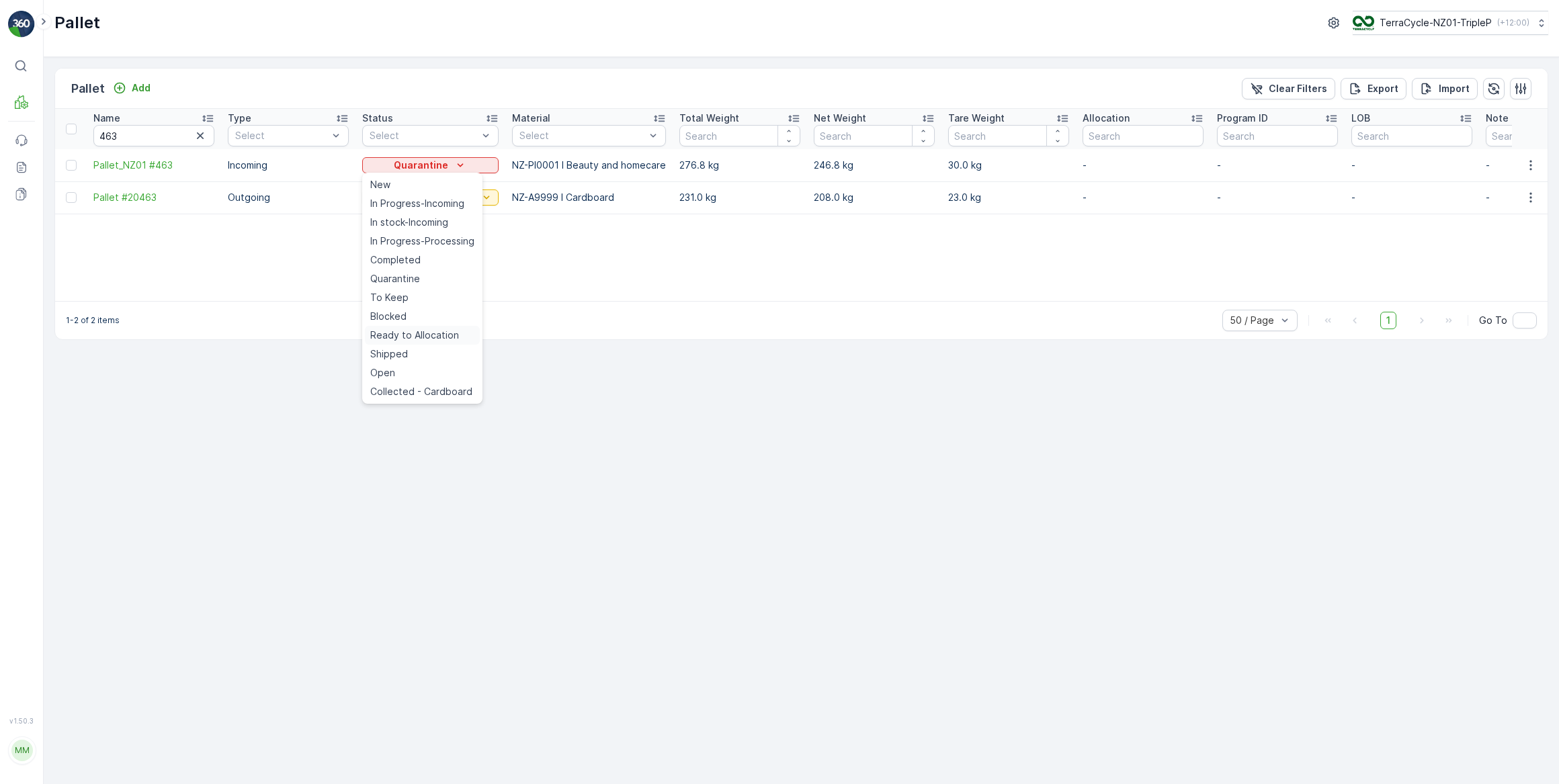
click at [414, 335] on span "Ready to Allocation" at bounding box center [414, 335] width 89 height 14
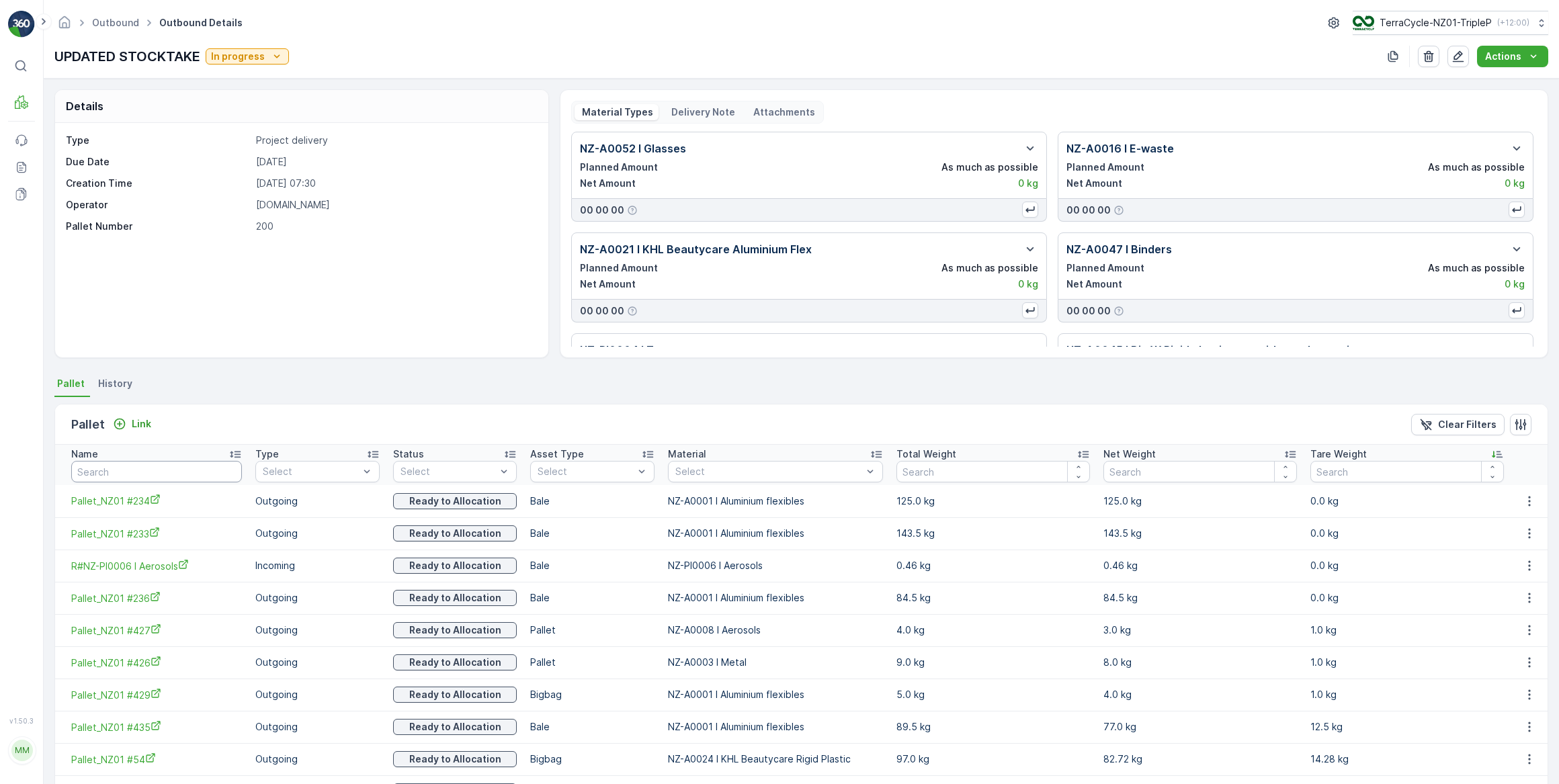
drag, startPoint x: 119, startPoint y: 471, endPoint x: 131, endPoint y: 452, distance: 22.5
click at [122, 467] on input "text" at bounding box center [156, 472] width 171 height 22
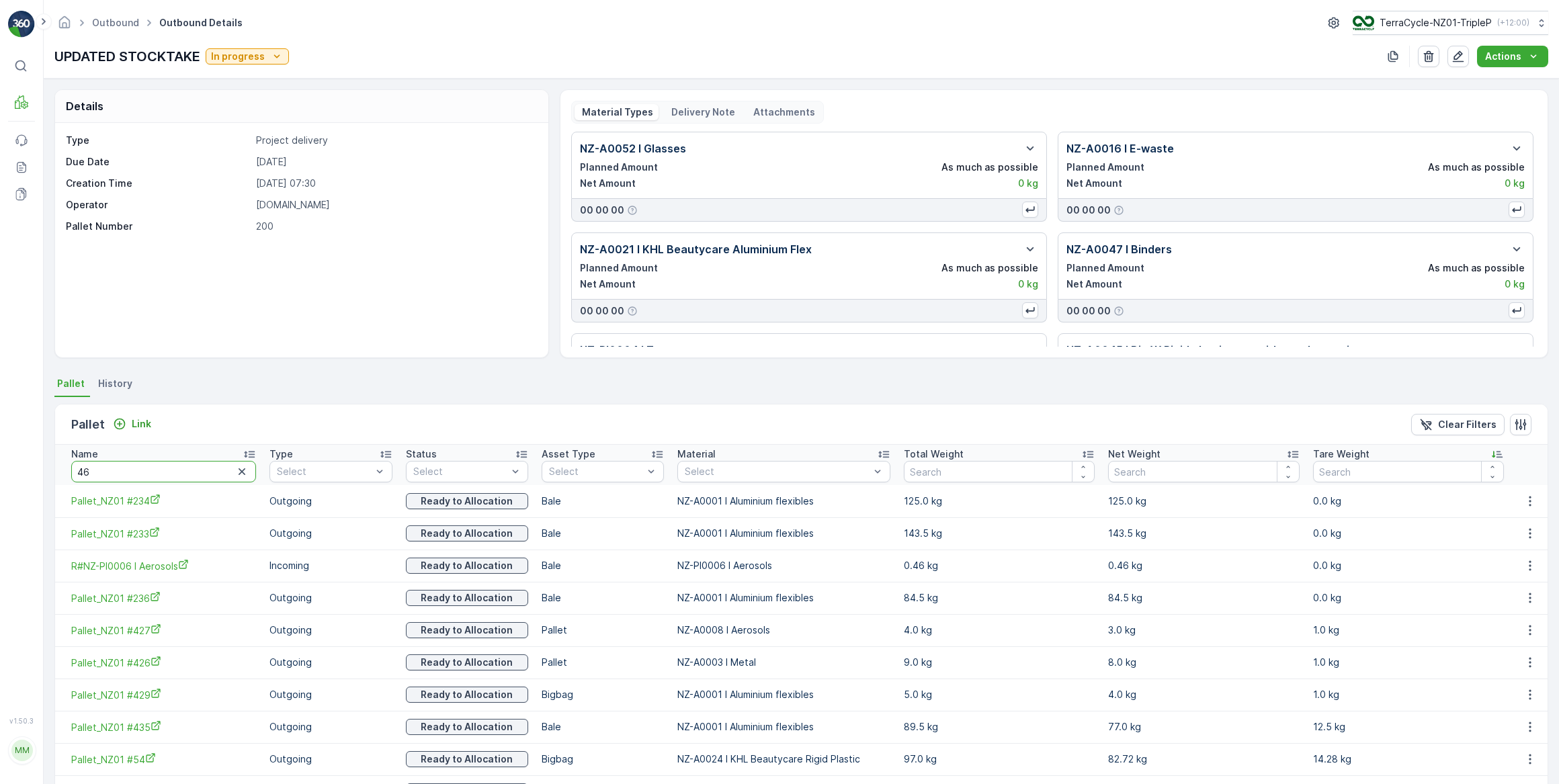
type input "463"
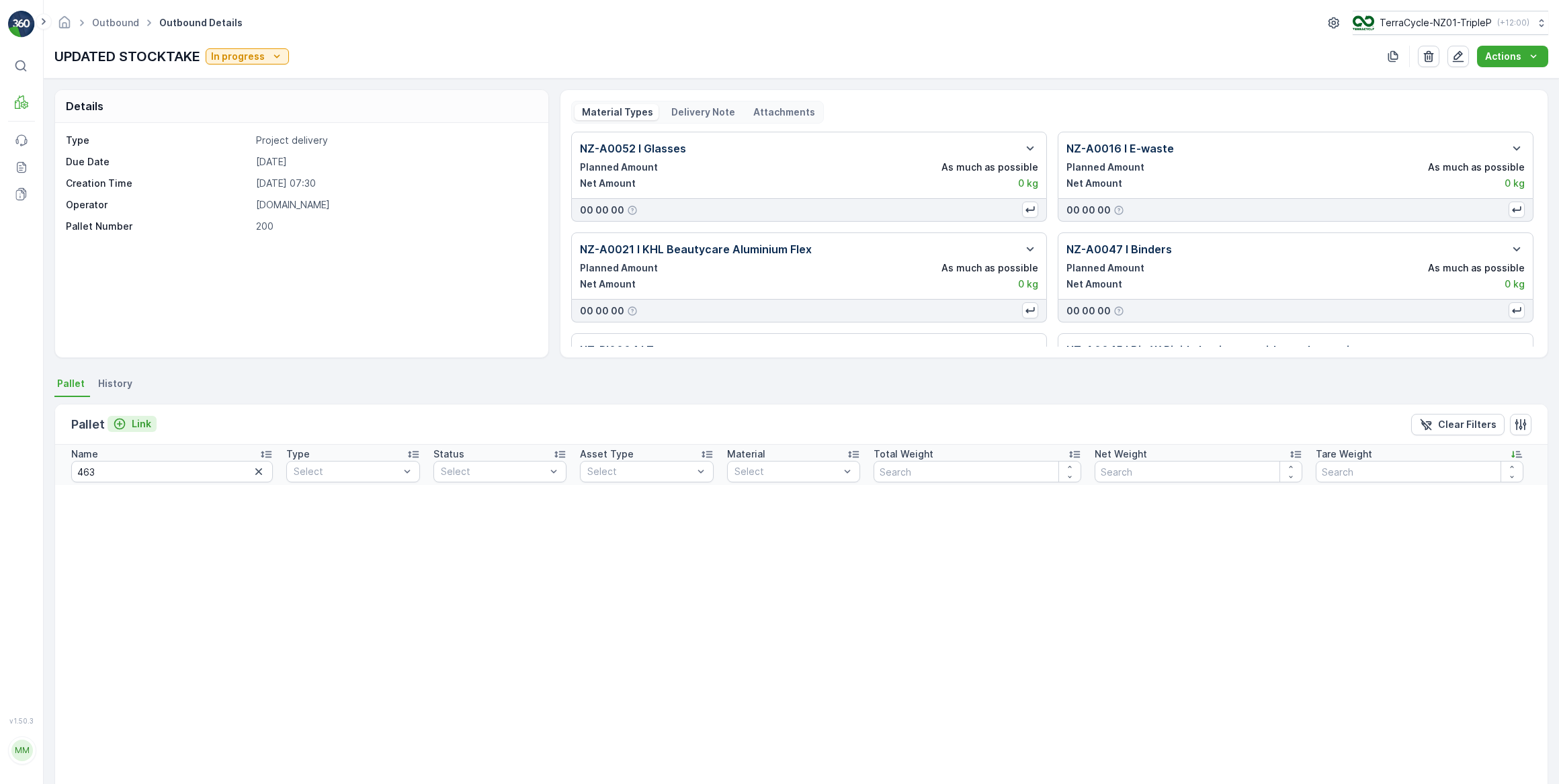
click at [142, 424] on p "Link" at bounding box center [141, 424] width 20 height 14
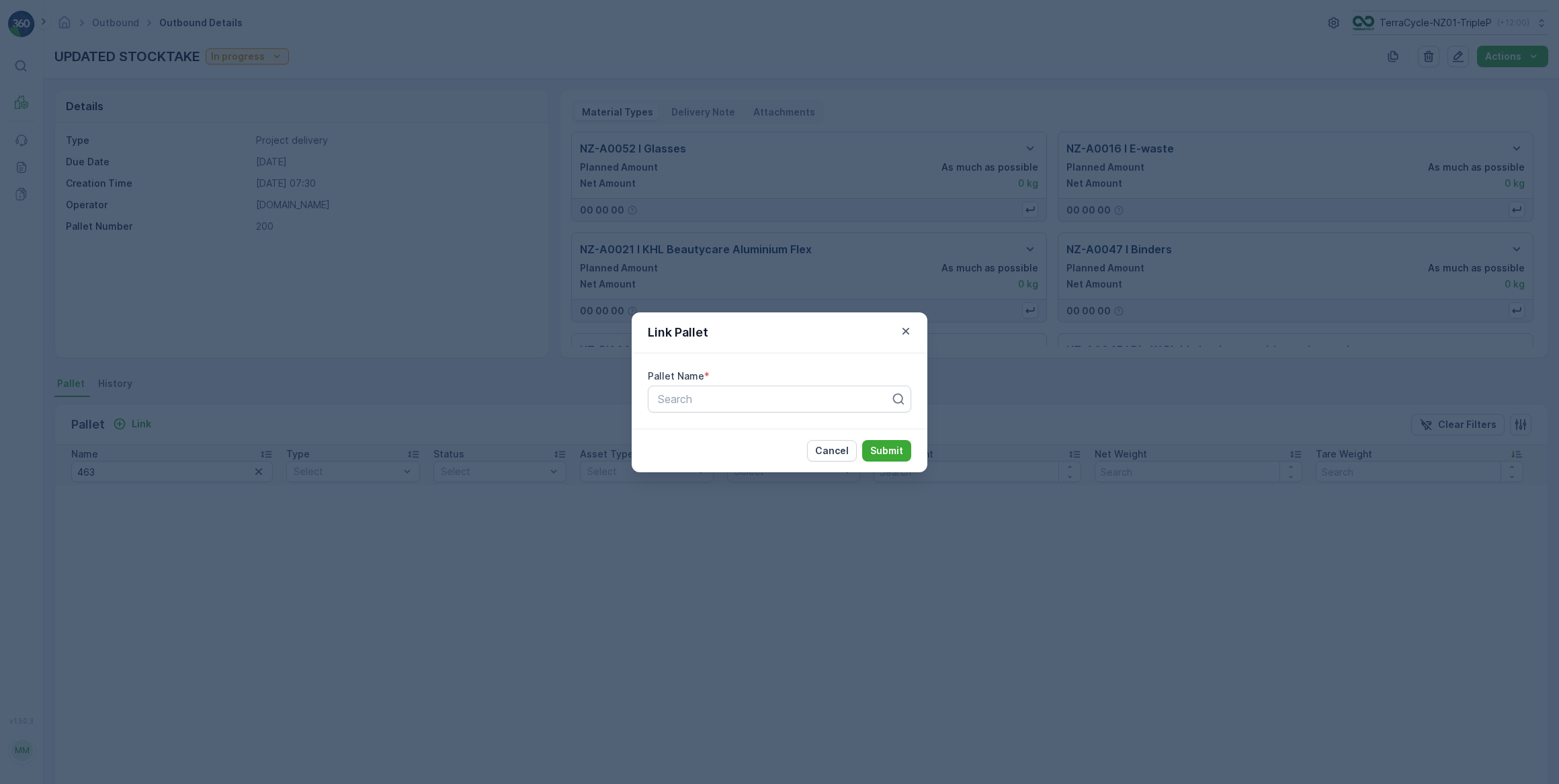
drag, startPoint x: 722, startPoint y: 399, endPoint x: 780, endPoint y: 352, distance: 74.7
click at [726, 396] on div at bounding box center [773, 399] width 235 height 12
type input "463"
click at [726, 454] on span "Pallet_NZ01 #463" at bounding box center [700, 455] width 89 height 12
click at [880, 450] on p "Submit" at bounding box center [887, 451] width 33 height 14
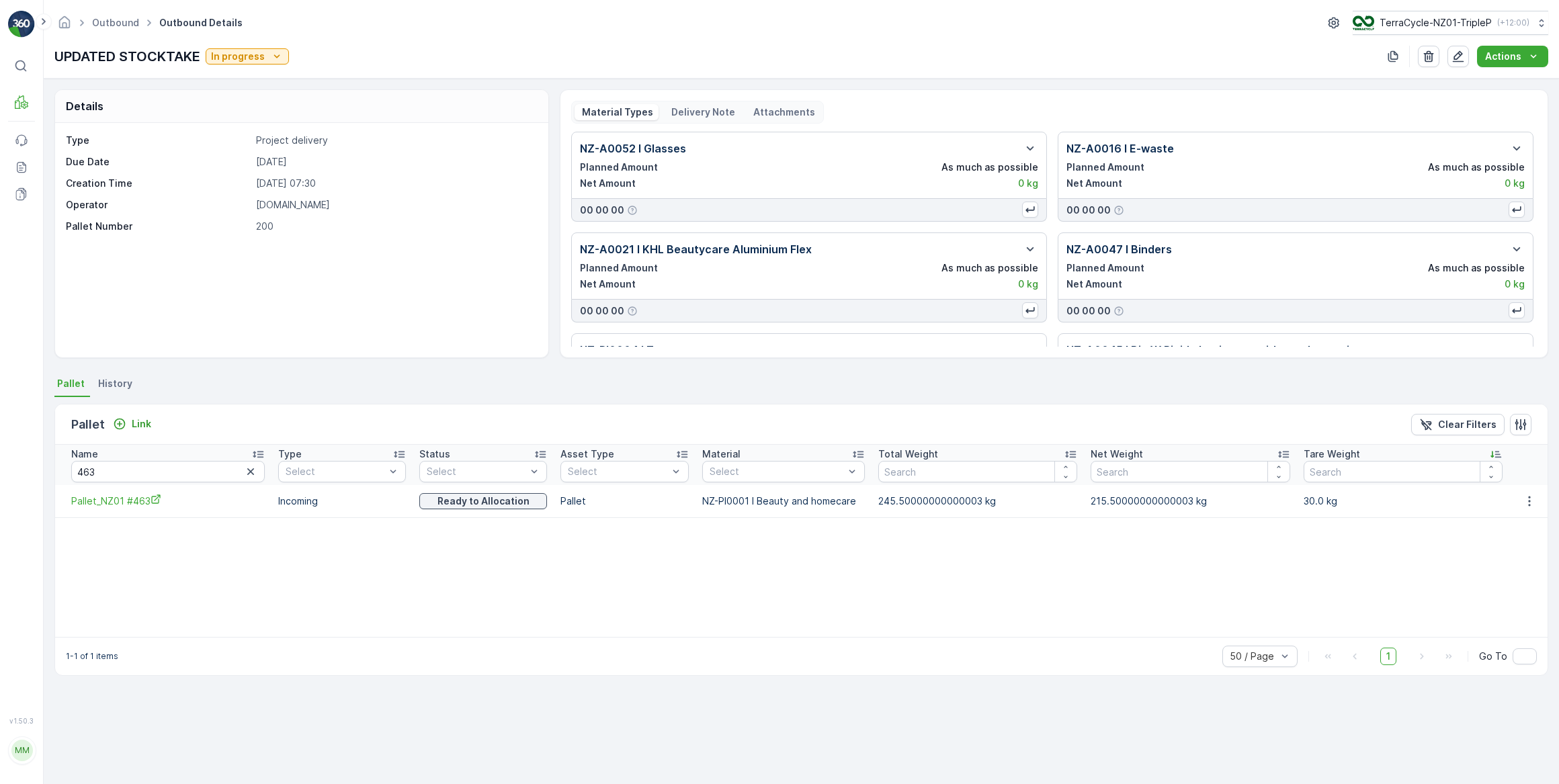
click at [244, 469] on icon "button" at bounding box center [251, 472] width 14 height 14
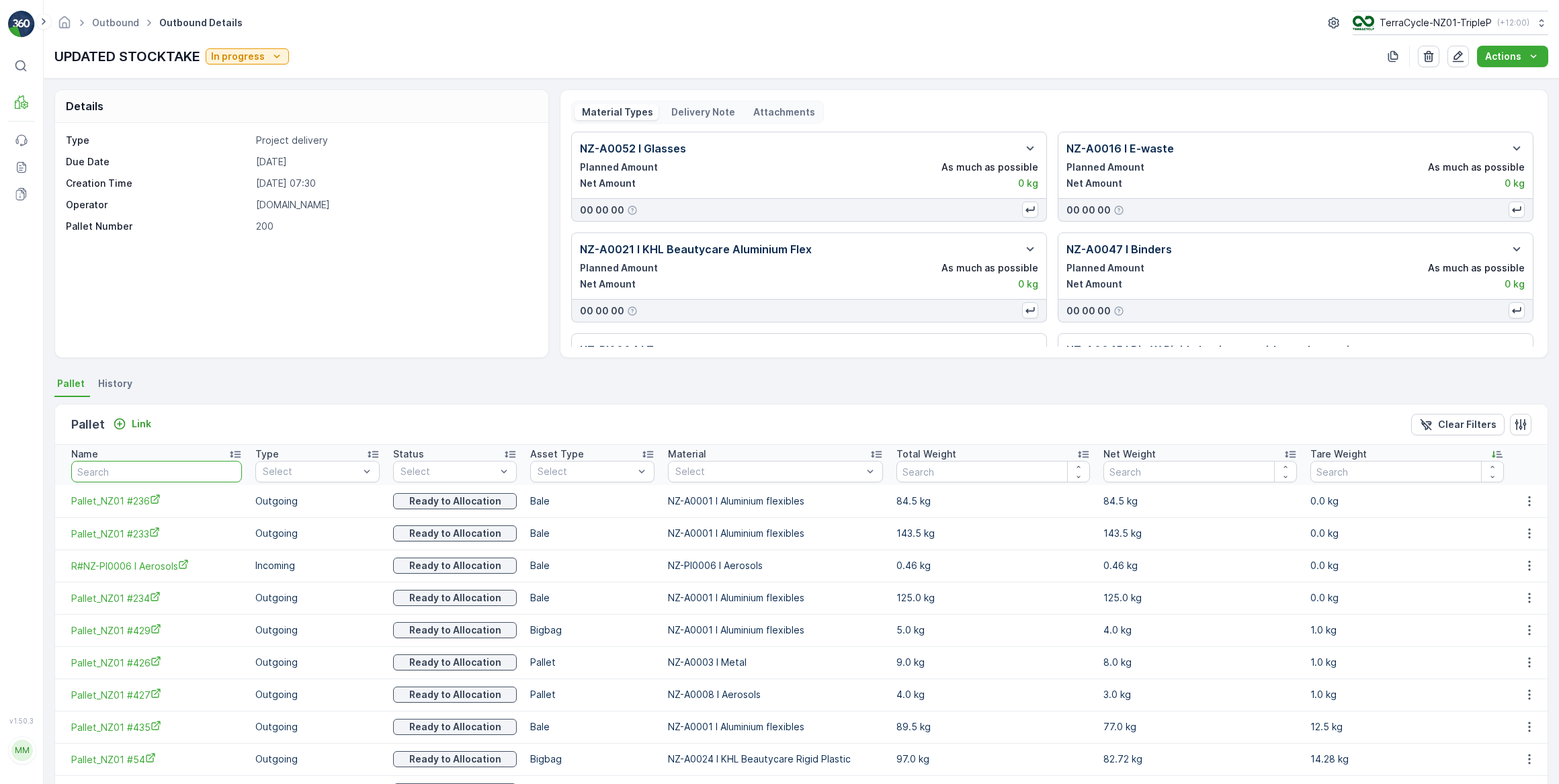
drag, startPoint x: 123, startPoint y: 469, endPoint x: 147, endPoint y: 450, distance: 30.6
click at [127, 466] on input "text" at bounding box center [156, 472] width 171 height 22
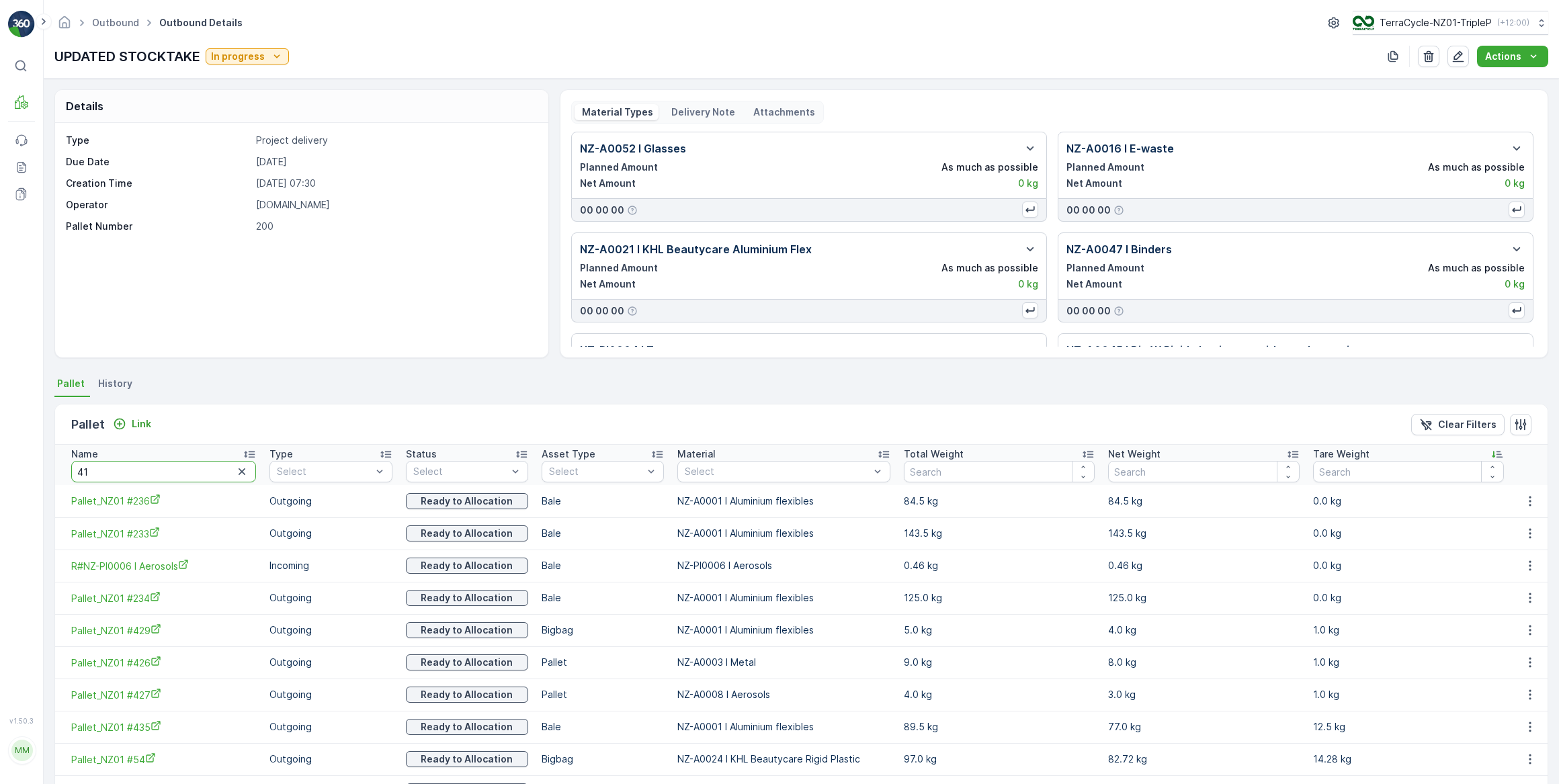
type input "410"
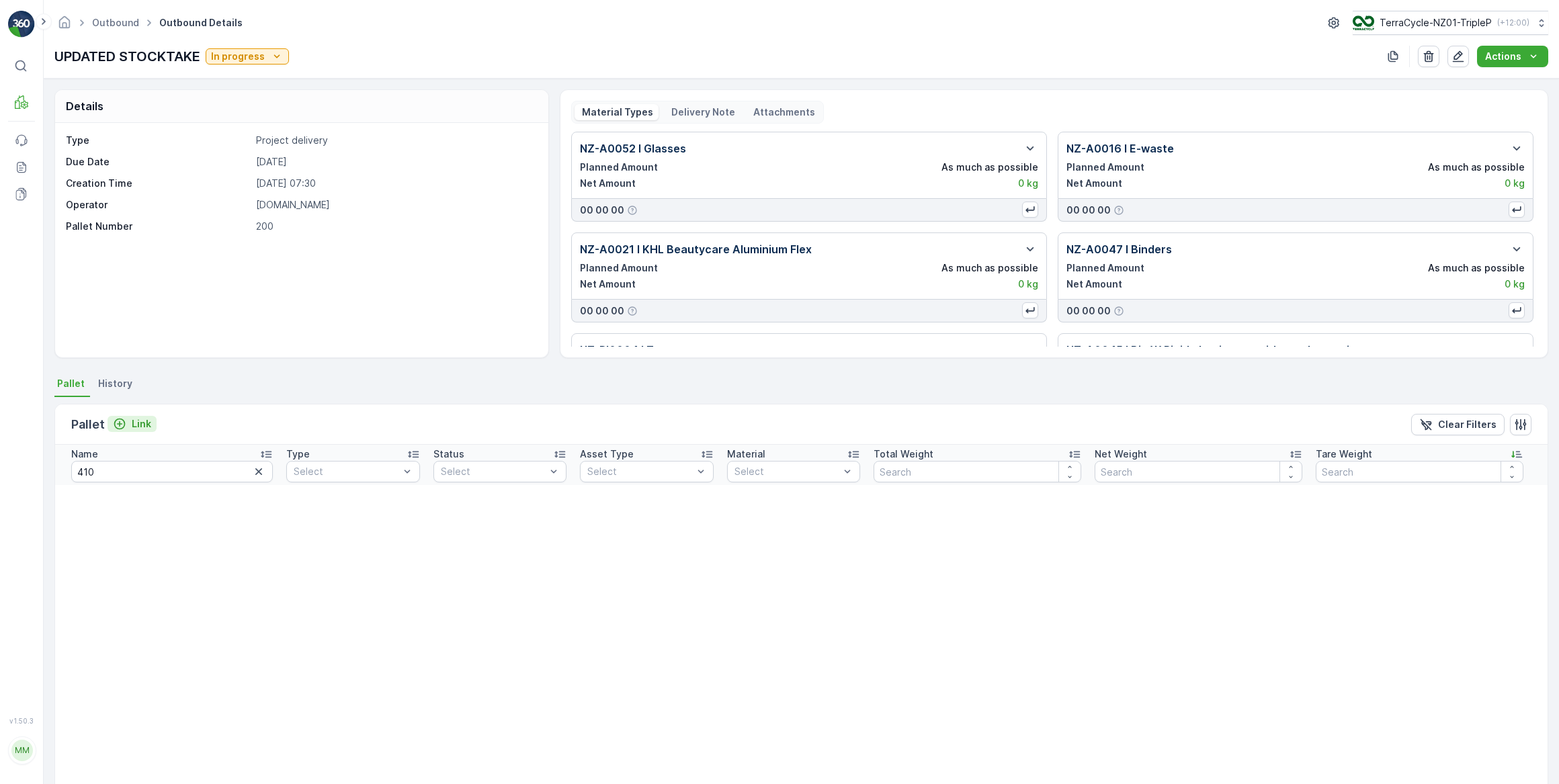
click at [146, 420] on p "Link" at bounding box center [141, 424] width 20 height 14
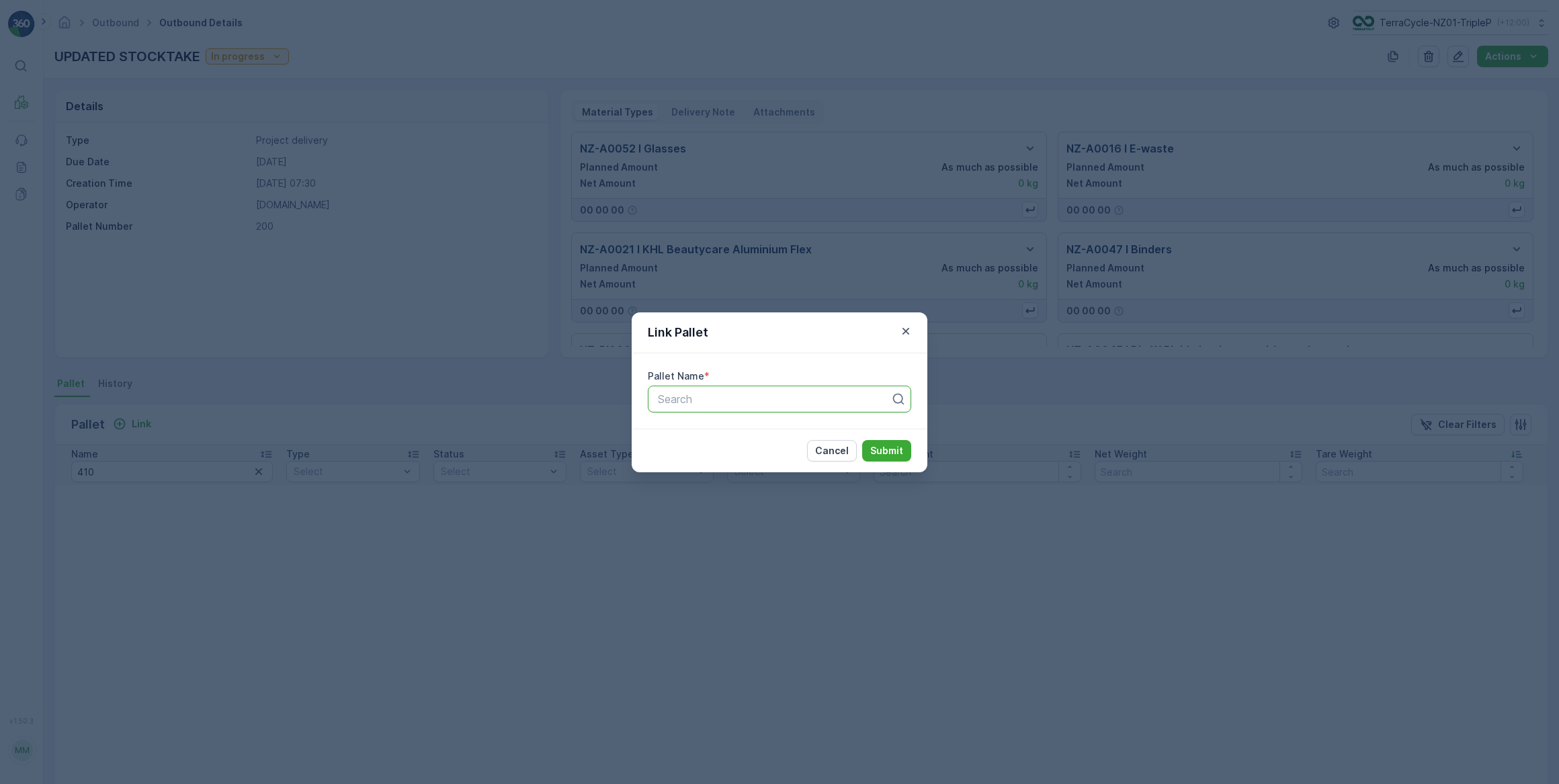
click at [662, 404] on div at bounding box center [773, 399] width 235 height 12
type input "410"
click at [715, 431] on span "Pallet_NZ01 #410" at bounding box center [699, 432] width 87 height 12
click at [884, 450] on p "Submit" at bounding box center [887, 451] width 33 height 14
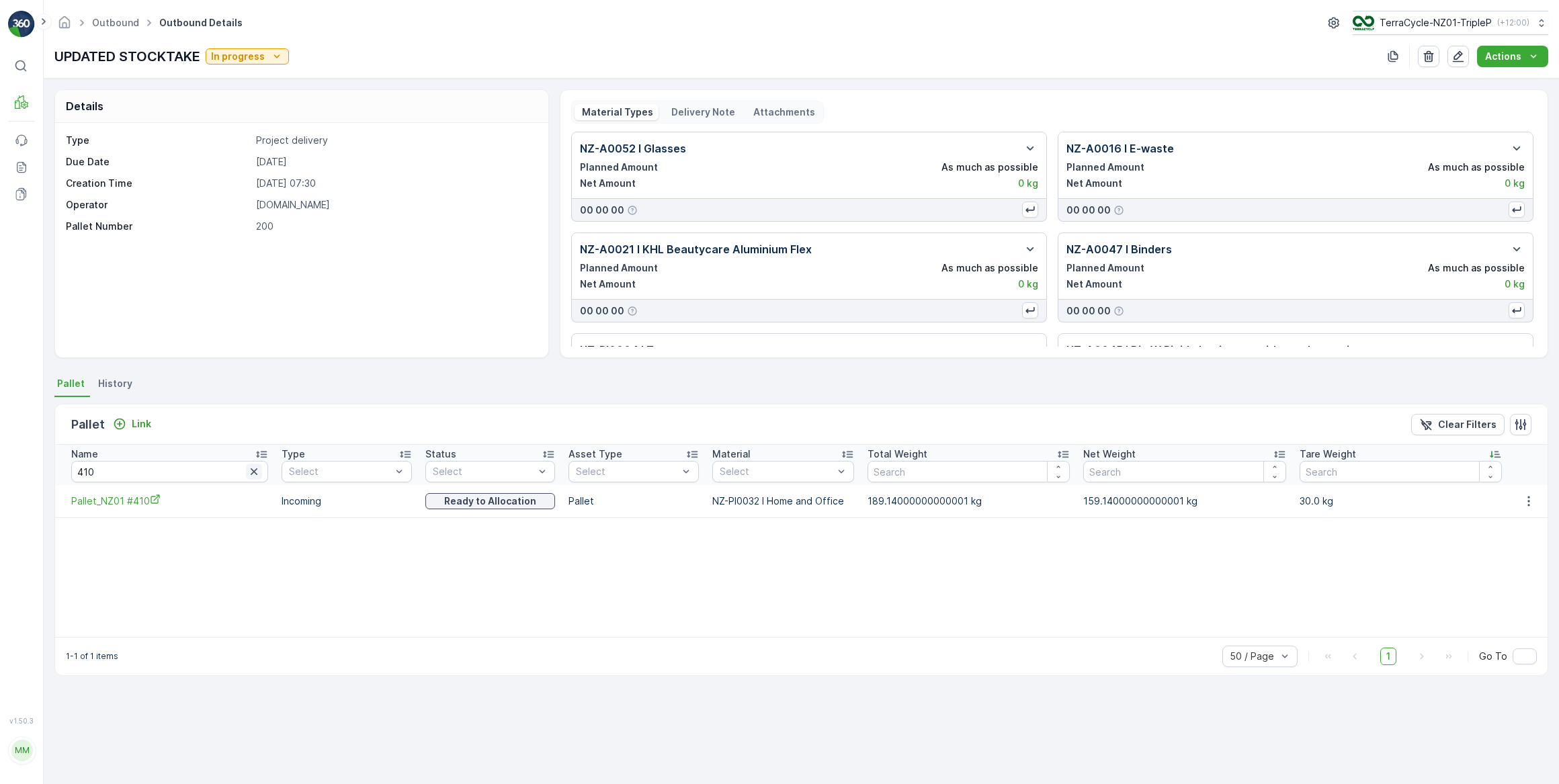
click at [247, 473] on icon "button" at bounding box center [254, 472] width 14 height 14
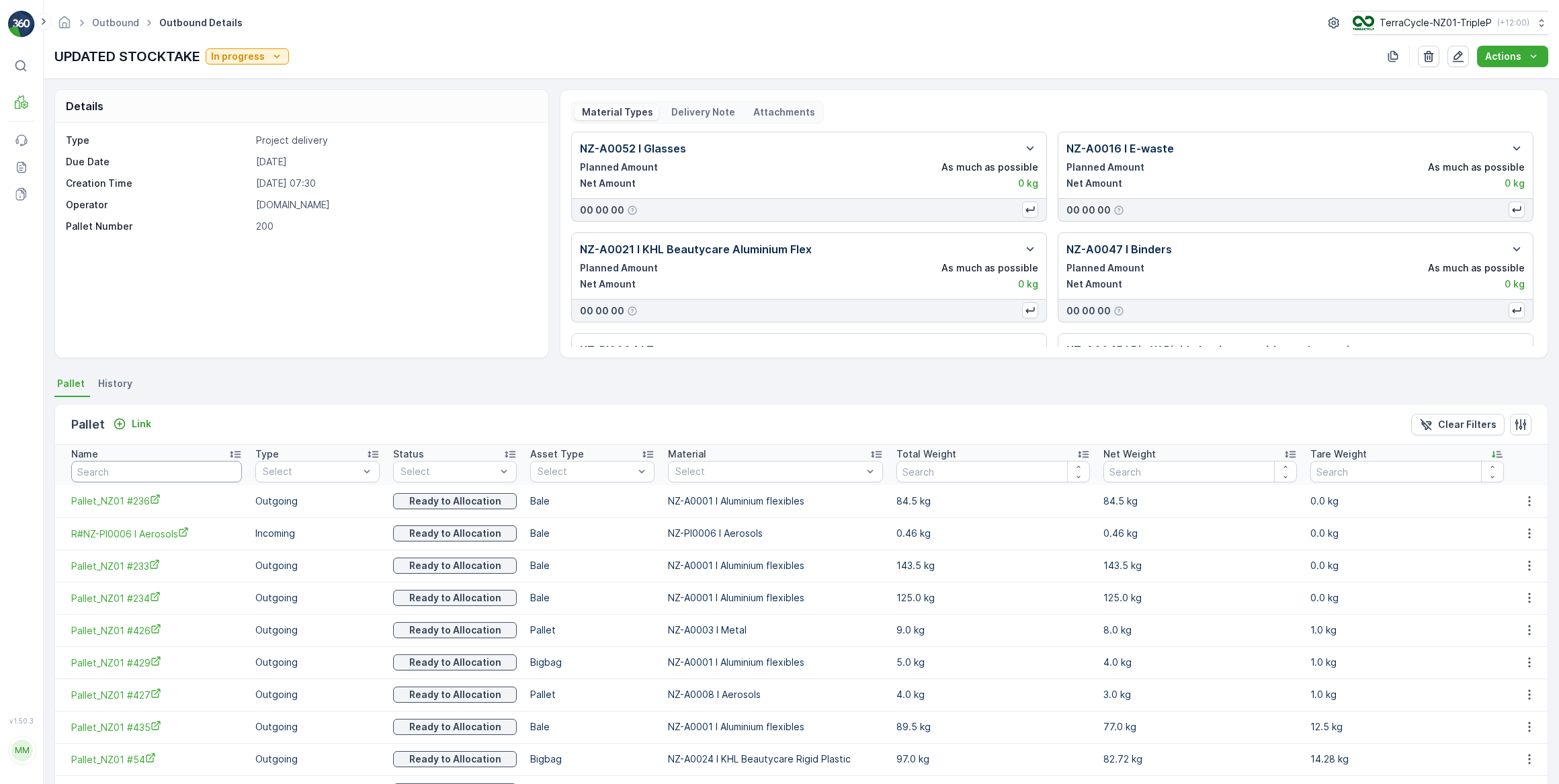
click at [154, 472] on input "text" at bounding box center [156, 472] width 171 height 22
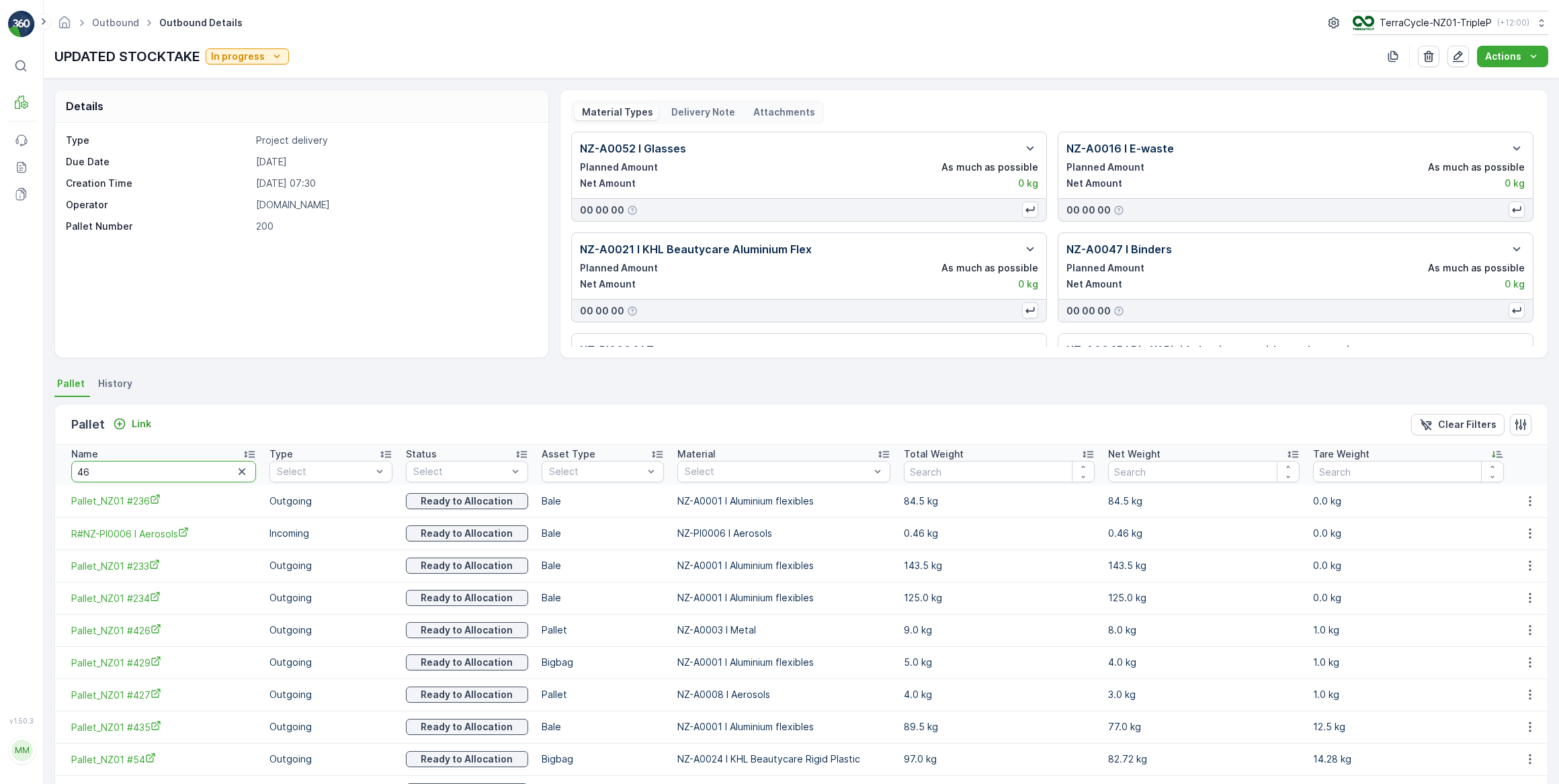
type input "467"
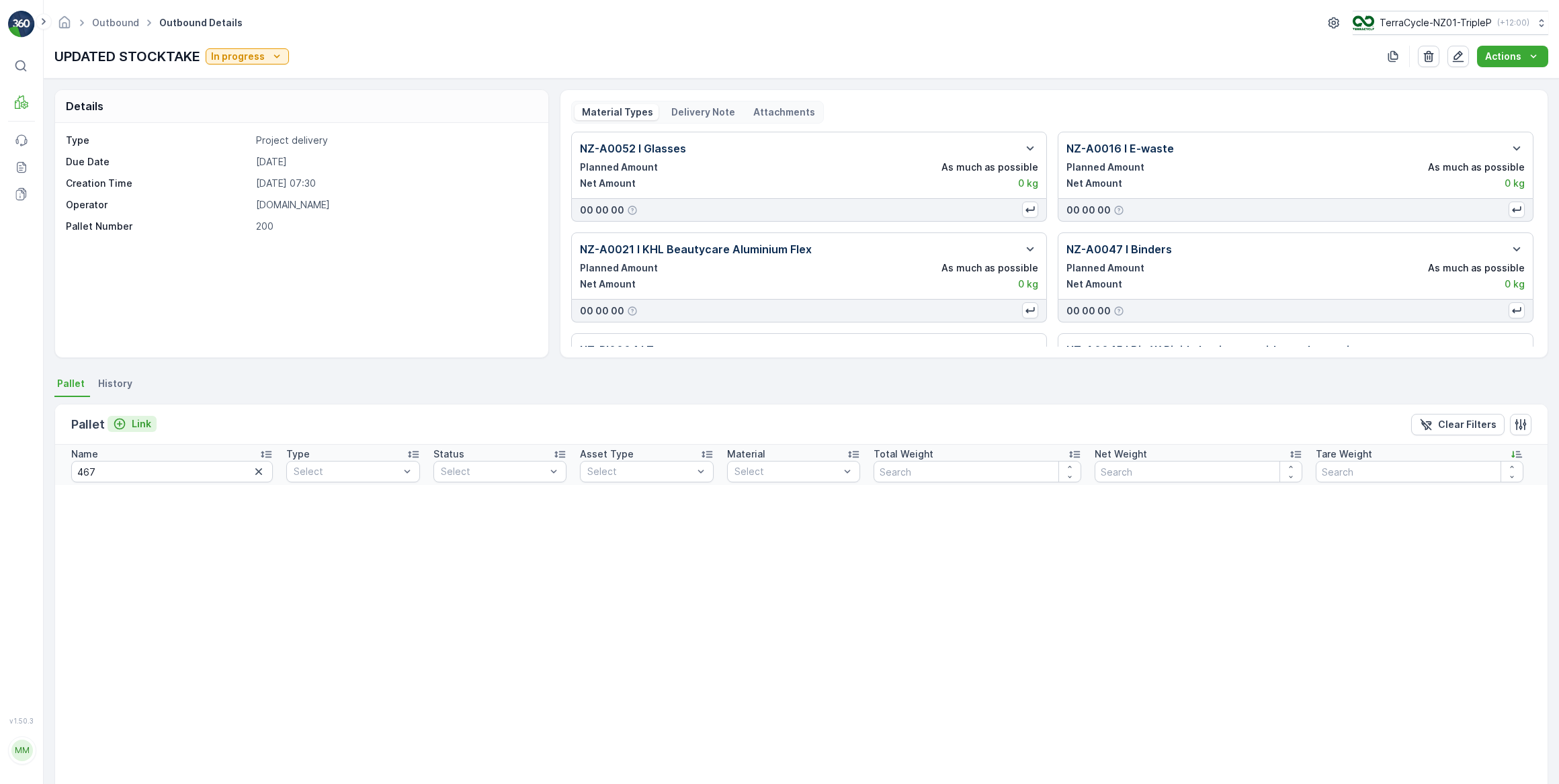
click at [144, 424] on p "Link" at bounding box center [141, 424] width 20 height 14
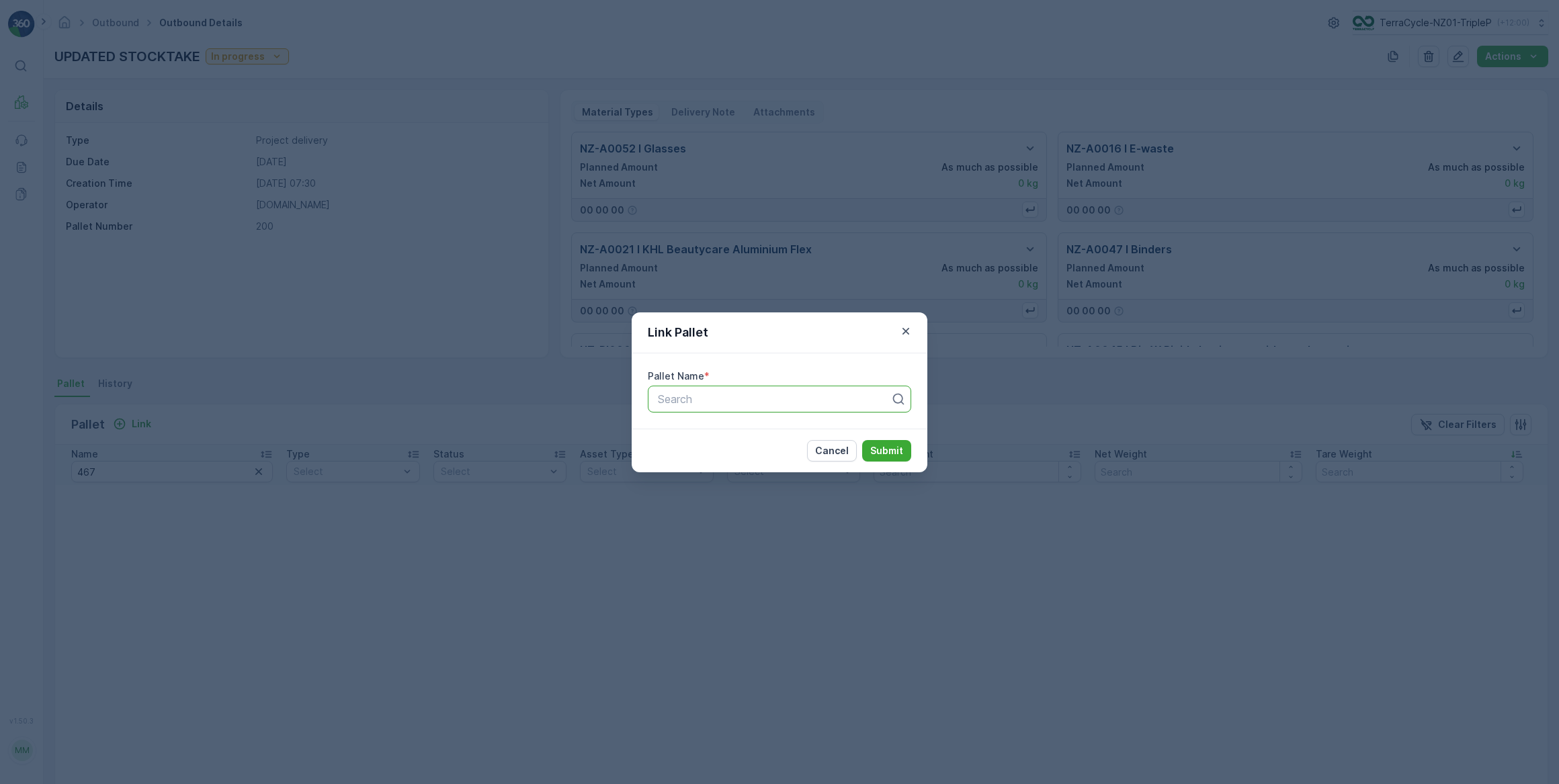
click at [670, 401] on div at bounding box center [773, 399] width 235 height 12
type input "467"
click at [738, 454] on span "Pallet_NZ01 #467" at bounding box center [700, 455] width 89 height 12
click at [880, 445] on p "Submit" at bounding box center [887, 451] width 33 height 14
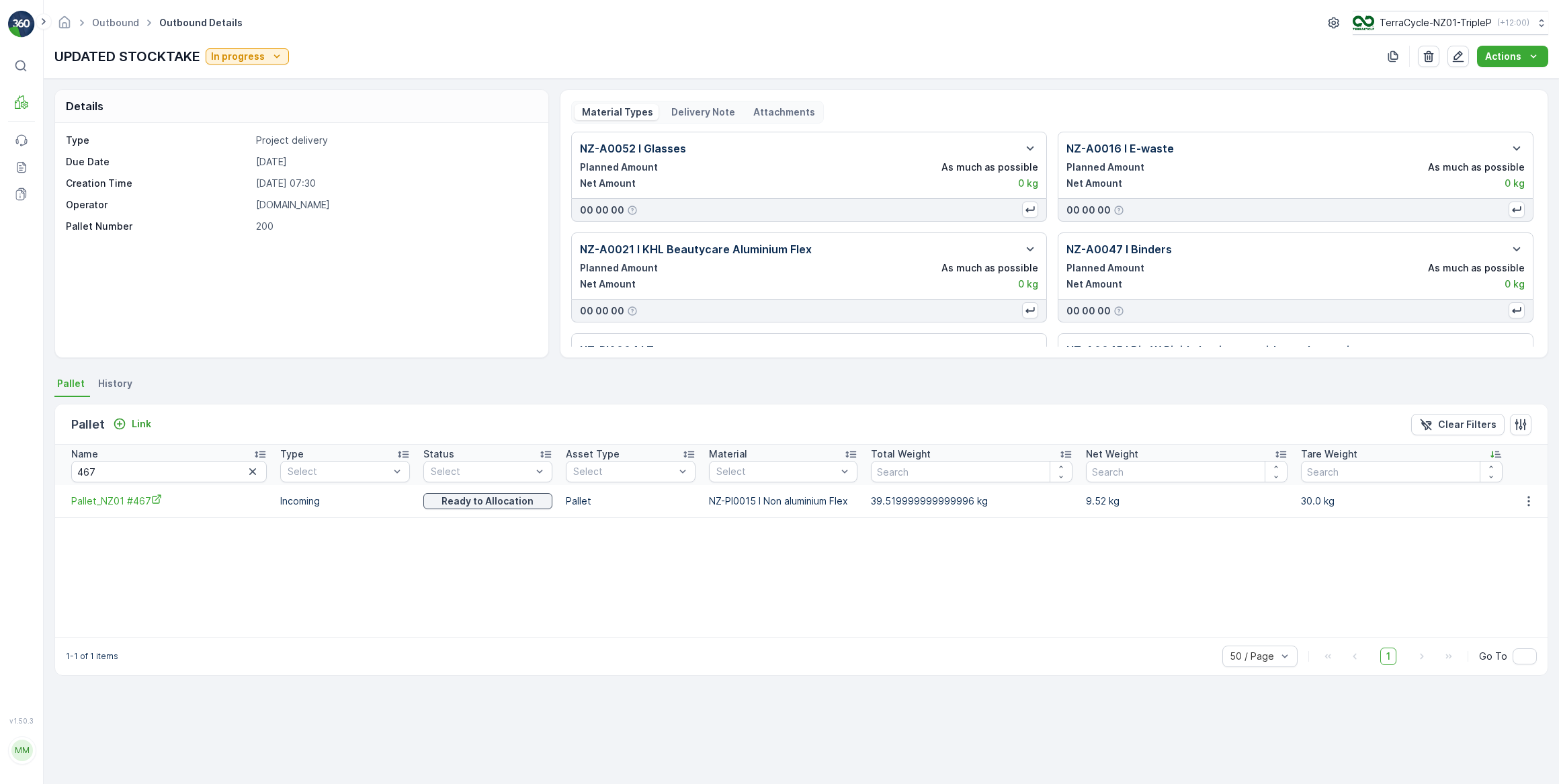
click at [246, 469] on icon "button" at bounding box center [253, 472] width 14 height 14
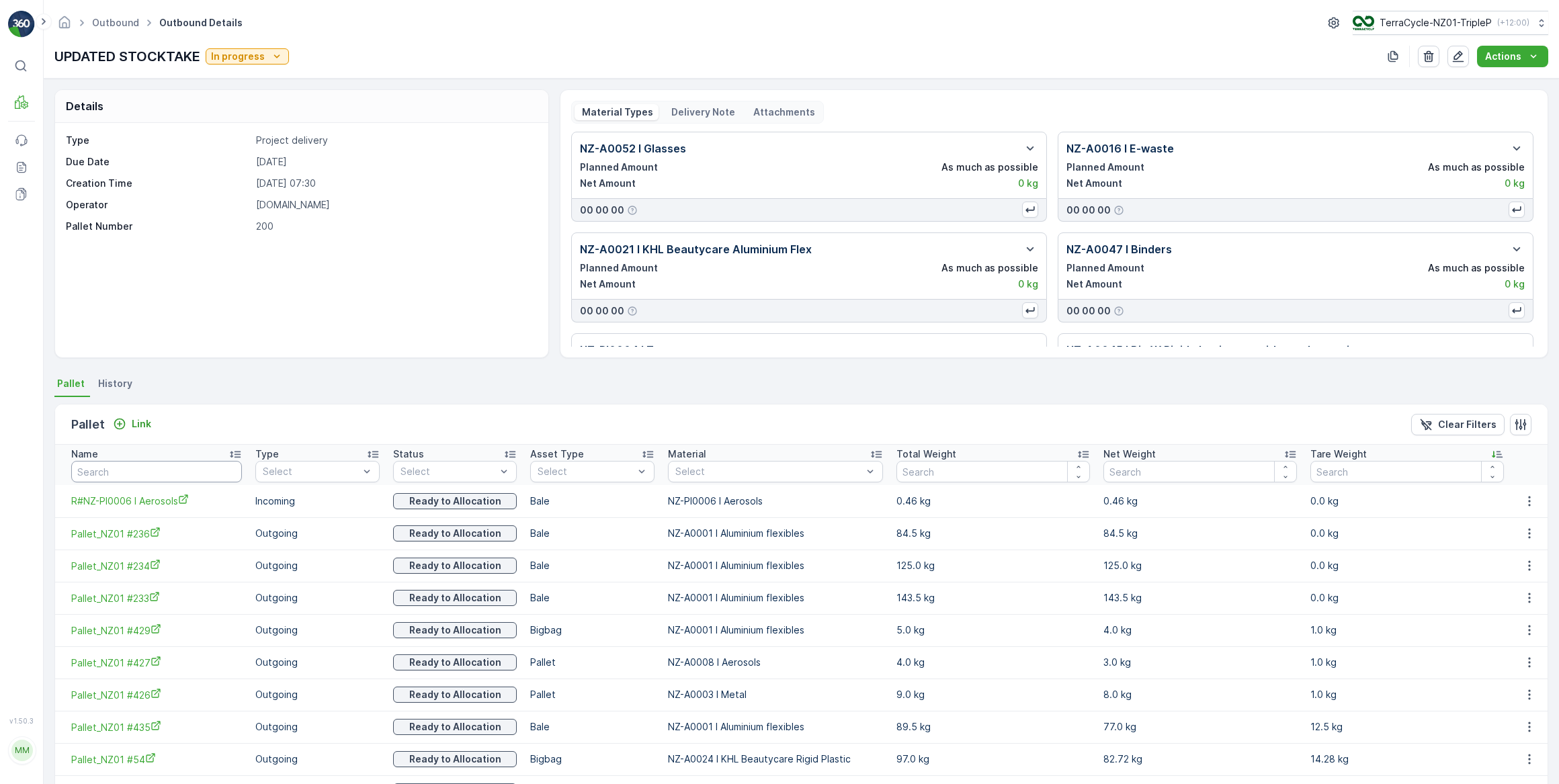
click at [120, 470] on input "text" at bounding box center [156, 472] width 171 height 22
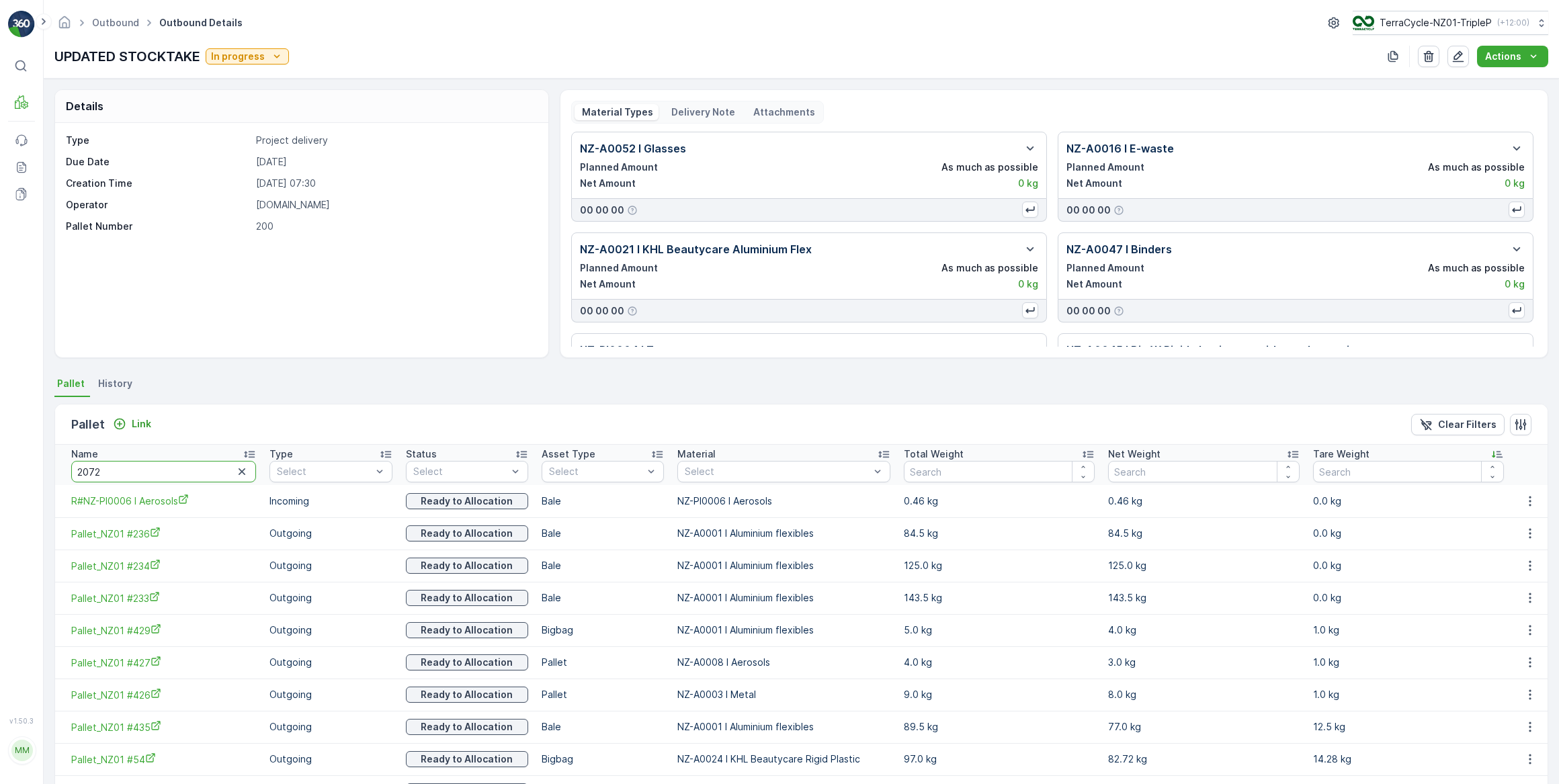
type input "20728"
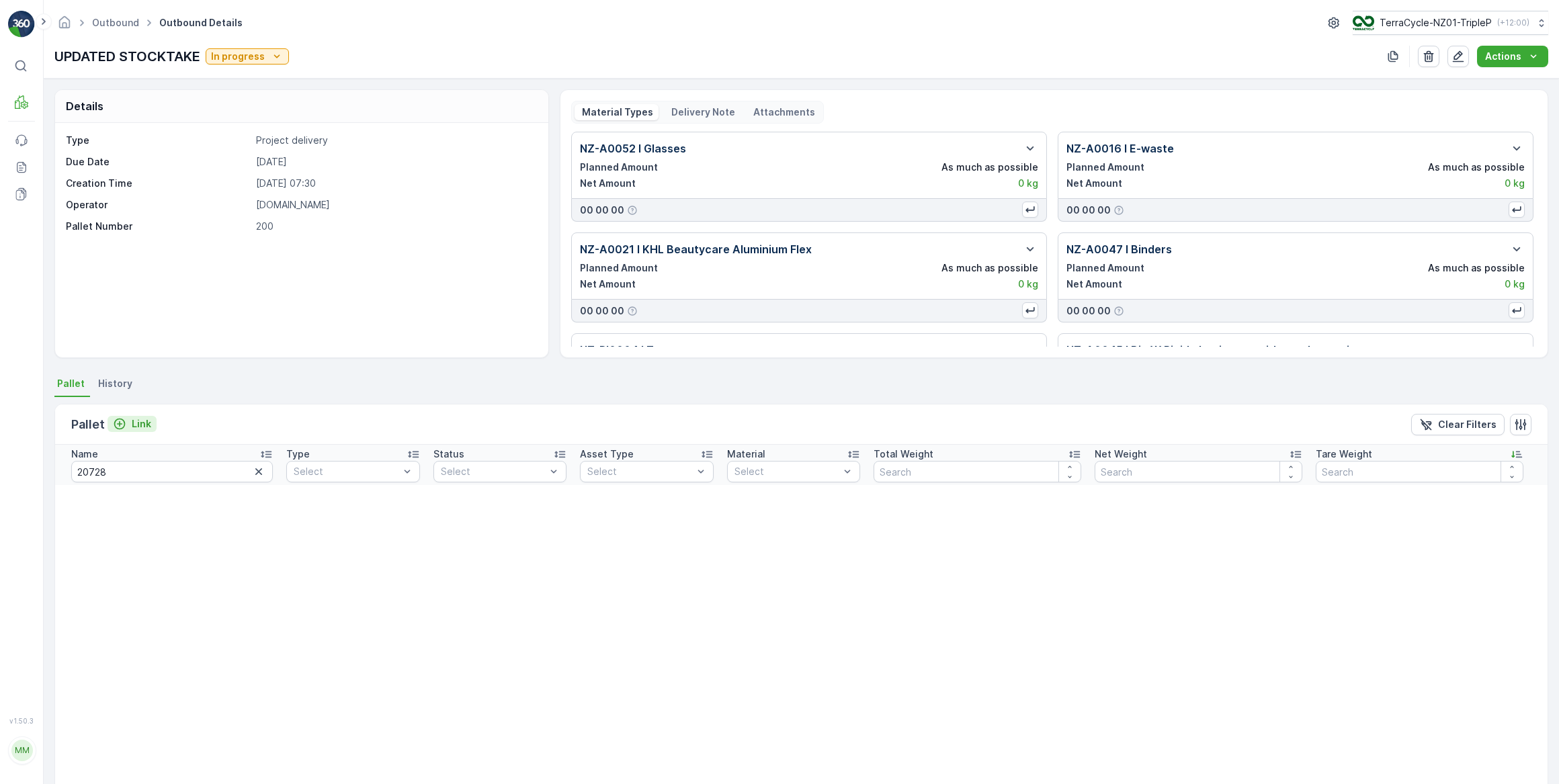
click at [139, 418] on p "Link" at bounding box center [141, 424] width 20 height 14
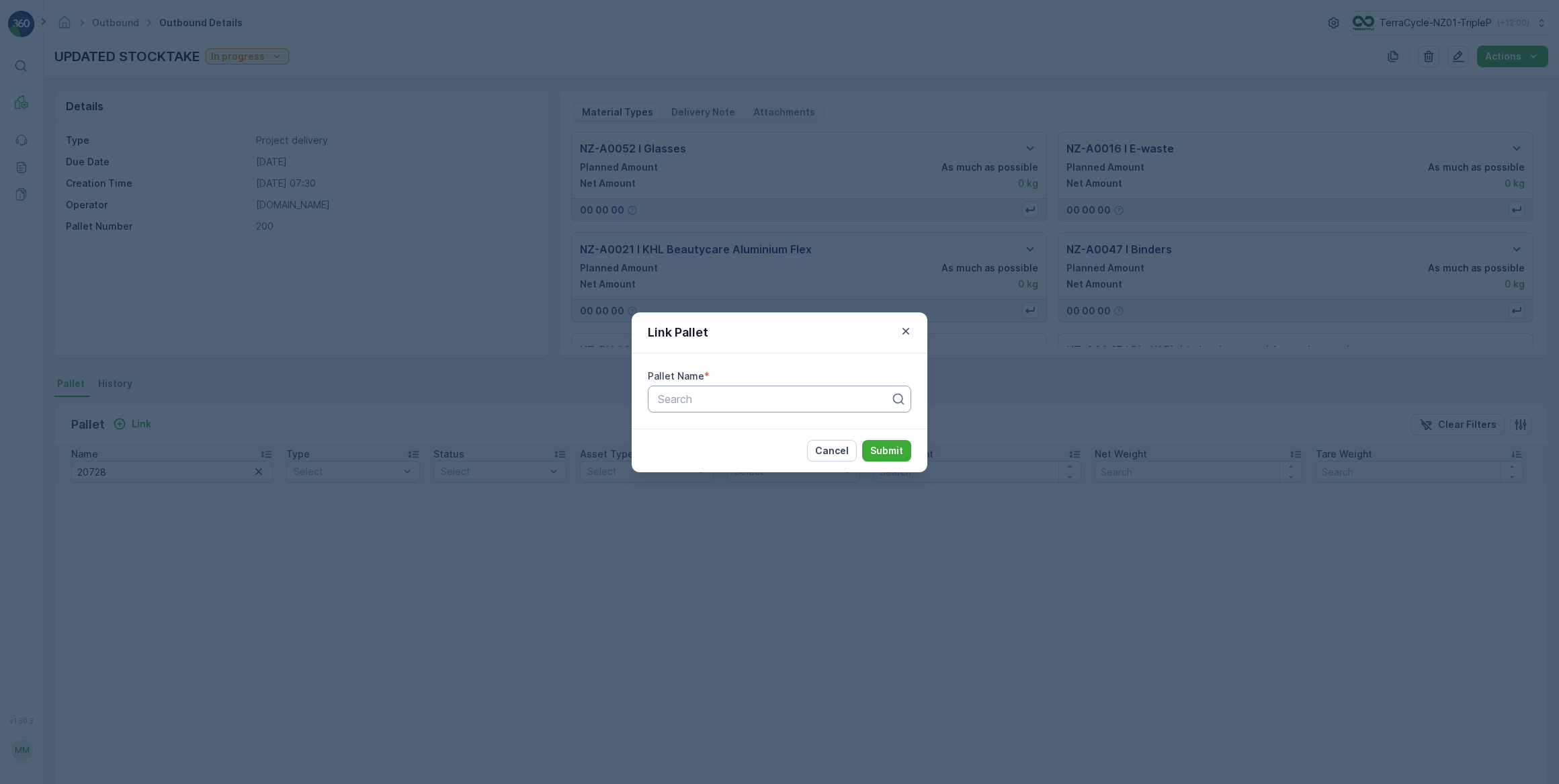
click at [704, 401] on div at bounding box center [773, 399] width 235 height 12
type input "20728"
click at [719, 432] on span "Pallet #20728" at bounding box center [690, 432] width 70 height 12
click at [889, 451] on p "Submit" at bounding box center [887, 451] width 33 height 14
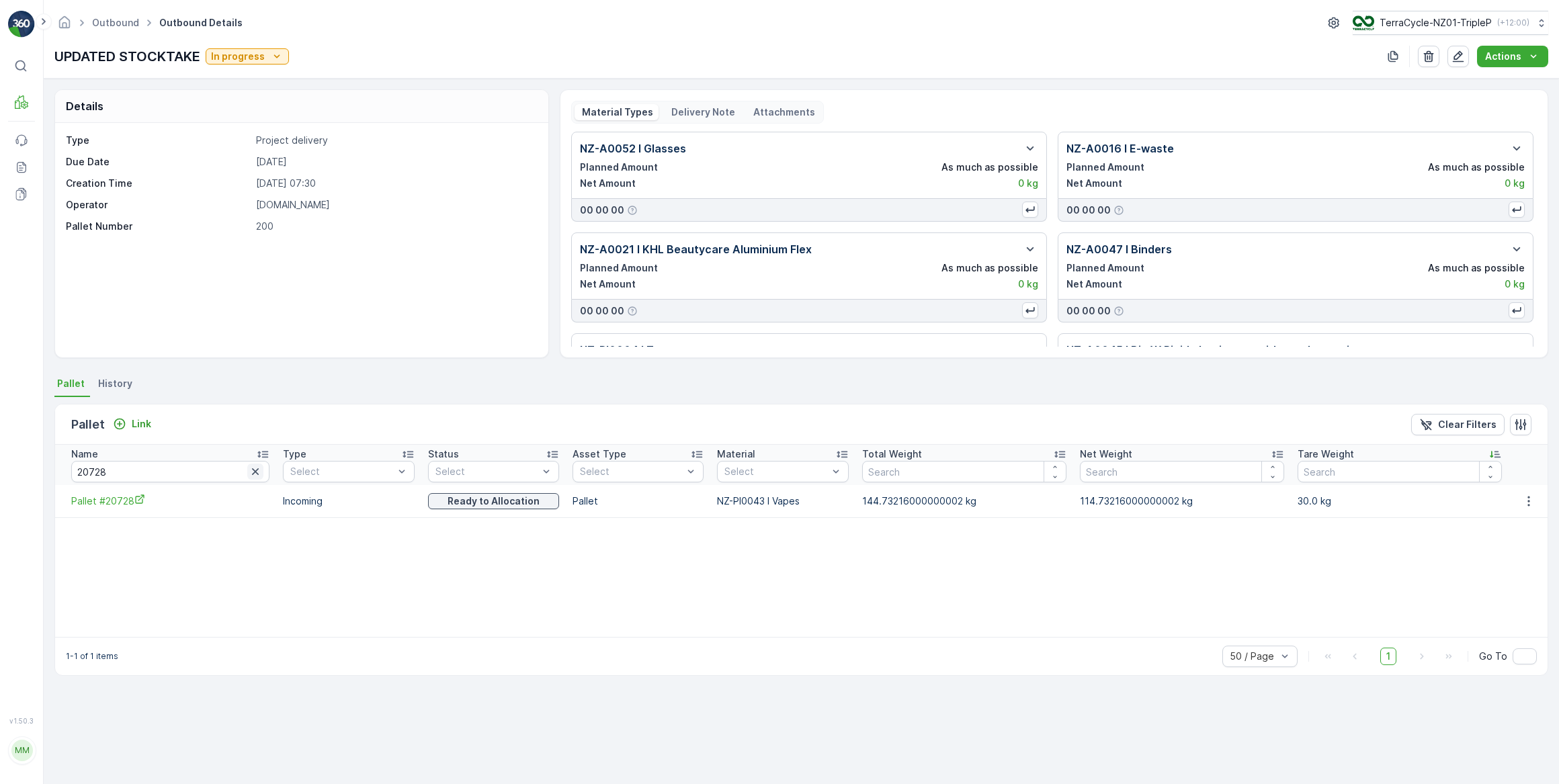
click at [252, 471] on icon "button" at bounding box center [255, 472] width 7 height 7
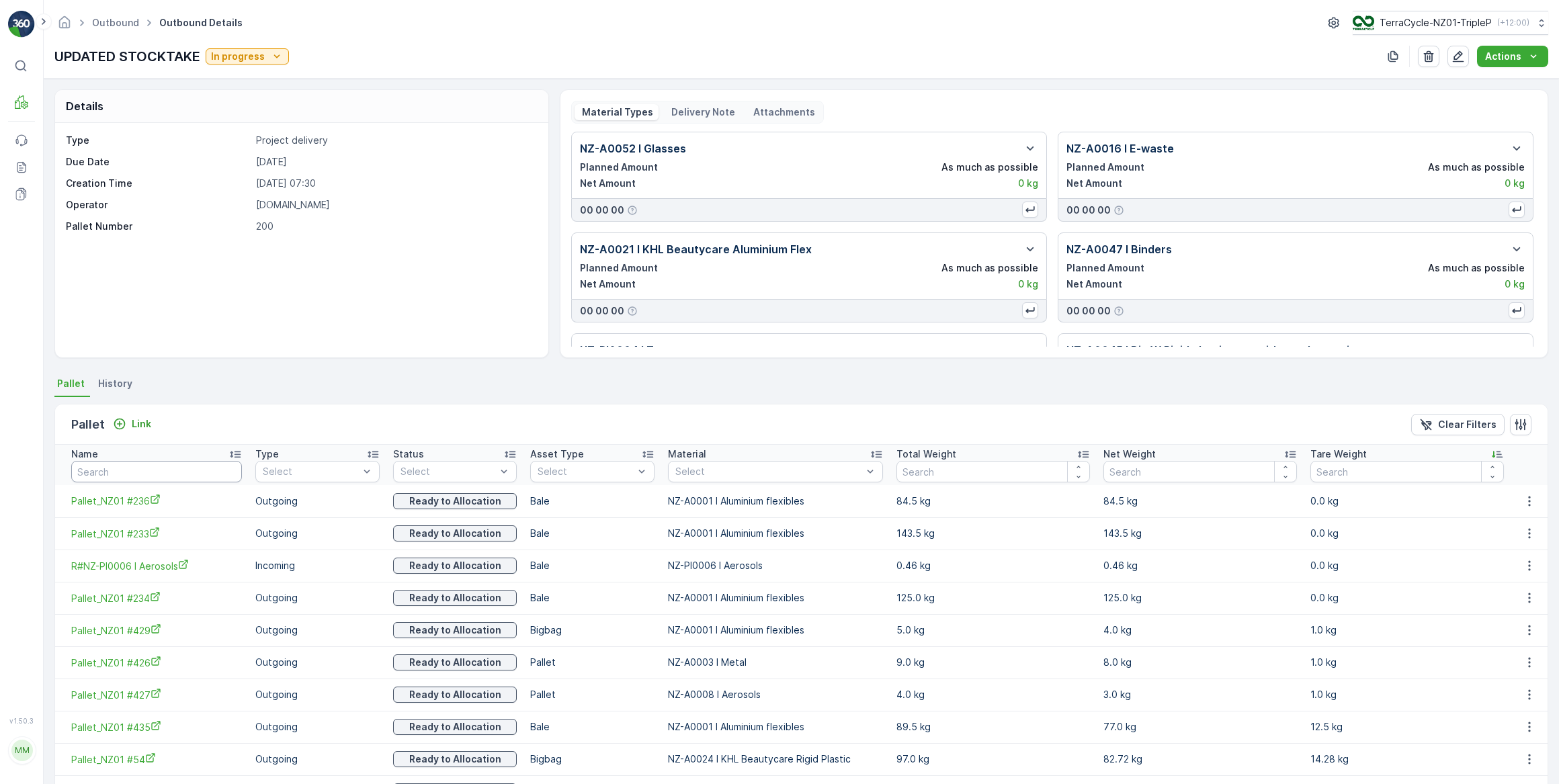
drag, startPoint x: 123, startPoint y: 473, endPoint x: 144, endPoint y: 443, distance: 36.6
click at [128, 469] on input "text" at bounding box center [156, 472] width 171 height 22
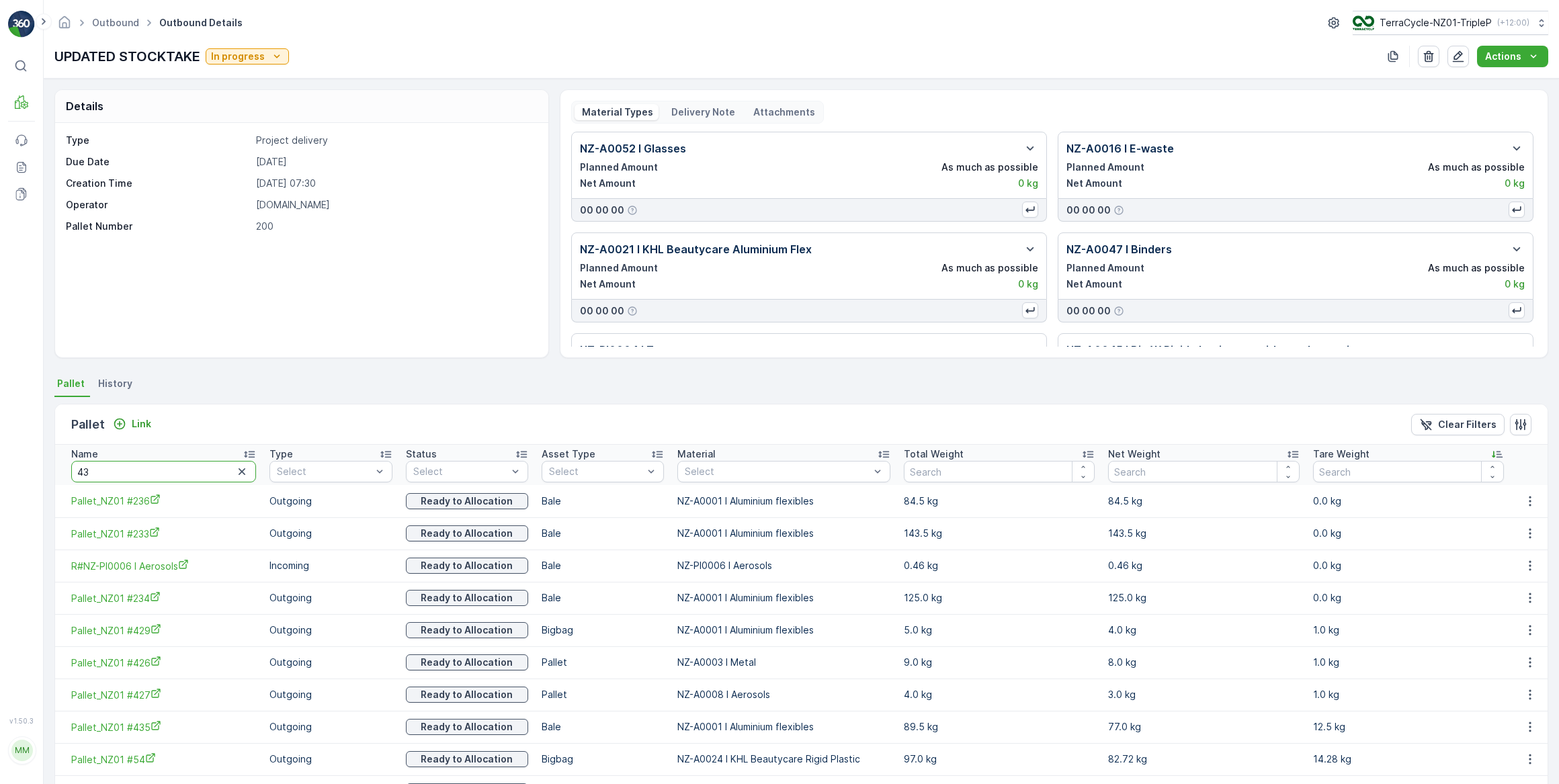
type input "437"
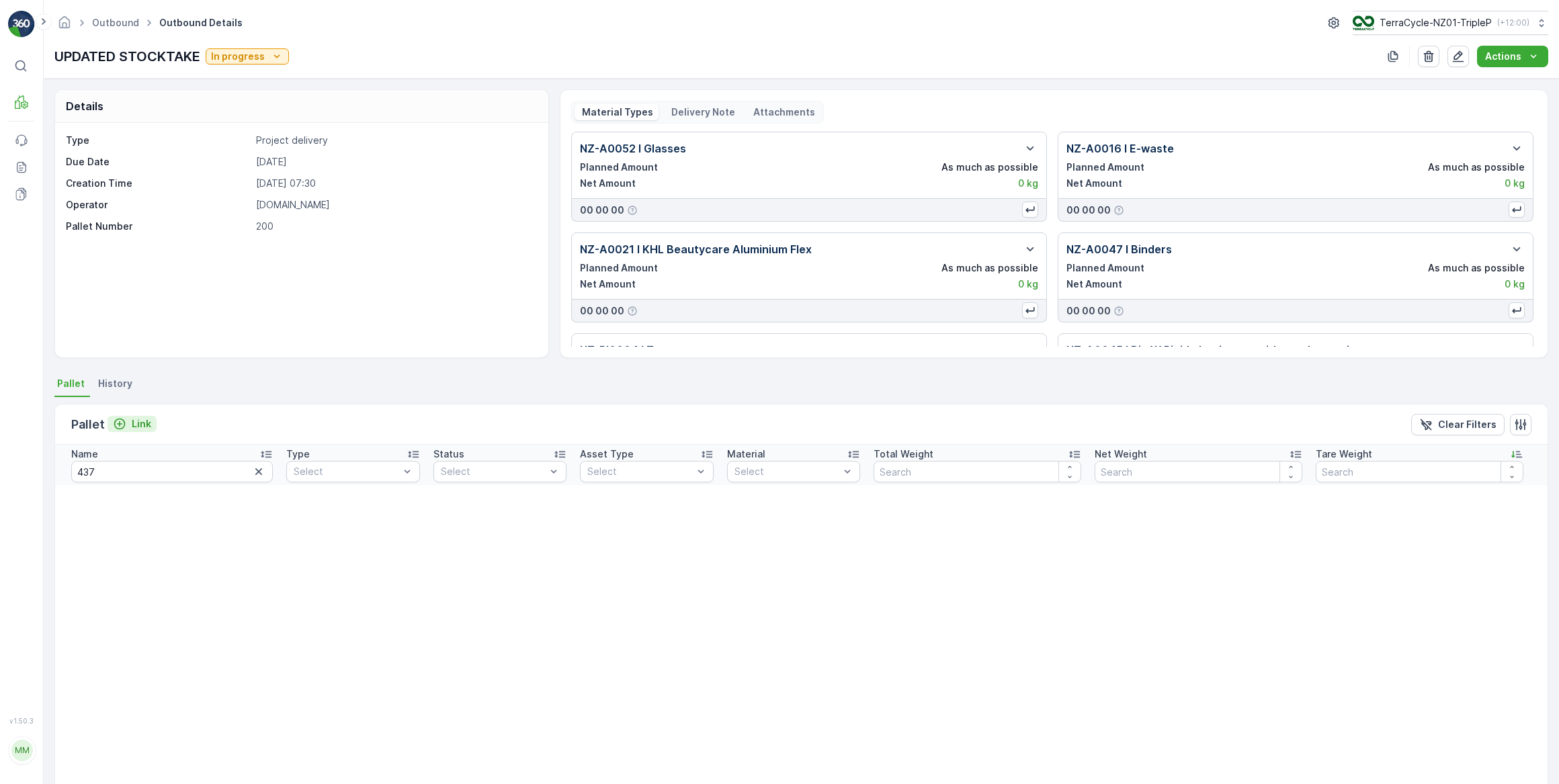
click at [142, 422] on p "Link" at bounding box center [141, 424] width 20 height 14
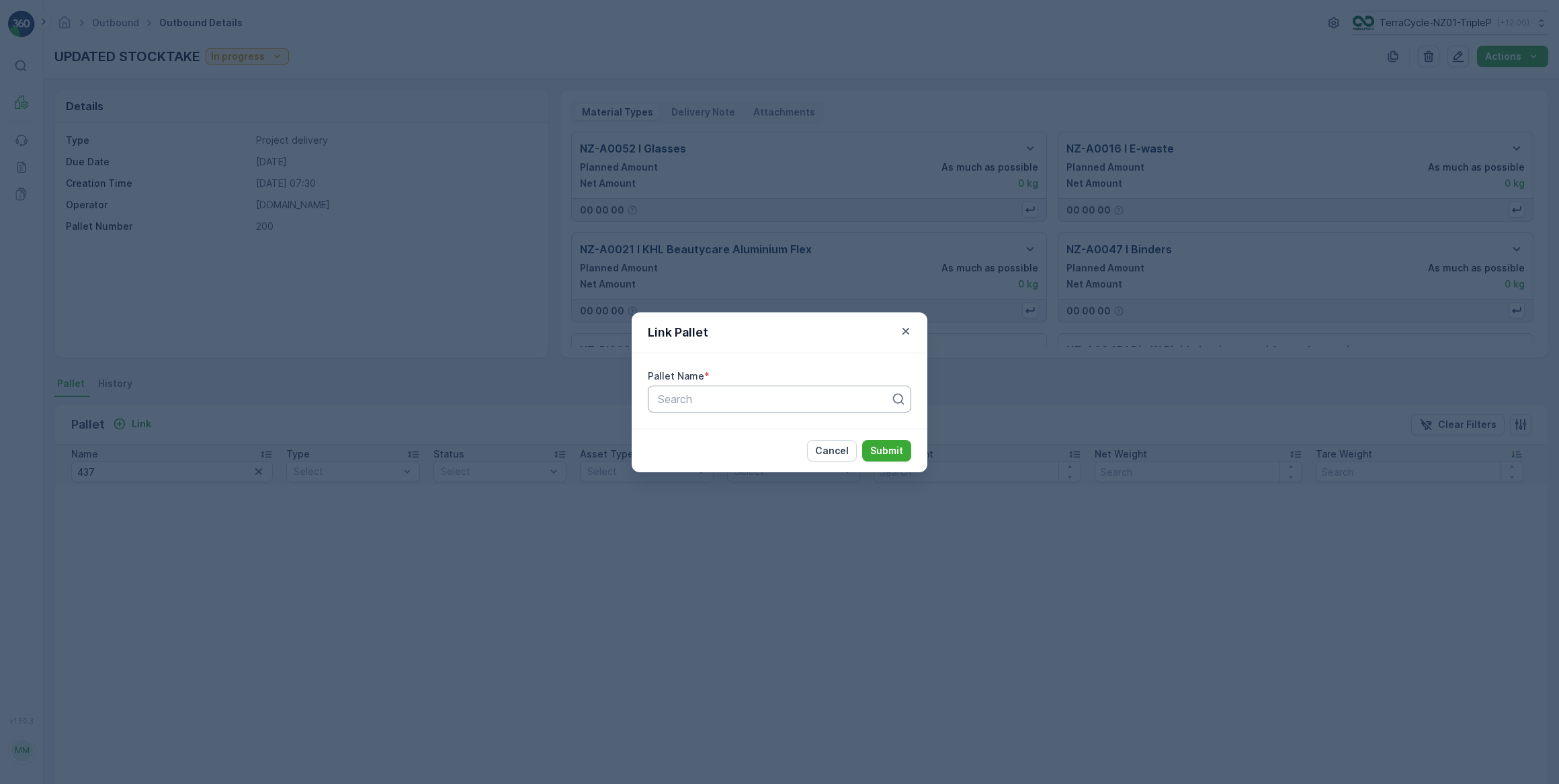
click at [664, 401] on div at bounding box center [773, 399] width 235 height 12
type input "437"
click at [705, 433] on span "Pallet_NZ01 #437" at bounding box center [700, 432] width 89 height 12
click at [892, 448] on p "Submit" at bounding box center [887, 451] width 33 height 14
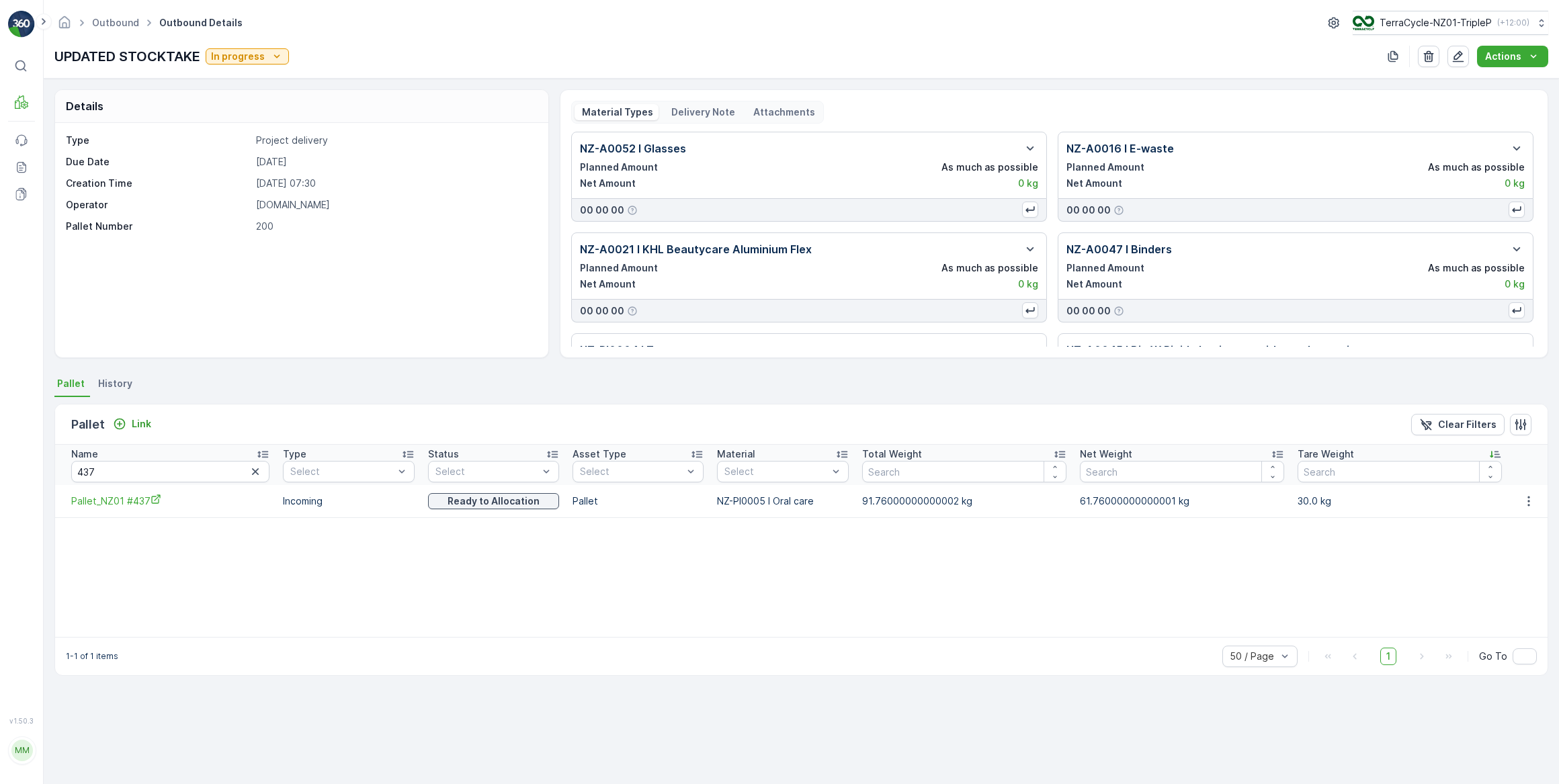
click at [249, 473] on icon "button" at bounding box center [255, 472] width 14 height 14
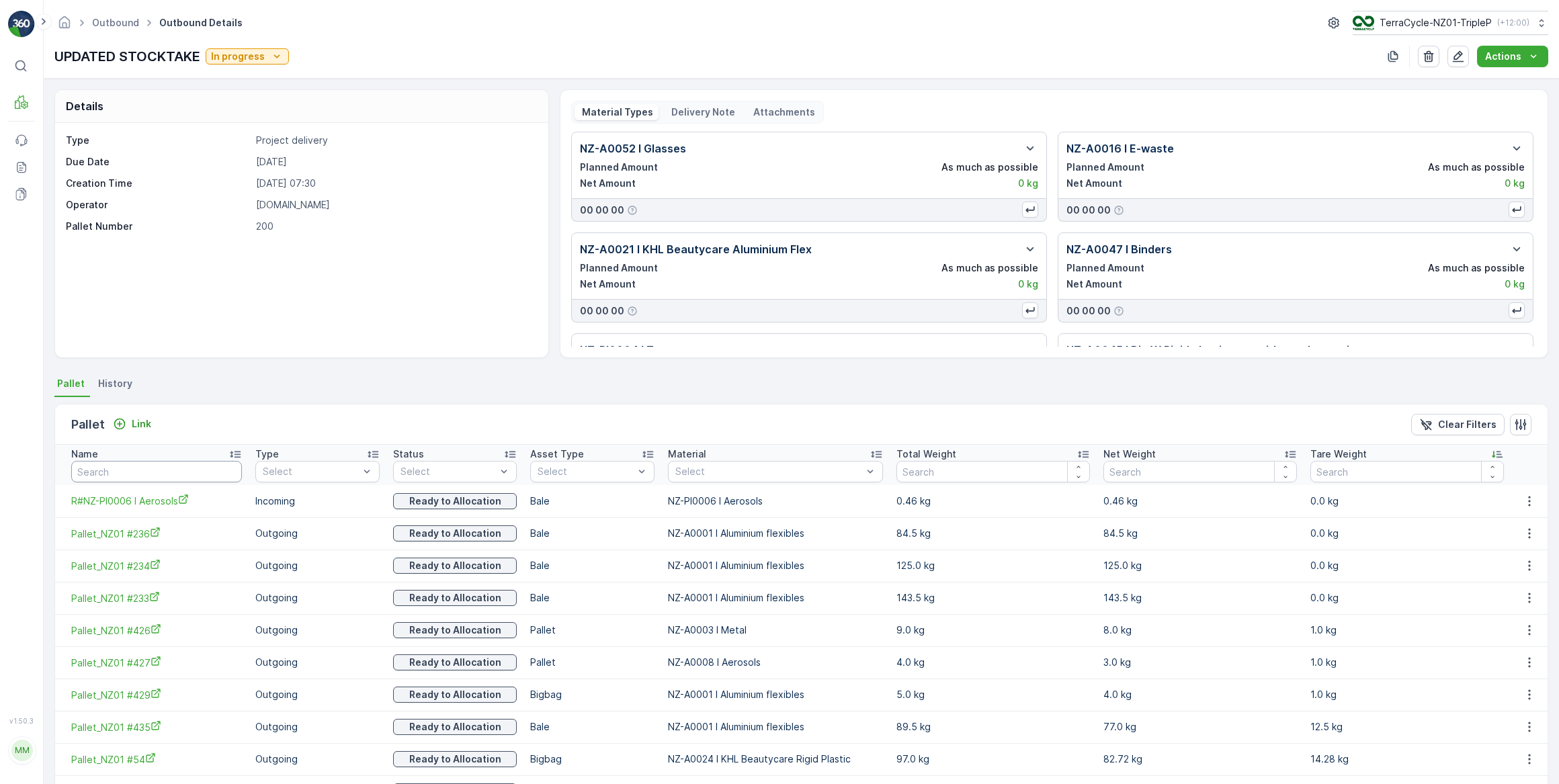
click at [130, 462] on input "text" at bounding box center [156, 472] width 171 height 22
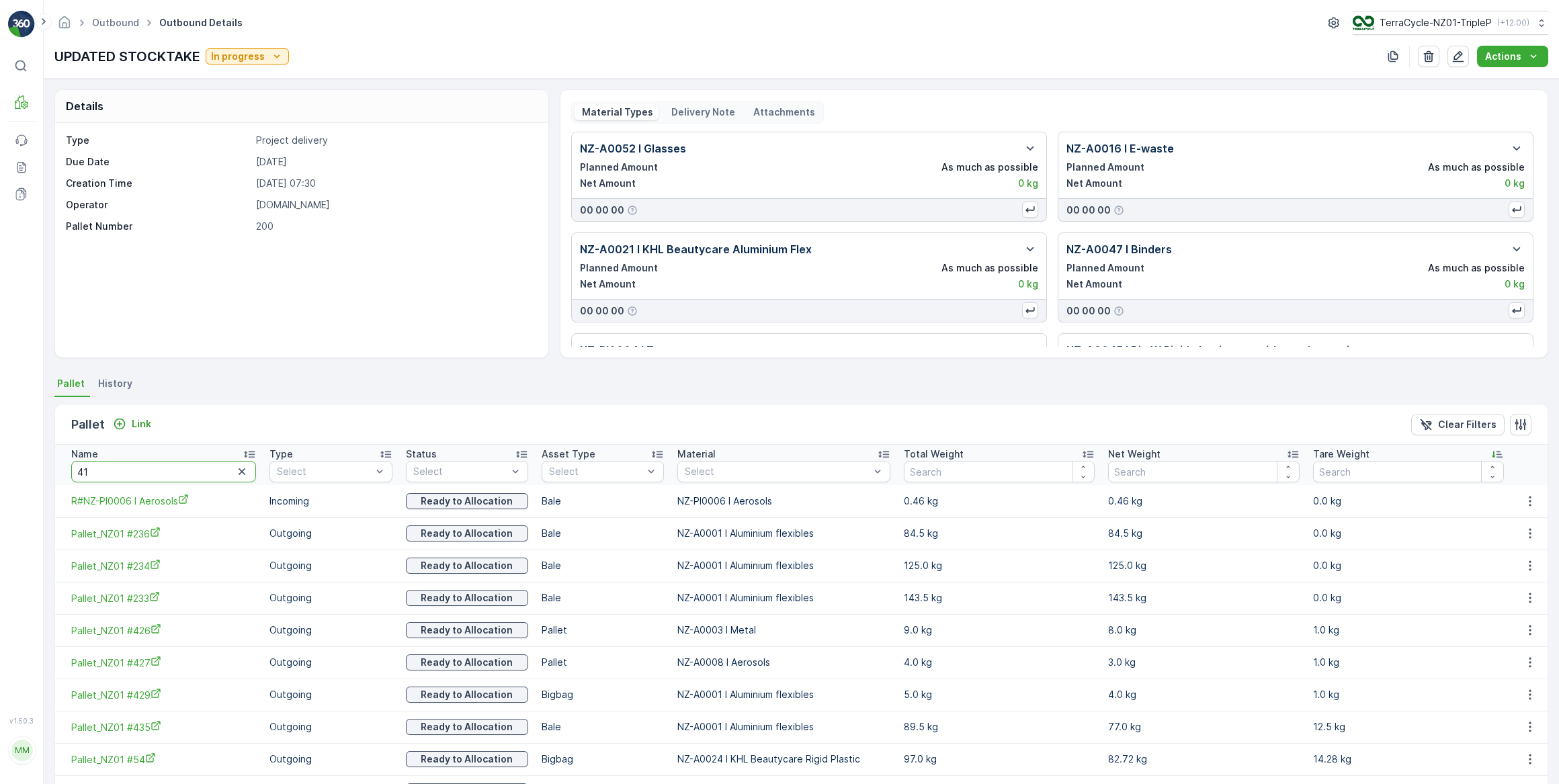
type input "419"
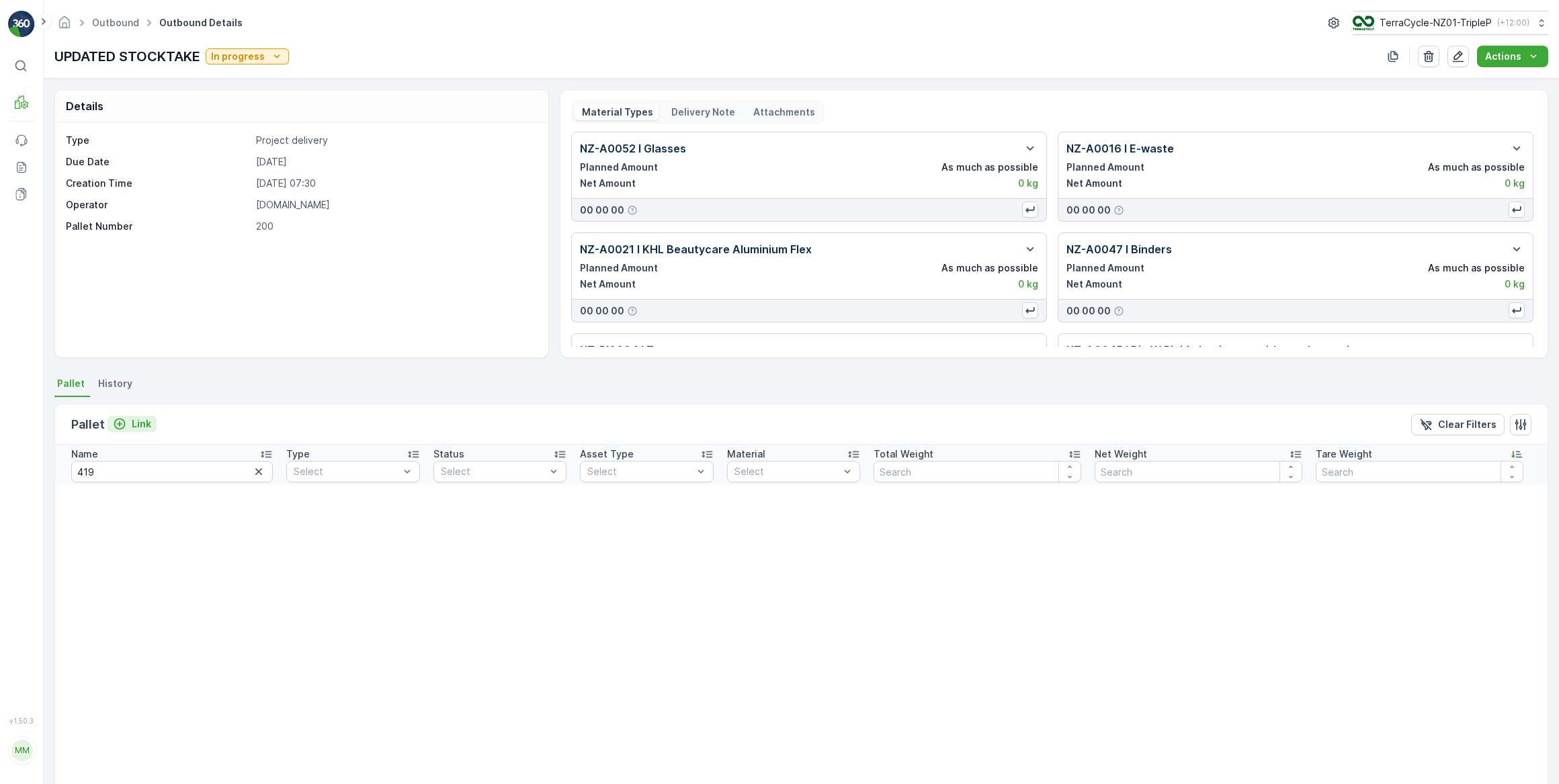
click at [142, 422] on p "Link" at bounding box center [141, 424] width 20 height 14
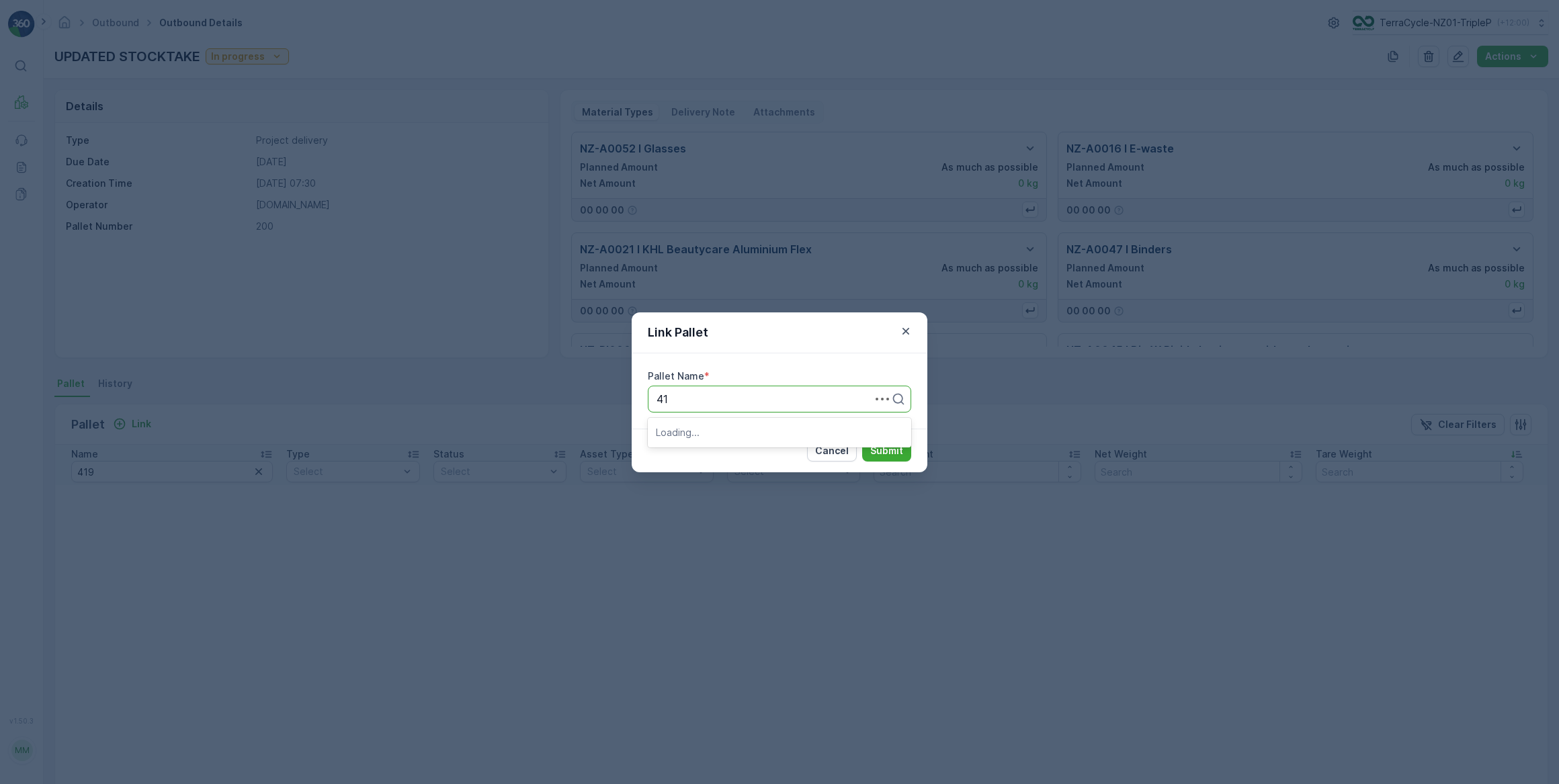
type input "419"
click at [723, 432] on span "Pallet_NZ01 #419" at bounding box center [699, 432] width 87 height 12
click at [882, 453] on p "Submit" at bounding box center [887, 451] width 33 height 14
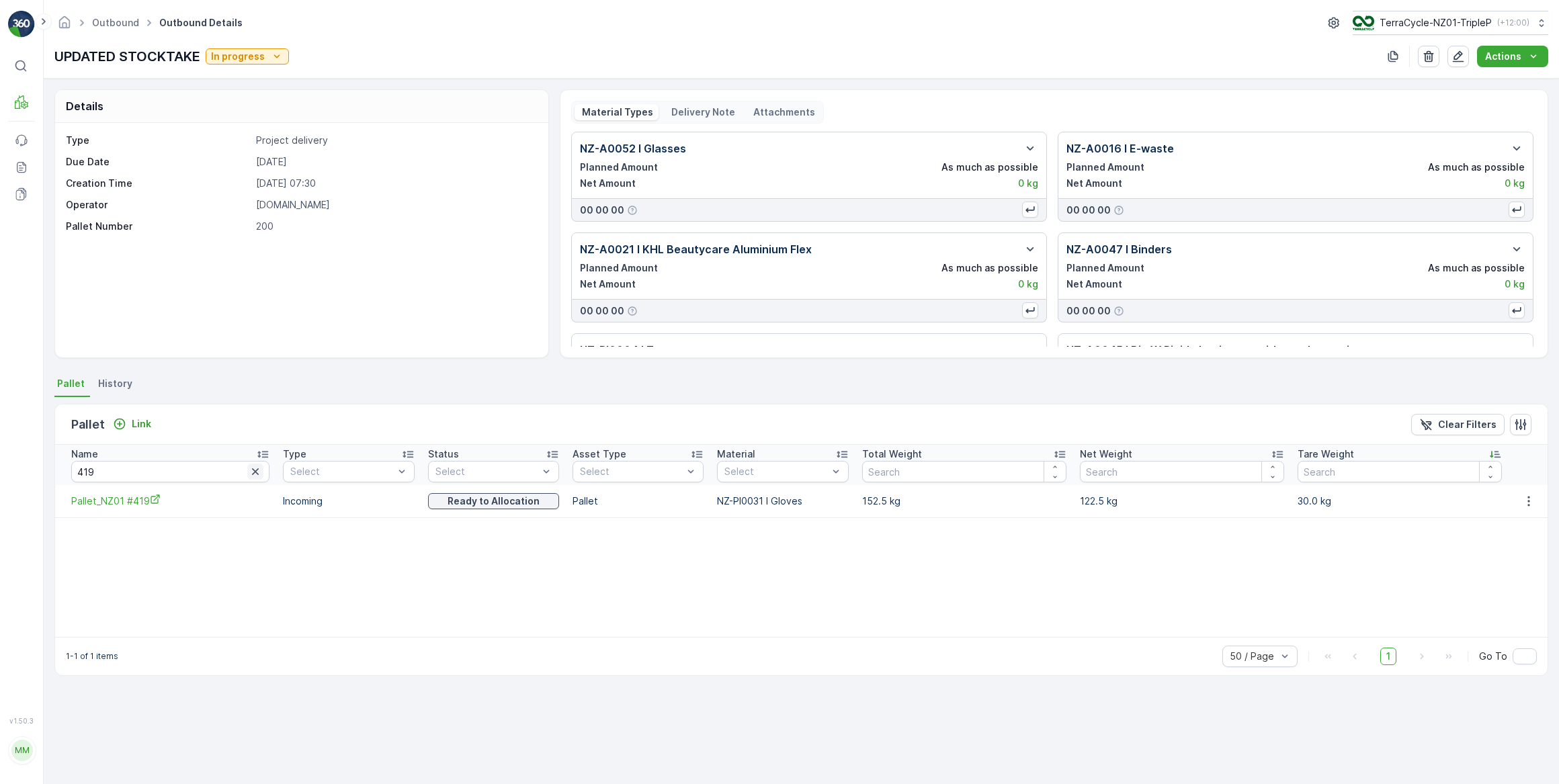
click at [252, 471] on icon "button" at bounding box center [255, 472] width 7 height 7
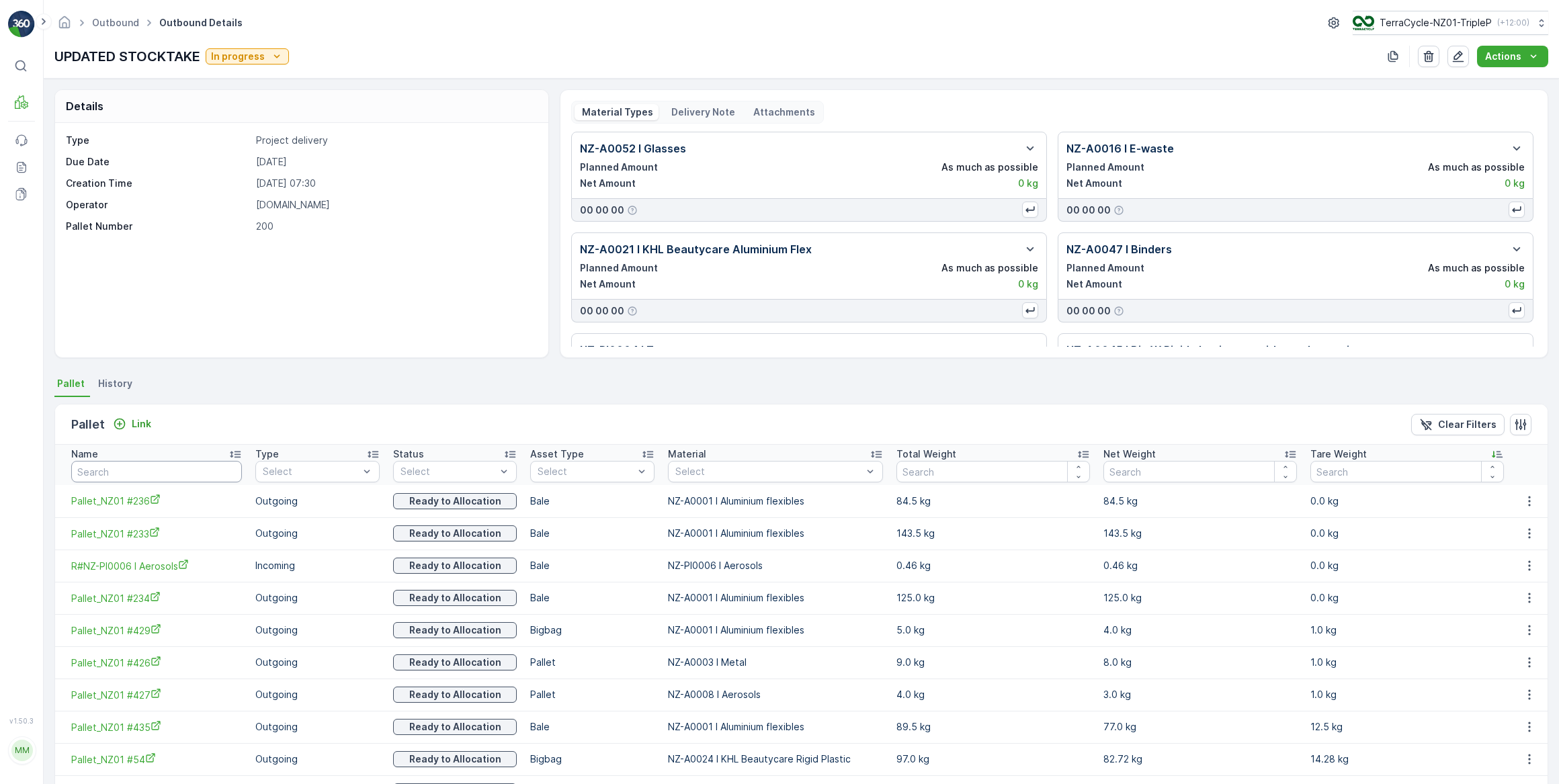
drag, startPoint x: 112, startPoint y: 471, endPoint x: 131, endPoint y: 457, distance: 23.6
click at [119, 467] on input "text" at bounding box center [156, 472] width 171 height 22
type input "355"
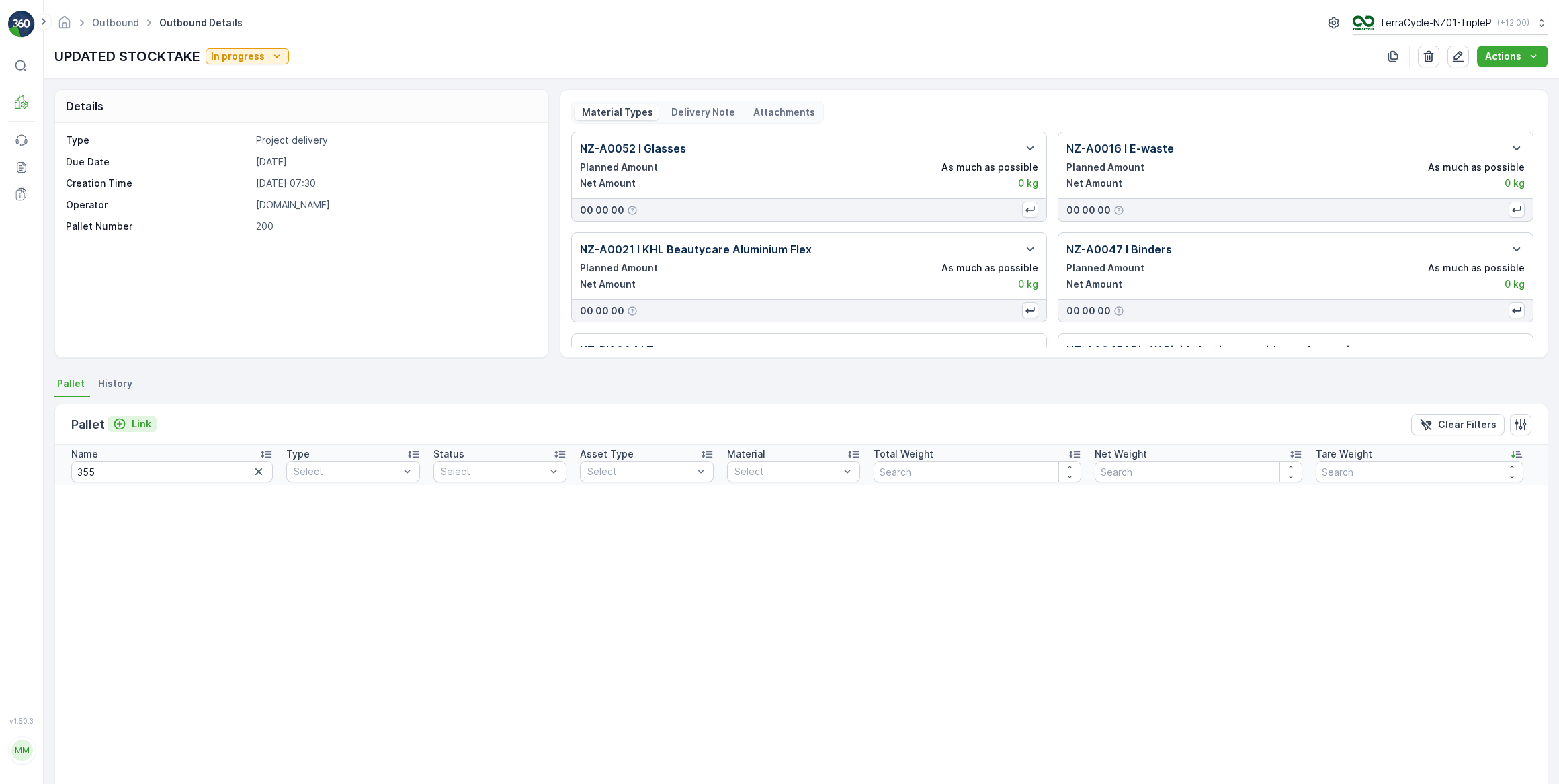
click at [142, 423] on p "Link" at bounding box center [141, 424] width 20 height 14
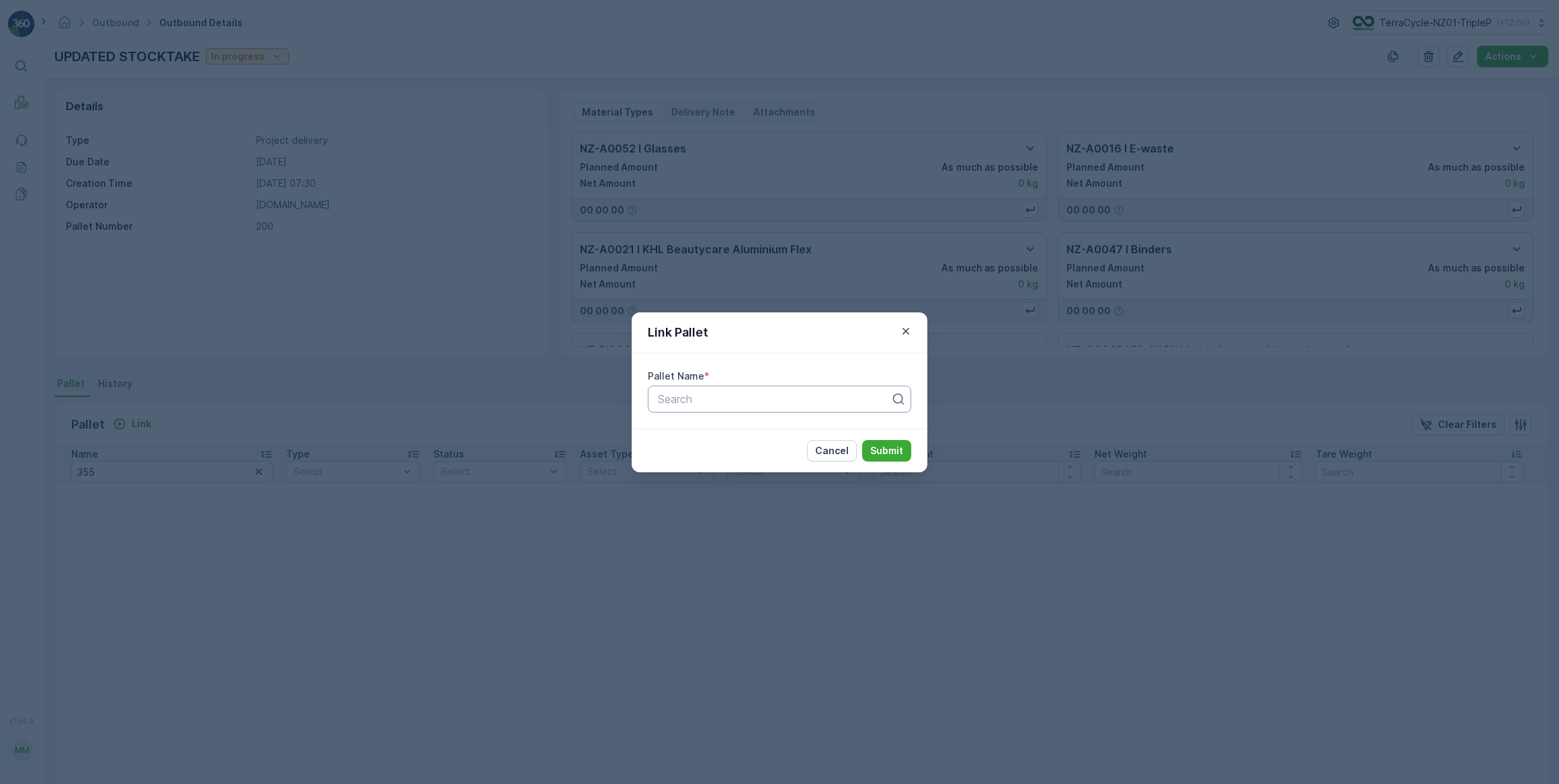
click at [672, 401] on div at bounding box center [773, 399] width 235 height 12
type input "355"
click at [729, 454] on span "Pallet_NZ01 #355" at bounding box center [700, 455] width 89 height 12
click at [887, 450] on p "Submit" at bounding box center [887, 451] width 33 height 14
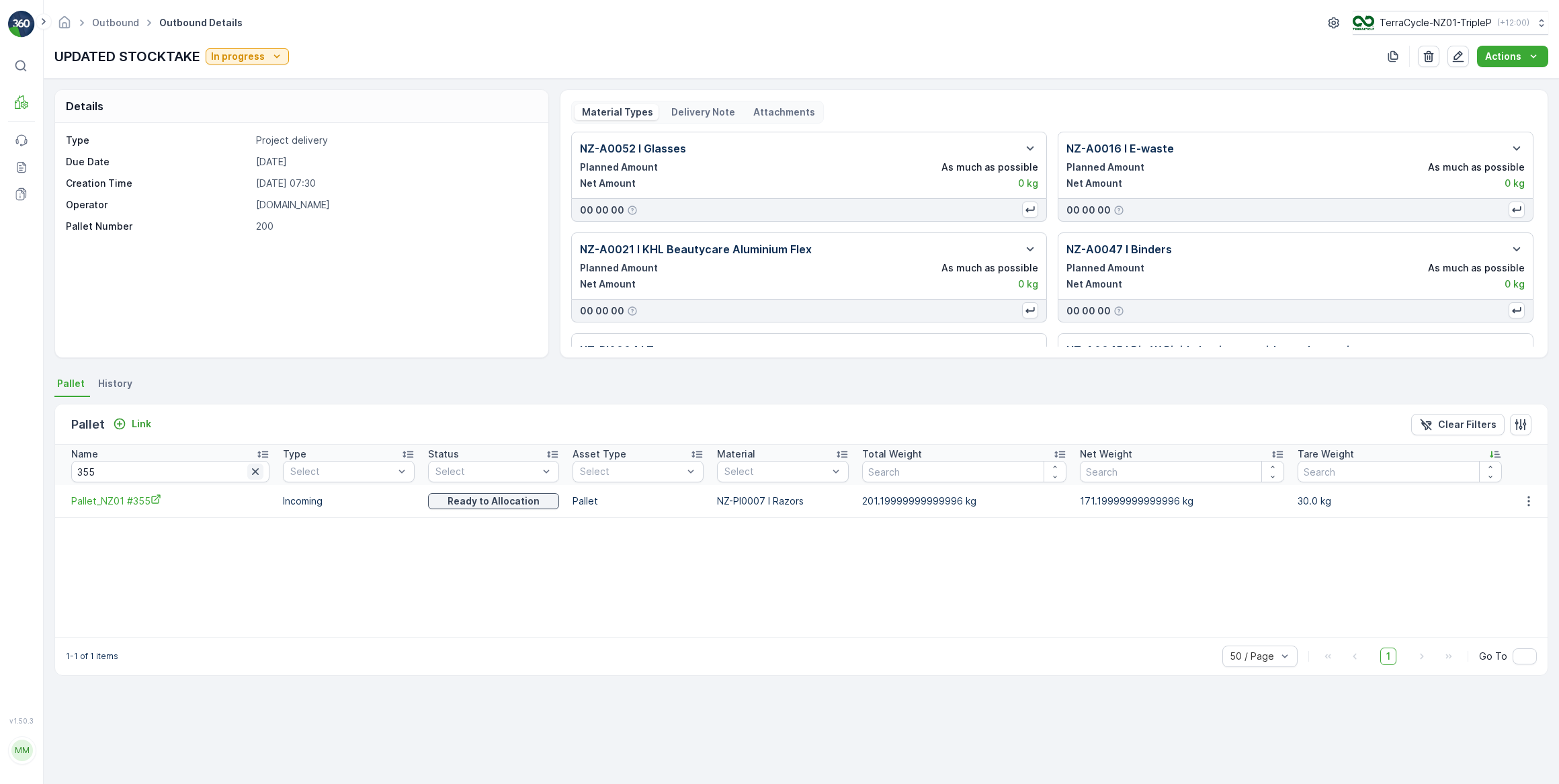
click at [249, 471] on icon "button" at bounding box center [255, 472] width 14 height 14
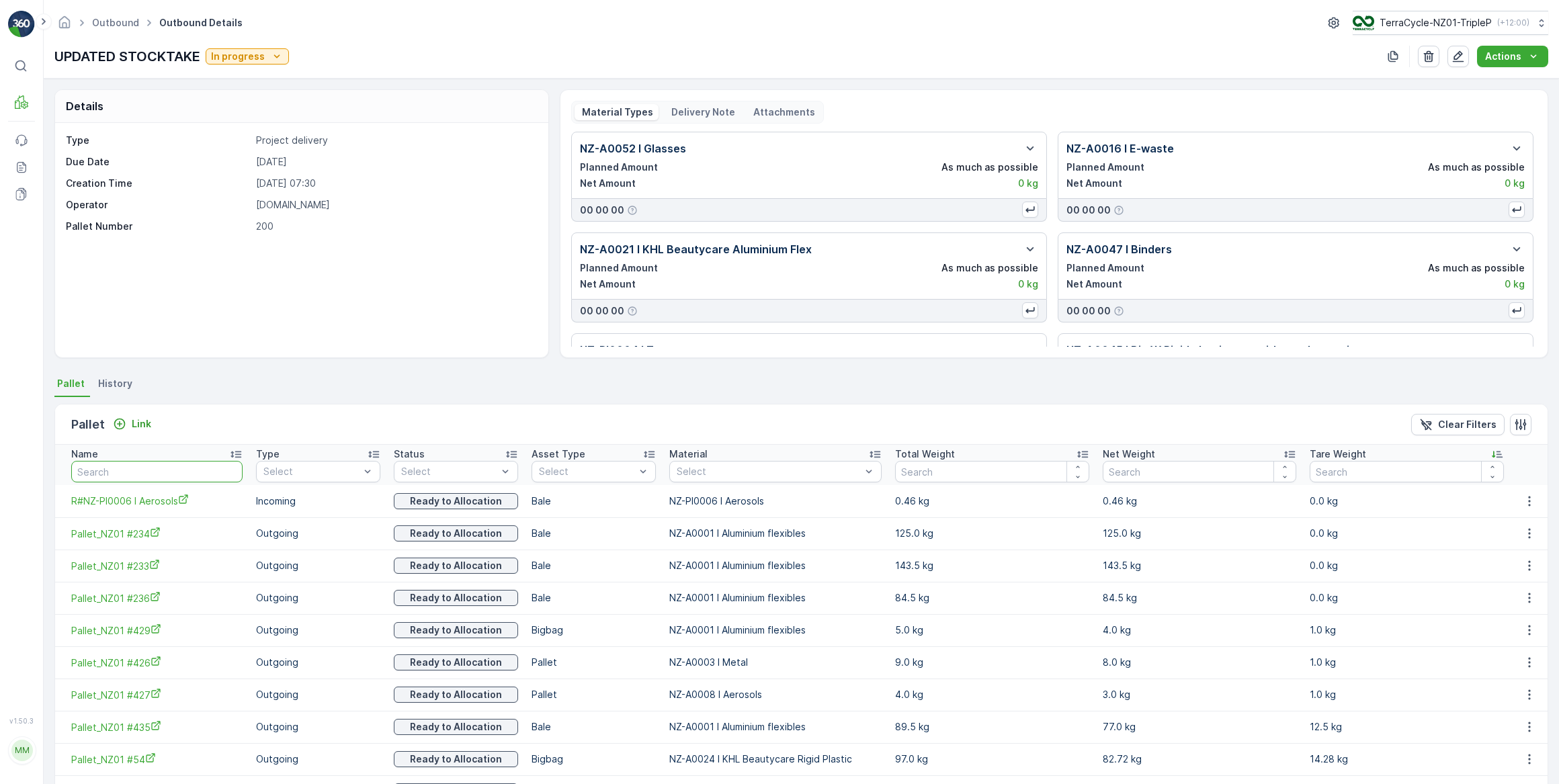
drag, startPoint x: 122, startPoint y: 469, endPoint x: 154, endPoint y: 442, distance: 41.9
click at [127, 468] on input "text" at bounding box center [156, 472] width 171 height 22
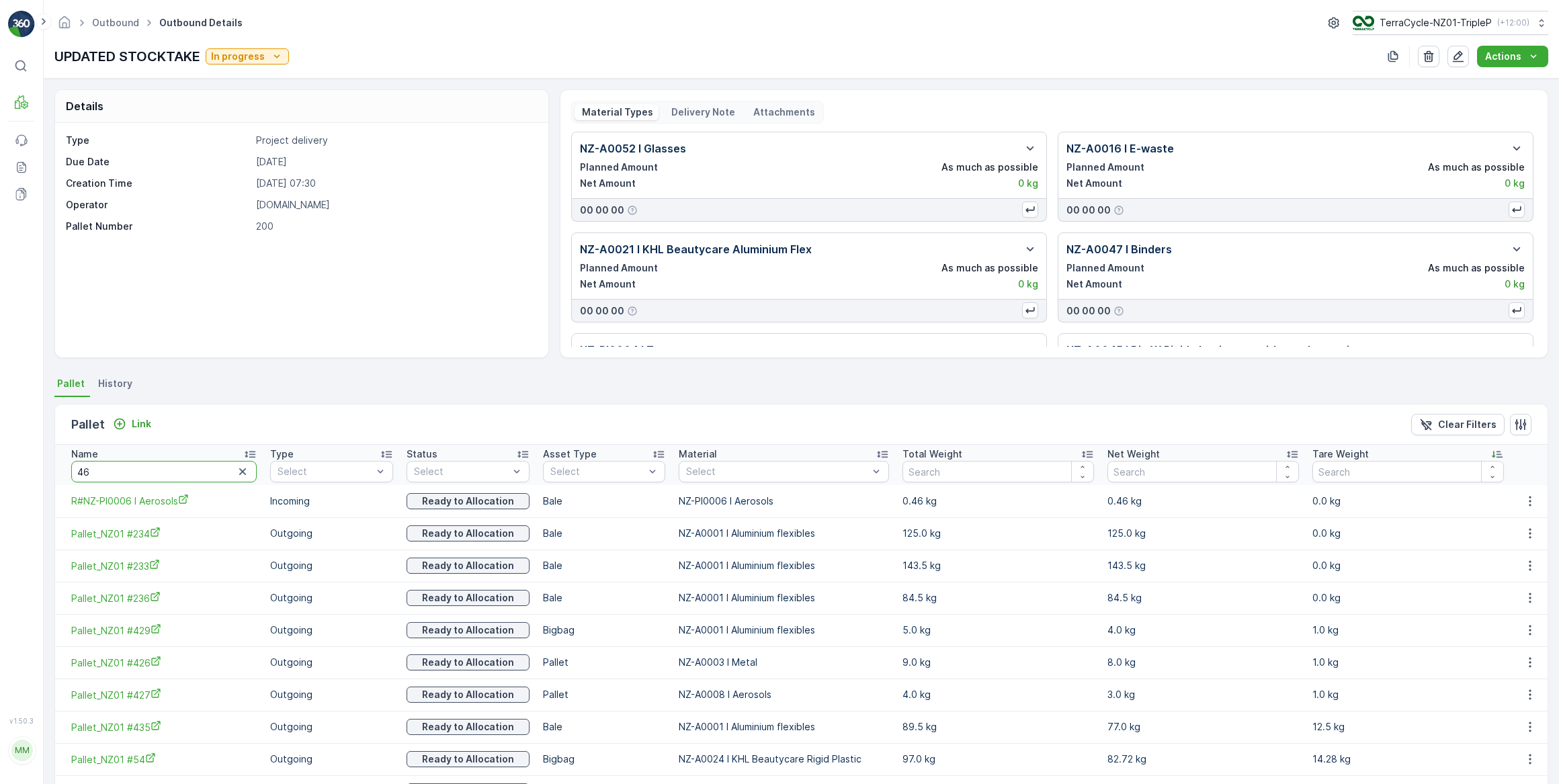
type input "463"
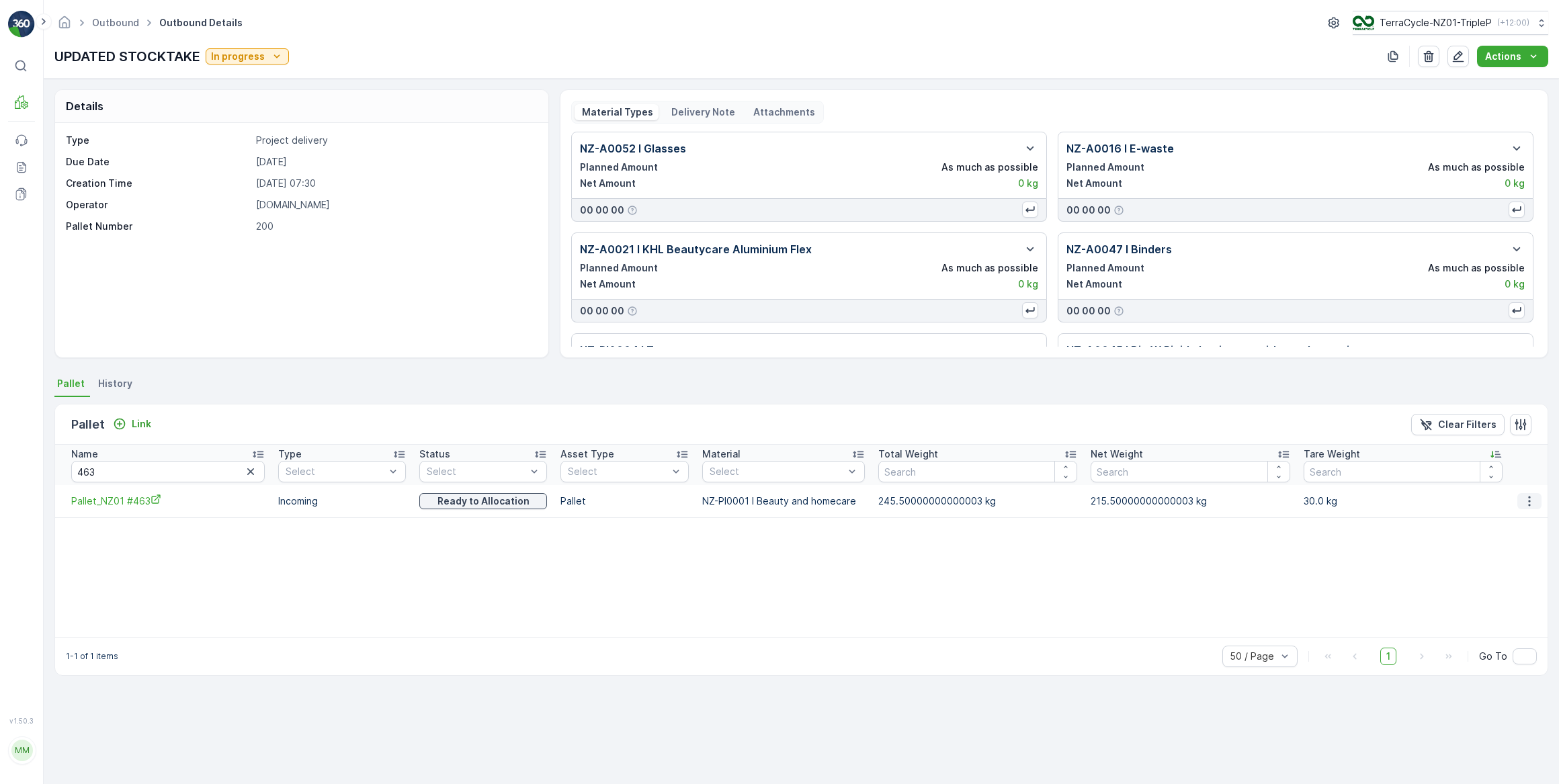
click at [1529, 500] on icon "button" at bounding box center [1529, 501] width 14 height 14
click at [1511, 547] on span "Unlink Pallet" at bounding box center [1503, 546] width 54 height 14
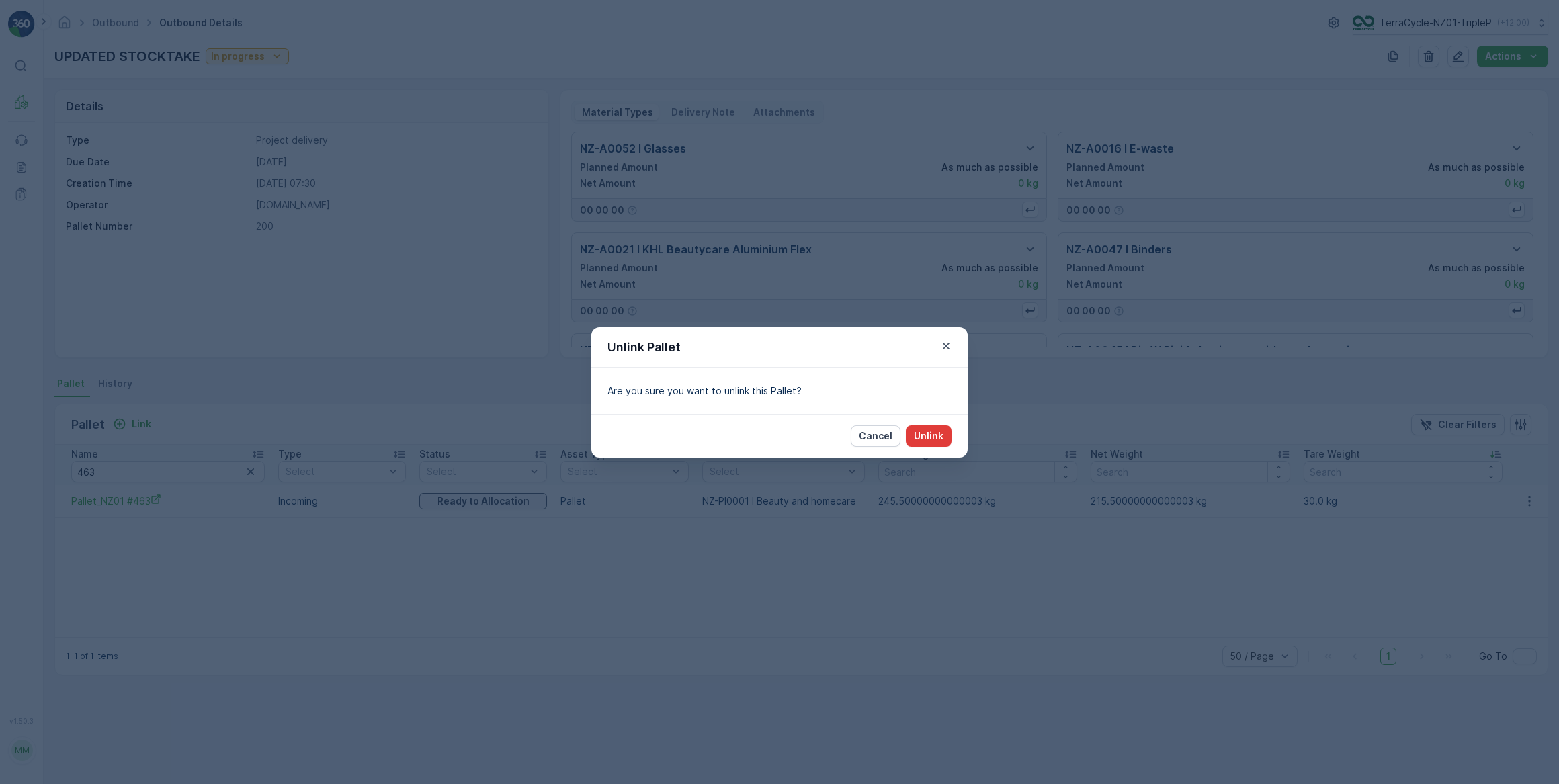
click at [923, 435] on p "Unlink" at bounding box center [928, 436] width 30 height 14
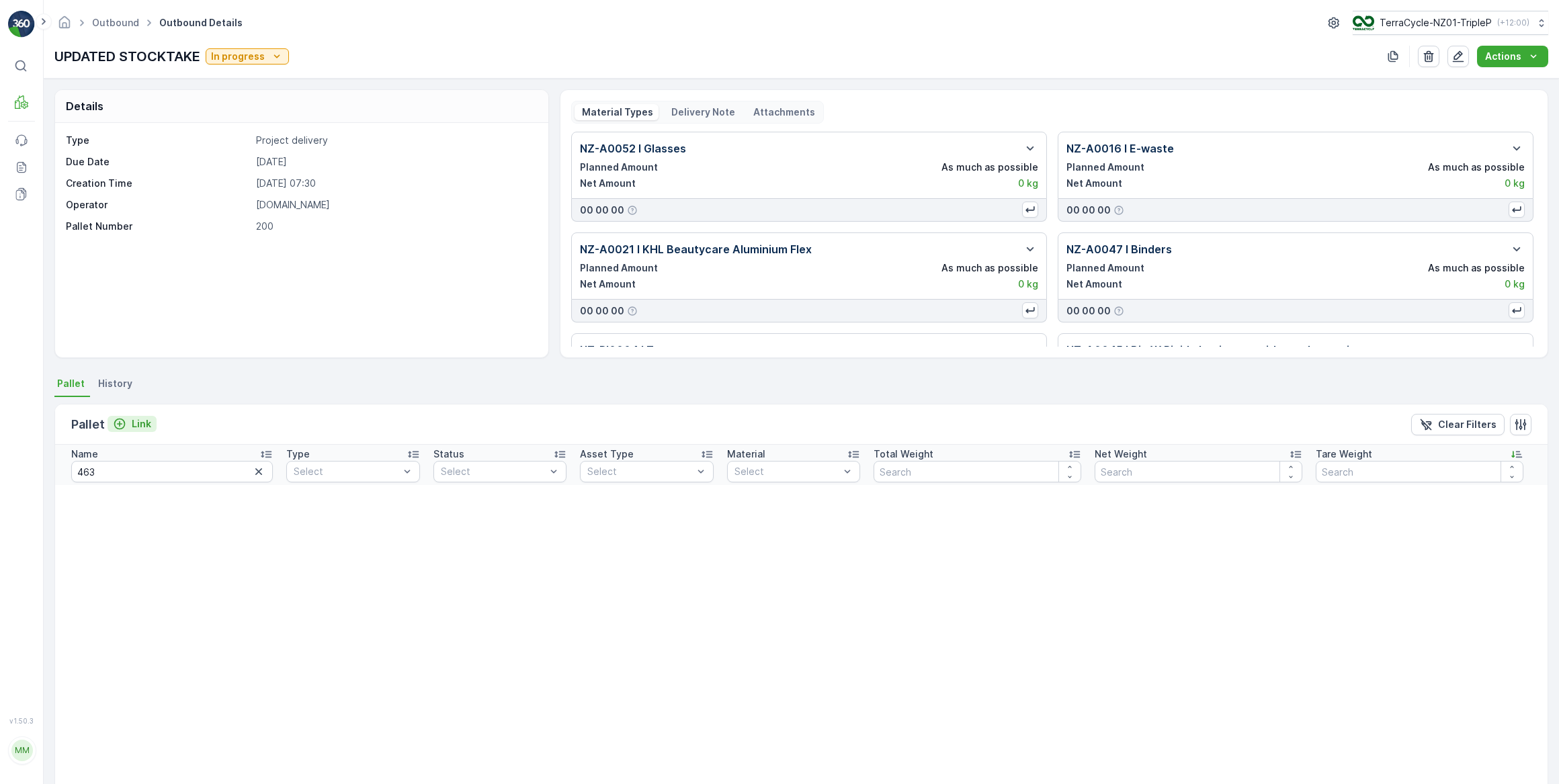
click at [143, 422] on p "Link" at bounding box center [141, 424] width 20 height 14
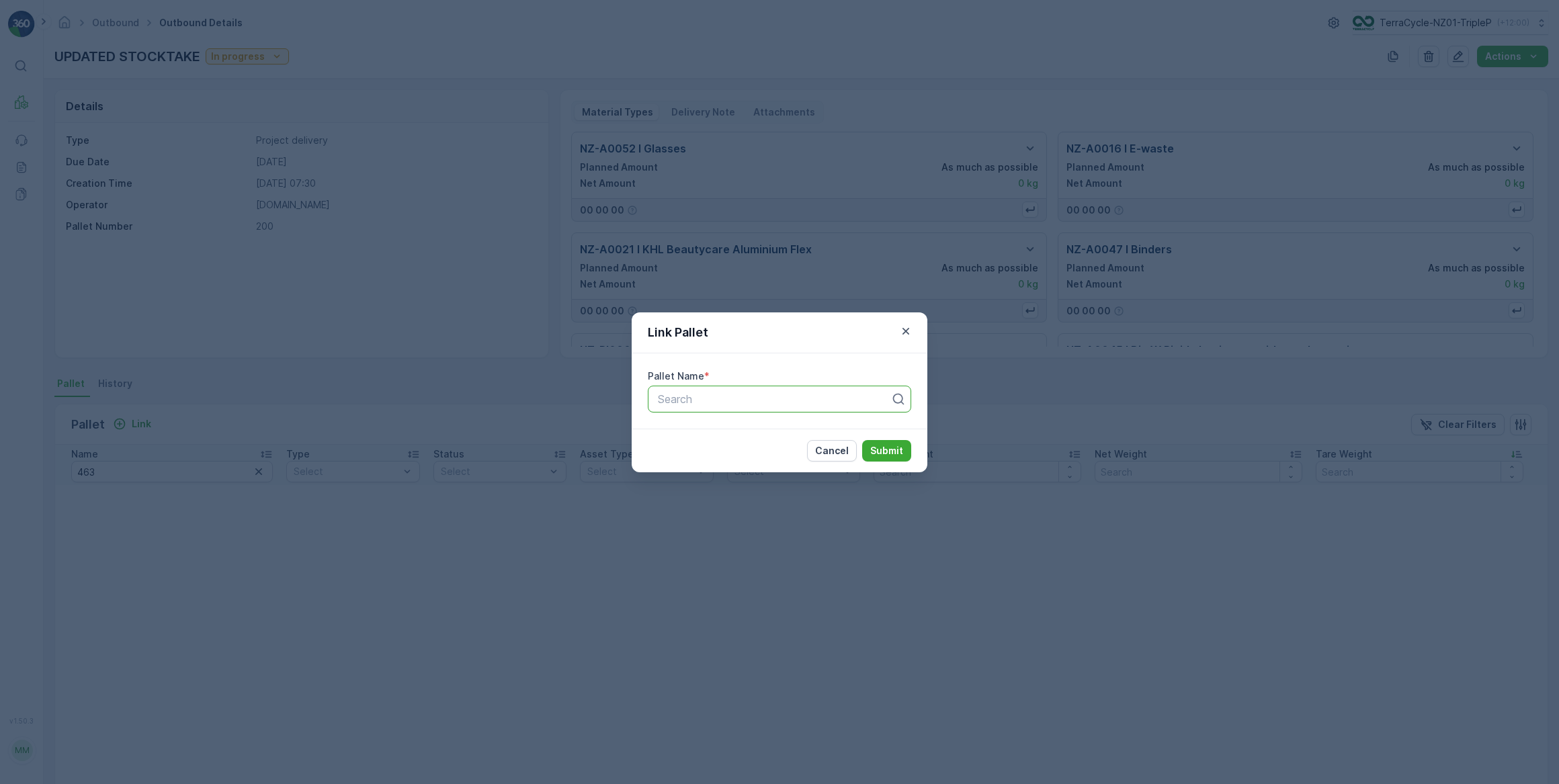
click at [670, 397] on div at bounding box center [773, 399] width 235 height 12
type input "463"
click at [727, 458] on span "Pallet_NZ01 #463" at bounding box center [700, 455] width 89 height 12
click at [881, 449] on p "Submit" at bounding box center [887, 451] width 33 height 14
